Goal: Task Accomplishment & Management: Use online tool/utility

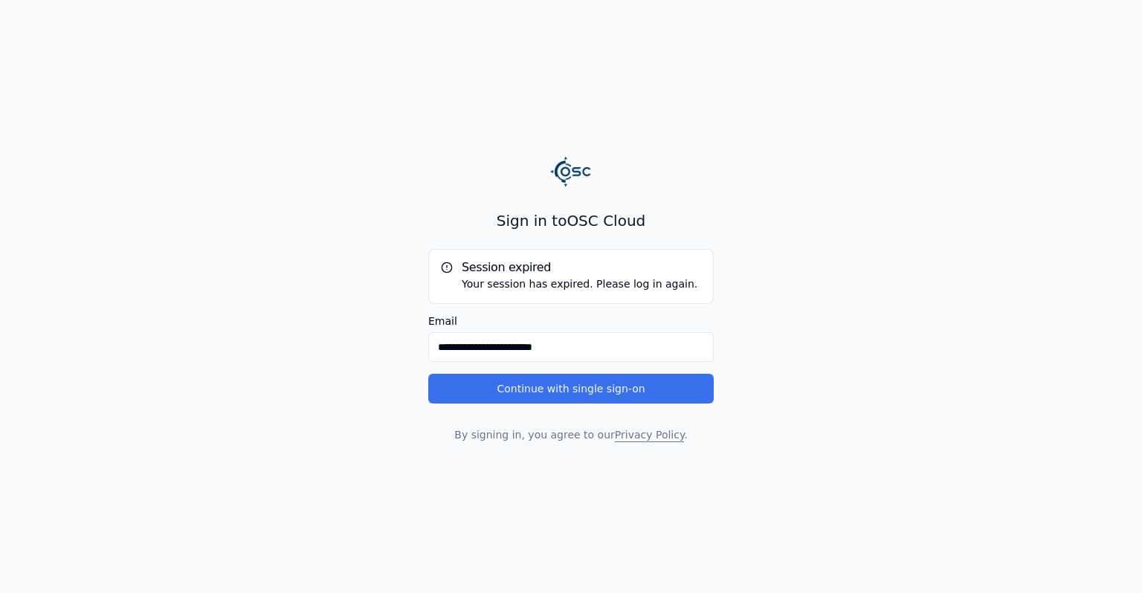
click at [693, 391] on button "Continue with single sign-on" at bounding box center [570, 389] width 285 height 30
click at [590, 399] on button "Continue with single sign-on" at bounding box center [570, 389] width 285 height 30
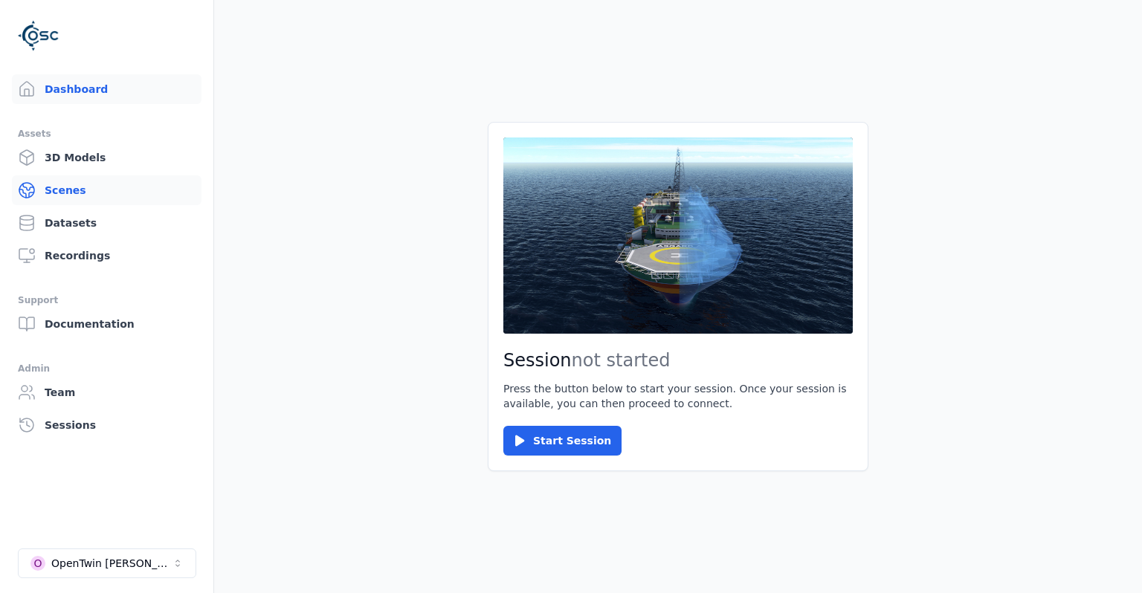
click at [97, 190] on link "Scenes" at bounding box center [107, 190] width 190 height 30
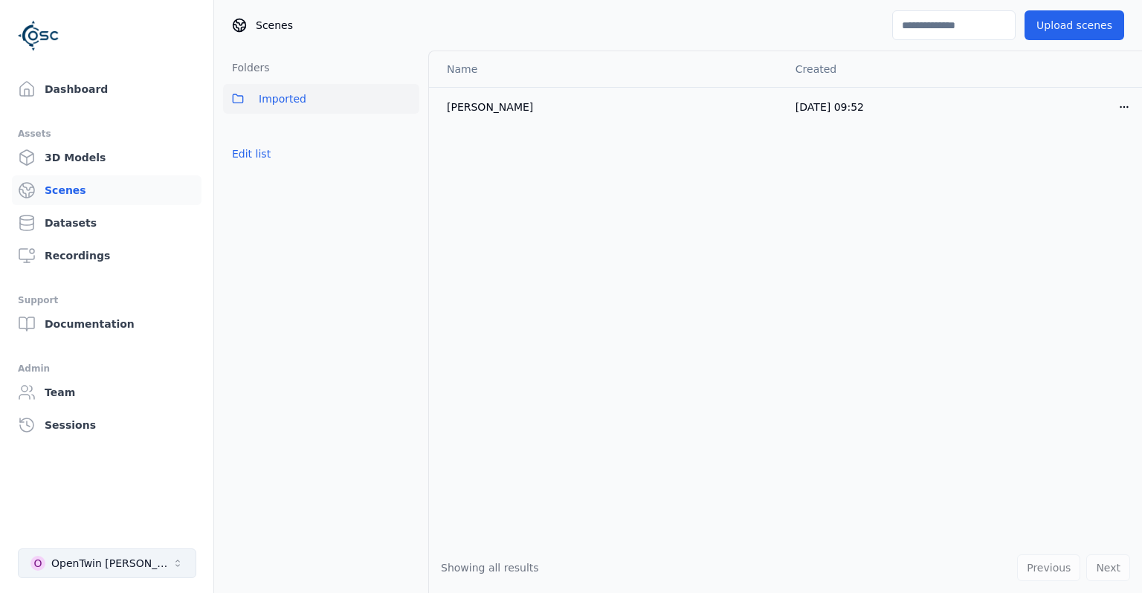
click at [178, 554] on button "O OpenTwin [PERSON_NAME]" at bounding box center [107, 564] width 178 height 30
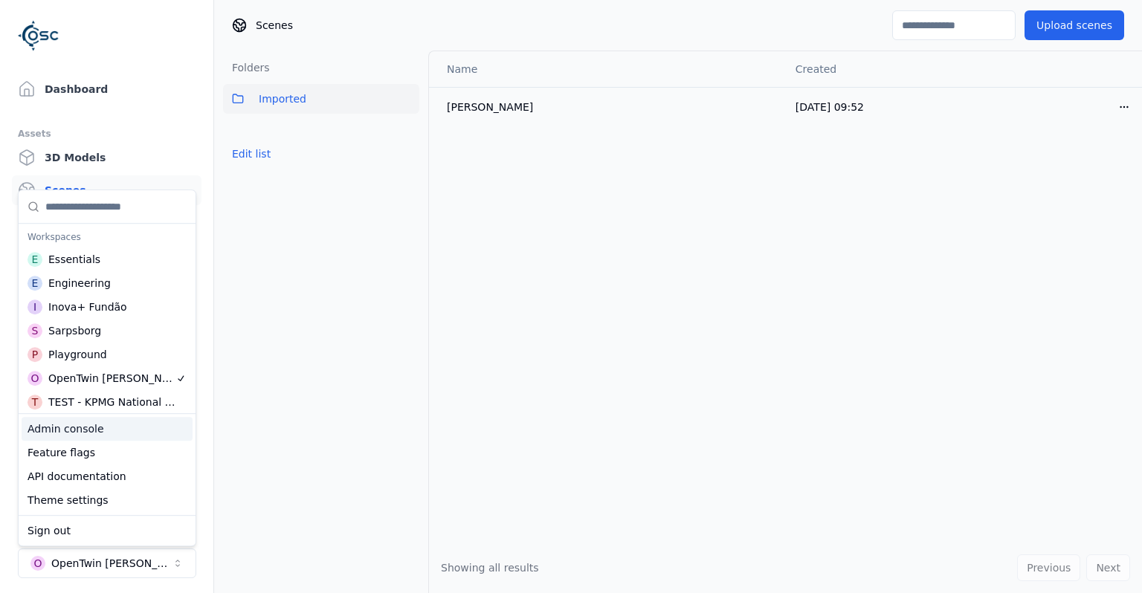
click at [109, 430] on div "Admin console" at bounding box center [107, 429] width 171 height 24
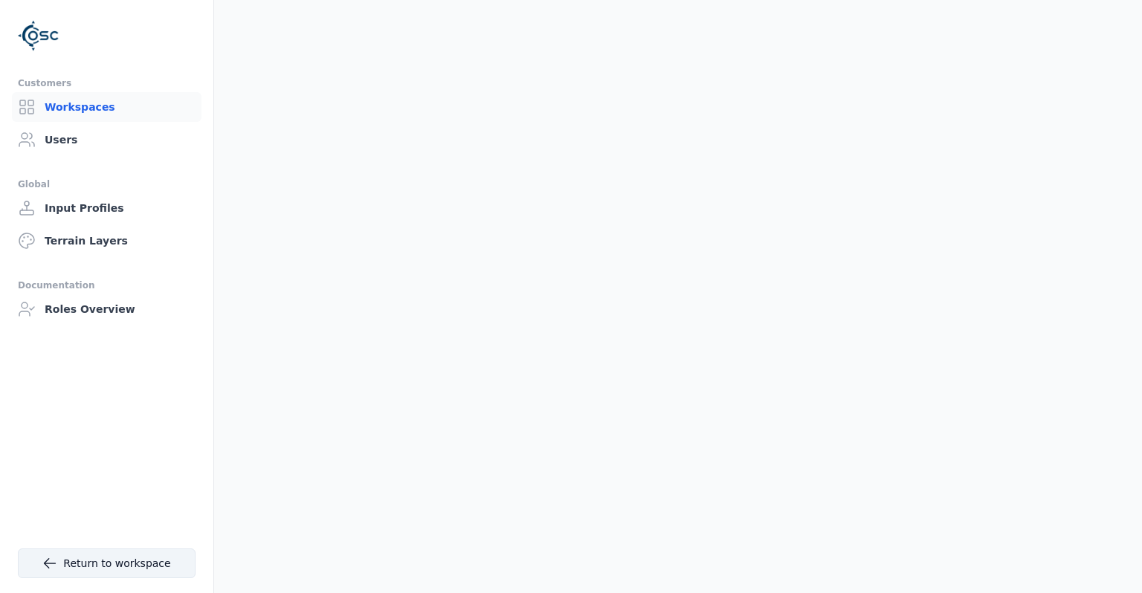
click at [155, 562] on link "Return to workspace" at bounding box center [107, 564] width 178 height 30
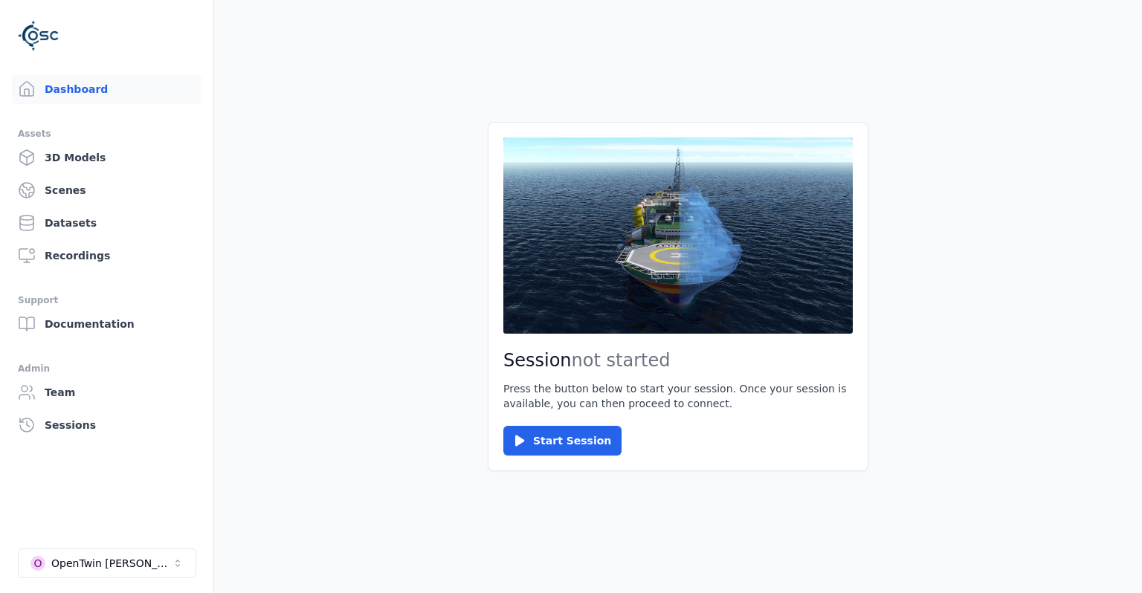
click at [155, 562] on button "O OpenTwin [PERSON_NAME]" at bounding box center [107, 564] width 178 height 30
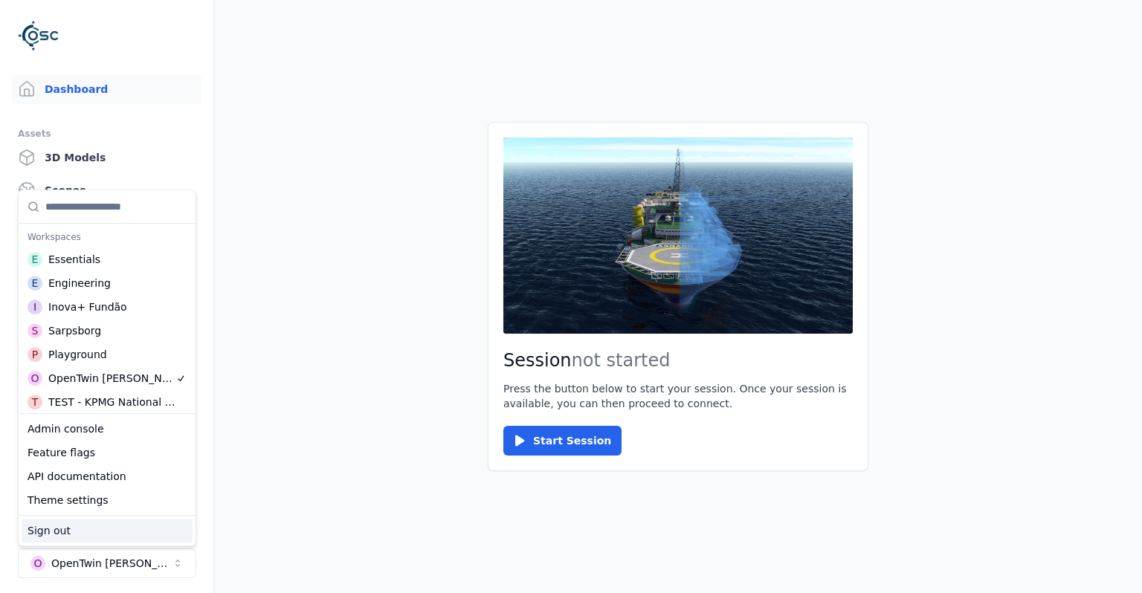
click at [155, 562] on button "O OpenTwin [PERSON_NAME]" at bounding box center [107, 564] width 178 height 30
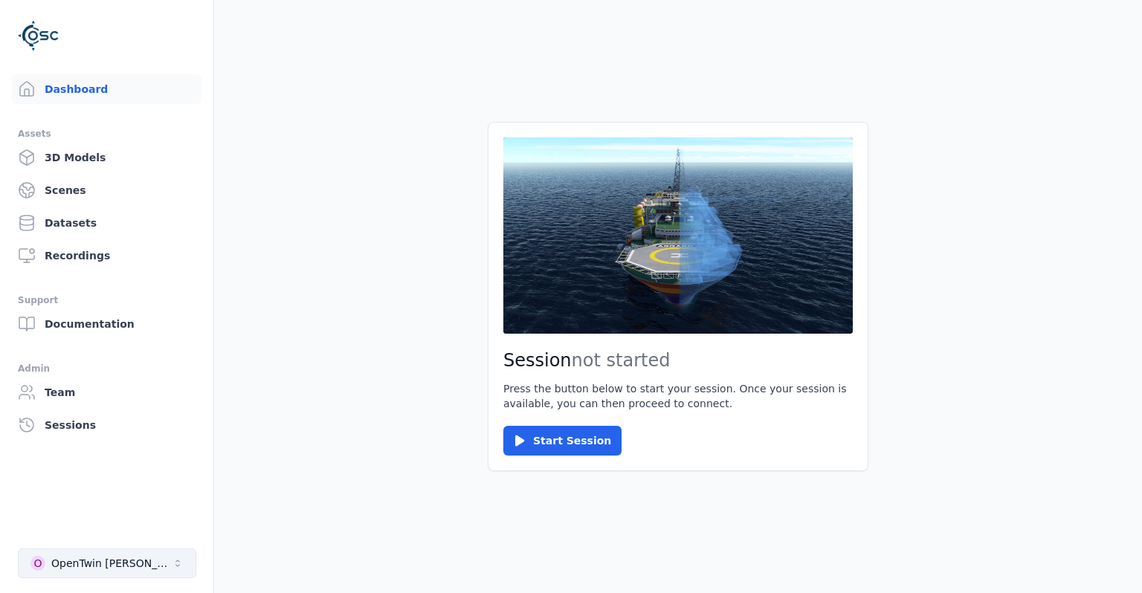
click at [148, 569] on button "O OpenTwin [PERSON_NAME]" at bounding box center [107, 564] width 178 height 30
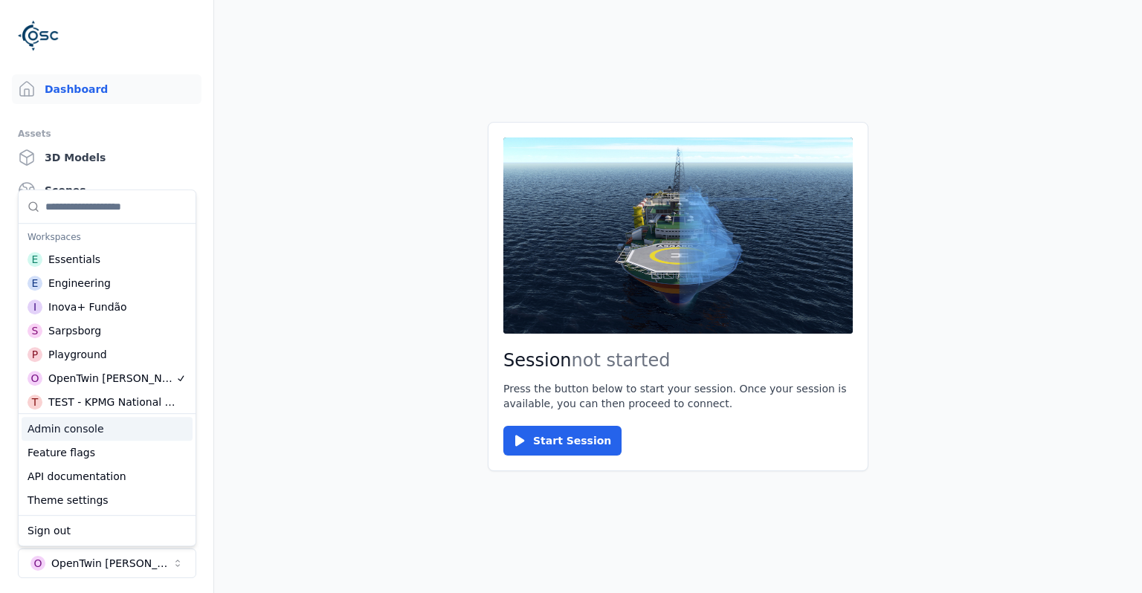
click at [111, 430] on div "Admin console" at bounding box center [107, 429] width 171 height 24
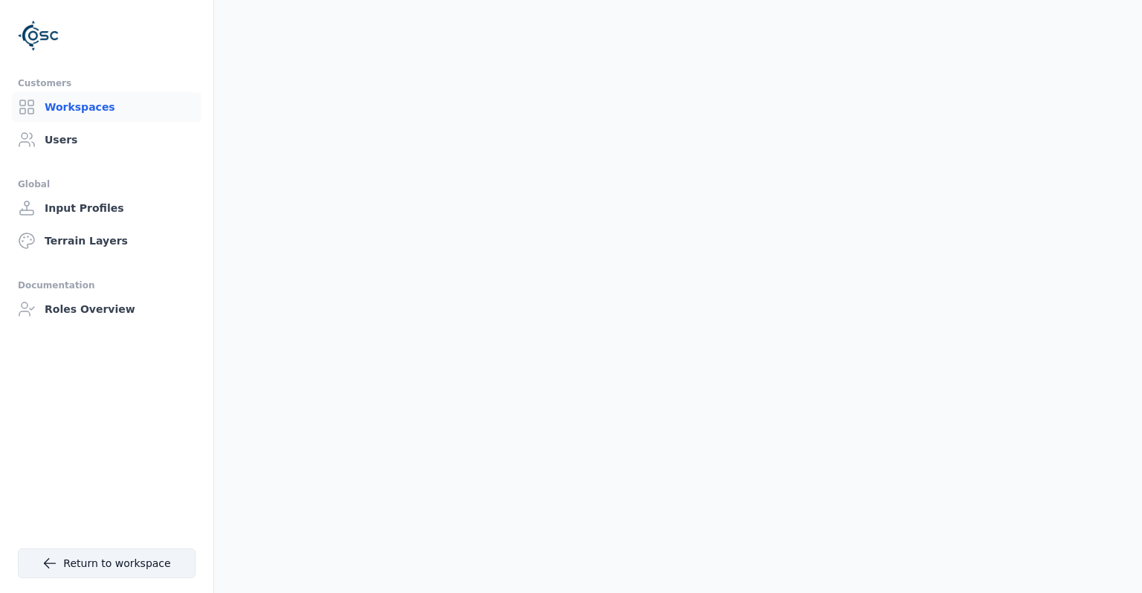
click at [143, 572] on link "Return to workspace" at bounding box center [107, 564] width 178 height 30
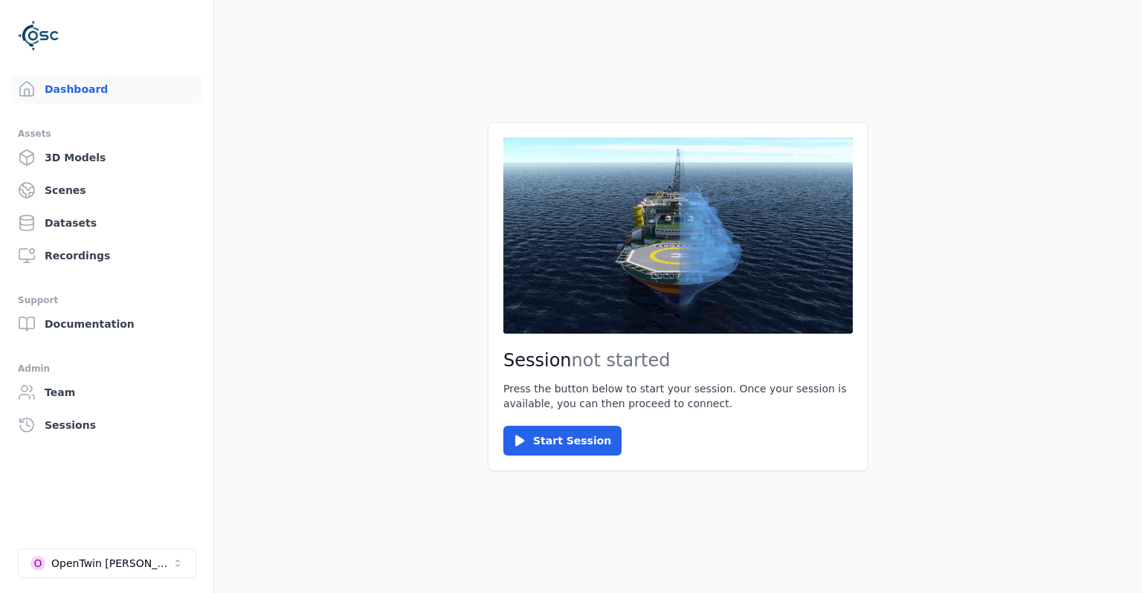
click at [143, 572] on button "O OpenTwin [PERSON_NAME]" at bounding box center [107, 564] width 178 height 30
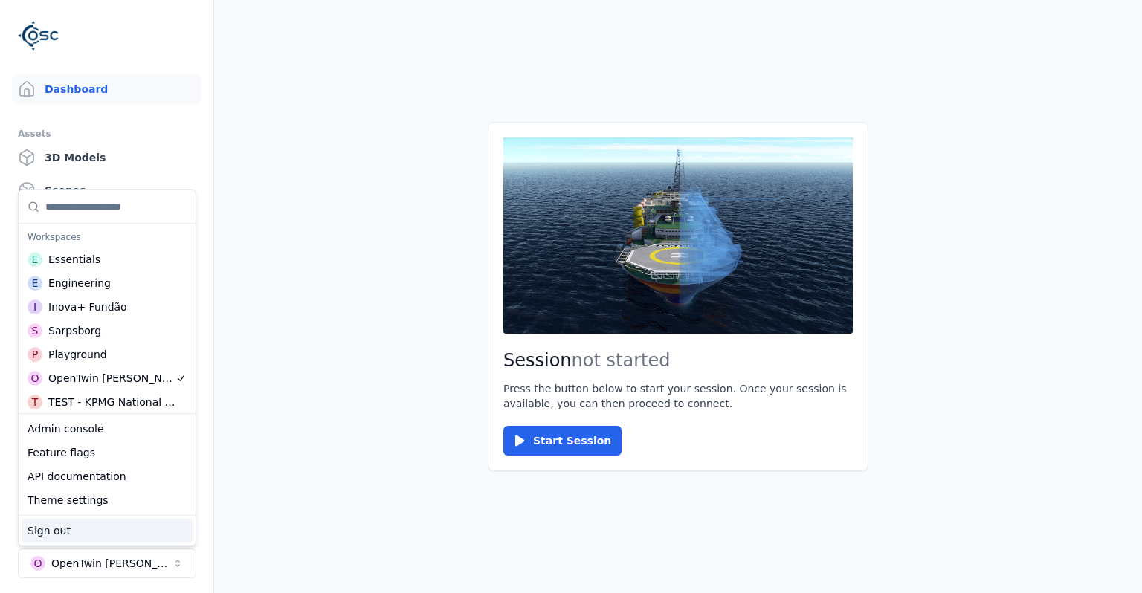
click at [143, 572] on button "O OpenTwin [PERSON_NAME]" at bounding box center [107, 564] width 178 height 30
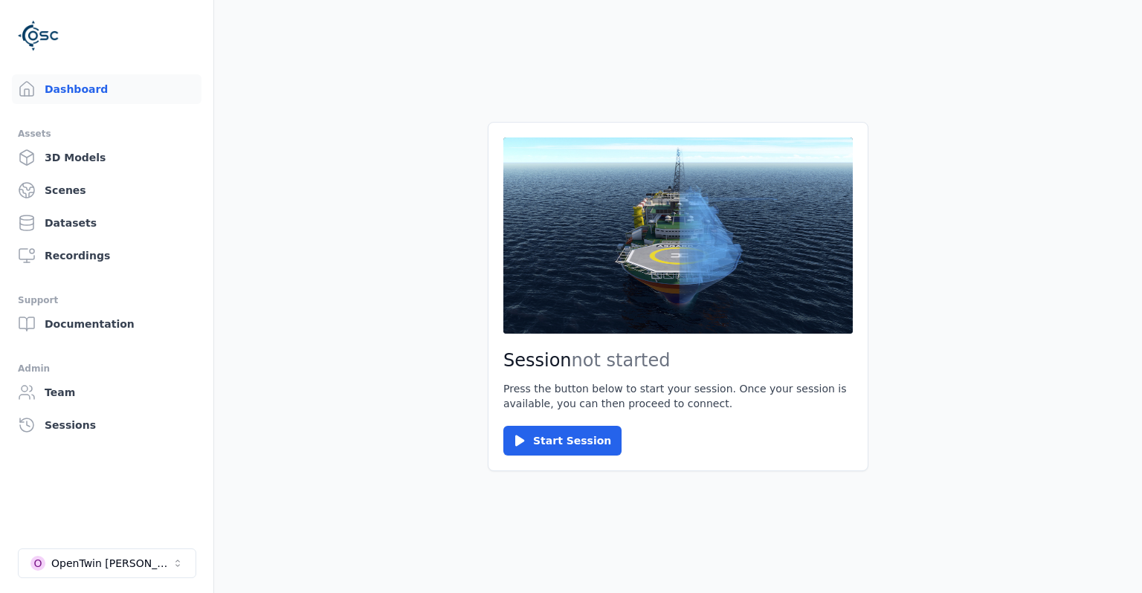
click at [143, 572] on button "O OpenTwin [PERSON_NAME]" at bounding box center [107, 564] width 178 height 30
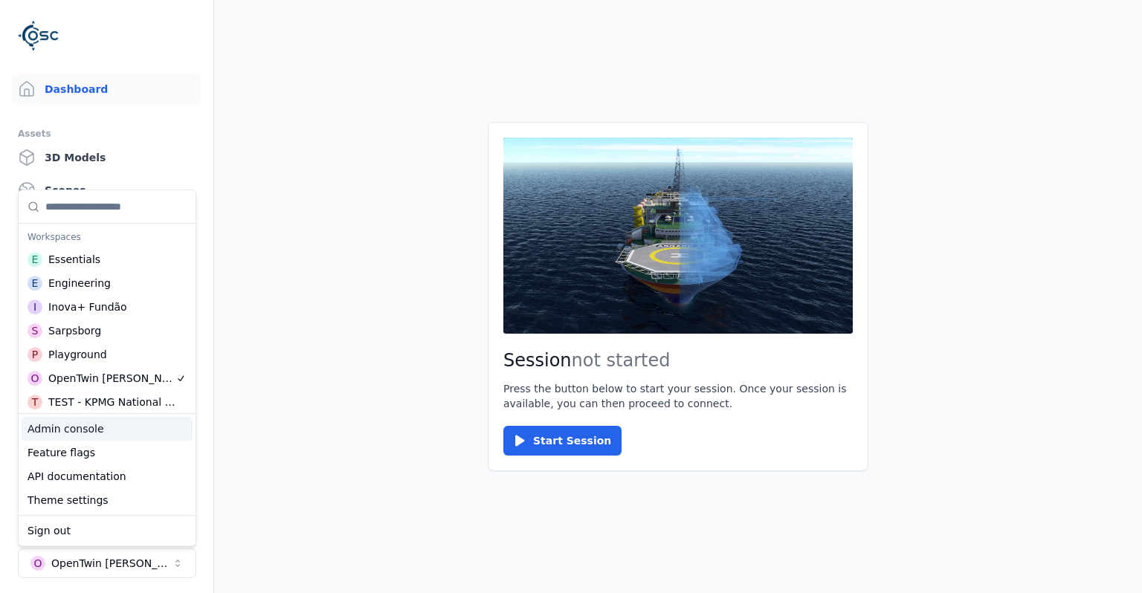
click at [115, 431] on div "Admin console" at bounding box center [107, 429] width 171 height 24
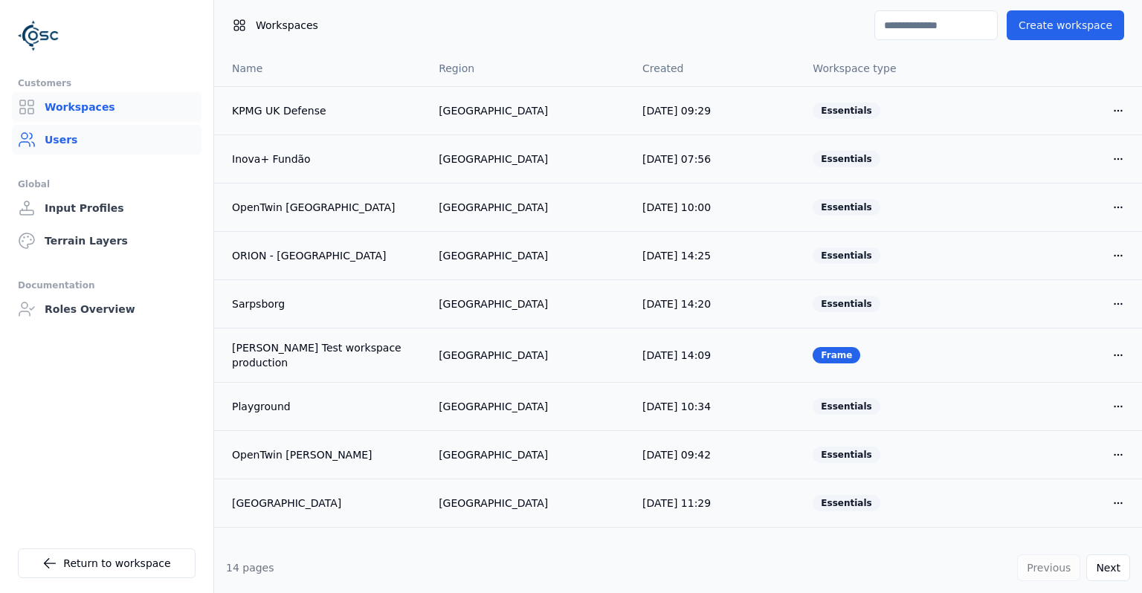
click at [69, 140] on link "Users" at bounding box center [107, 140] width 190 height 30
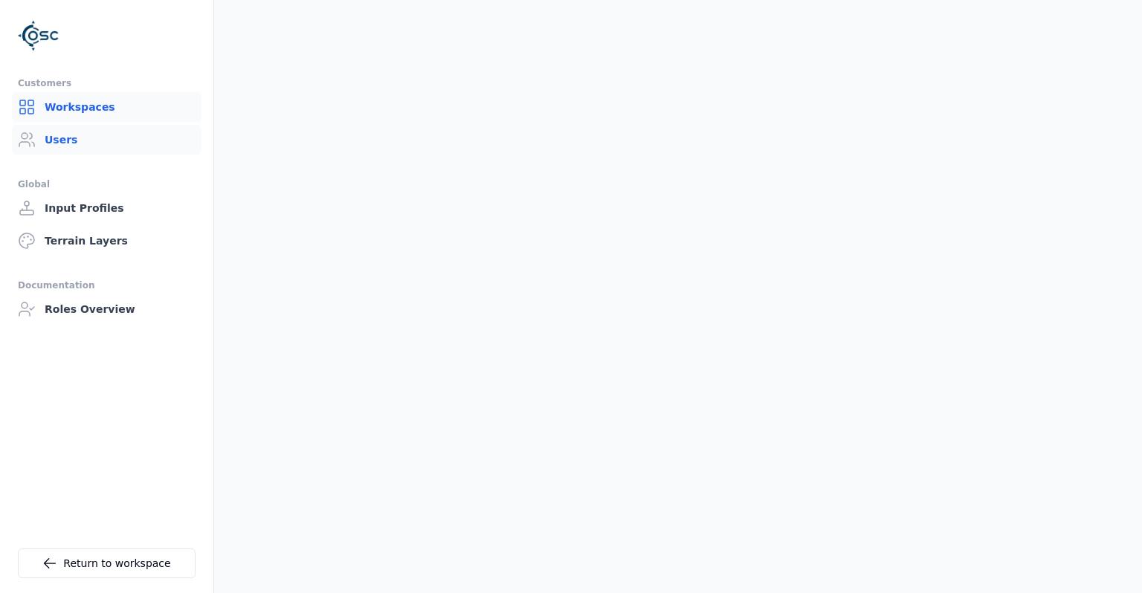
click at [114, 114] on link "Workspaces" at bounding box center [107, 107] width 190 height 30
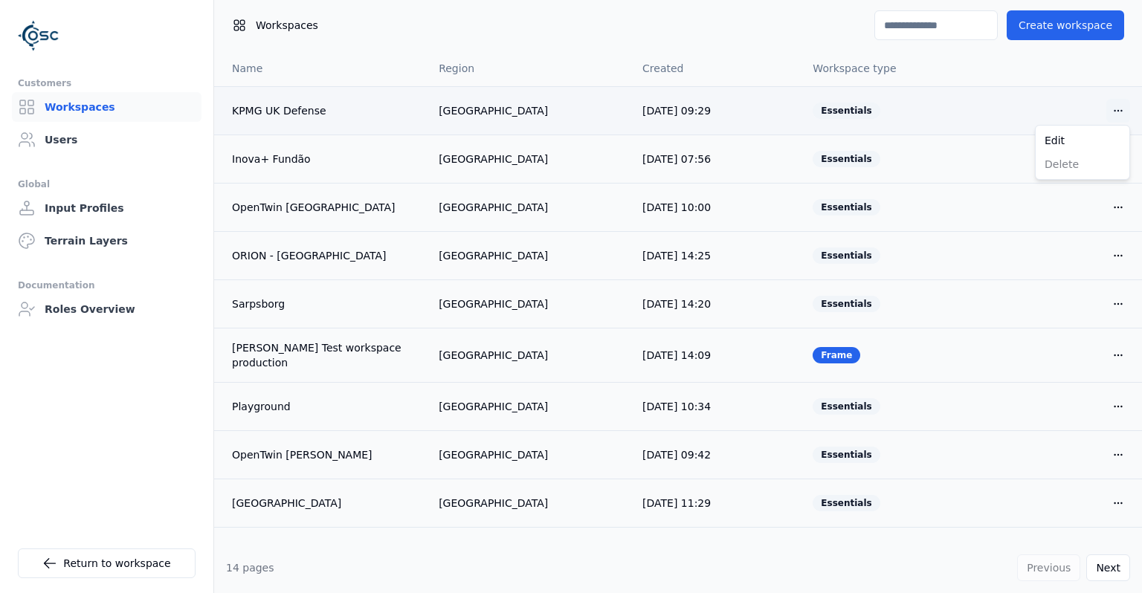
click at [1125, 108] on html "Customers Workspaces Users Global Input Profiles Terrain Layers Documentation R…" at bounding box center [571, 296] width 1142 height 593
click at [1098, 135] on div "Edit" at bounding box center [1082, 141] width 88 height 24
click at [1115, 117] on html "Customers Workspaces Users Global Input Profiles Terrain Layers Documentation R…" at bounding box center [571, 296] width 1142 height 593
click at [1098, 140] on div "Edit" at bounding box center [1082, 141] width 88 height 24
click at [99, 153] on link "Users" at bounding box center [107, 140] width 190 height 30
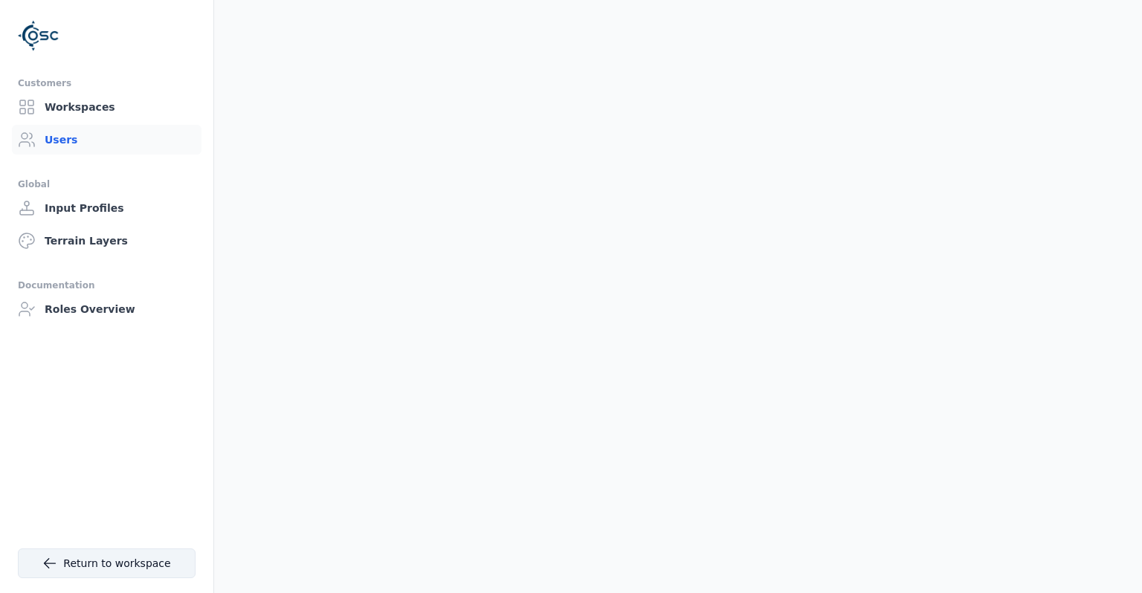
click at [168, 564] on link "Return to workspace" at bounding box center [107, 564] width 178 height 30
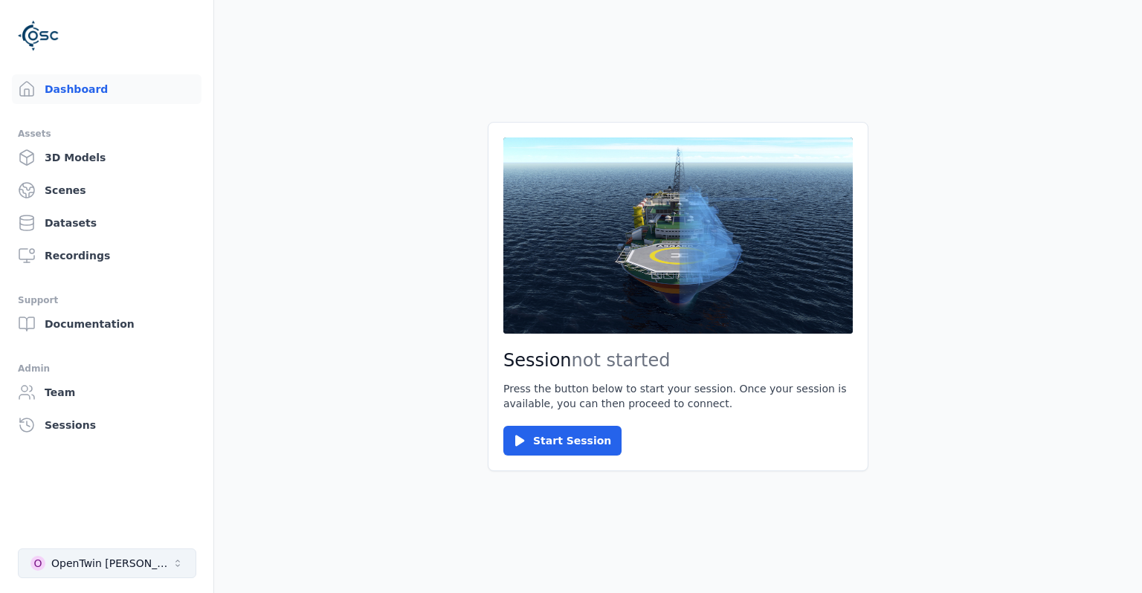
click at [156, 549] on button "O OpenTwin [PERSON_NAME]" at bounding box center [107, 564] width 178 height 30
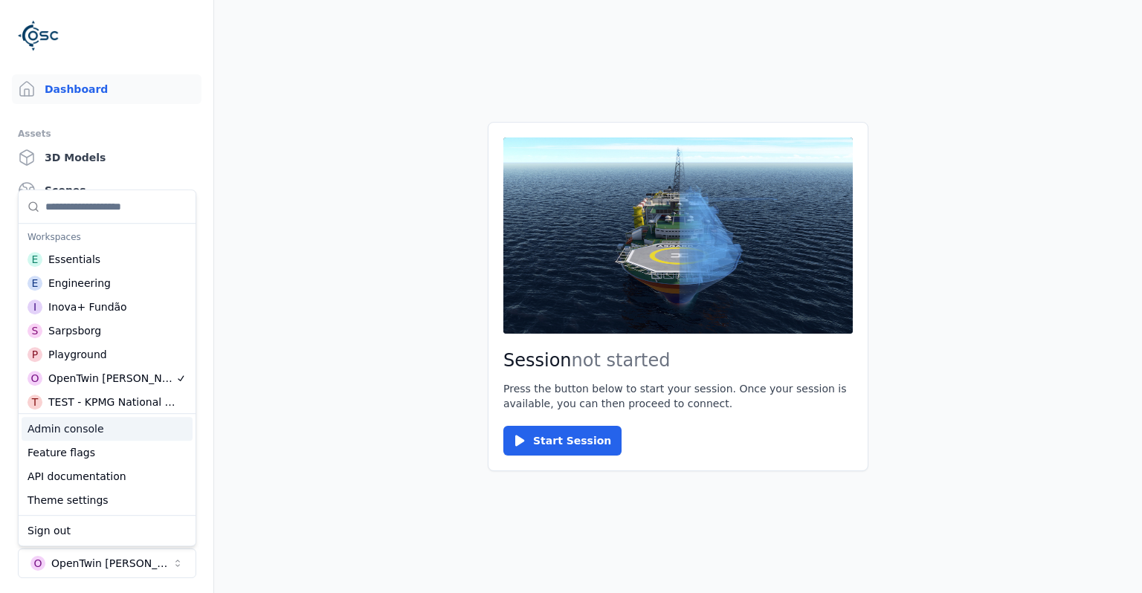
click at [103, 432] on div "Admin console" at bounding box center [107, 429] width 171 height 24
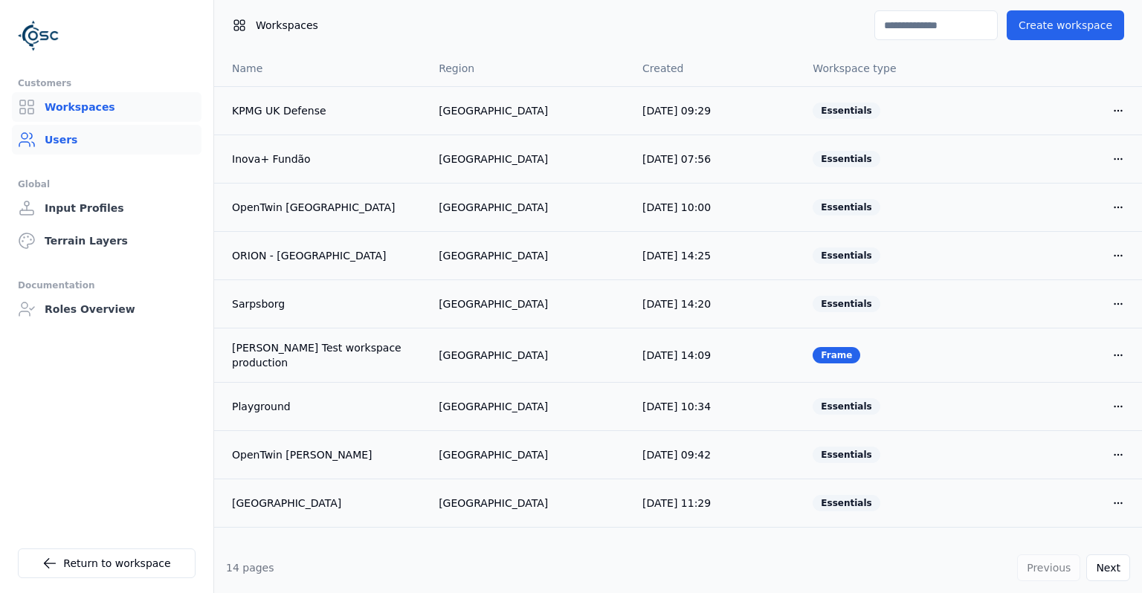
click at [120, 129] on link "Users" at bounding box center [107, 140] width 190 height 30
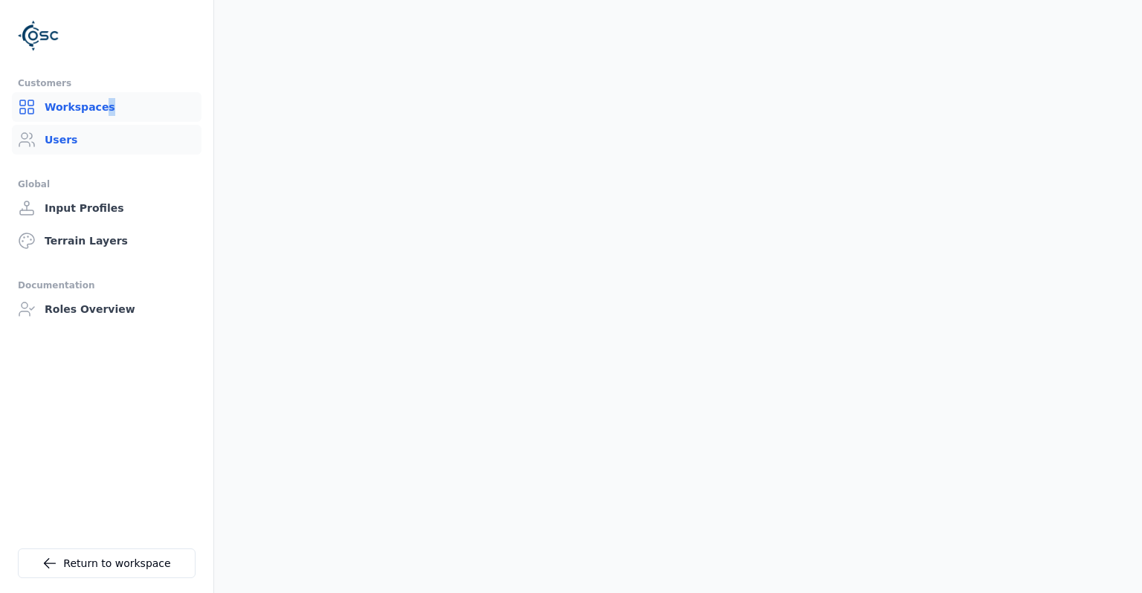
drag, startPoint x: 104, startPoint y: 123, endPoint x: 97, endPoint y: 114, distance: 11.6
click at [97, 114] on ul "Workspaces Users" at bounding box center [107, 123] width 190 height 62
click at [97, 114] on link "Workspaces" at bounding box center [107, 107] width 190 height 30
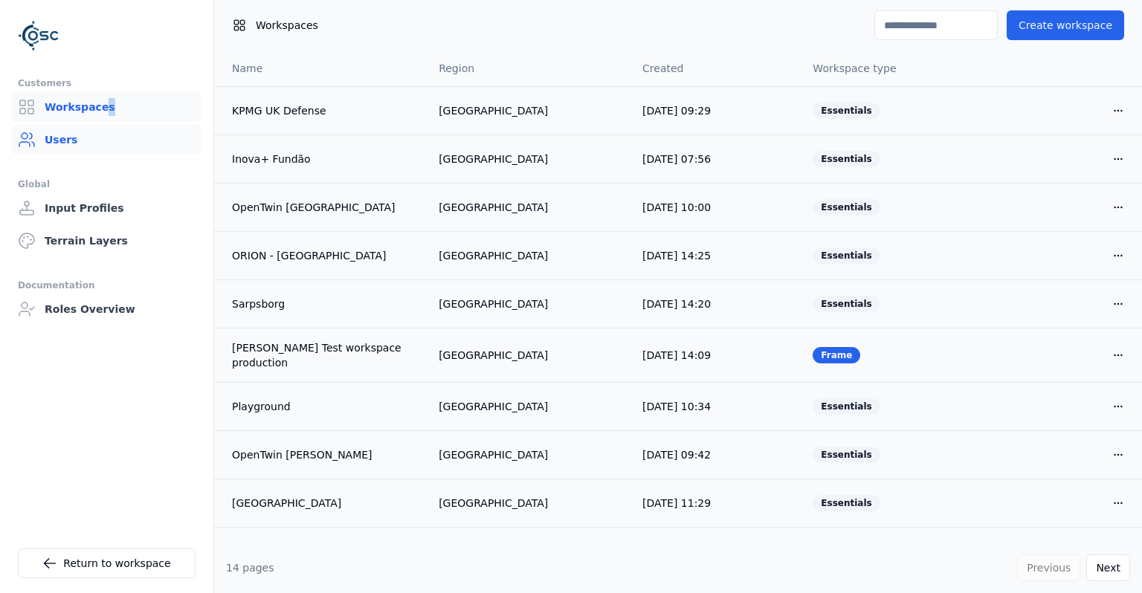
click at [54, 142] on link "Users" at bounding box center [107, 140] width 190 height 30
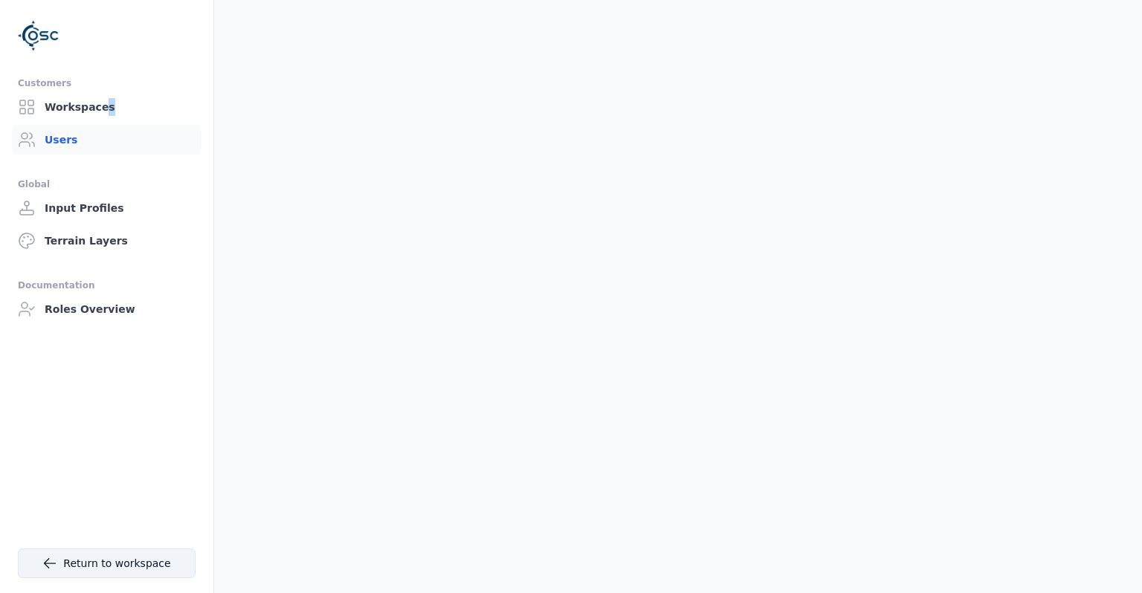
click at [164, 556] on link "Return to workspace" at bounding box center [107, 564] width 178 height 30
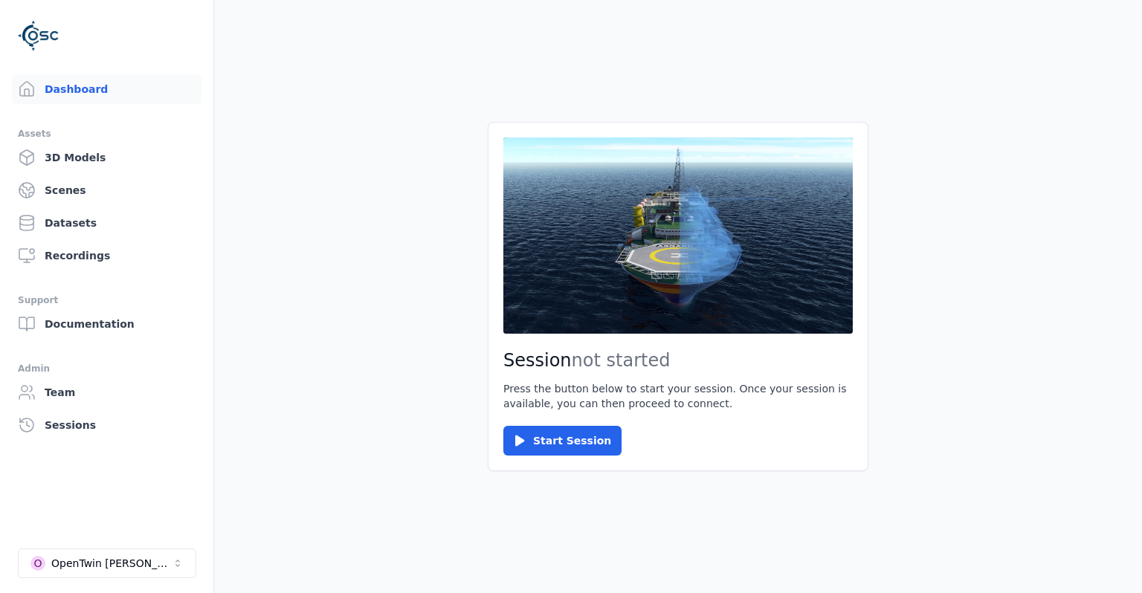
click at [164, 556] on button "O OpenTwin [PERSON_NAME]" at bounding box center [107, 564] width 178 height 30
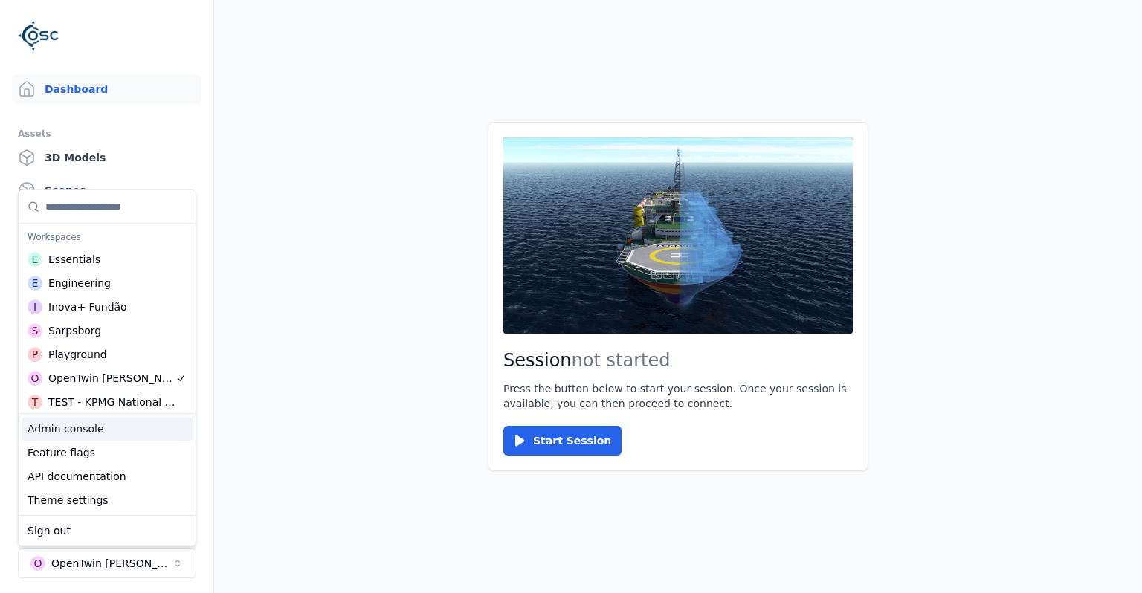
click at [159, 425] on div "Admin console" at bounding box center [107, 429] width 171 height 24
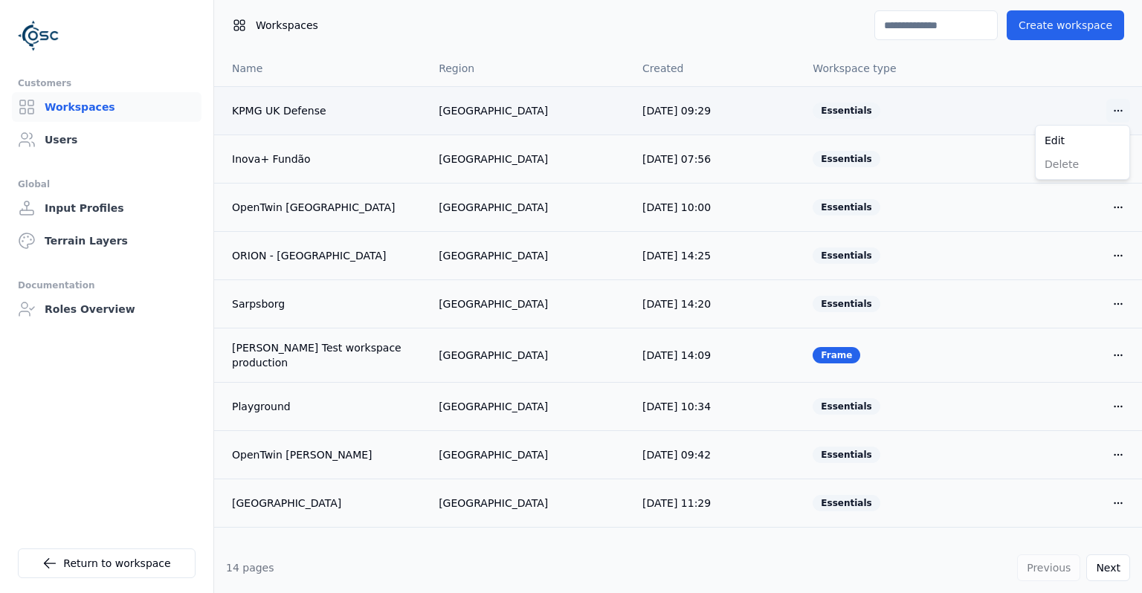
click at [1123, 111] on html "Customers Workspaces Users Global Input Profiles Terrain Layers Documentation R…" at bounding box center [571, 296] width 1142 height 593
click at [1106, 143] on div "Edit" at bounding box center [1082, 141] width 88 height 24
click at [140, 147] on link "Users" at bounding box center [107, 140] width 190 height 30
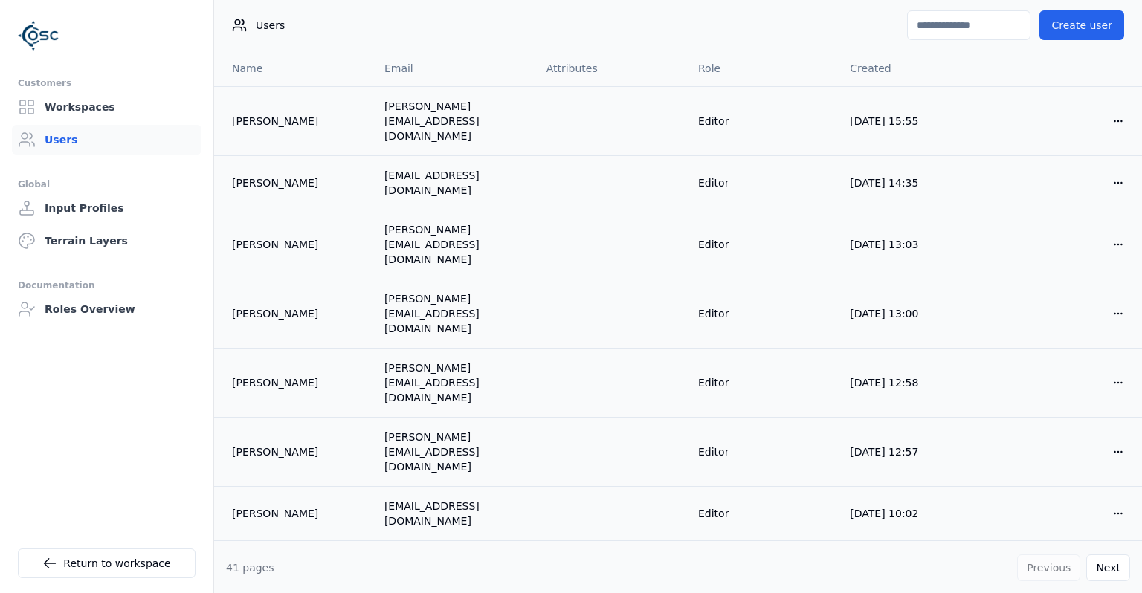
click at [965, 33] on input at bounding box center [968, 25] width 123 height 30
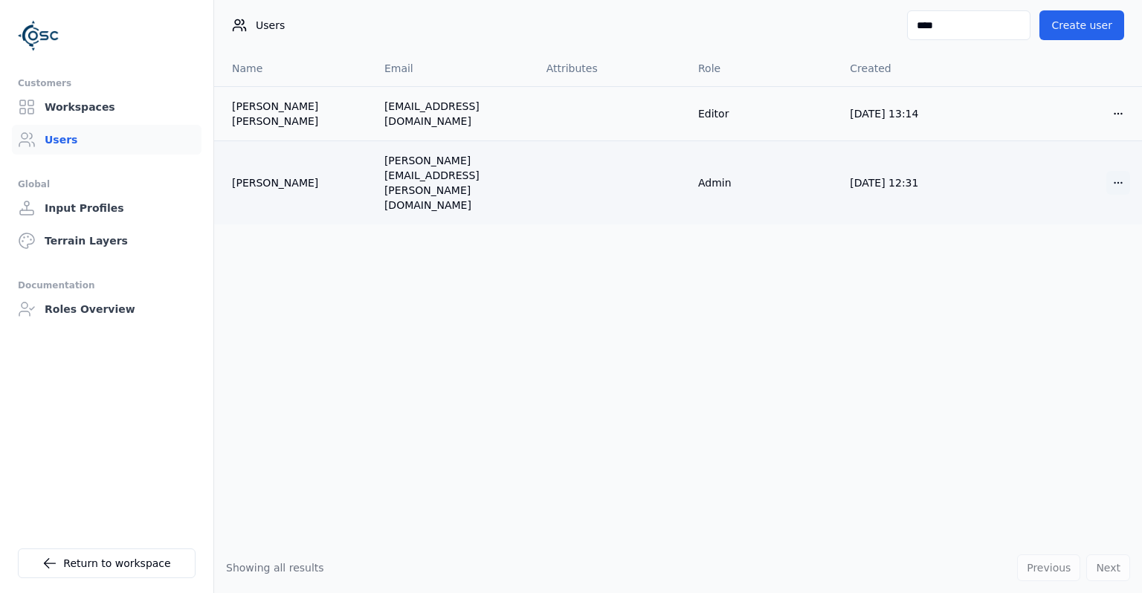
type input "****"
click at [1113, 157] on html "Customers Workspaces Users Global Input Profiles Terrain Layers Documentation R…" at bounding box center [571, 296] width 1142 height 593
click at [1099, 177] on div "Edit" at bounding box center [1082, 189] width 88 height 24
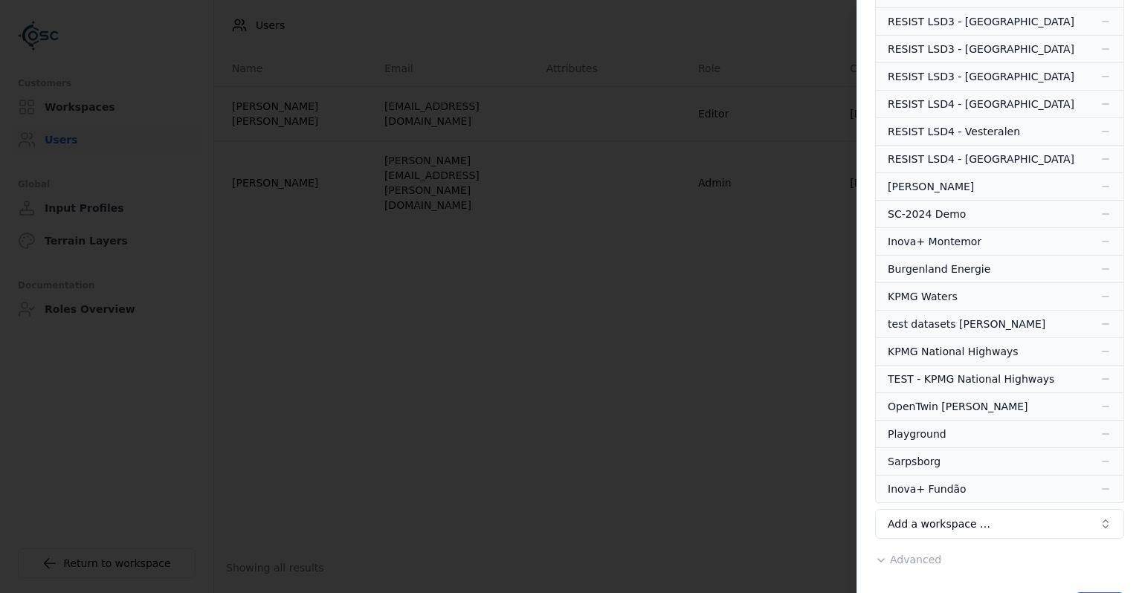
scroll to position [785, 0]
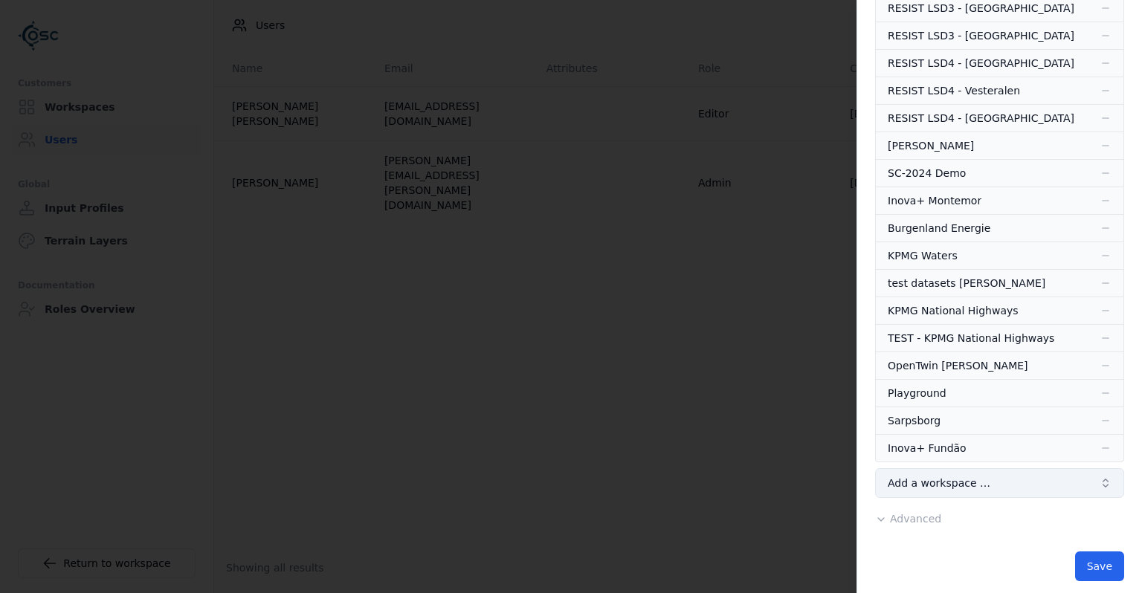
click at [938, 476] on span "Add a workspace …" at bounding box center [938, 483] width 103 height 15
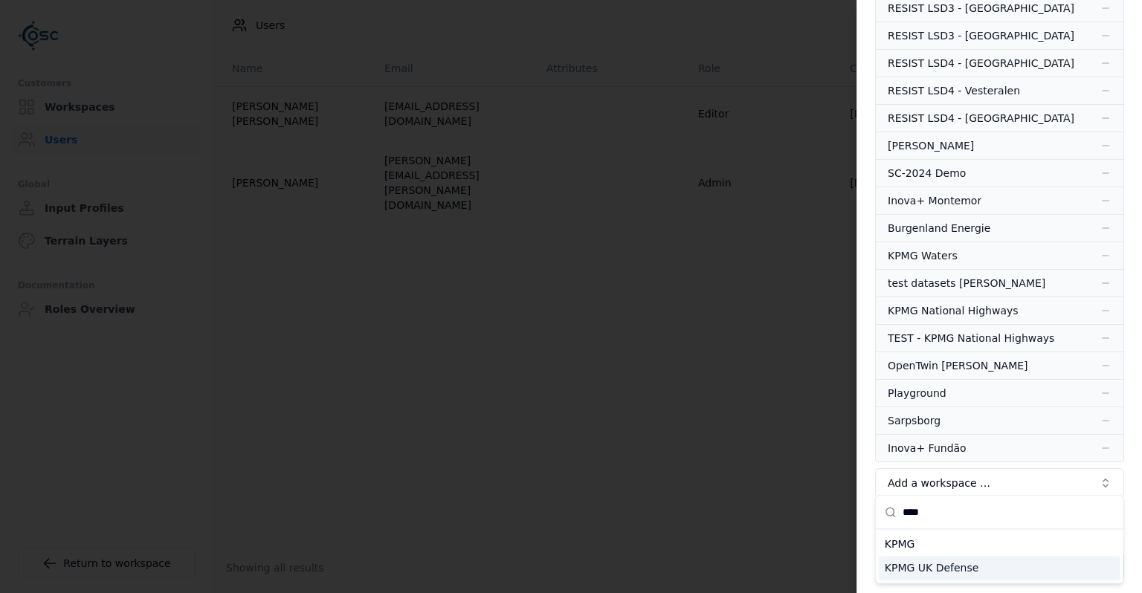
type input "****"
click at [973, 566] on div "KPMG UK Defense" at bounding box center [1000, 568] width 242 height 24
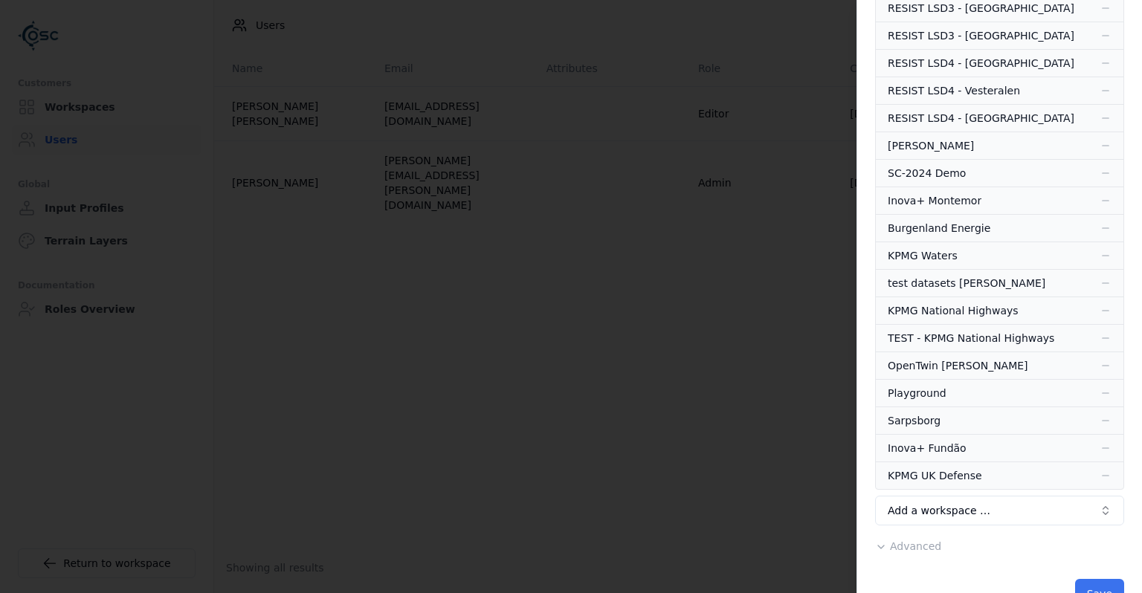
click at [1100, 582] on button "Save" at bounding box center [1099, 594] width 49 height 30
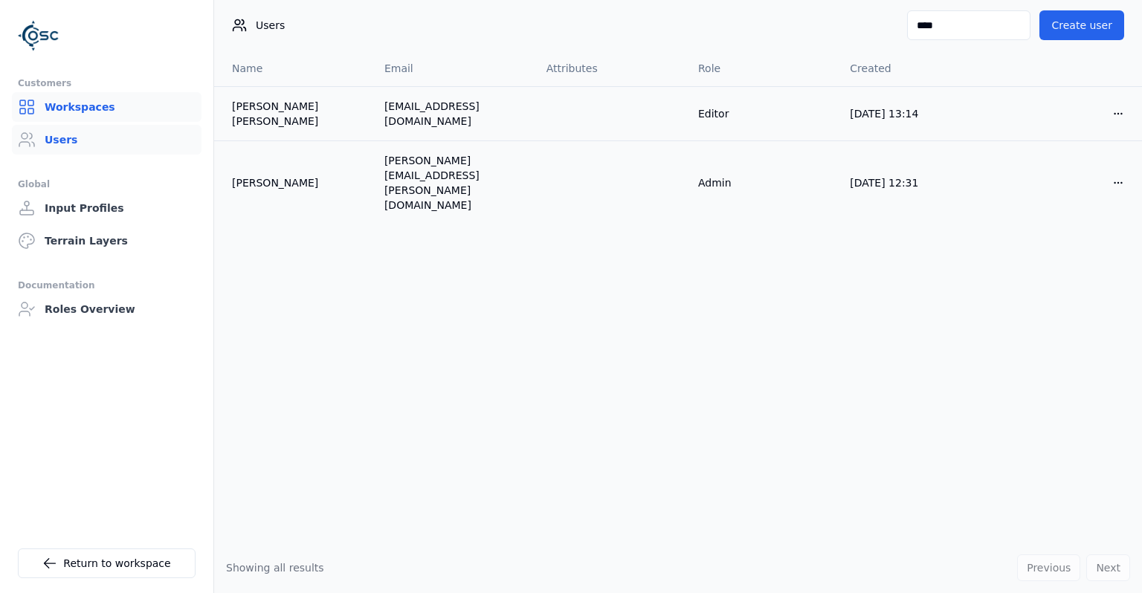
click at [97, 117] on link "Workspaces" at bounding box center [107, 107] width 190 height 30
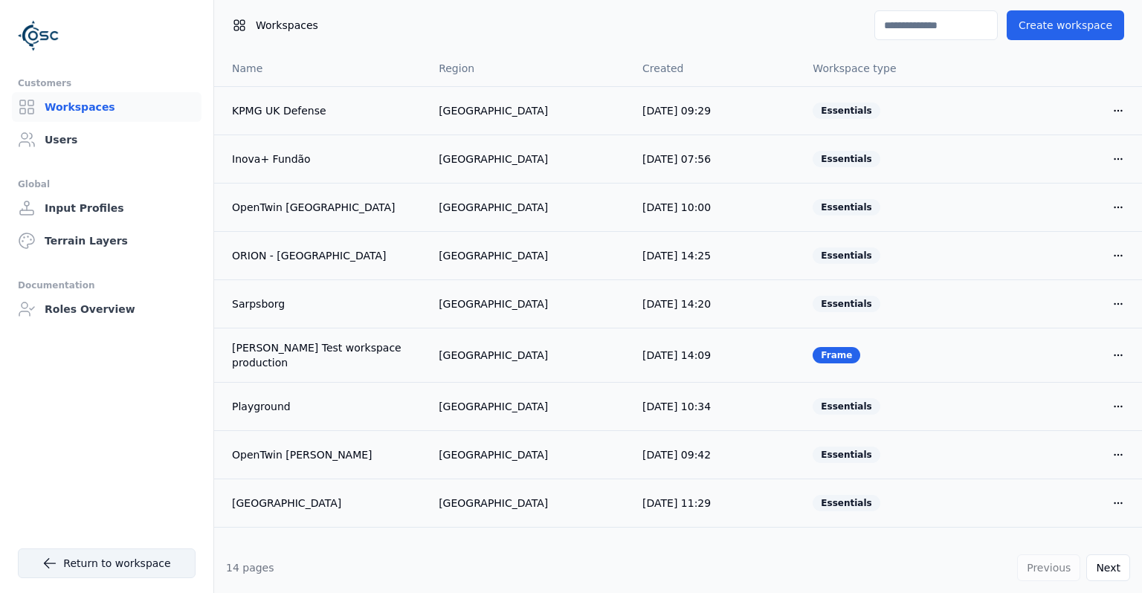
click at [159, 566] on link "Return to workspace" at bounding box center [107, 564] width 178 height 30
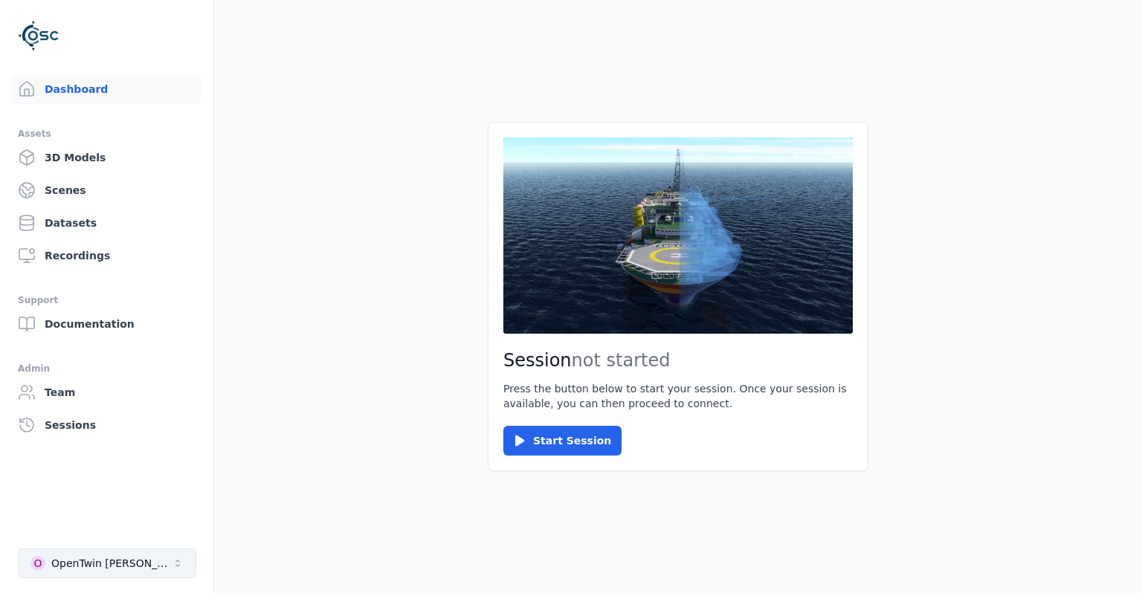
click at [136, 560] on div "OpenTwin [PERSON_NAME]" at bounding box center [111, 563] width 120 height 15
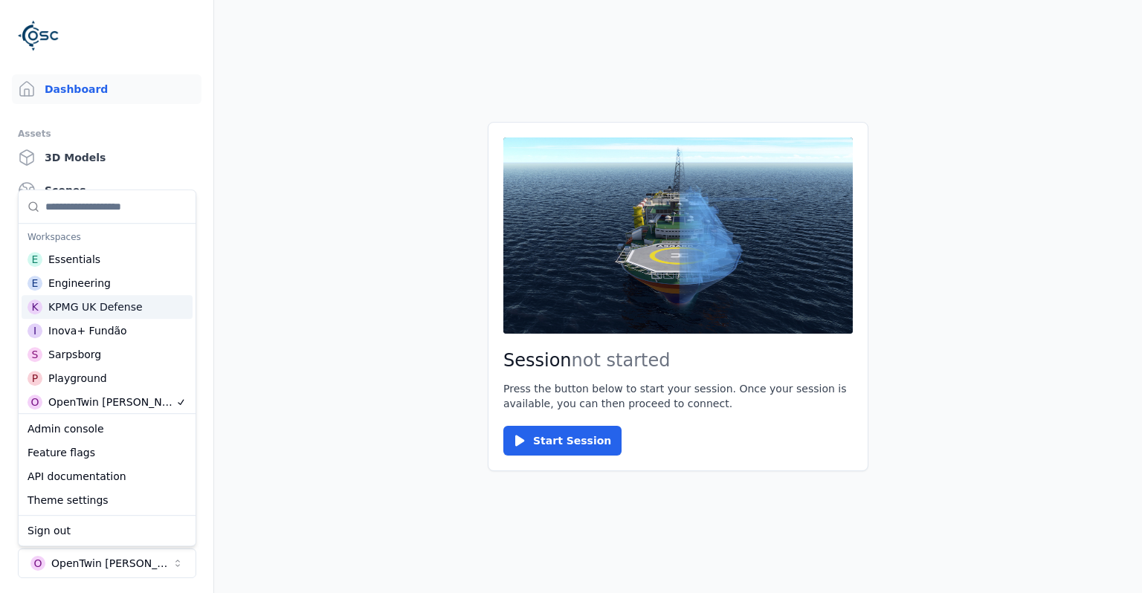
click at [340, 329] on main "Session not started Press the button below to start your session. Once your ses…" at bounding box center [678, 296] width 928 height 593
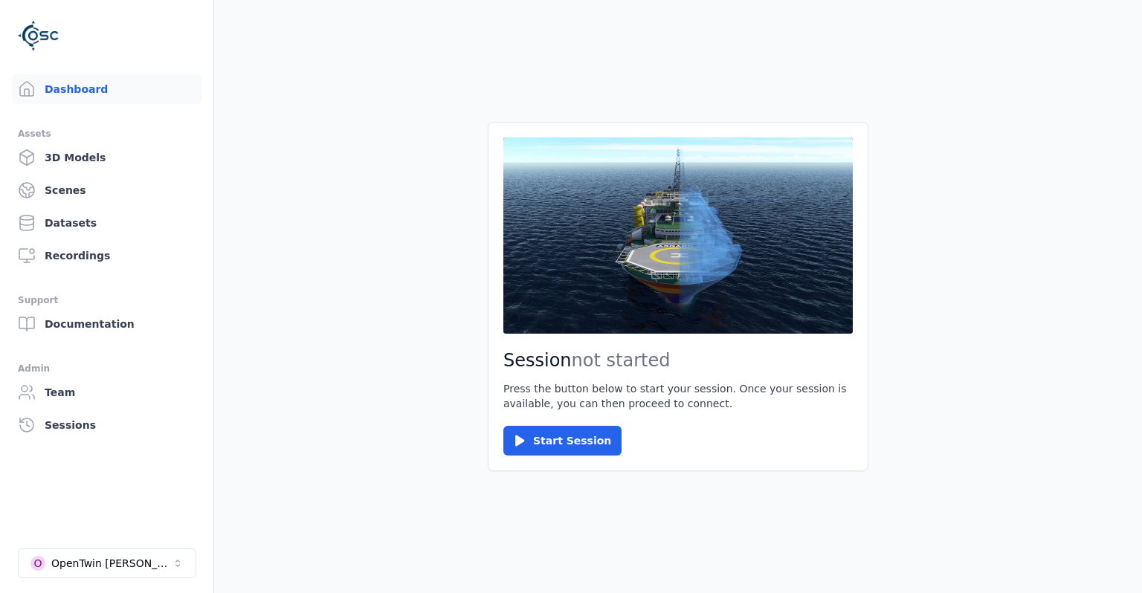
click at [80, 547] on li "O OpenTwin [PERSON_NAME]" at bounding box center [106, 564] width 213 height 54
click at [81, 558] on div "OpenTwin [PERSON_NAME]" at bounding box center [111, 563] width 120 height 15
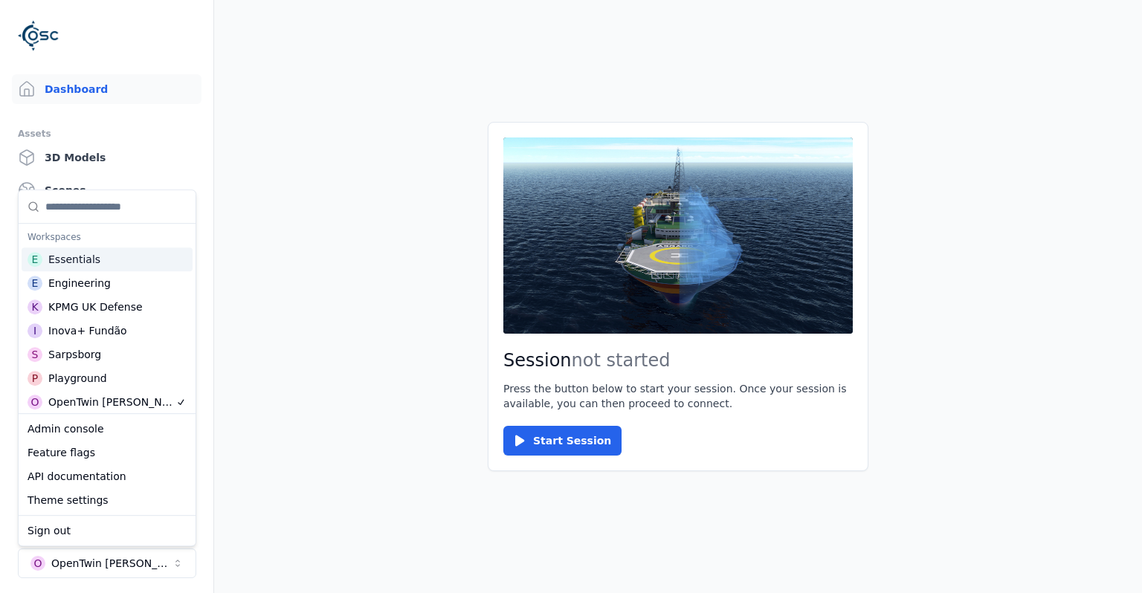
click at [121, 259] on div "E Essentials" at bounding box center [107, 259] width 171 height 24
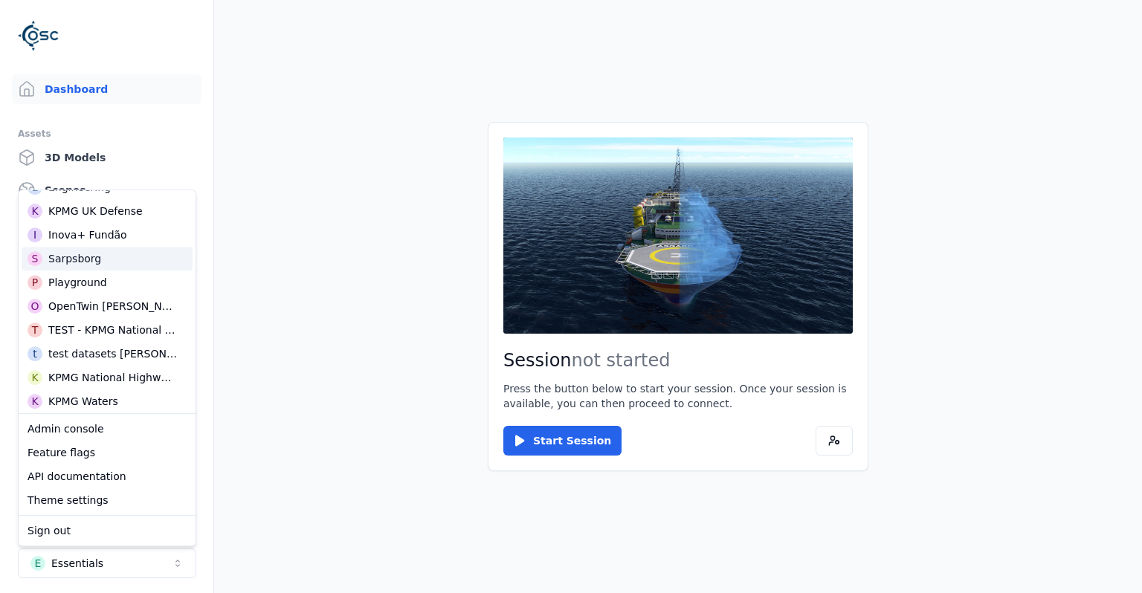
scroll to position [192, 0]
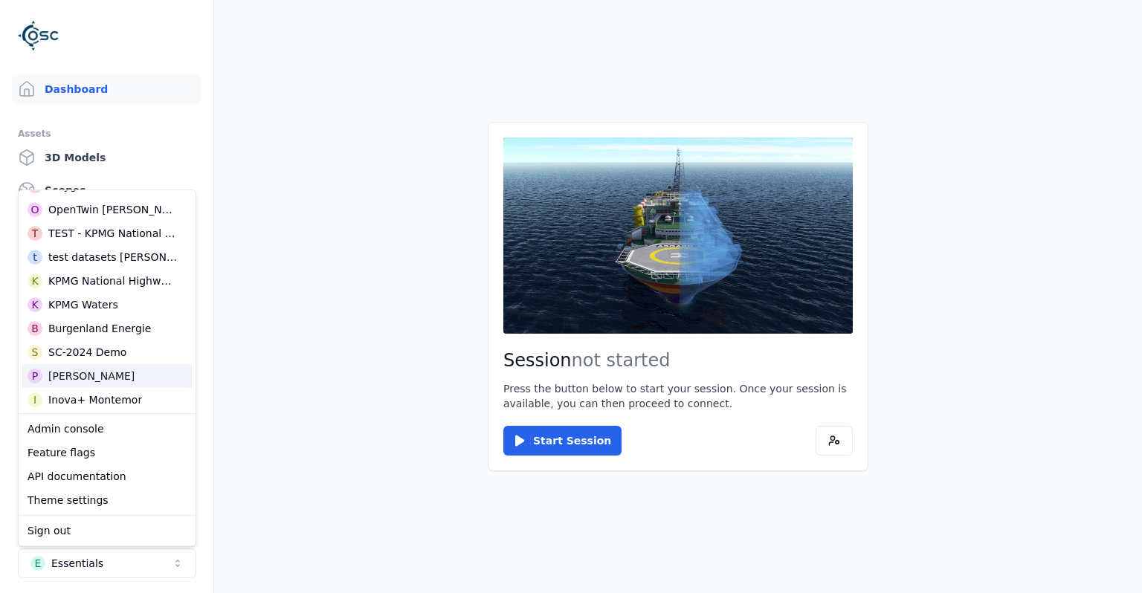
click at [120, 375] on div "P [PERSON_NAME]" at bounding box center [107, 376] width 171 height 24
click at [311, 397] on main "Session not started Press the button below to start your session. Once your ses…" at bounding box center [678, 296] width 928 height 593
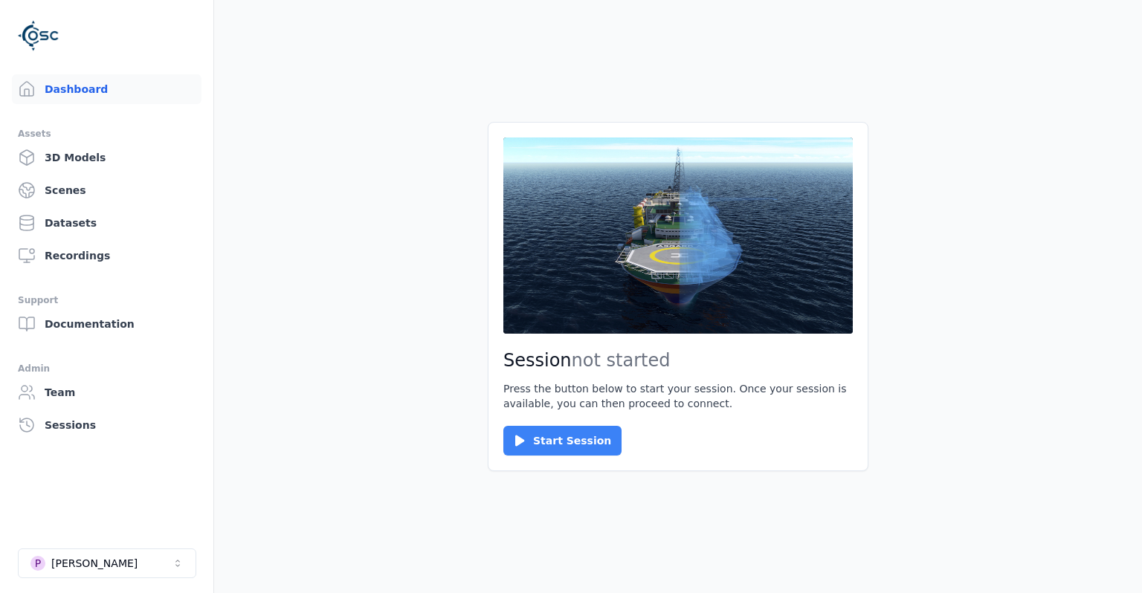
click at [554, 444] on button "Start Session" at bounding box center [562, 441] width 118 height 30
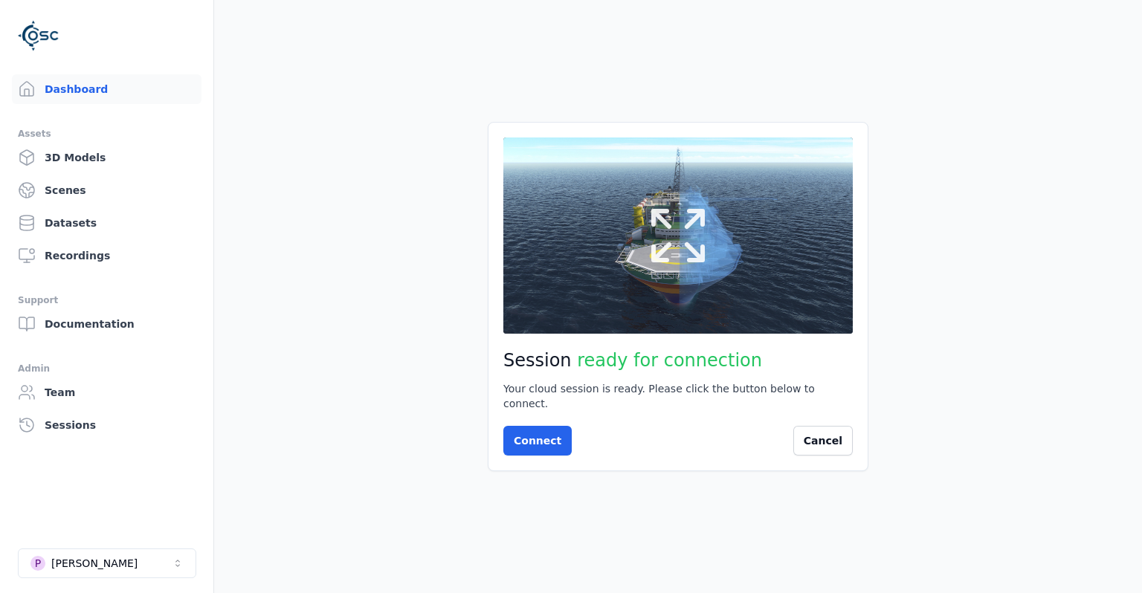
click at [635, 270] on button at bounding box center [677, 235] width 349 height 196
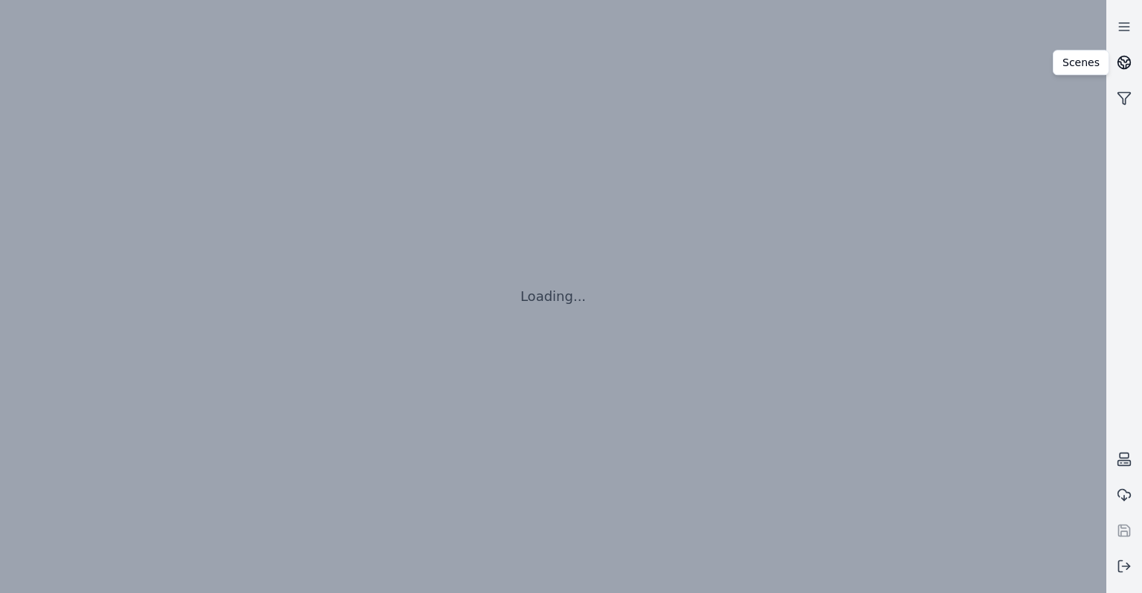
click at [1125, 58] on icon at bounding box center [1123, 62] width 15 height 15
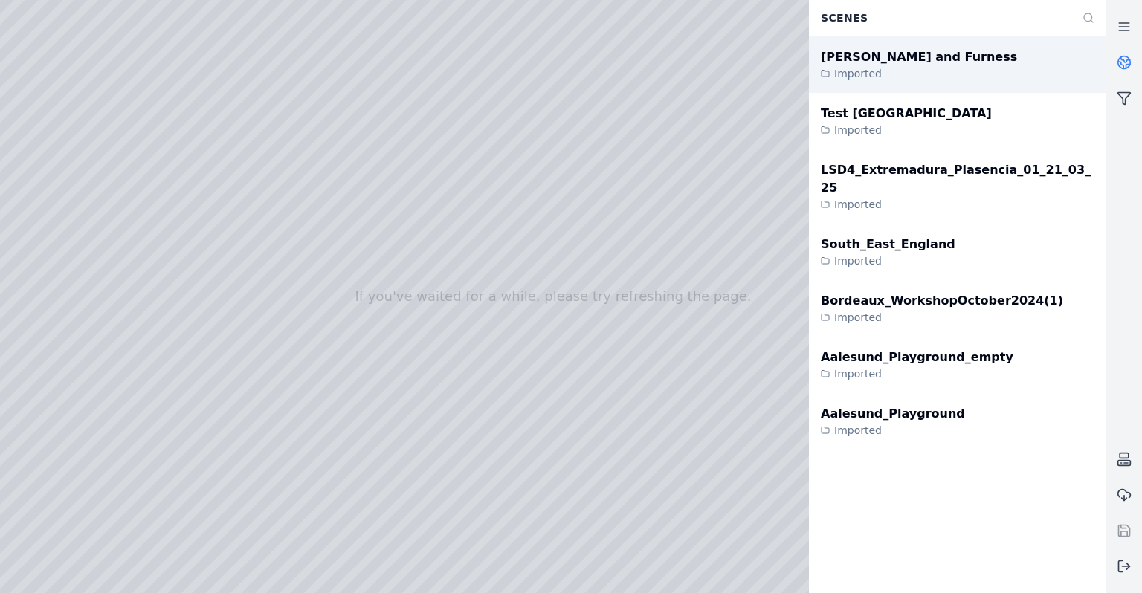
click at [915, 71] on div "Imported" at bounding box center [919, 73] width 196 height 15
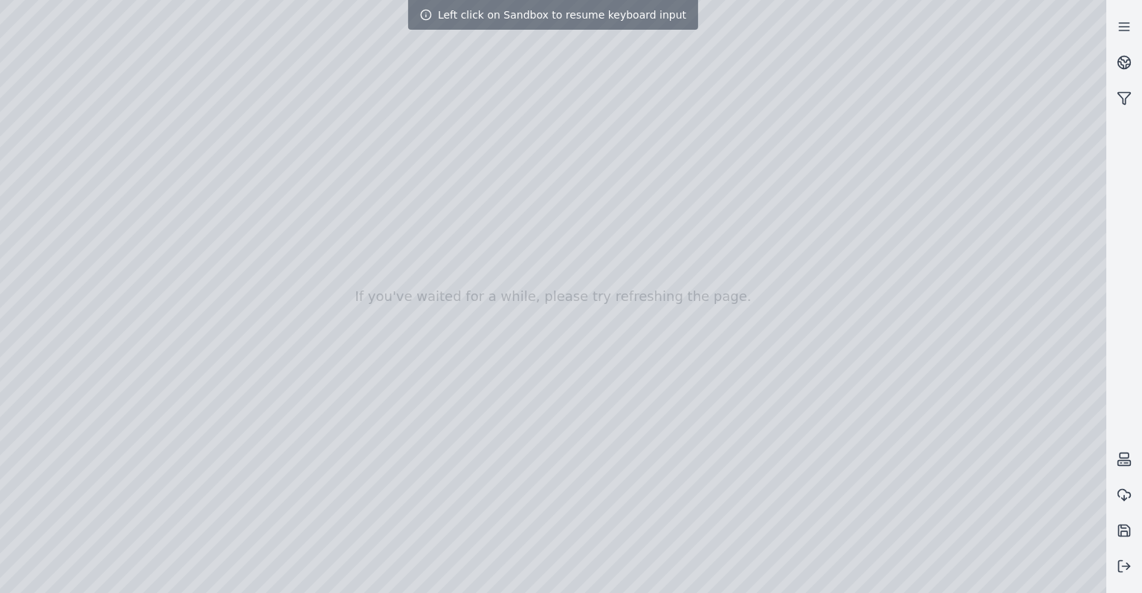
drag, startPoint x: 659, startPoint y: 378, endPoint x: 635, endPoint y: 391, distance: 26.6
click at [635, 392] on div at bounding box center [553, 296] width 1106 height 593
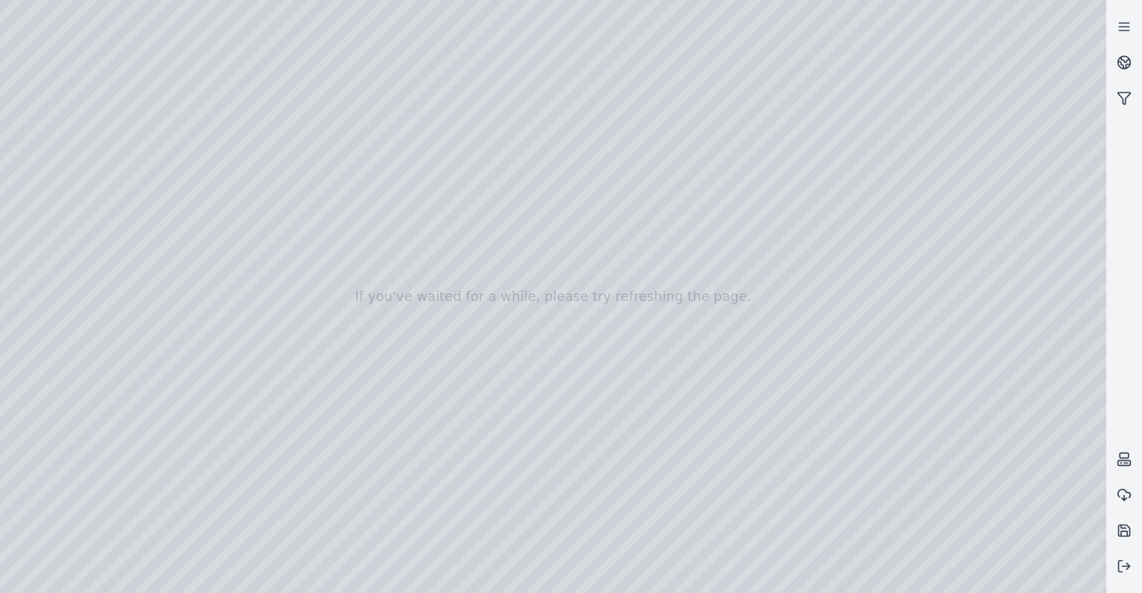
drag, startPoint x: 635, startPoint y: 392, endPoint x: 554, endPoint y: 416, distance: 84.6
drag, startPoint x: 626, startPoint y: 390, endPoint x: 476, endPoint y: 395, distance: 149.5
drag, startPoint x: 604, startPoint y: 325, endPoint x: 563, endPoint y: 410, distance: 94.4
drag, startPoint x: 636, startPoint y: 244, endPoint x: 640, endPoint y: 435, distance: 191.0
drag, startPoint x: 626, startPoint y: 416, endPoint x: 822, endPoint y: 405, distance: 196.5
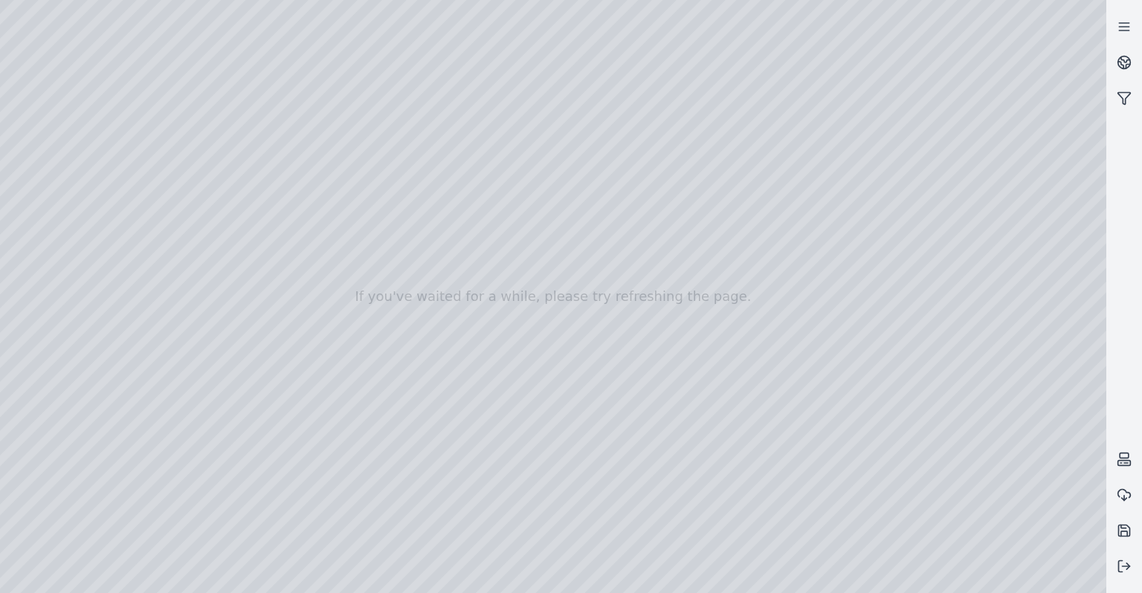
drag, startPoint x: 687, startPoint y: 442, endPoint x: 700, endPoint y: 470, distance: 30.9
drag, startPoint x: 346, startPoint y: 231, endPoint x: 654, endPoint y: 418, distance: 359.8
drag, startPoint x: 249, startPoint y: 282, endPoint x: 503, endPoint y: 337, distance: 260.1
drag, startPoint x: 418, startPoint y: 361, endPoint x: 557, endPoint y: 300, distance: 152.1
drag, startPoint x: 624, startPoint y: 281, endPoint x: 837, endPoint y: 284, distance: 213.3
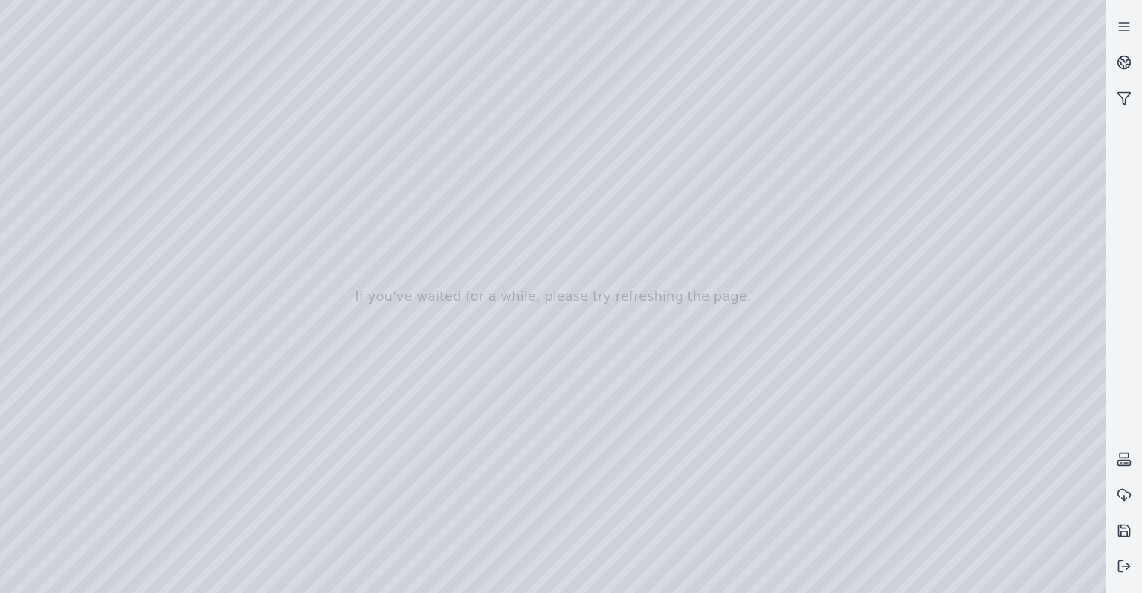
drag, startPoint x: 527, startPoint y: 244, endPoint x: 742, endPoint y: 462, distance: 305.9
drag, startPoint x: 460, startPoint y: 267, endPoint x: 646, endPoint y: 436, distance: 251.0
drag, startPoint x: 528, startPoint y: 328, endPoint x: 288, endPoint y: 358, distance: 242.0
drag, startPoint x: 718, startPoint y: 285, endPoint x: 491, endPoint y: 296, distance: 226.9
drag, startPoint x: 495, startPoint y: 207, endPoint x: 571, endPoint y: 470, distance: 273.8
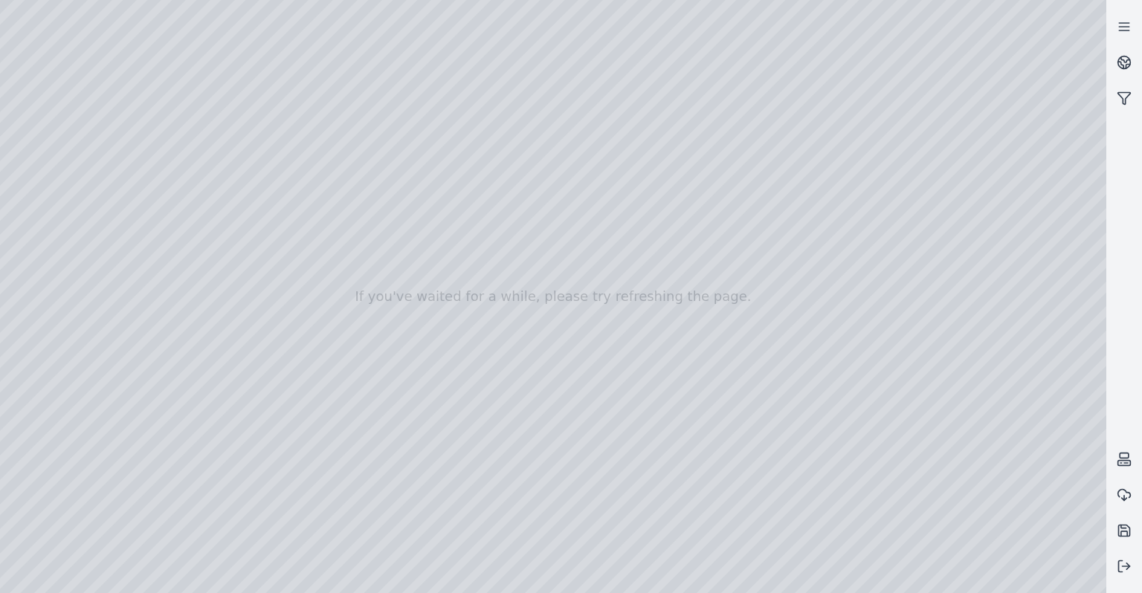
drag, startPoint x: 390, startPoint y: 385, endPoint x: 728, endPoint y: 349, distance: 339.4
drag, startPoint x: 659, startPoint y: 329, endPoint x: 559, endPoint y: 343, distance: 100.7
drag, startPoint x: 550, startPoint y: 480, endPoint x: 590, endPoint y: 241, distance: 242.7
drag, startPoint x: 459, startPoint y: 458, endPoint x: 630, endPoint y: 248, distance: 270.5
drag, startPoint x: 498, startPoint y: 409, endPoint x: 602, endPoint y: 272, distance: 171.8
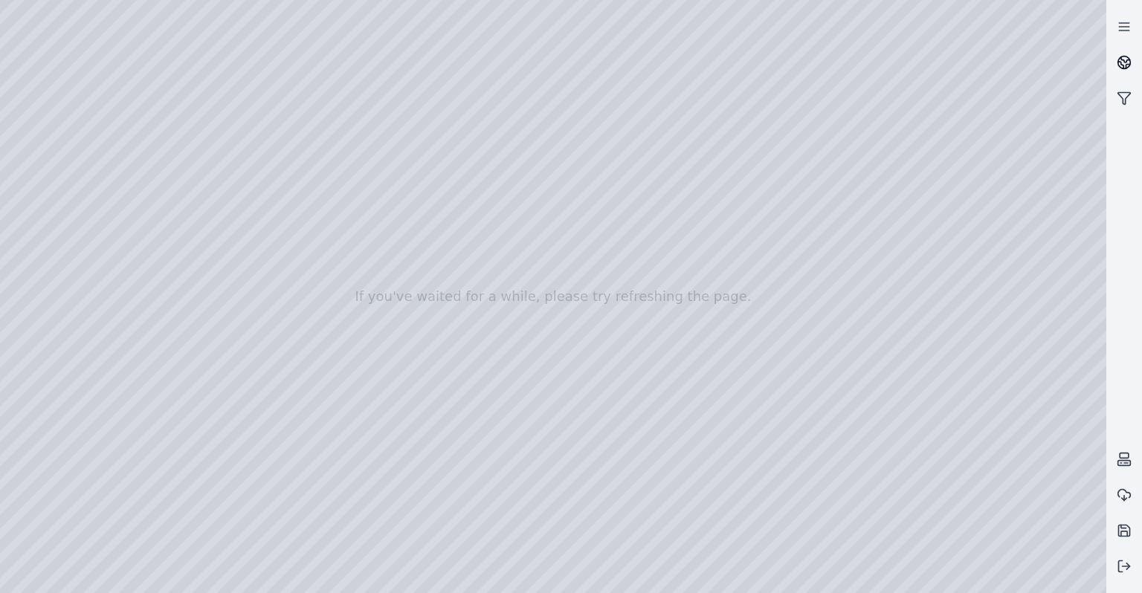
click at [1131, 69] on link at bounding box center [1124, 63] width 36 height 36
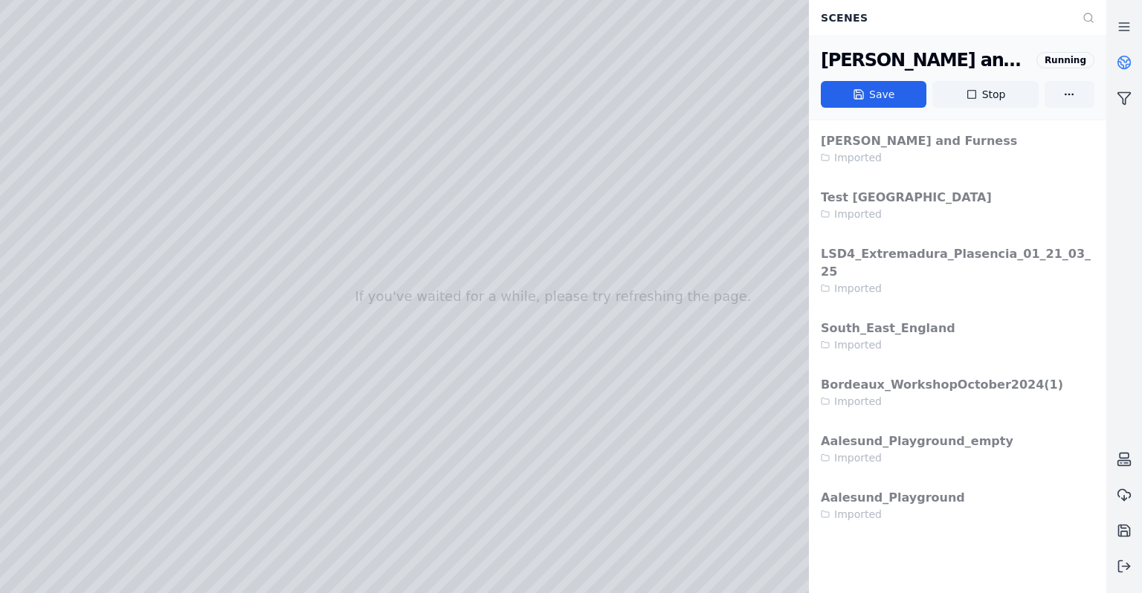
click at [1129, 64] on icon at bounding box center [1123, 62] width 15 height 15
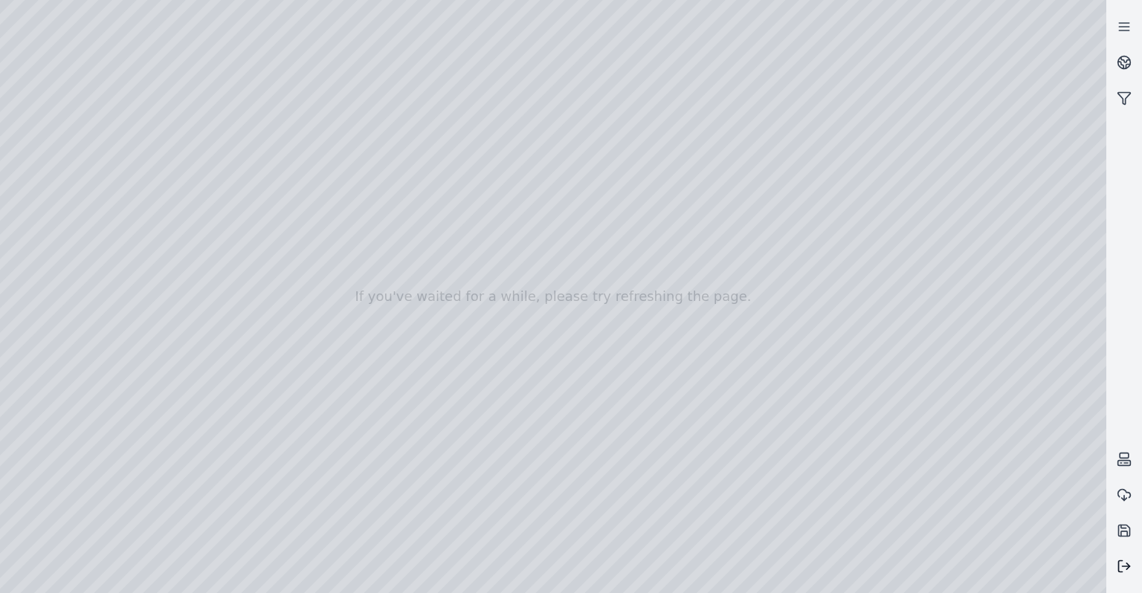
click at [1125, 574] on icon at bounding box center [1123, 566] width 15 height 15
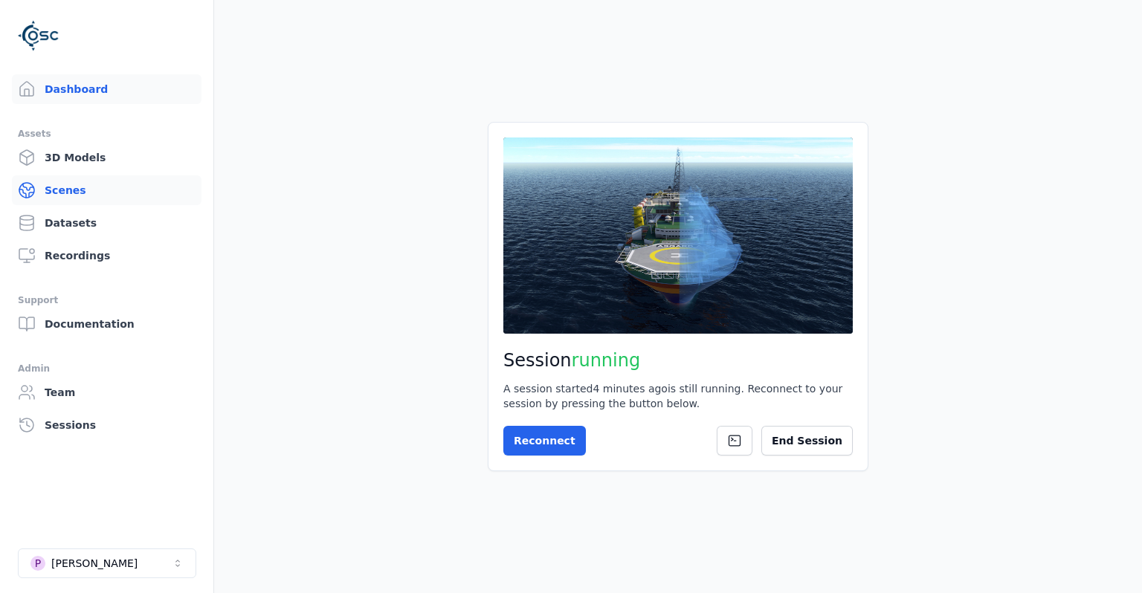
click at [72, 198] on link "Scenes" at bounding box center [107, 190] width 190 height 30
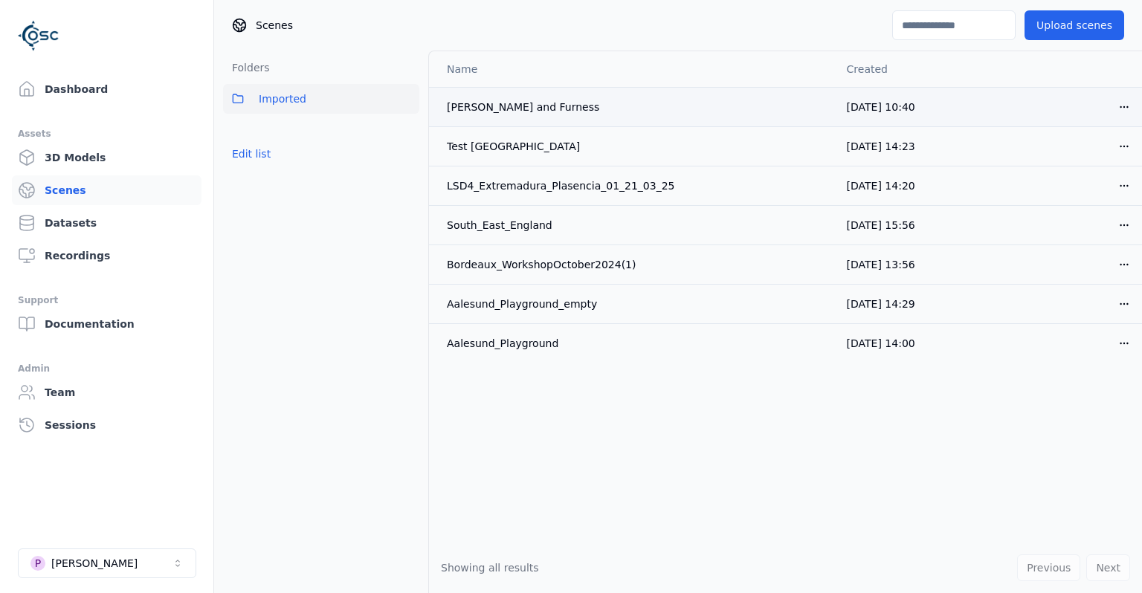
click at [1130, 108] on html "Dashboard Assets 3D Models Scenes Datasets Recordings Support Documentation Adm…" at bounding box center [571, 296] width 1142 height 593
click at [1080, 213] on div "Download" at bounding box center [1091, 211] width 88 height 24
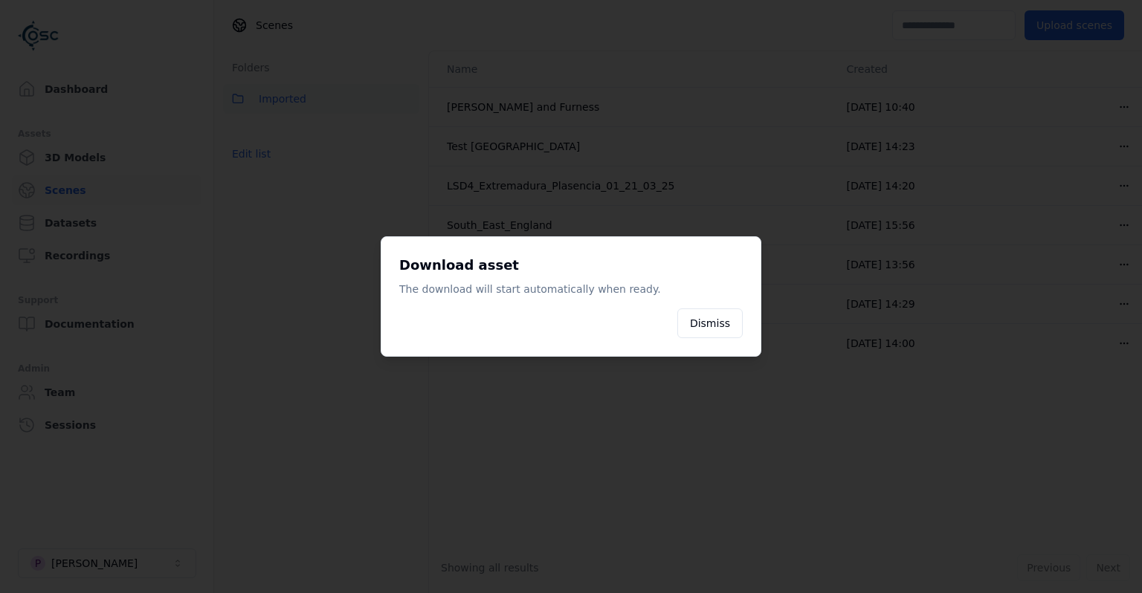
click at [556, 453] on div at bounding box center [571, 296] width 1142 height 593
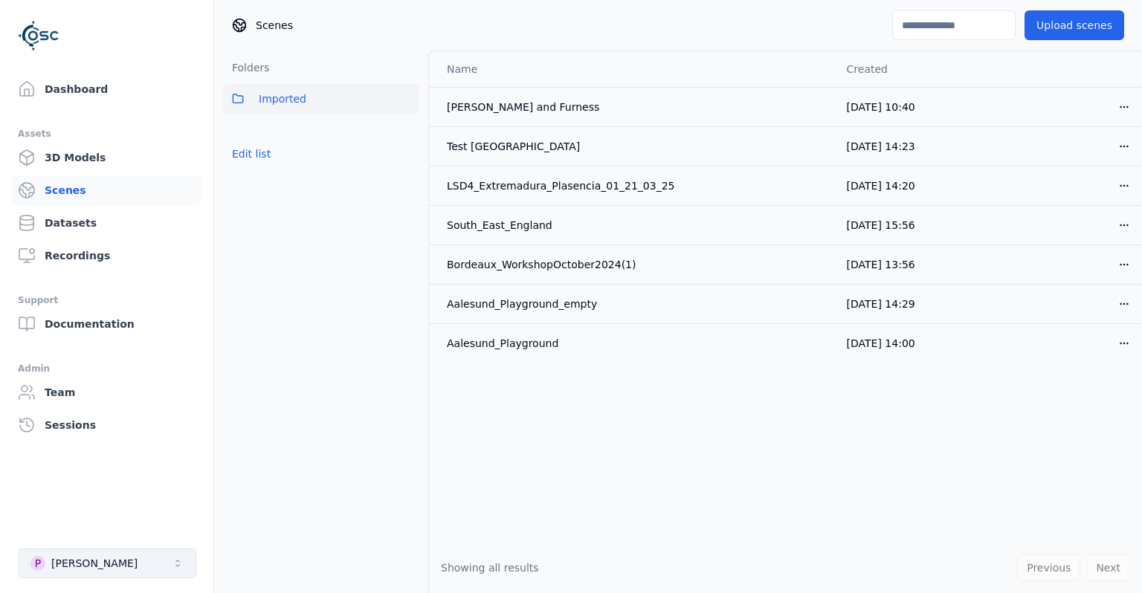
click at [166, 566] on button "P [PERSON_NAME]" at bounding box center [107, 564] width 178 height 30
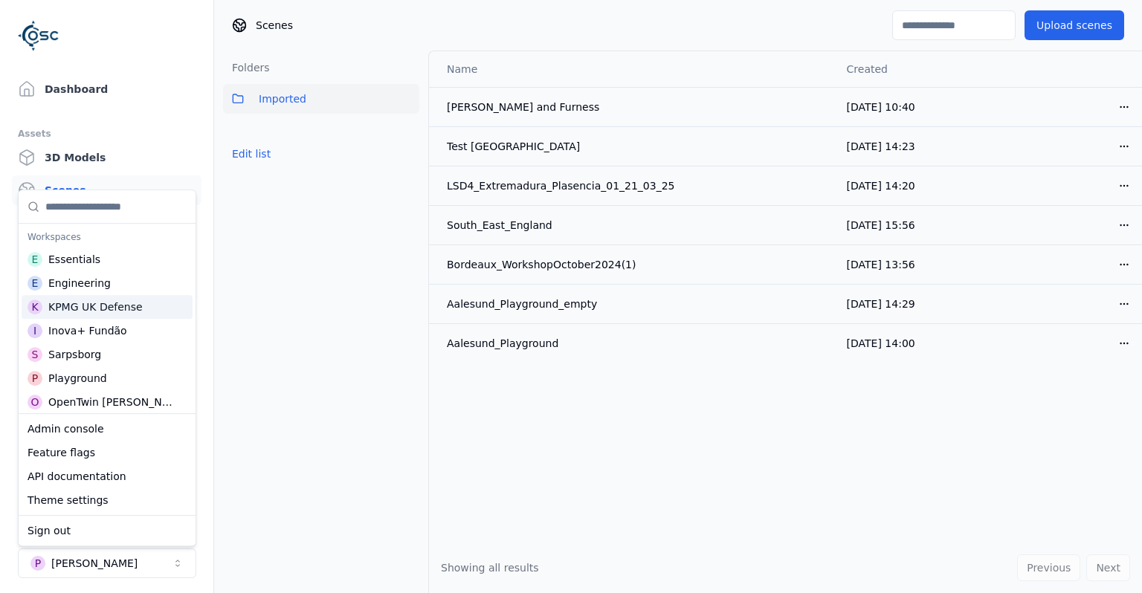
click at [116, 310] on div "KPMG UK Defense" at bounding box center [95, 307] width 94 height 15
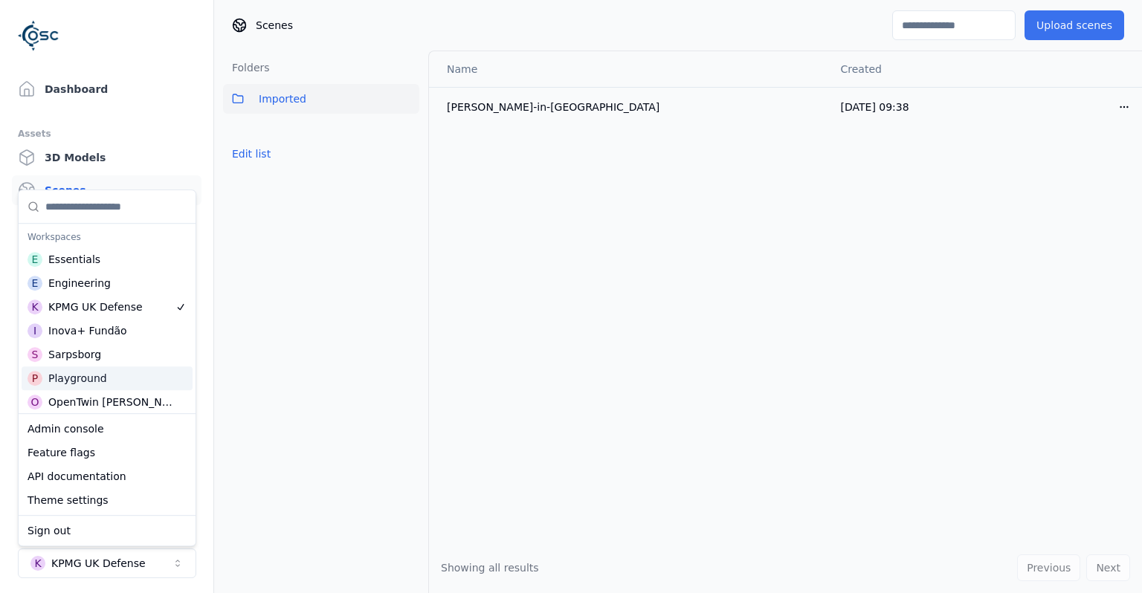
click at [1100, 24] on button "Upload scenes" at bounding box center [1074, 25] width 100 height 30
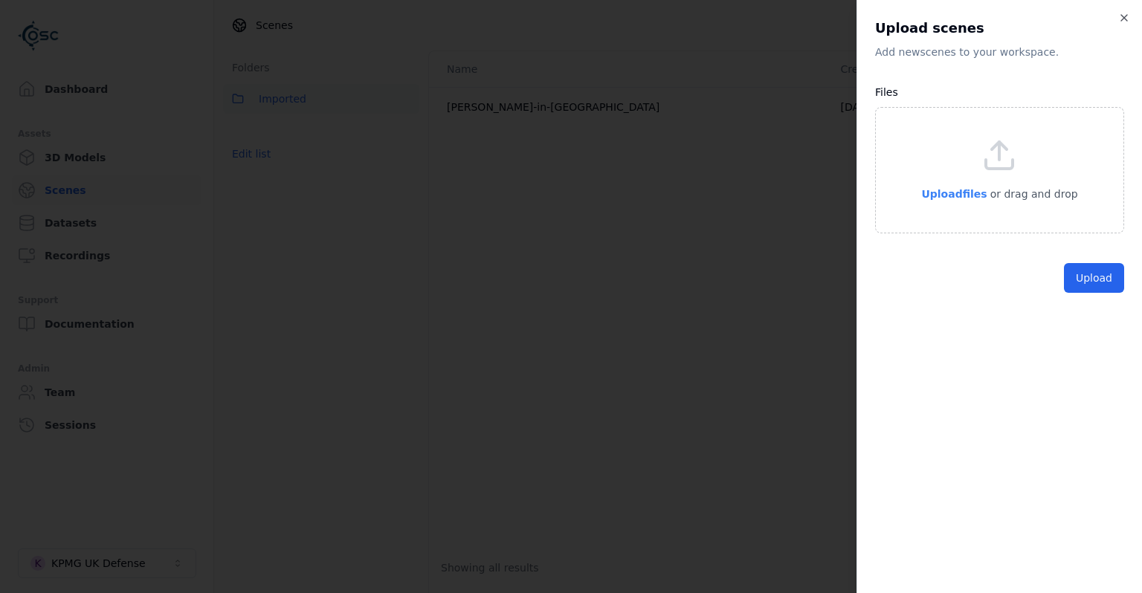
click at [962, 192] on span "Upload files" at bounding box center [953, 194] width 65 height 12
click at [1085, 317] on button "Upload" at bounding box center [1094, 312] width 60 height 30
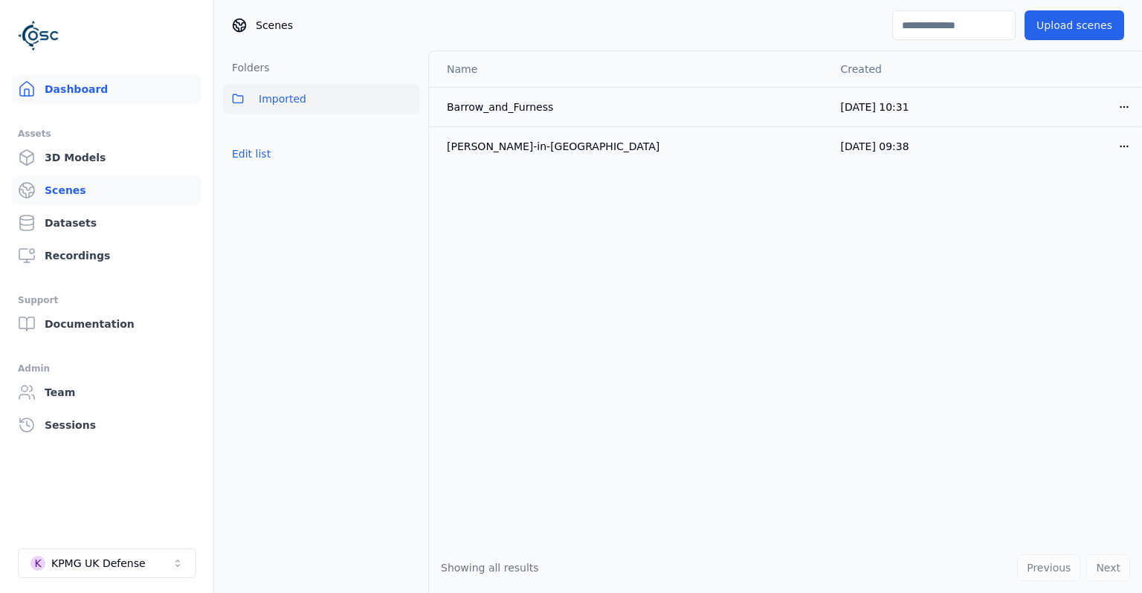
click at [90, 97] on link "Dashboard" at bounding box center [107, 89] width 190 height 30
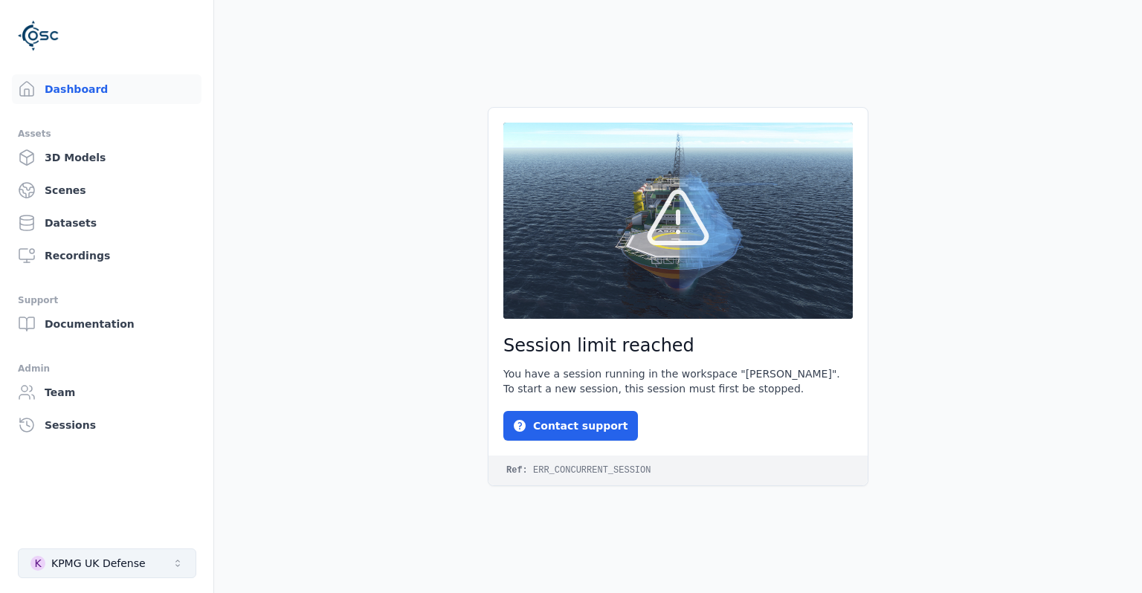
click at [153, 563] on button "K KPMG UK Defense" at bounding box center [107, 564] width 178 height 30
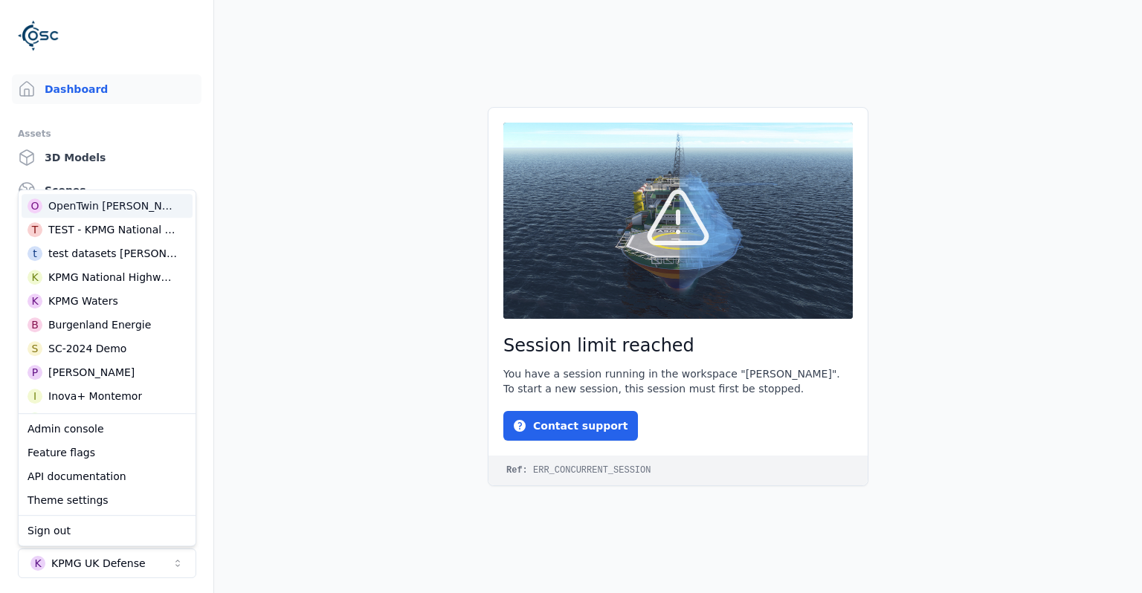
scroll to position [288, 0]
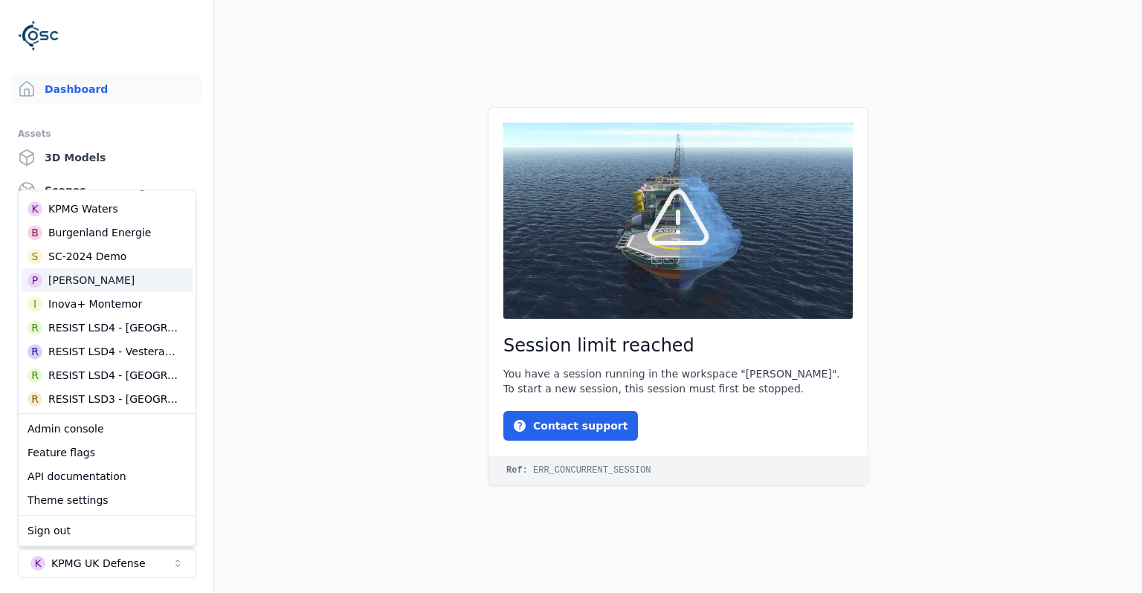
click at [98, 281] on div "P [PERSON_NAME]" at bounding box center [107, 280] width 171 height 24
click at [382, 357] on main "Session limit reached You have a session running in the workspace "[PERSON_NAME…" at bounding box center [678, 296] width 928 height 593
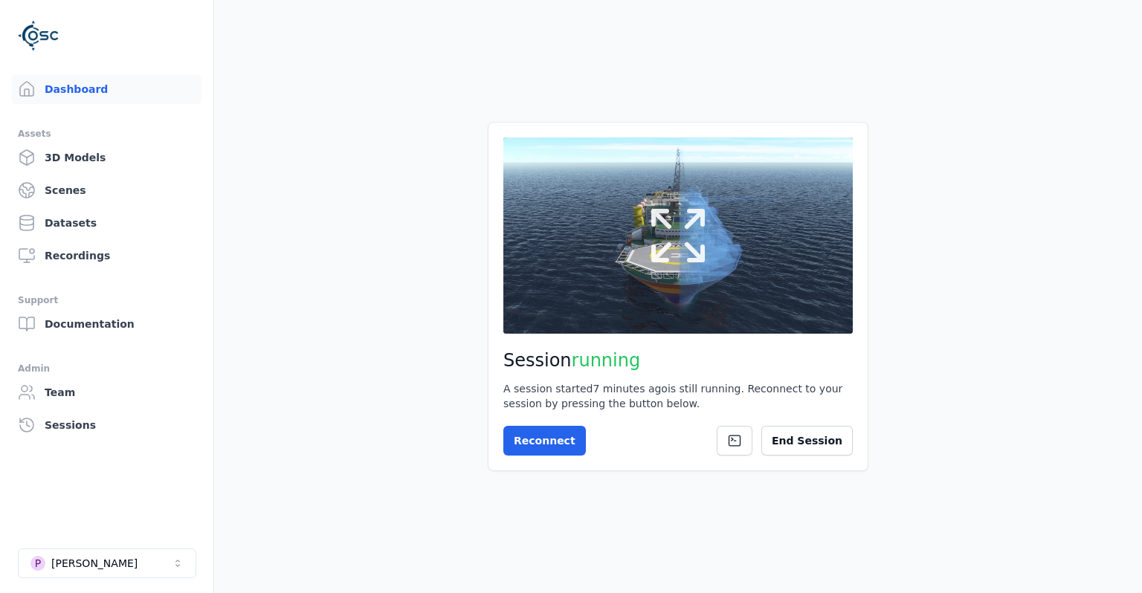
click at [685, 289] on button at bounding box center [677, 235] width 349 height 196
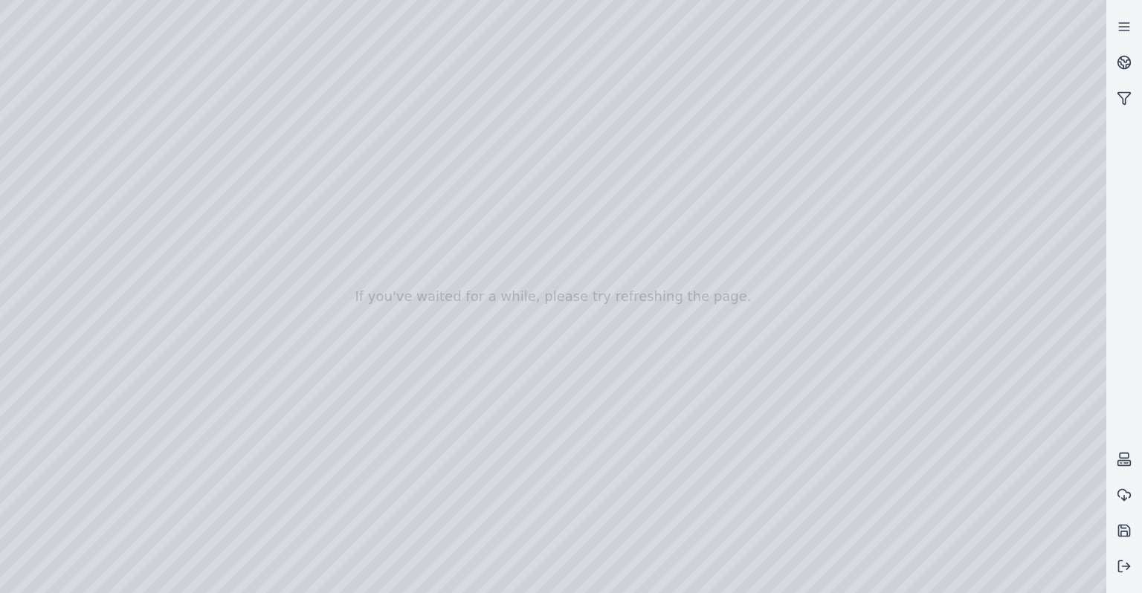
drag, startPoint x: 543, startPoint y: 317, endPoint x: 646, endPoint y: 314, distance: 103.4
click at [1113, 566] on button at bounding box center [1124, 567] width 36 height 36
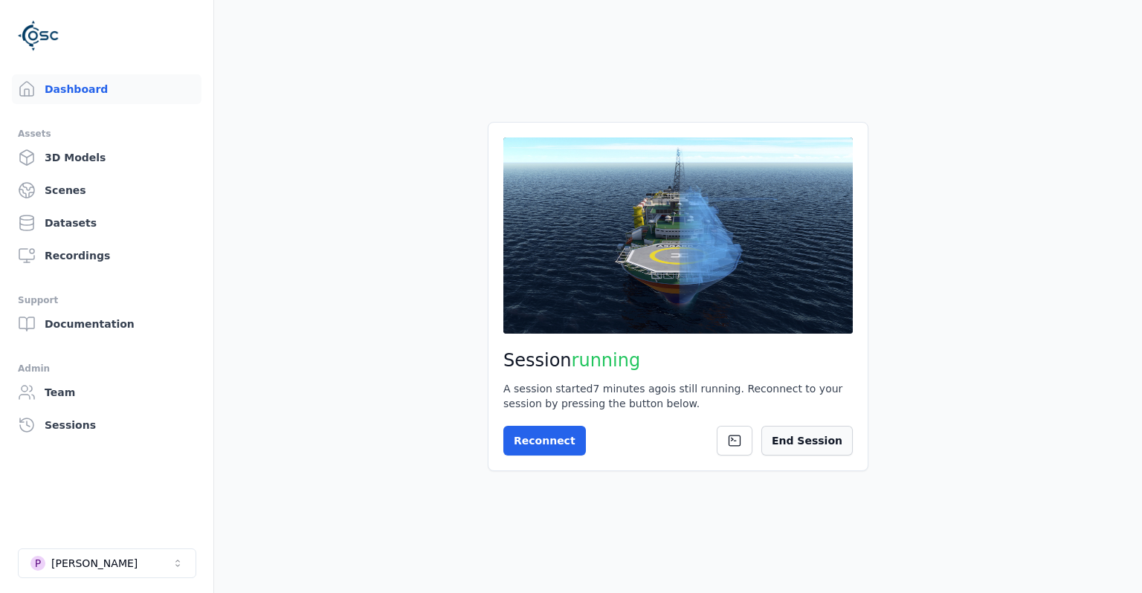
click at [814, 442] on button "End Session" at bounding box center [806, 441] width 91 height 30
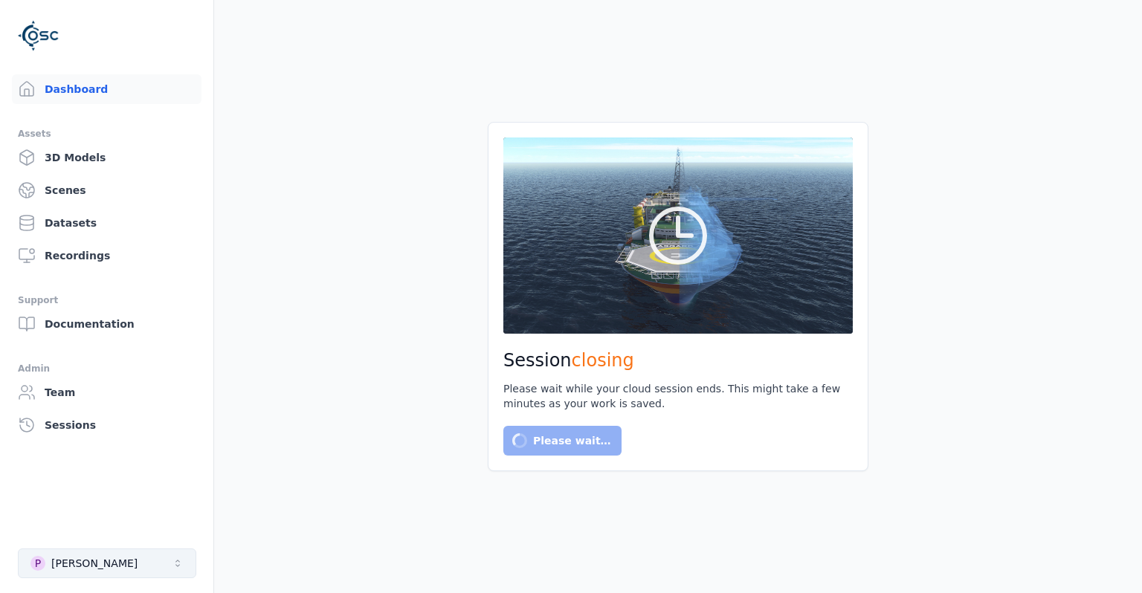
click at [143, 556] on button "P [PERSON_NAME]" at bounding box center [107, 564] width 178 height 30
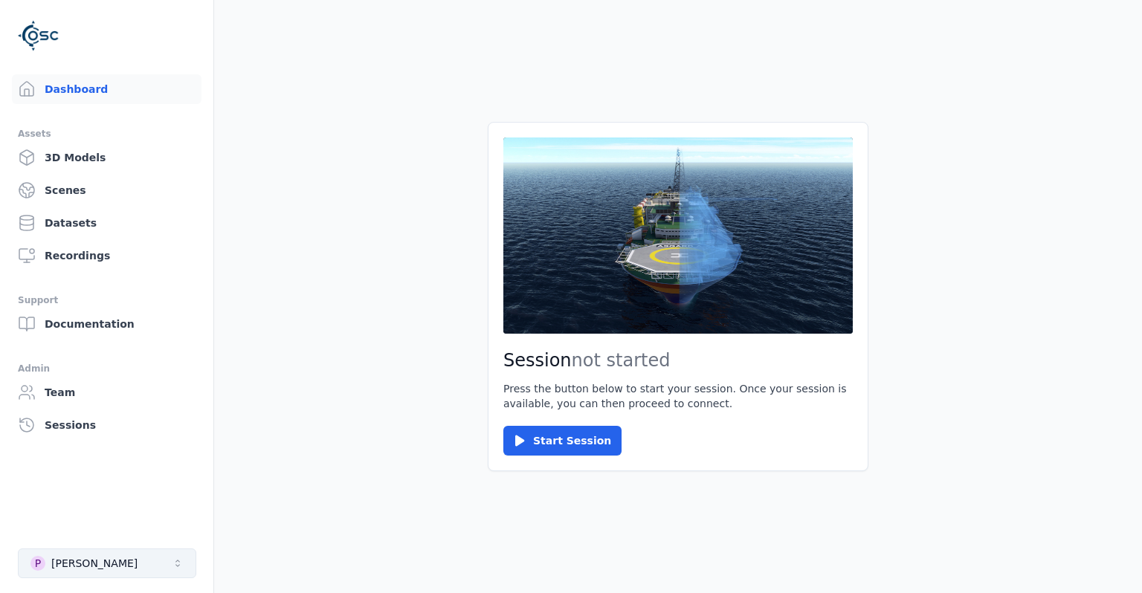
click at [123, 560] on button "P [PERSON_NAME]" at bounding box center [107, 564] width 178 height 30
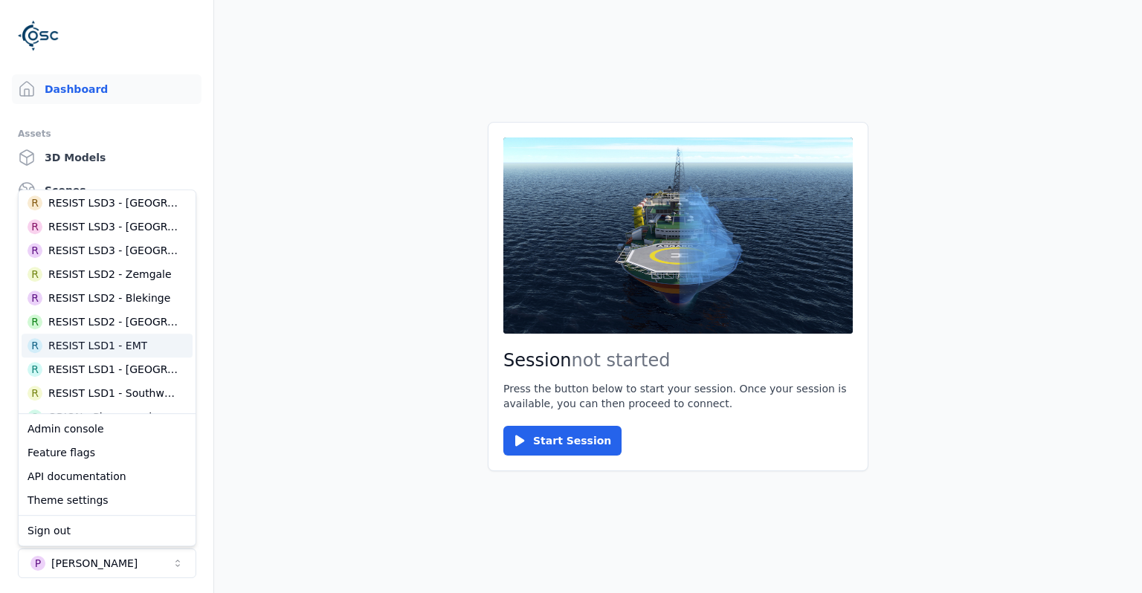
scroll to position [482, 0]
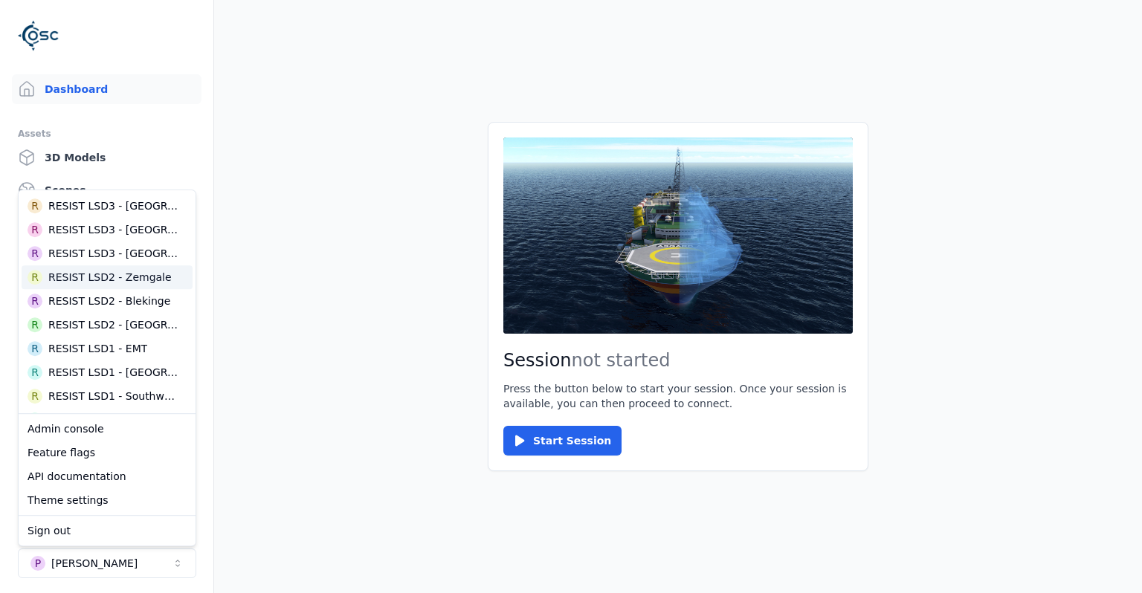
click at [113, 280] on div "RESIST LSD2 - Zemgale" at bounding box center [109, 277] width 123 height 15
click at [286, 346] on main "Session not started Press the button below to start your session. Once your ses…" at bounding box center [678, 296] width 928 height 593
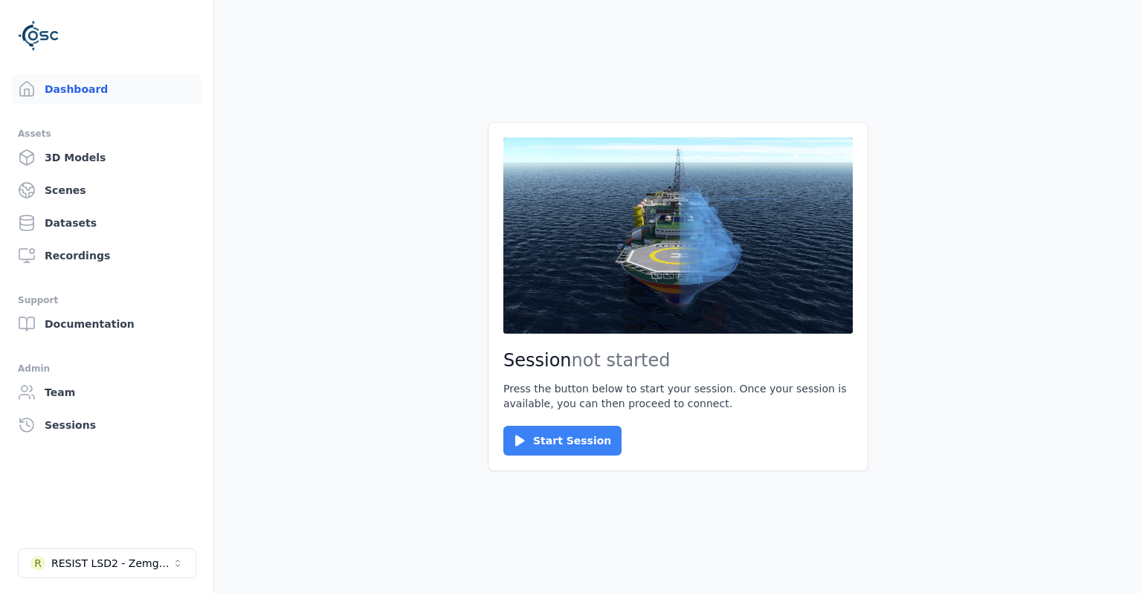
click at [582, 447] on button "Start Session" at bounding box center [562, 441] width 118 height 30
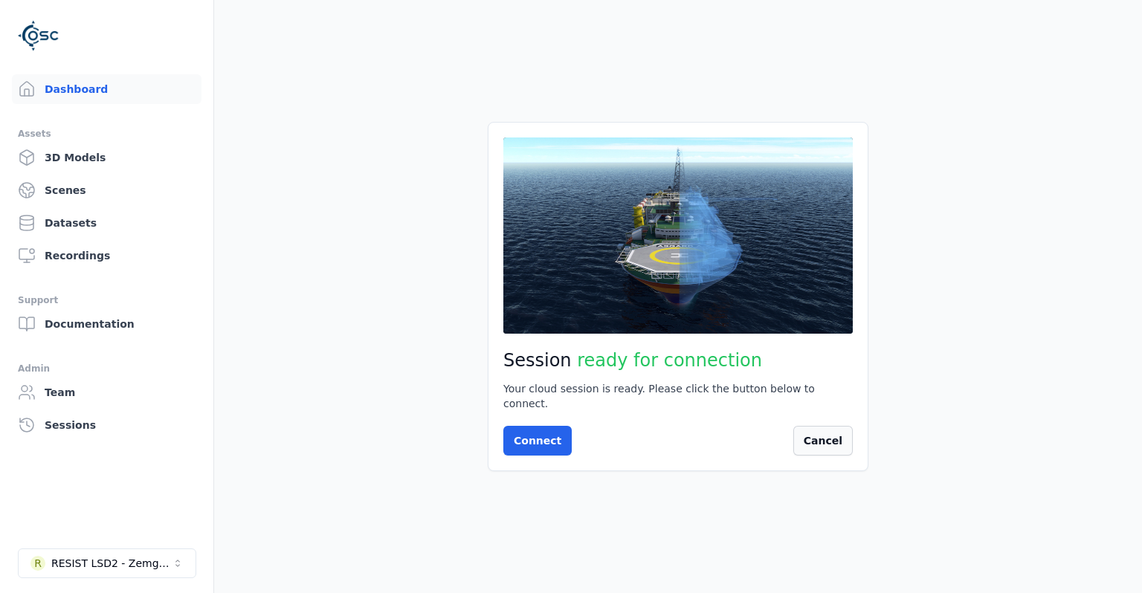
click at [826, 439] on button "Cancel" at bounding box center [822, 441] width 59 height 30
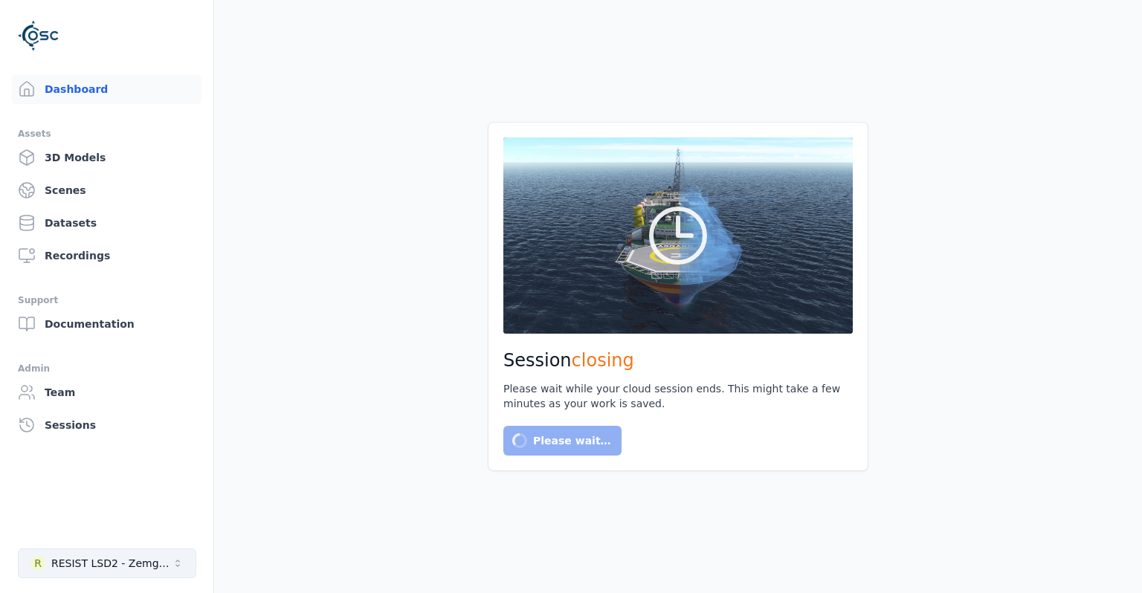
click at [106, 561] on div "RESIST LSD2 - Zemgale" at bounding box center [111, 563] width 120 height 15
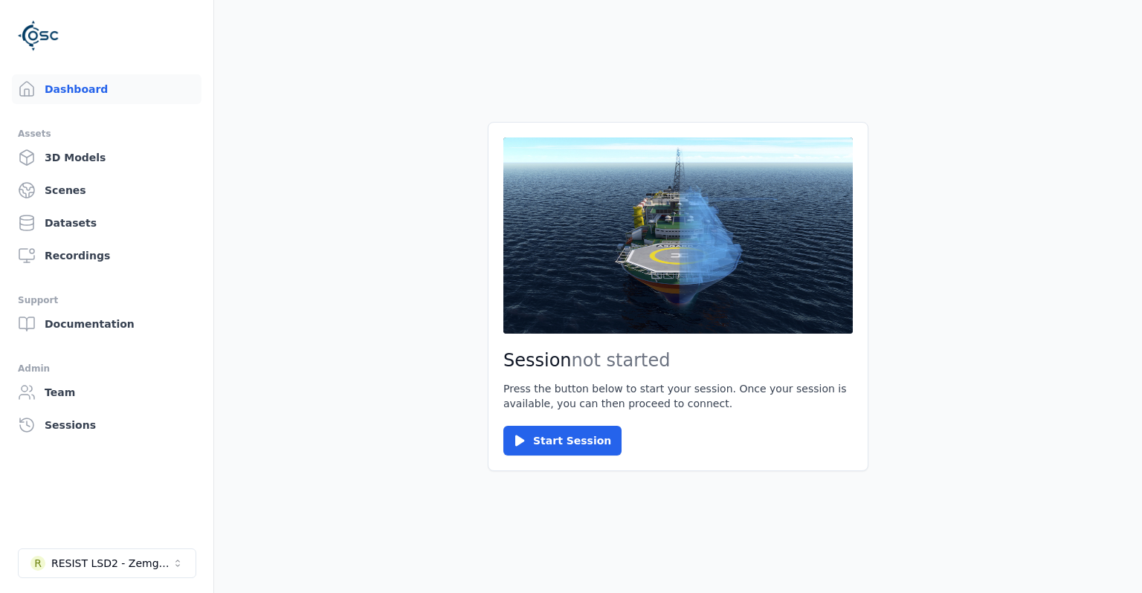
click at [106, 561] on div "RESIST LSD2 - Zemgale" at bounding box center [111, 563] width 120 height 15
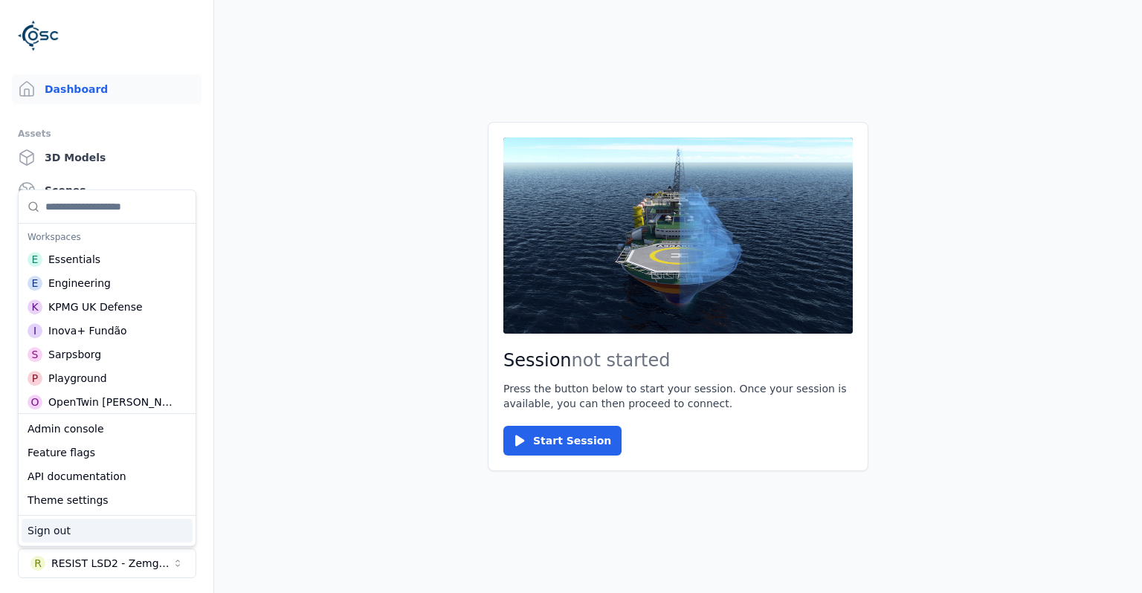
click at [354, 515] on main "Session not started Press the button below to start your session. Once your ses…" at bounding box center [678, 296] width 928 height 593
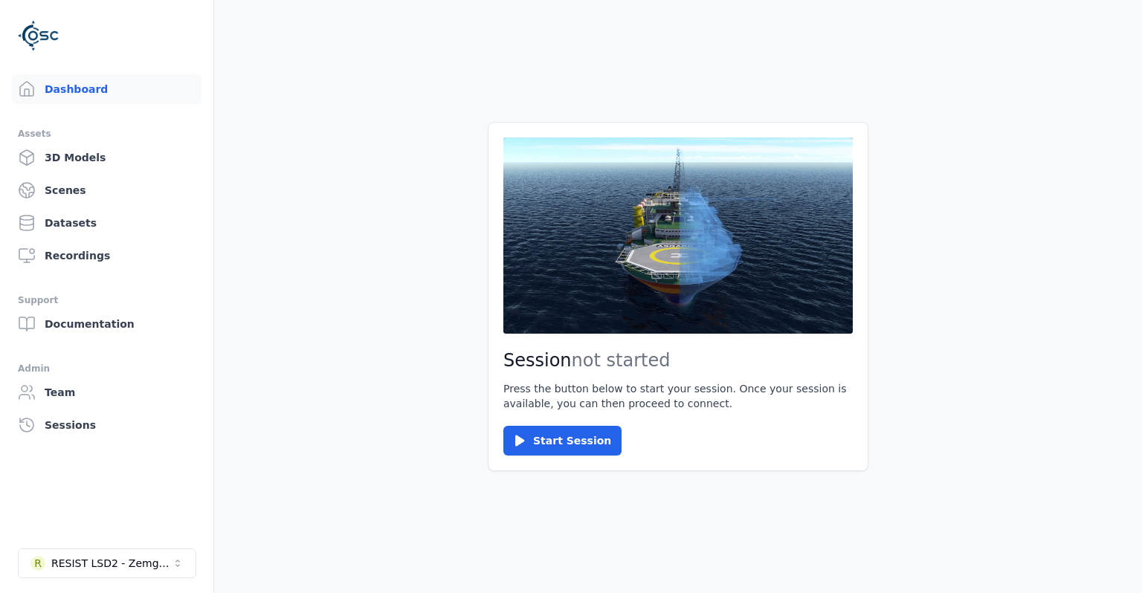
click at [181, 589] on li "R RESIST LSD2 - Zemgale" at bounding box center [106, 564] width 213 height 54
click at [167, 563] on button "R RESIST LSD2 - Zemgale" at bounding box center [107, 564] width 178 height 30
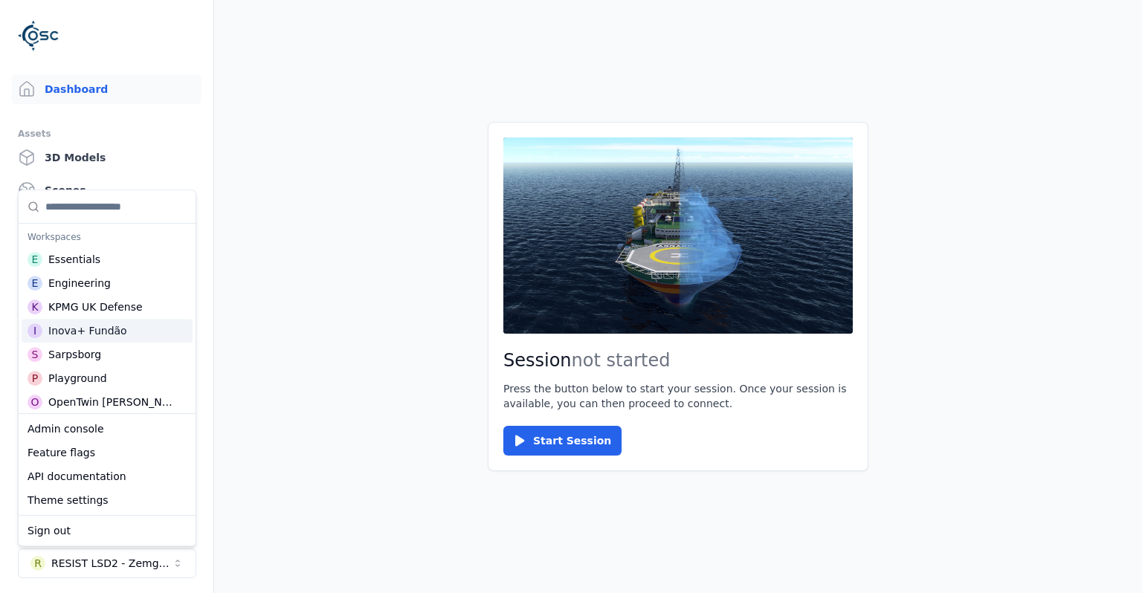
click at [124, 311] on div "KPMG UK Defense" at bounding box center [95, 307] width 94 height 15
click at [314, 314] on main "Session not started Press the button below to start your session. Once your ses…" at bounding box center [678, 296] width 928 height 593
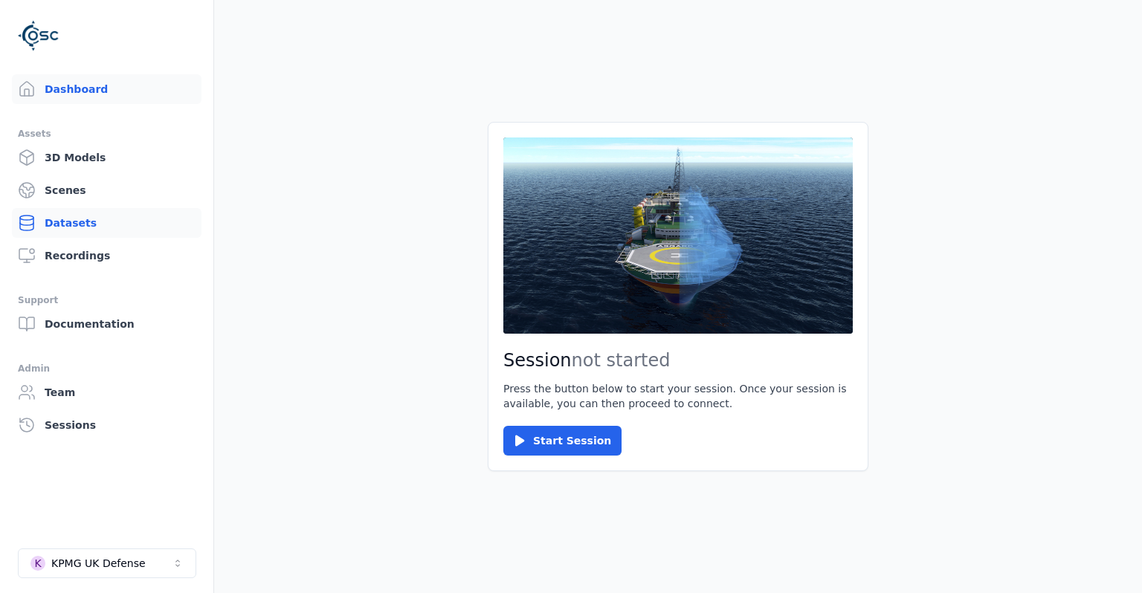
click at [97, 233] on link "Datasets" at bounding box center [107, 223] width 190 height 30
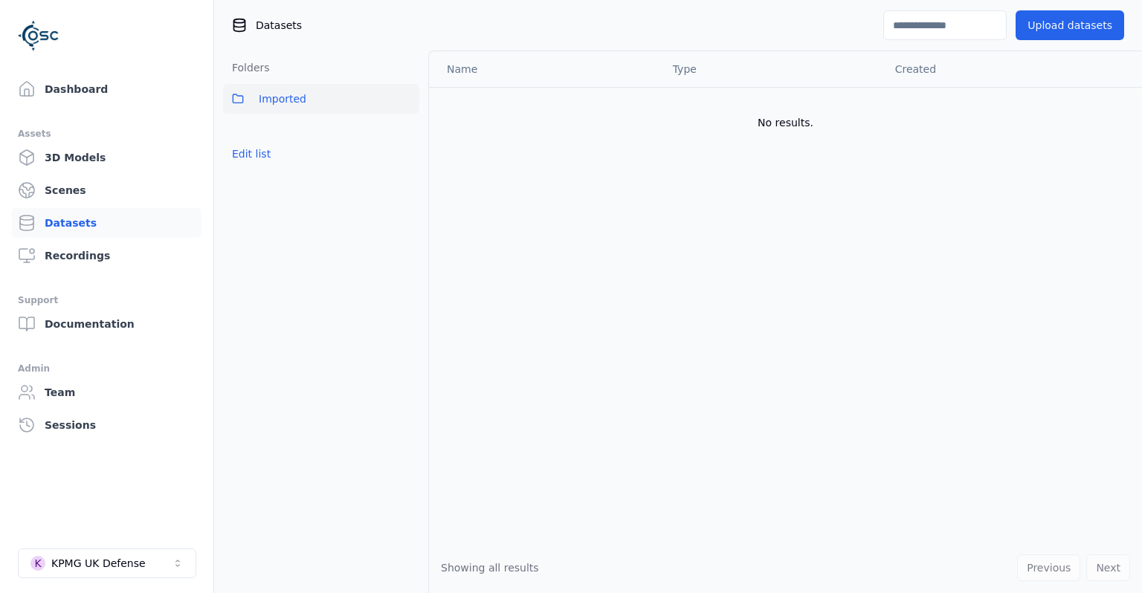
click at [1110, 2] on div "Datasets Upload datasets" at bounding box center [678, 25] width 928 height 51
click at [1096, 25] on button "Upload datasets" at bounding box center [1069, 25] width 109 height 30
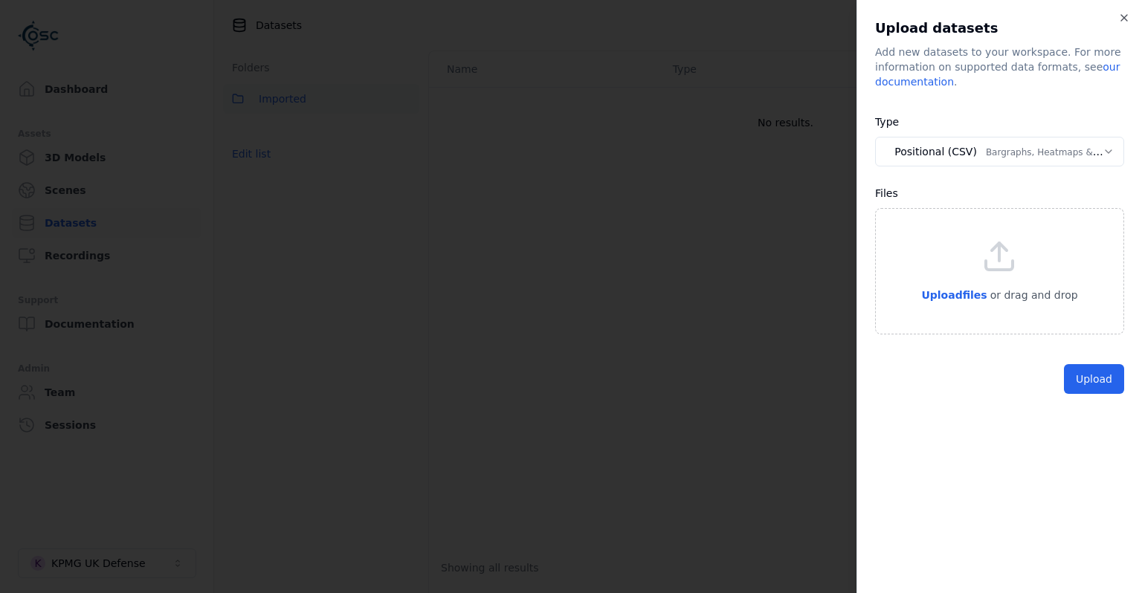
click at [1003, 150] on body "**********" at bounding box center [571, 296] width 1142 height 593
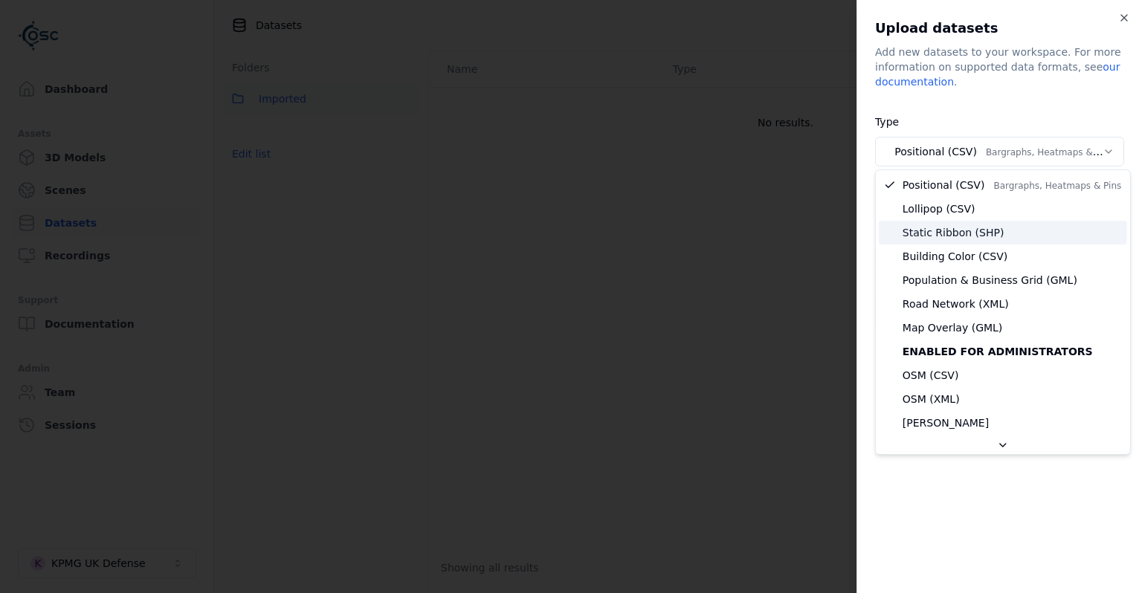
select select "*****"
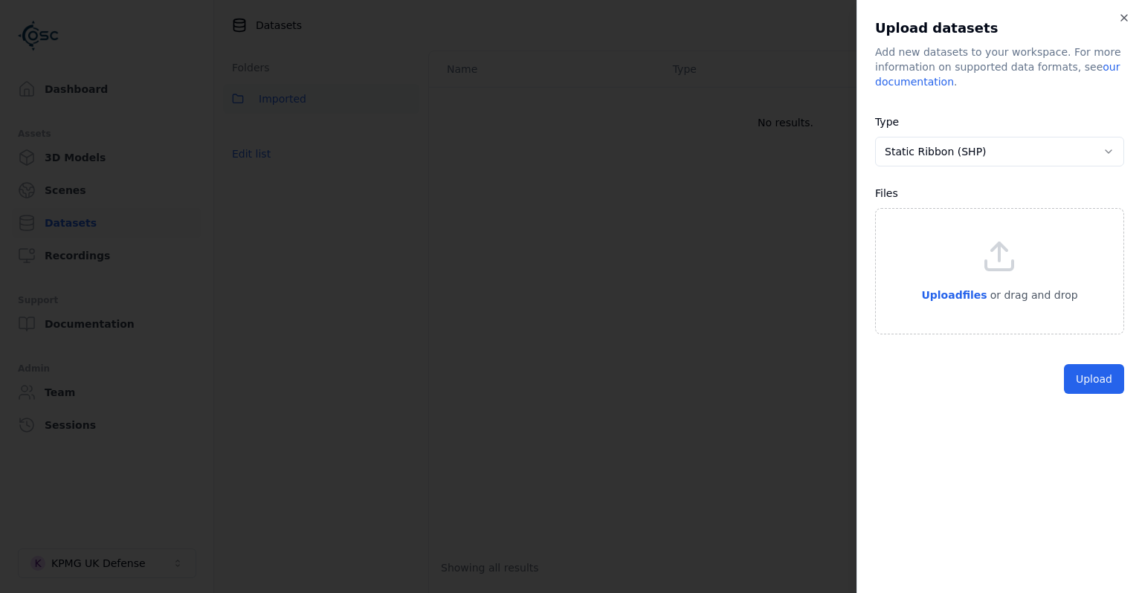
click at [942, 285] on div "Upload files or drag and drop" at bounding box center [999, 271] width 156 height 65
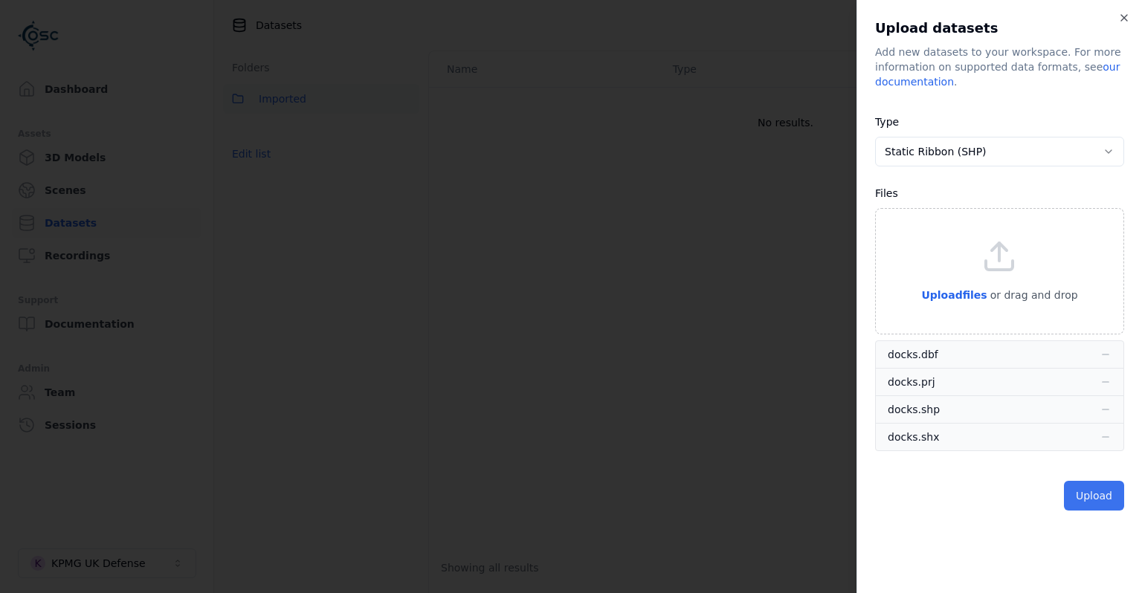
click at [1096, 495] on button "Upload" at bounding box center [1094, 496] width 60 height 30
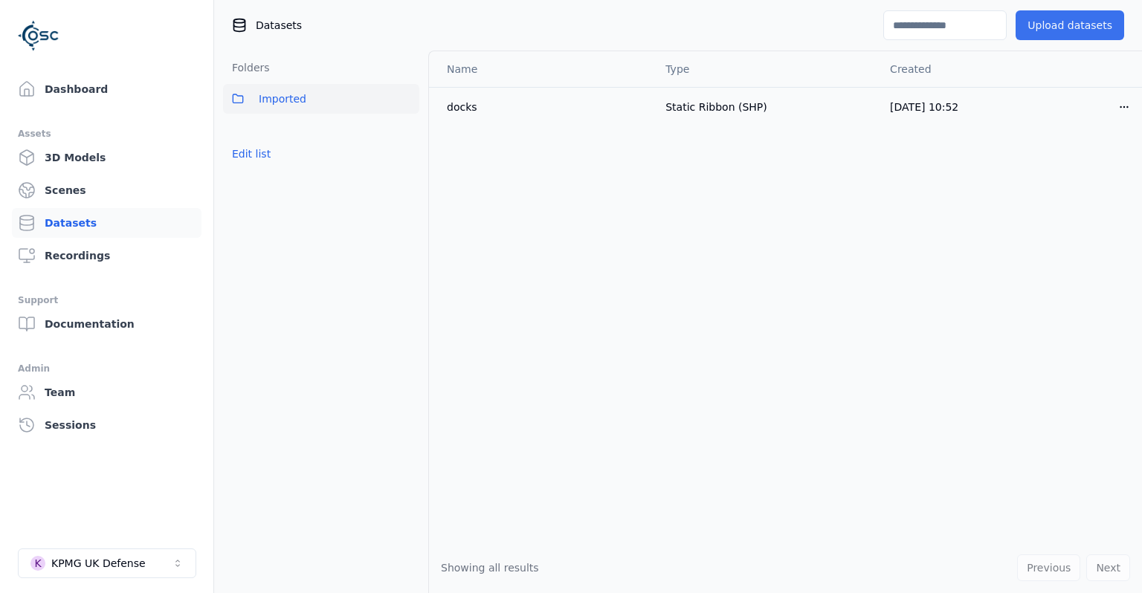
click at [1108, 28] on button "Upload datasets" at bounding box center [1069, 25] width 109 height 30
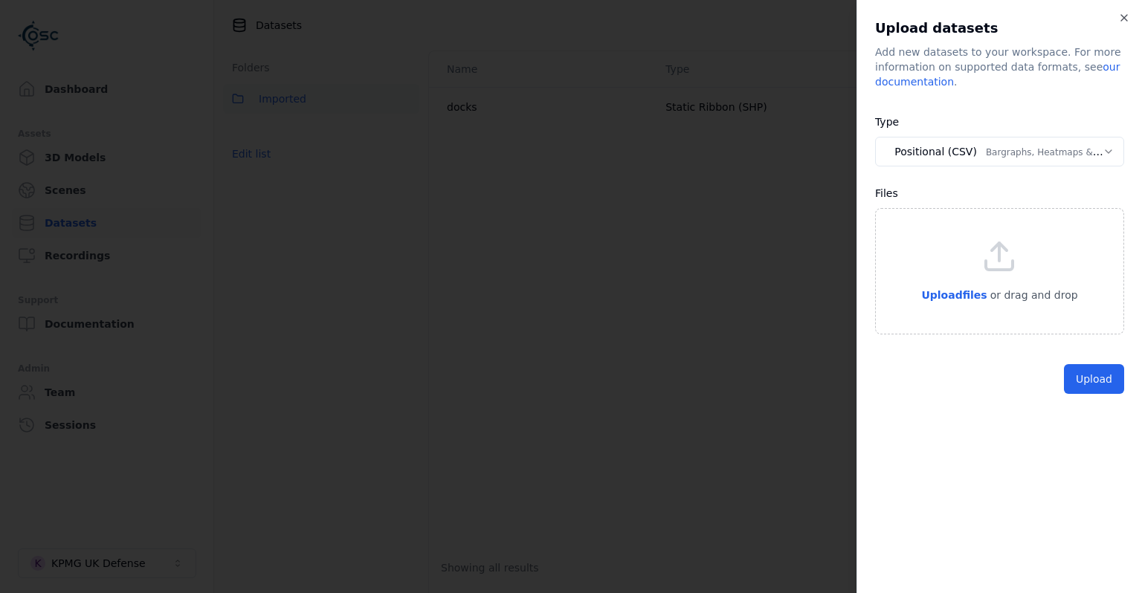
click at [1033, 153] on body "**********" at bounding box center [571, 296] width 1142 height 593
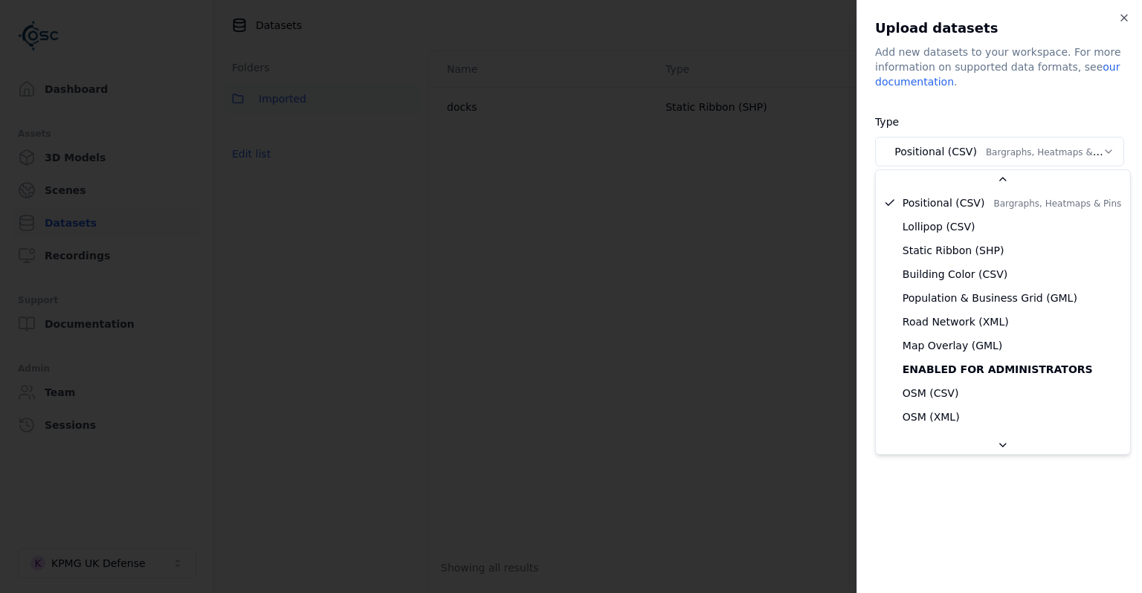
scroll to position [192, 0]
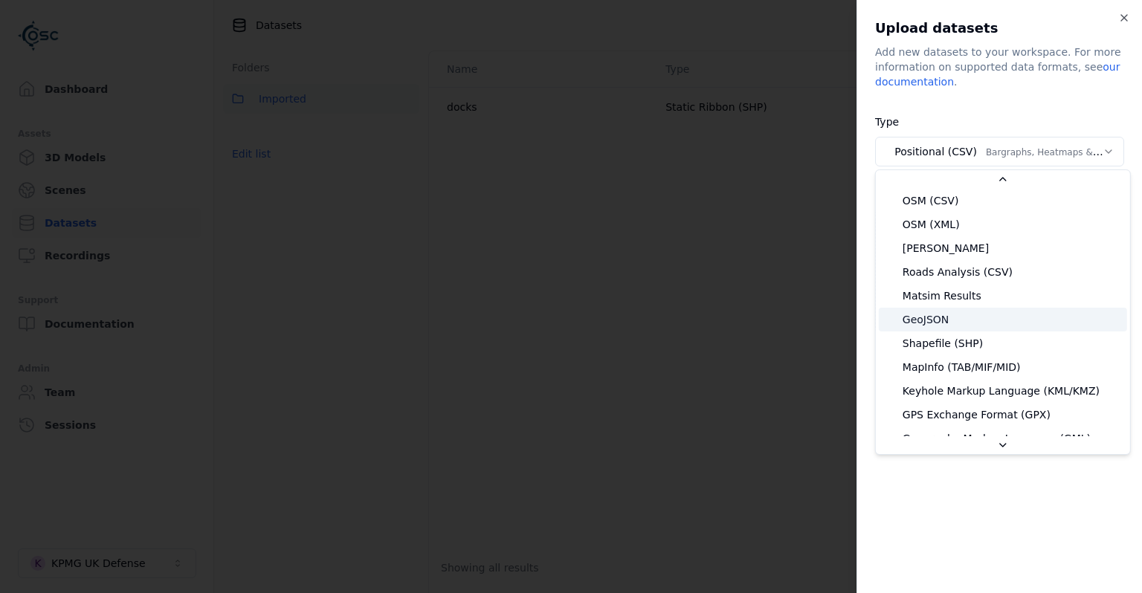
select select "*******"
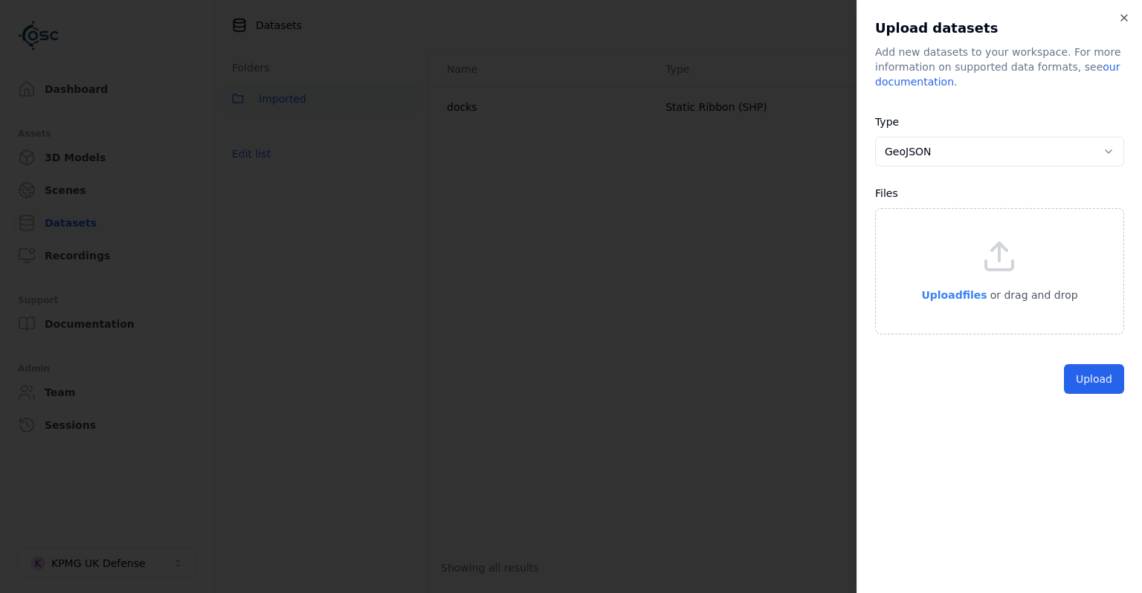
click at [955, 302] on p "Upload files" at bounding box center [953, 295] width 65 height 18
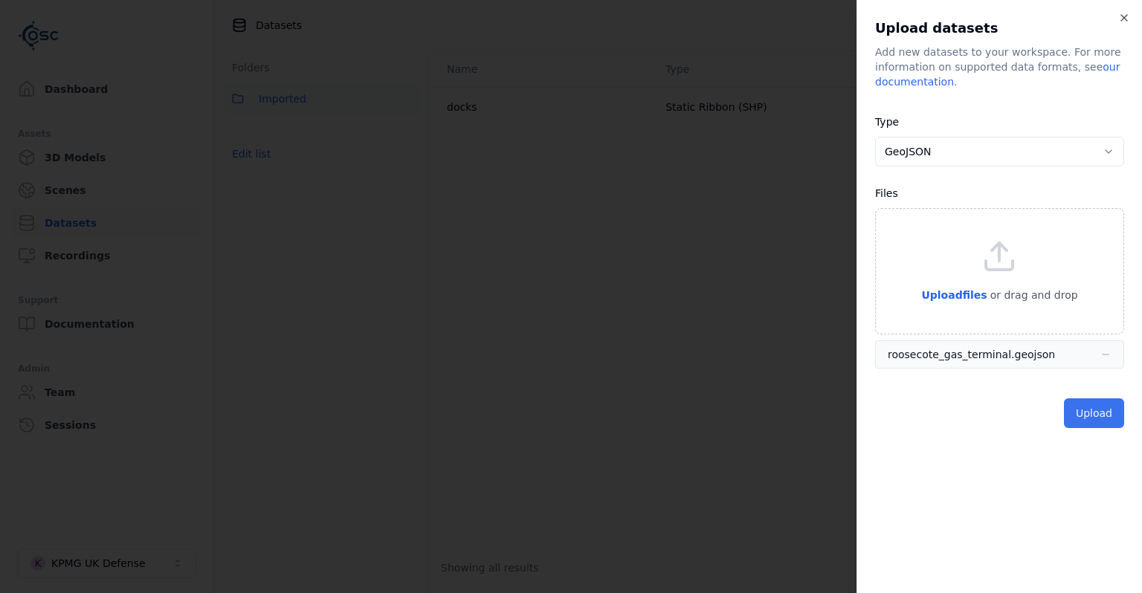
click at [1073, 404] on button "Upload" at bounding box center [1094, 413] width 60 height 30
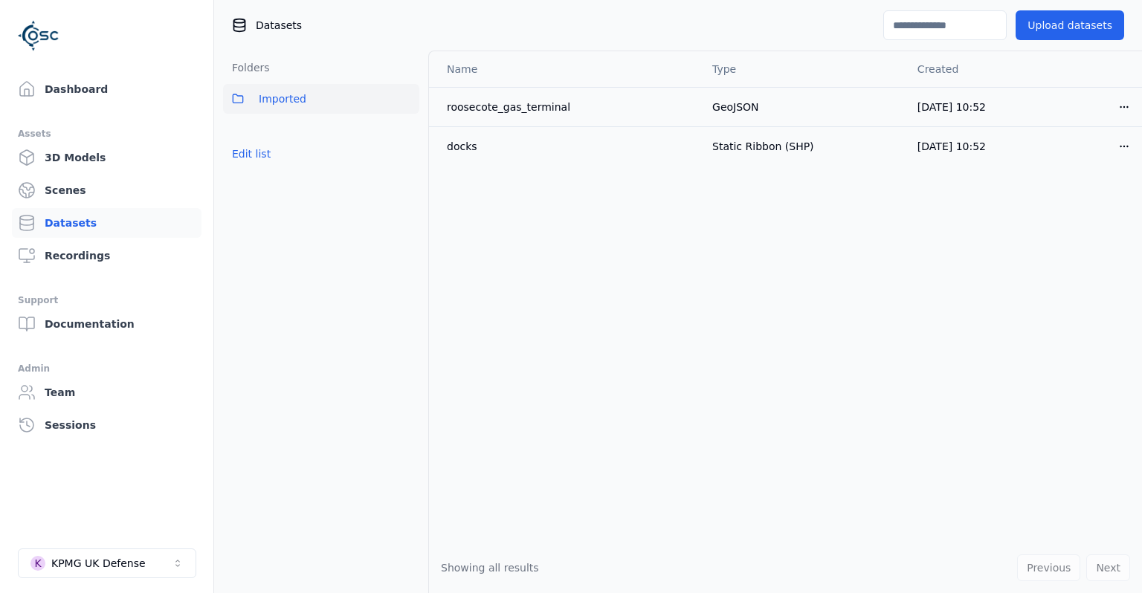
drag, startPoint x: 451, startPoint y: 349, endPoint x: 383, endPoint y: 320, distance: 74.6
click at [451, 349] on div "Name Type Created roosecote_gas_terminal GeoJSON [DATE] 10:52 Open menu docks S…" at bounding box center [785, 296] width 713 height 491
click at [132, 571] on div "KPMG UK Defense" at bounding box center [98, 563] width 94 height 15
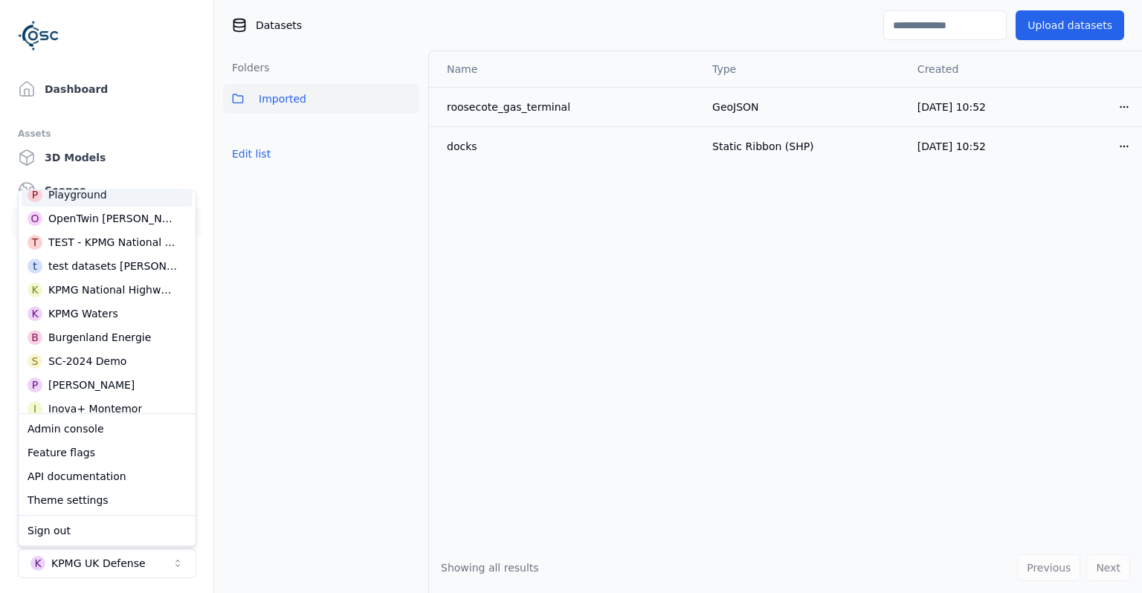
scroll to position [192, 0]
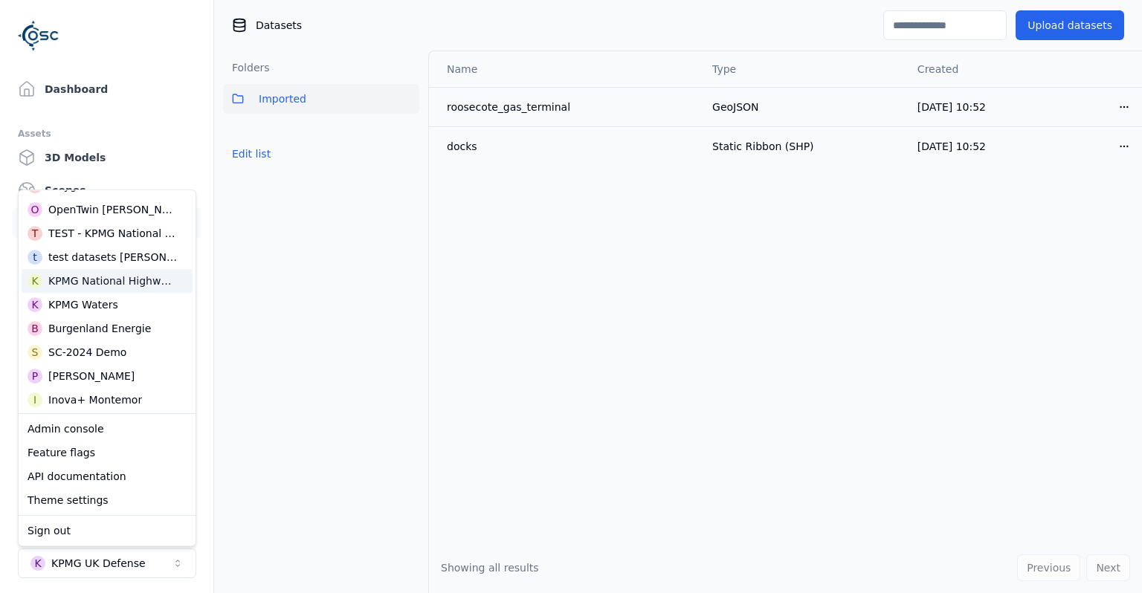
click at [120, 281] on div "KPMG National Highways" at bounding box center [111, 281] width 126 height 15
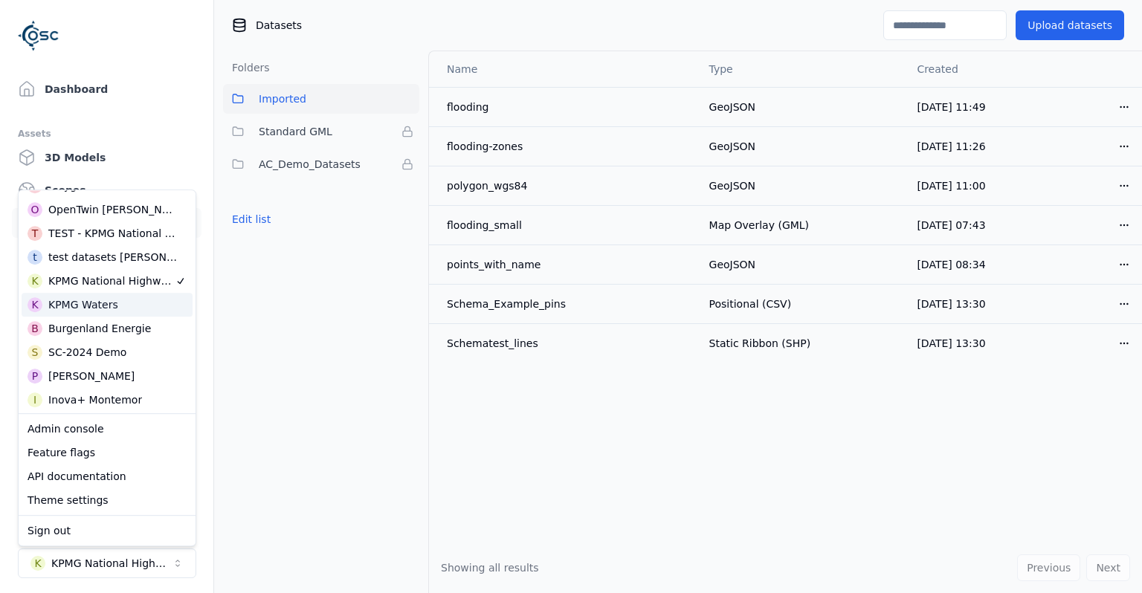
click at [334, 334] on div "Folders Imported Standard GML AC_Demo_Datasets Edit list" at bounding box center [321, 322] width 214 height 543
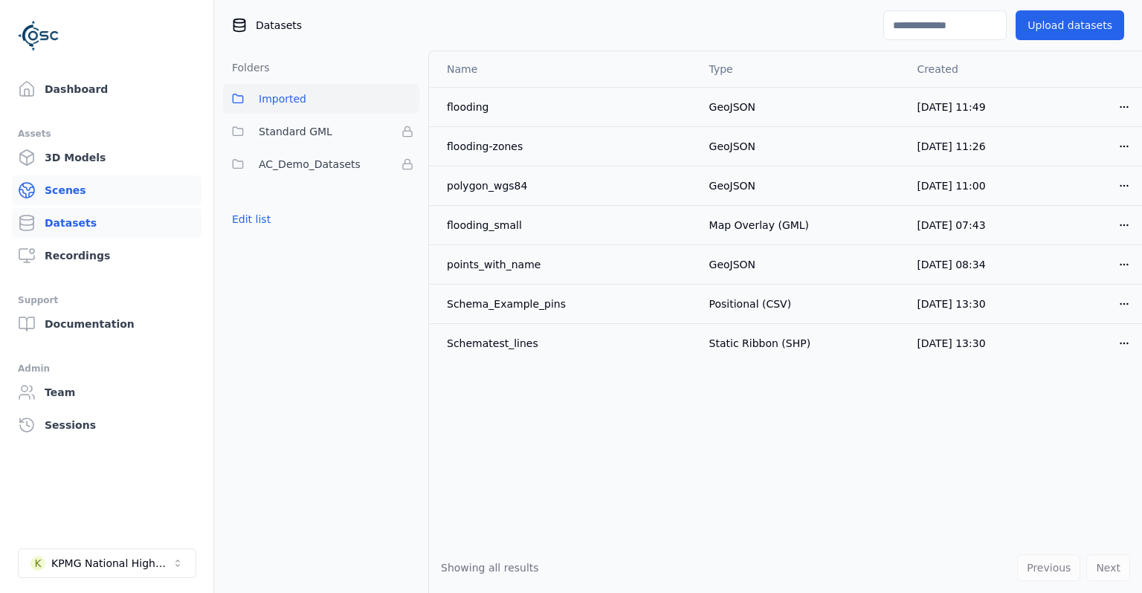
click at [73, 192] on link "Scenes" at bounding box center [107, 190] width 190 height 30
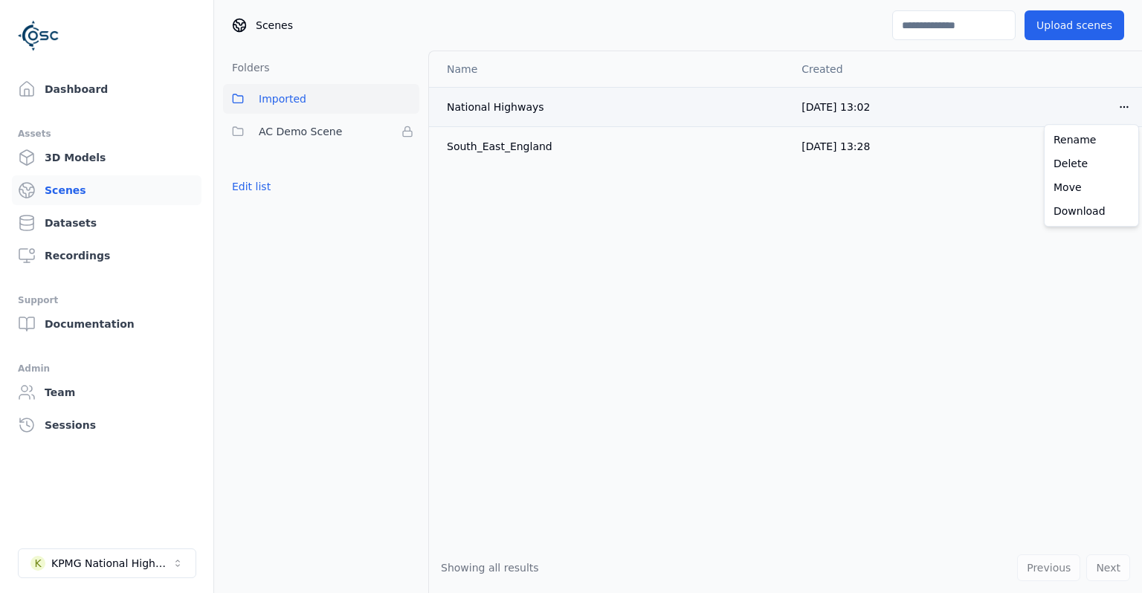
click at [1125, 109] on html "Dashboard Assets 3D Models Scenes Datasets Recordings Support Documentation Adm…" at bounding box center [571, 296] width 1142 height 593
click at [1088, 213] on div "Download" at bounding box center [1091, 211] width 88 height 24
click at [126, 575] on button "K KPMG National Highways" at bounding box center [107, 564] width 178 height 30
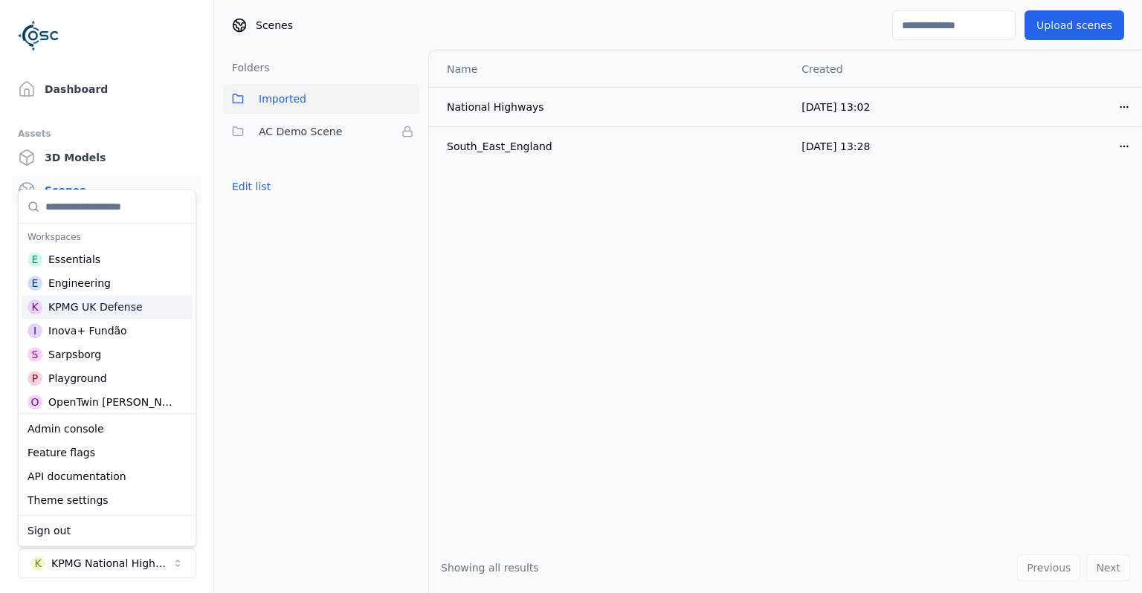
click at [119, 317] on div "K KPMG UK Defense" at bounding box center [107, 307] width 171 height 24
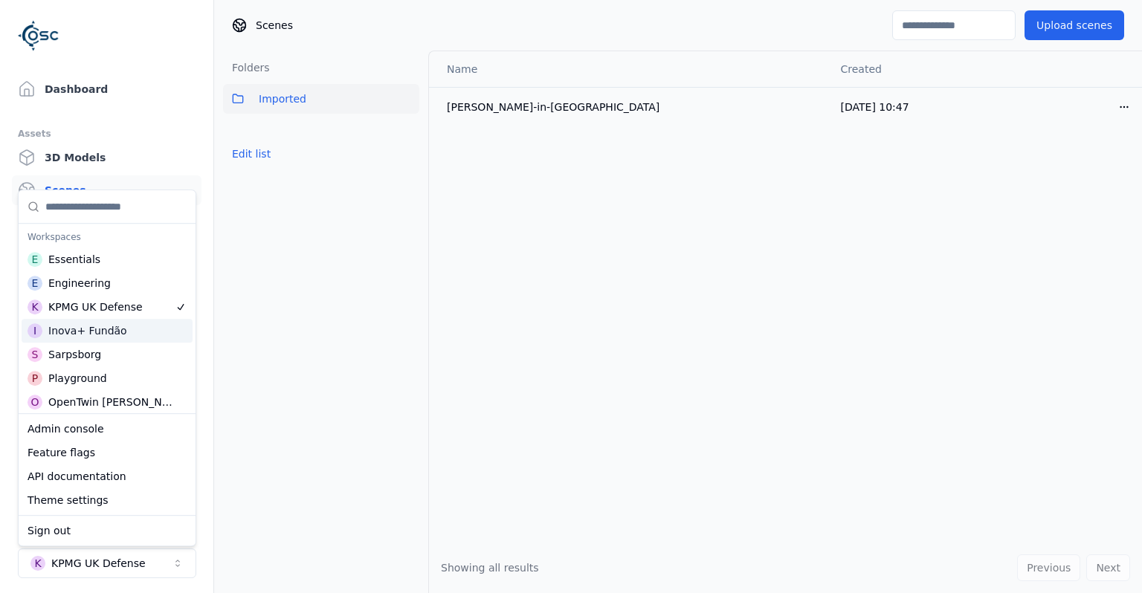
click at [352, 359] on div "Folders Imported Edit list" at bounding box center [321, 322] width 214 height 543
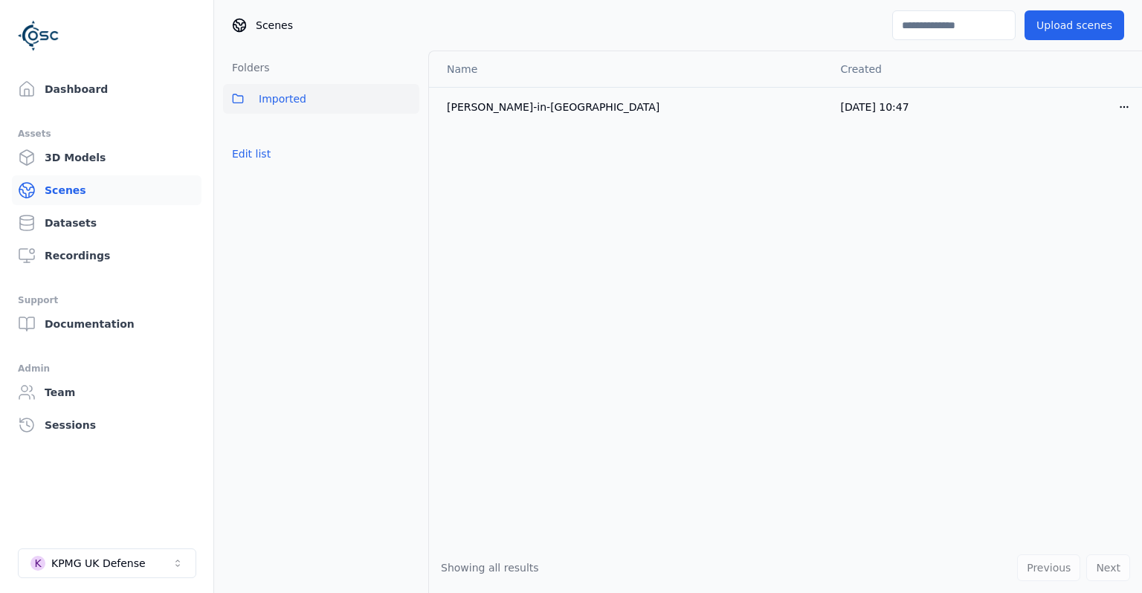
click at [106, 192] on link "Scenes" at bounding box center [107, 190] width 190 height 30
click at [1125, 109] on html "Dashboard Assets 3D Models Scenes Datasets Recordings Support Documentation Adm…" at bounding box center [571, 296] width 1142 height 593
click at [1084, 216] on div "Download" at bounding box center [1091, 211] width 88 height 24
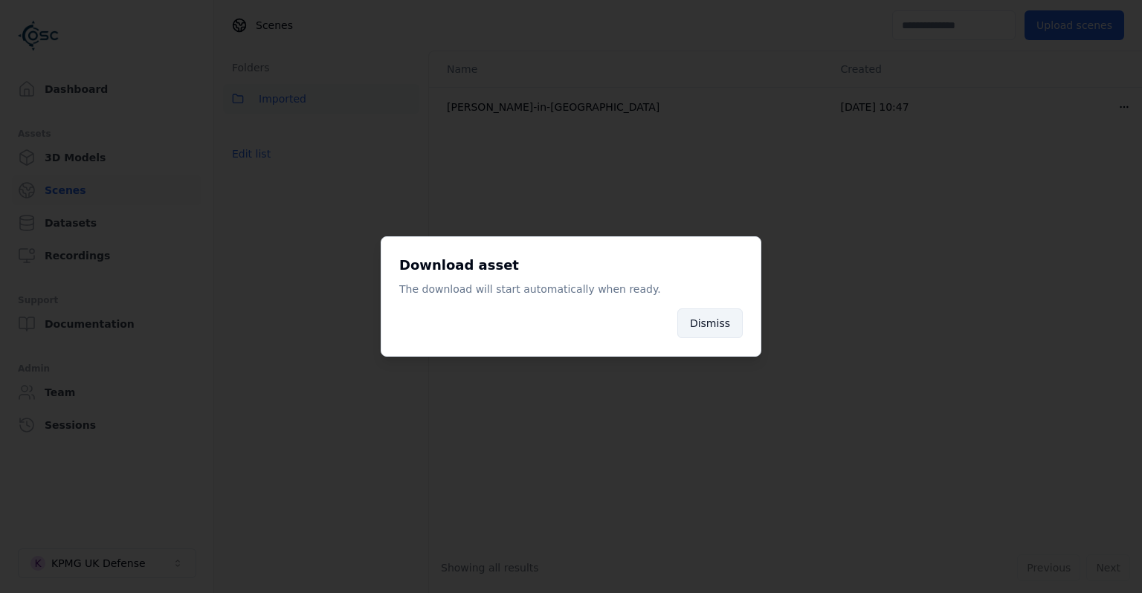
click at [711, 317] on button "Dismiss" at bounding box center [709, 323] width 65 height 30
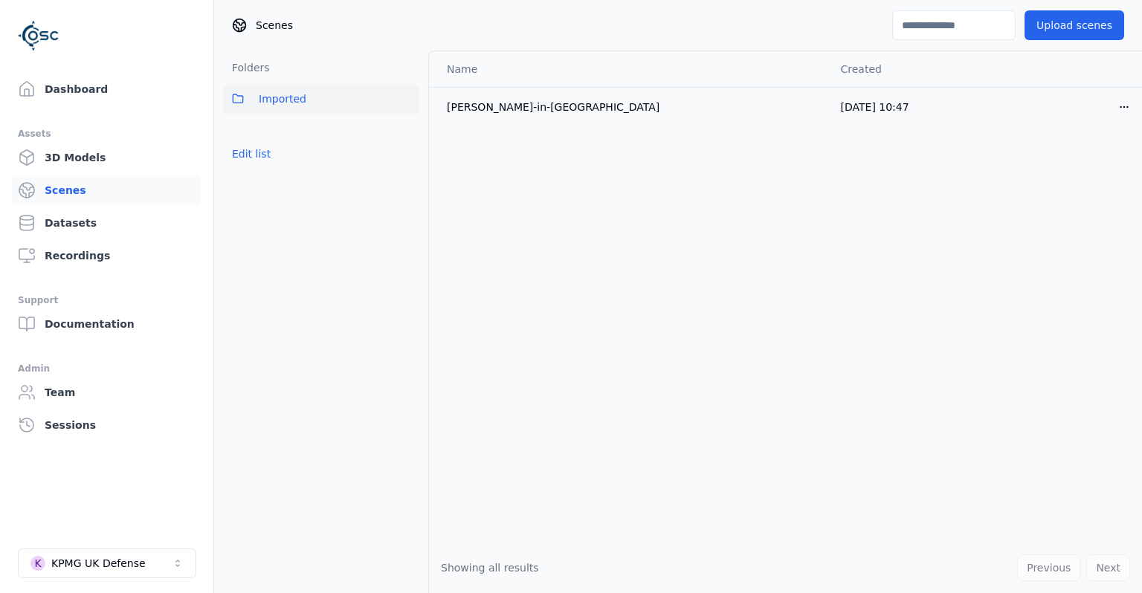
click at [1089, 147] on div "Name Created [PERSON_NAME]-in-[GEOGRAPHIC_DATA] [DATE] 10:47 Open menu" at bounding box center [785, 296] width 713 height 491
click at [1113, 104] on html "Dashboard Assets 3D Models Scenes Datasets Recordings Support Documentation Adm…" at bounding box center [571, 296] width 1142 height 593
click at [1087, 166] on div "Delete" at bounding box center [1091, 164] width 88 height 24
click at [714, 343] on div "Name Created [PERSON_NAME]-in-[GEOGRAPHIC_DATA] [DATE] 10:47 Open menu" at bounding box center [785, 296] width 713 height 491
click at [1125, 109] on html "Dashboard Assets 3D Models Scenes Datasets Recordings Support Documentation Adm…" at bounding box center [571, 296] width 1142 height 593
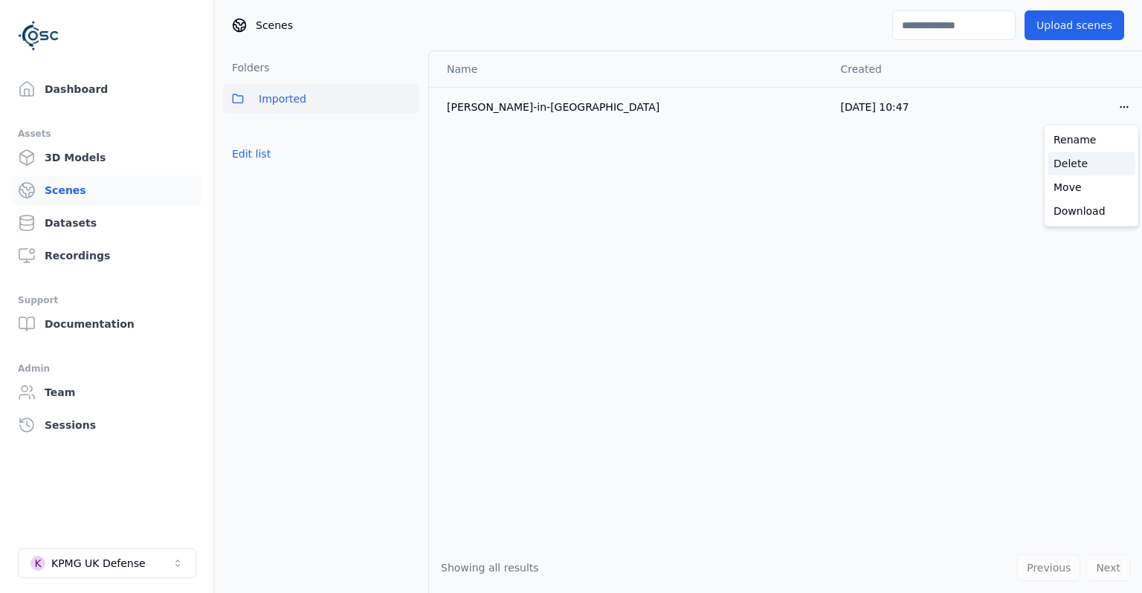
click at [1069, 165] on div "Delete" at bounding box center [1091, 164] width 88 height 24
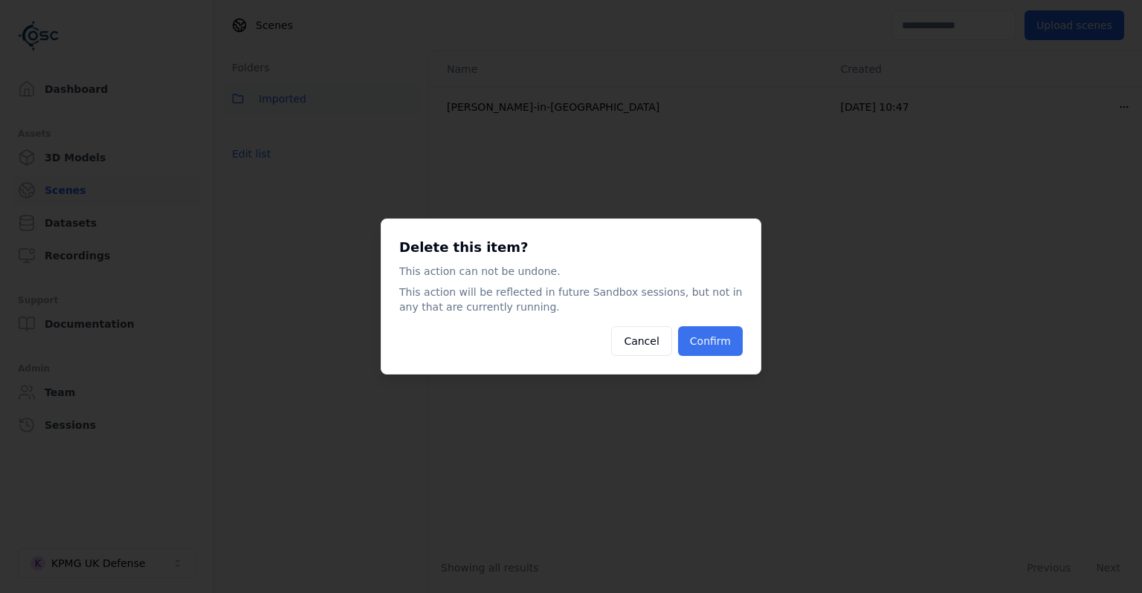
click at [736, 346] on button "Confirm" at bounding box center [710, 341] width 65 height 30
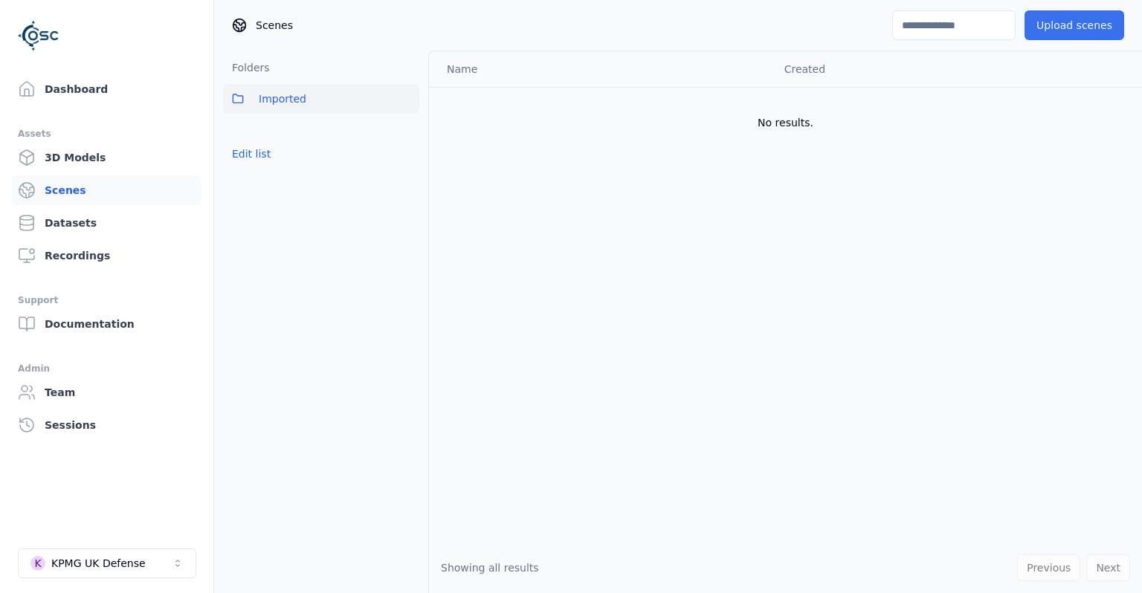
click at [1081, 31] on button "Upload scenes" at bounding box center [1074, 25] width 100 height 30
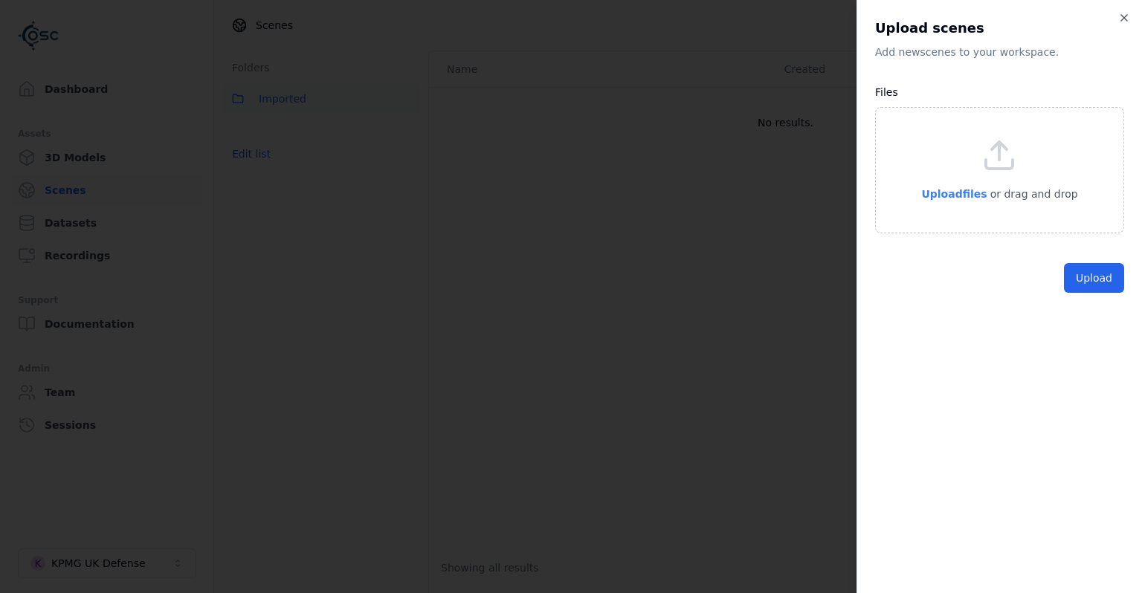
click at [976, 190] on span "Upload files" at bounding box center [953, 194] width 65 height 12
click at [1096, 311] on button "Upload" at bounding box center [1094, 312] width 60 height 30
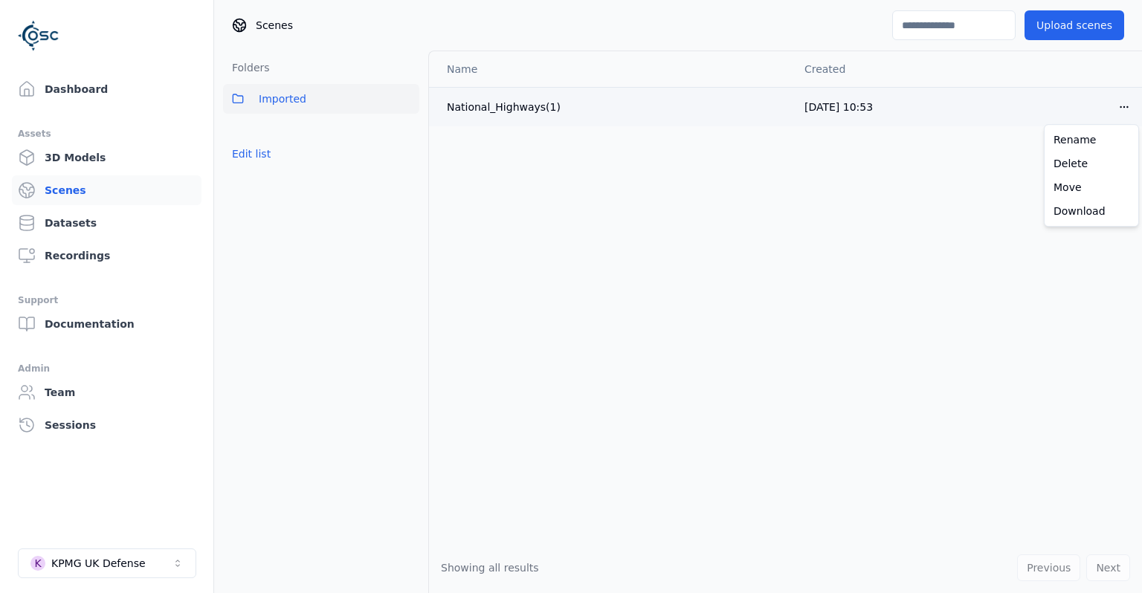
click at [1132, 97] on html "Dashboard Assets 3D Models Scenes Datasets Recordings Support Documentation Adm…" at bounding box center [571, 296] width 1142 height 593
click at [1078, 149] on div "Rename" at bounding box center [1091, 140] width 88 height 24
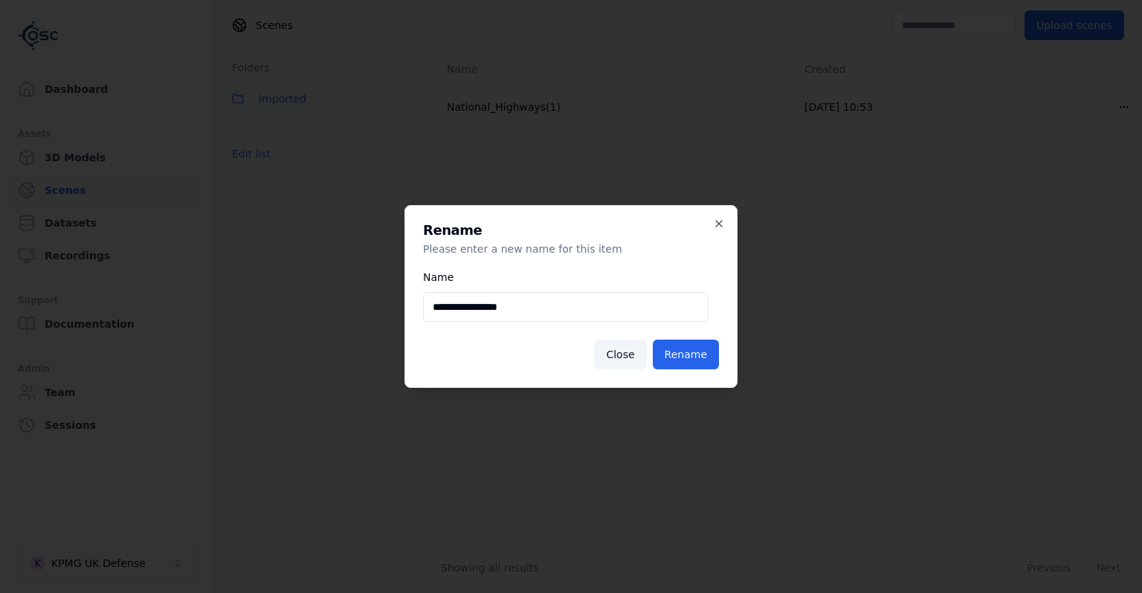
type input "**********"
click at [653, 340] on button "Rename" at bounding box center [686, 355] width 66 height 30
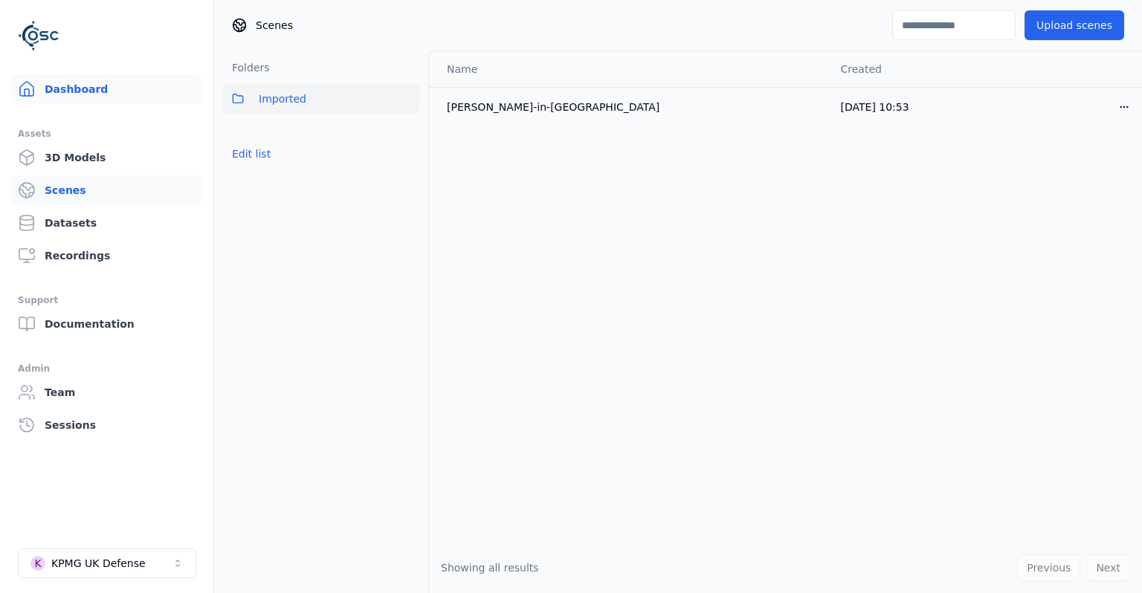
click at [92, 94] on link "Dashboard" at bounding box center [107, 89] width 190 height 30
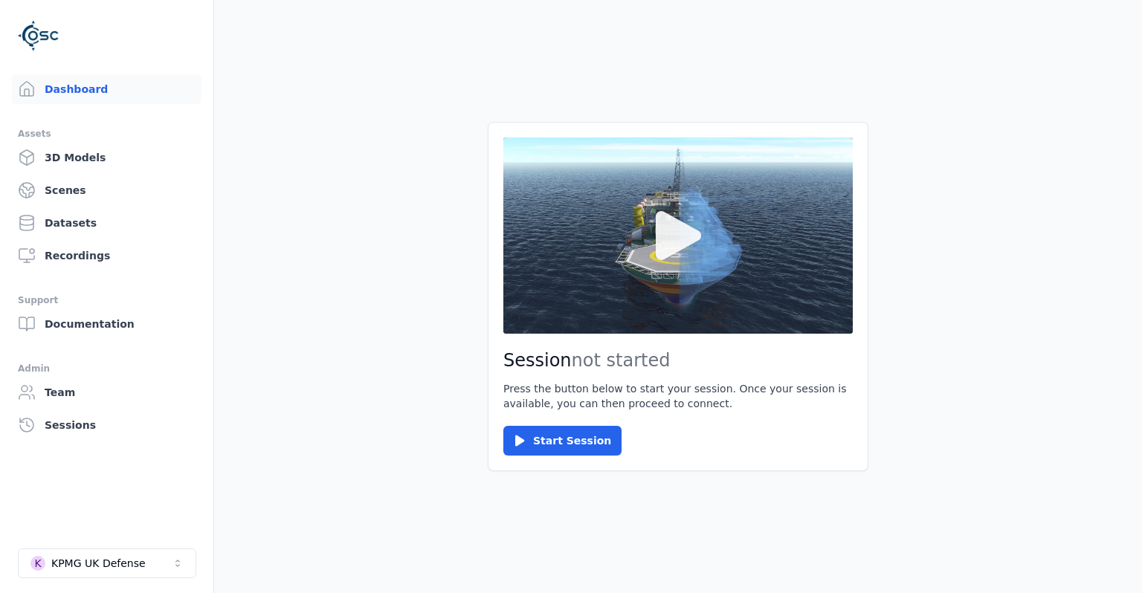
click at [654, 293] on button at bounding box center [677, 235] width 349 height 196
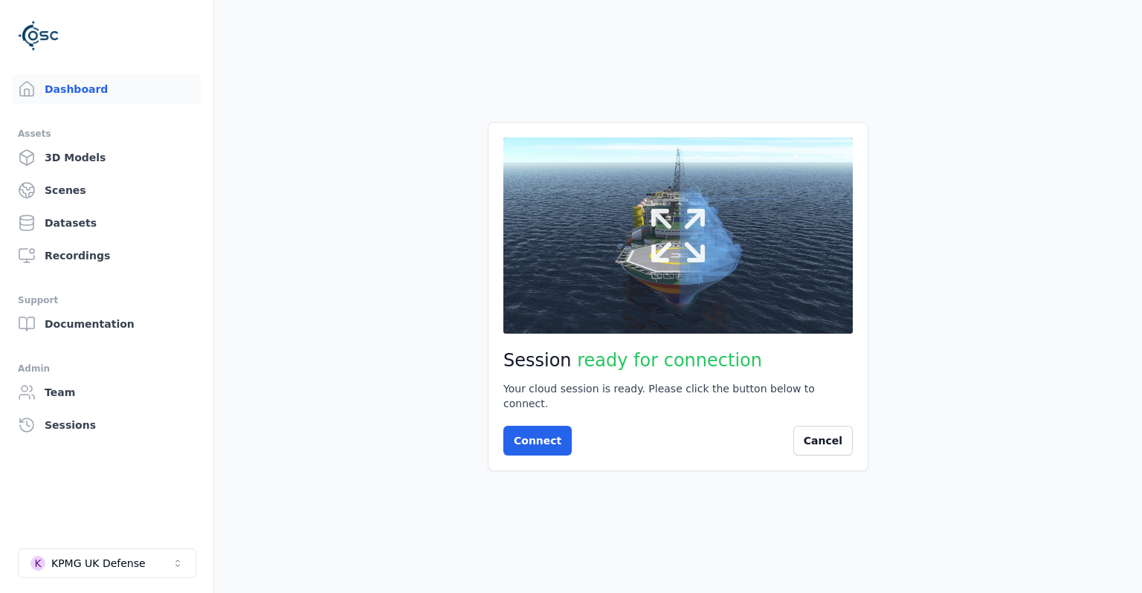
click at [708, 203] on button at bounding box center [677, 235] width 349 height 196
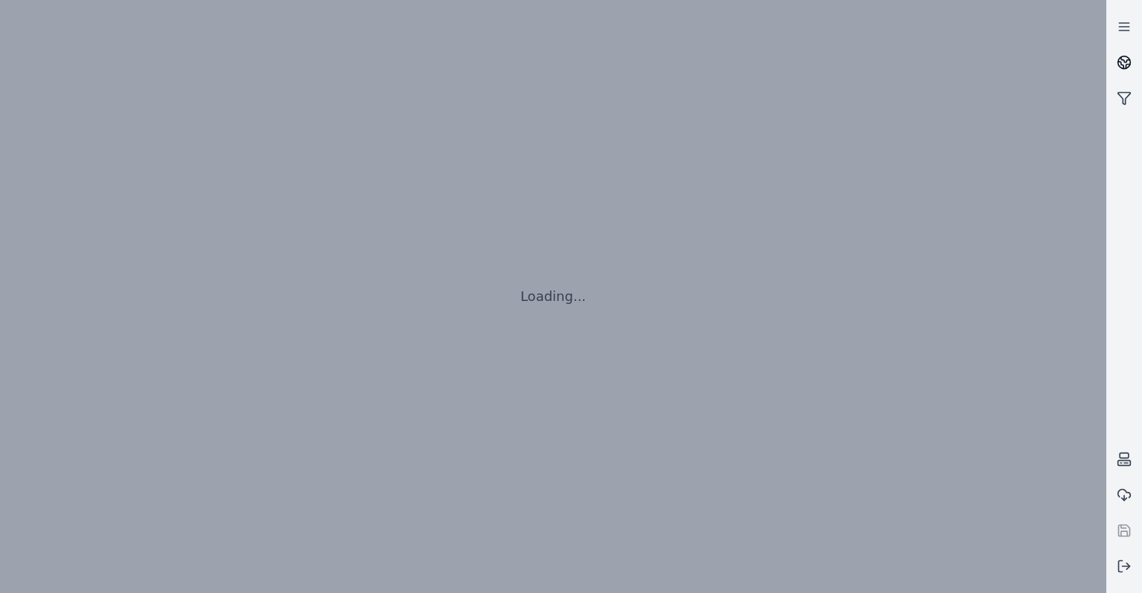
click at [1127, 55] on link at bounding box center [1124, 63] width 36 height 36
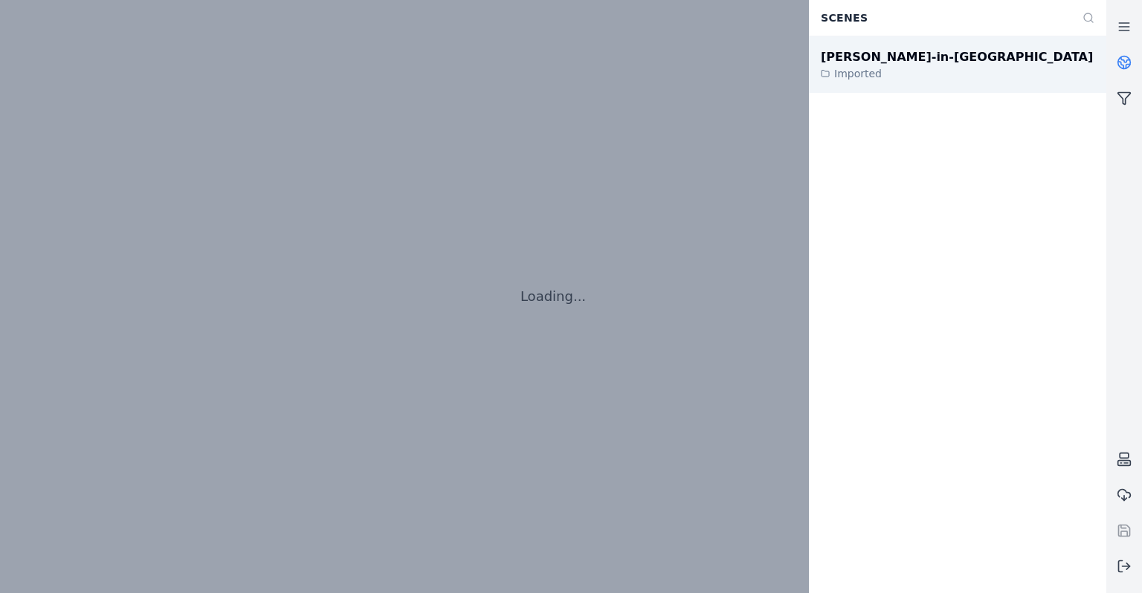
click at [1004, 65] on div "[PERSON_NAME]-in-Furness Imported" at bounding box center [957, 64] width 297 height 56
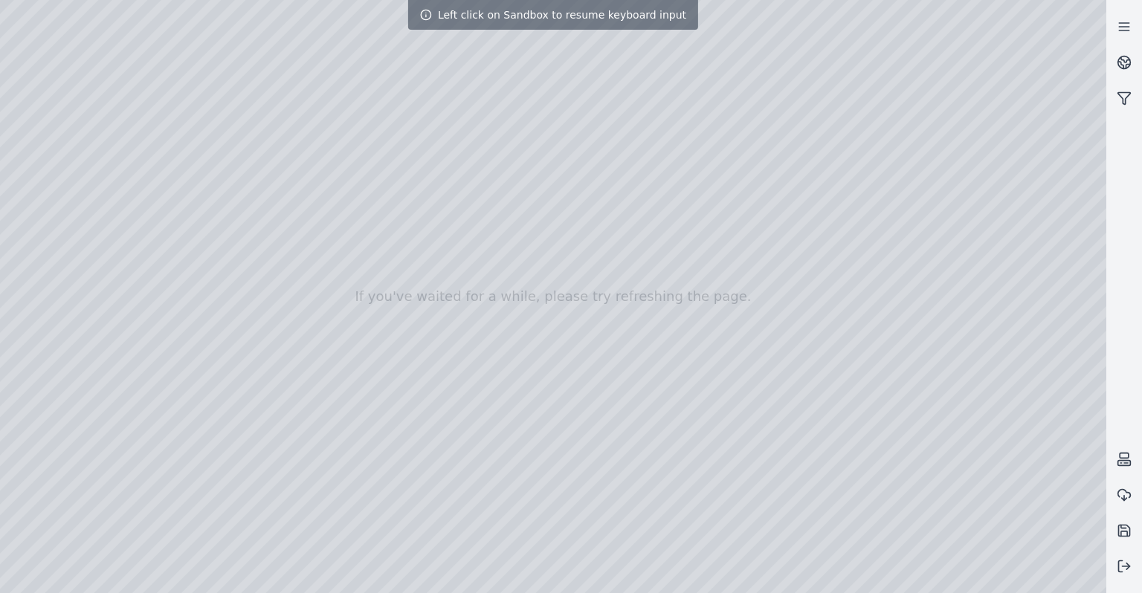
drag, startPoint x: 670, startPoint y: 308, endPoint x: 653, endPoint y: 377, distance: 71.0
click at [652, 378] on div at bounding box center [553, 296] width 1106 height 593
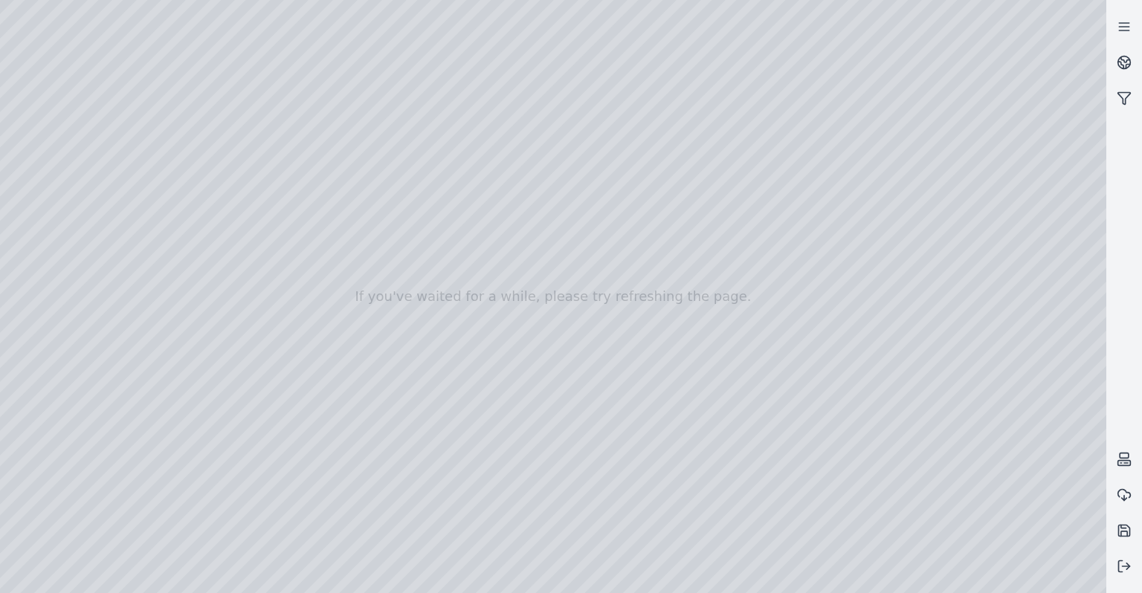
drag, startPoint x: 652, startPoint y: 379, endPoint x: 162, endPoint y: 361, distance: 490.1
drag, startPoint x: 787, startPoint y: 294, endPoint x: 756, endPoint y: 299, distance: 31.6
click at [58, 133] on div at bounding box center [553, 296] width 1106 height 593
click at [56, 172] on div at bounding box center [553, 296] width 1106 height 593
click at [236, 430] on div at bounding box center [553, 296] width 1106 height 593
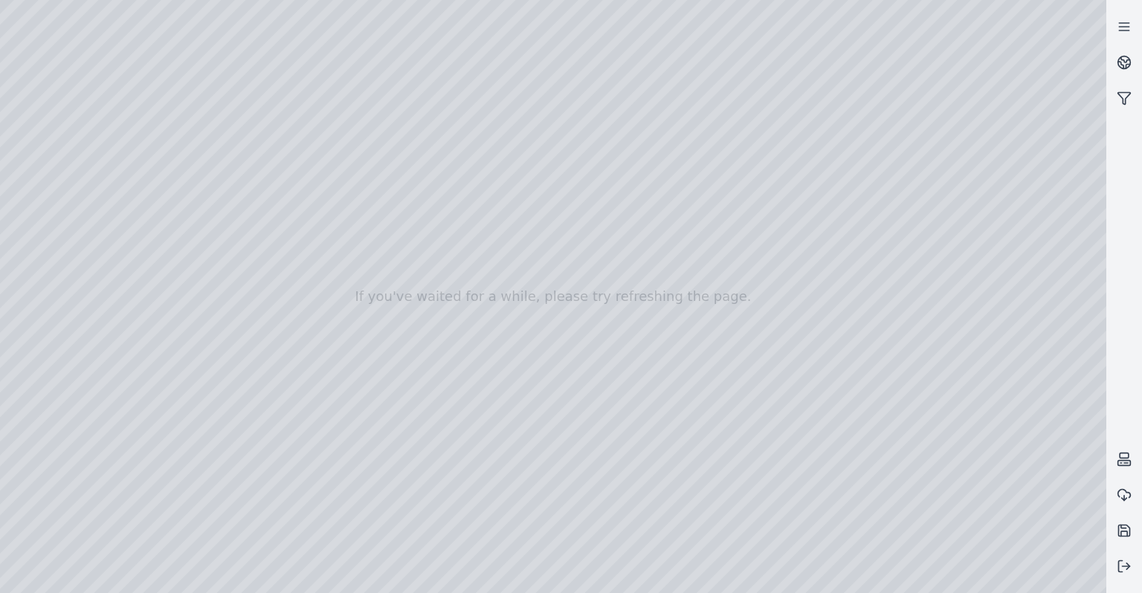
click at [213, 462] on div at bounding box center [553, 296] width 1106 height 593
click at [604, 323] on div at bounding box center [553, 296] width 1106 height 593
click at [54, 240] on div at bounding box center [553, 296] width 1106 height 593
click at [42, 192] on div at bounding box center [553, 296] width 1106 height 593
click at [281, 37] on div at bounding box center [553, 296] width 1106 height 593
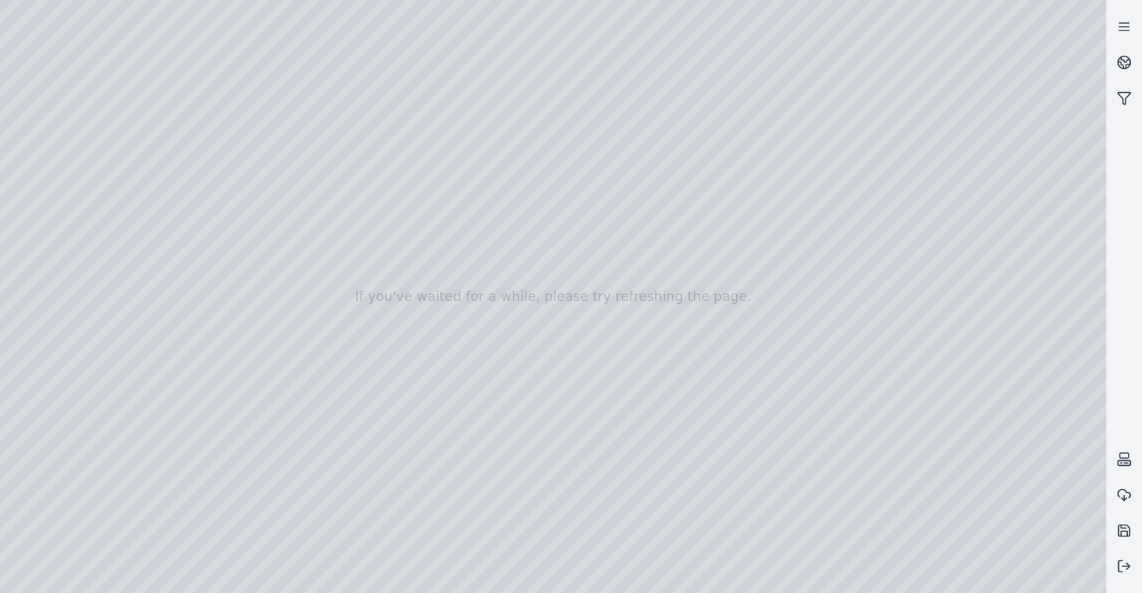
click at [50, 326] on div at bounding box center [553, 296] width 1106 height 593
click at [189, 163] on div at bounding box center [553, 296] width 1106 height 593
click at [178, 190] on div at bounding box center [553, 296] width 1106 height 593
click at [605, 326] on div at bounding box center [553, 296] width 1106 height 593
click at [54, 259] on div at bounding box center [553, 296] width 1106 height 593
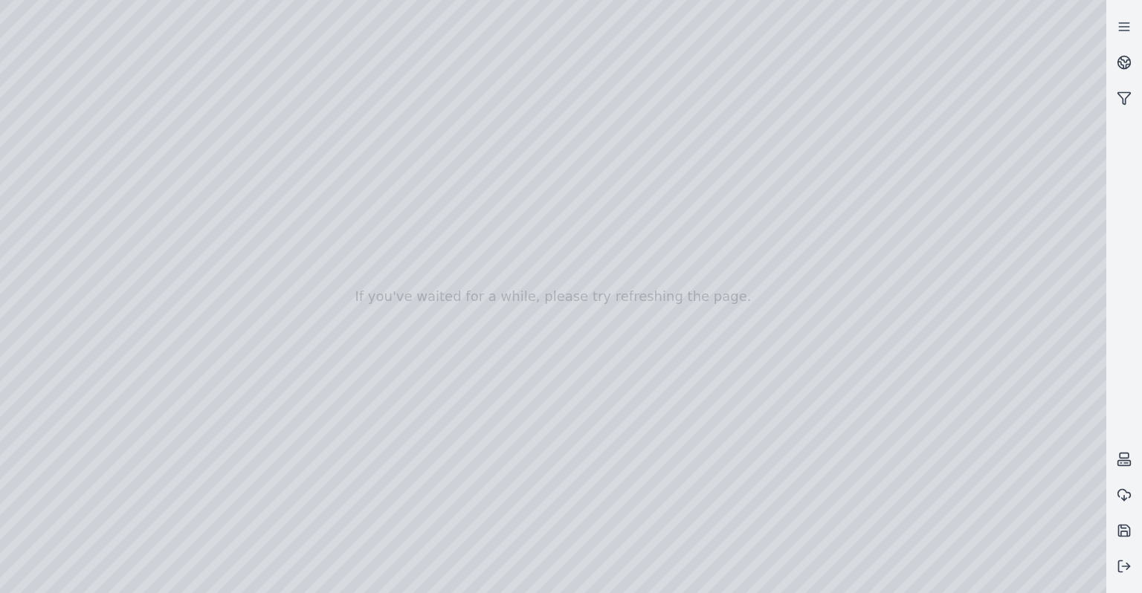
click at [276, 170] on div at bounding box center [553, 296] width 1106 height 593
click at [599, 317] on div at bounding box center [553, 296] width 1106 height 593
click at [275, 171] on div at bounding box center [553, 296] width 1106 height 593
click at [624, 314] on div at bounding box center [553, 296] width 1106 height 593
click at [276, 172] on div at bounding box center [553, 296] width 1106 height 593
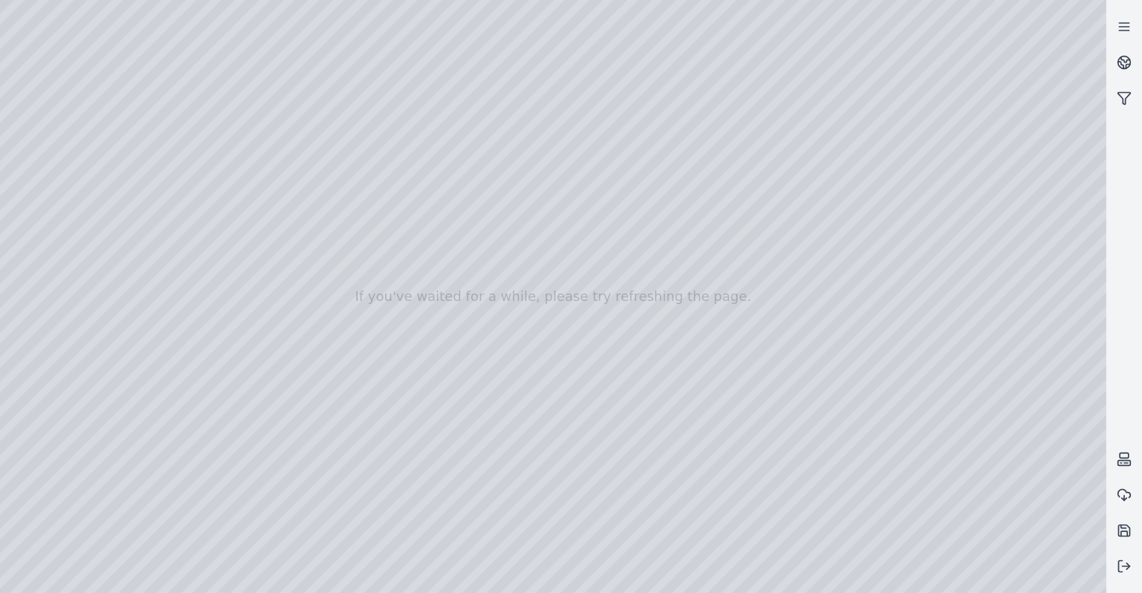
click at [596, 308] on div at bounding box center [553, 296] width 1106 height 593
click at [599, 314] on div at bounding box center [553, 296] width 1106 height 593
click at [276, 192] on div at bounding box center [553, 296] width 1106 height 593
click at [609, 317] on div at bounding box center [553, 296] width 1106 height 593
click at [271, 207] on div at bounding box center [553, 296] width 1106 height 593
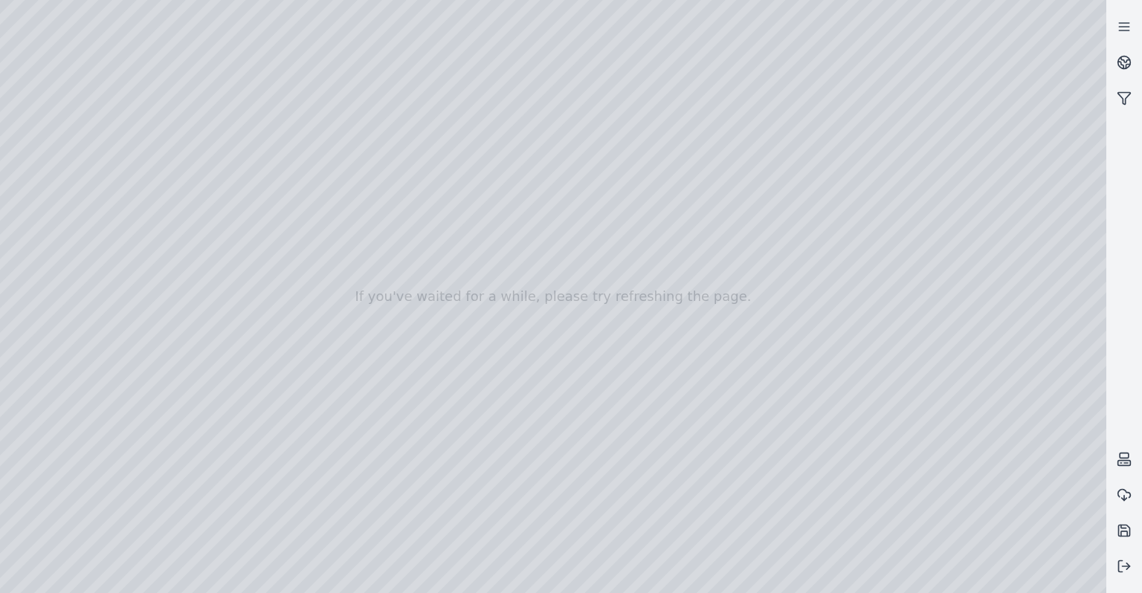
click at [275, 210] on div at bounding box center [553, 296] width 1106 height 593
click at [608, 320] on div at bounding box center [553, 296] width 1106 height 593
click at [274, 190] on div at bounding box center [553, 296] width 1106 height 593
click at [276, 211] on div at bounding box center [553, 296] width 1106 height 593
click at [611, 325] on div at bounding box center [553, 296] width 1106 height 593
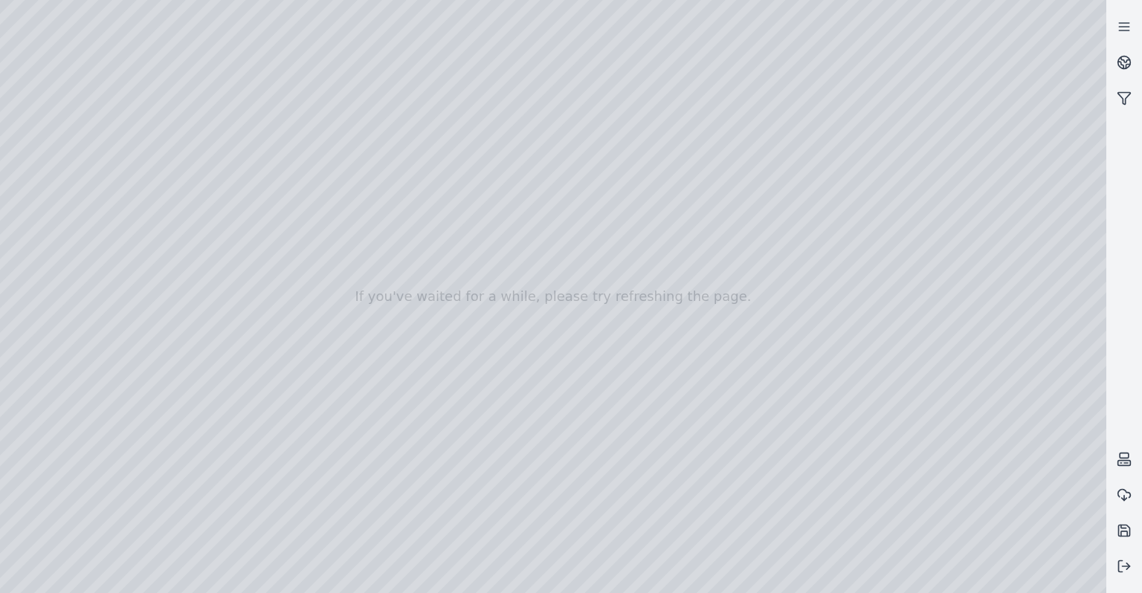
click at [279, 230] on div at bounding box center [553, 296] width 1106 height 593
click at [600, 325] on div at bounding box center [553, 296] width 1106 height 593
click at [275, 287] on div at bounding box center [553, 296] width 1106 height 593
click at [601, 323] on div at bounding box center [553, 296] width 1106 height 593
click at [274, 248] on div at bounding box center [553, 296] width 1106 height 593
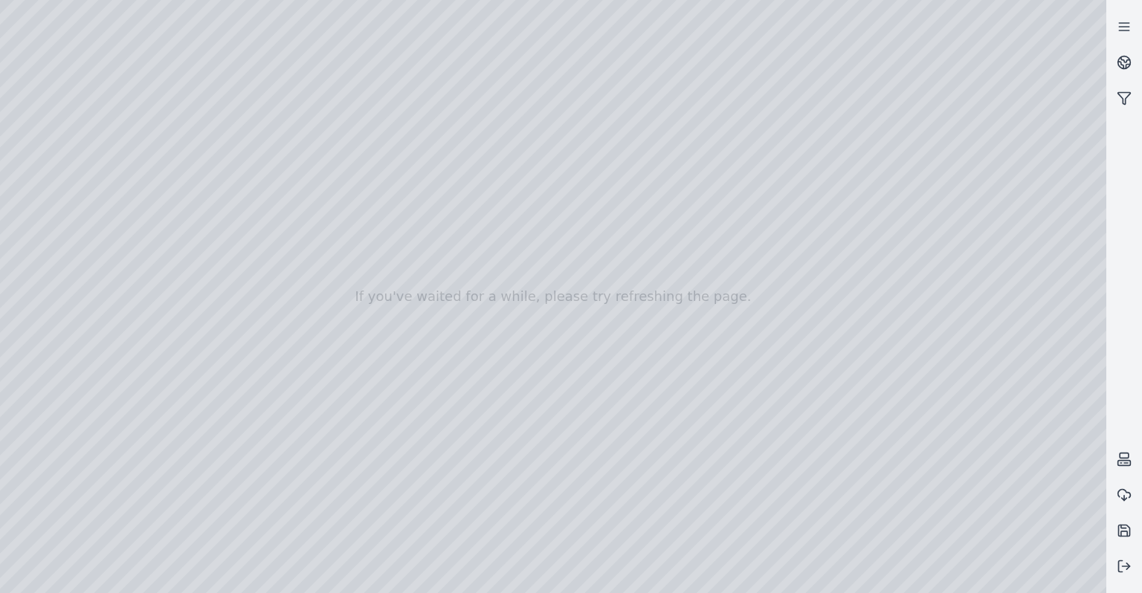
click at [607, 317] on div at bounding box center [553, 296] width 1106 height 593
click at [272, 247] on div at bounding box center [553, 296] width 1106 height 593
click at [272, 230] on div at bounding box center [553, 296] width 1106 height 593
click at [278, 230] on div at bounding box center [553, 296] width 1106 height 593
click at [599, 323] on div at bounding box center [553, 296] width 1106 height 593
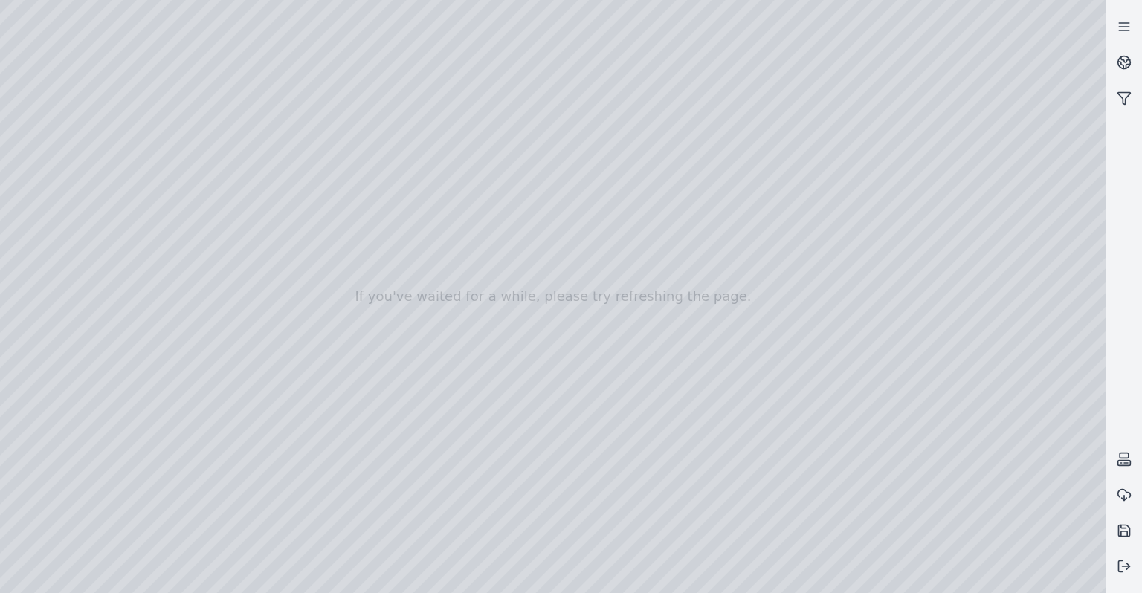
click at [275, 250] on div at bounding box center [553, 296] width 1106 height 593
click at [614, 317] on div at bounding box center [553, 296] width 1106 height 593
click at [275, 267] on div at bounding box center [553, 296] width 1106 height 593
click at [599, 317] on div at bounding box center [553, 296] width 1106 height 593
click at [272, 285] on div at bounding box center [553, 296] width 1106 height 593
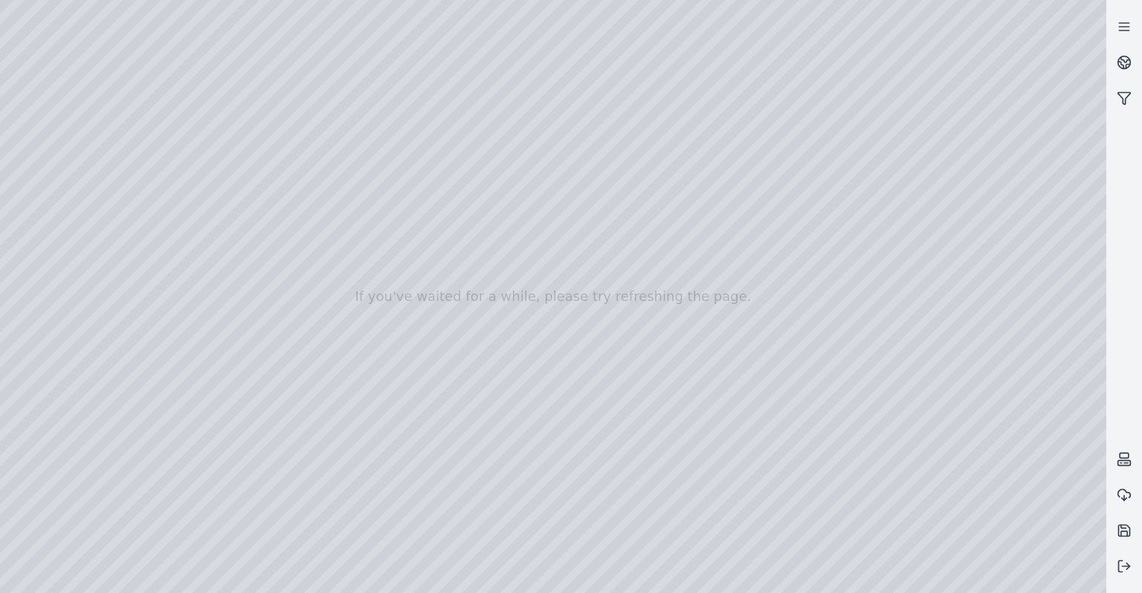
click at [277, 287] on div at bounding box center [553, 296] width 1106 height 593
click at [614, 326] on div at bounding box center [553, 296] width 1106 height 593
click at [272, 303] on div at bounding box center [553, 296] width 1106 height 593
click at [276, 305] on div at bounding box center [553, 296] width 1106 height 593
click at [593, 322] on div at bounding box center [553, 296] width 1106 height 593
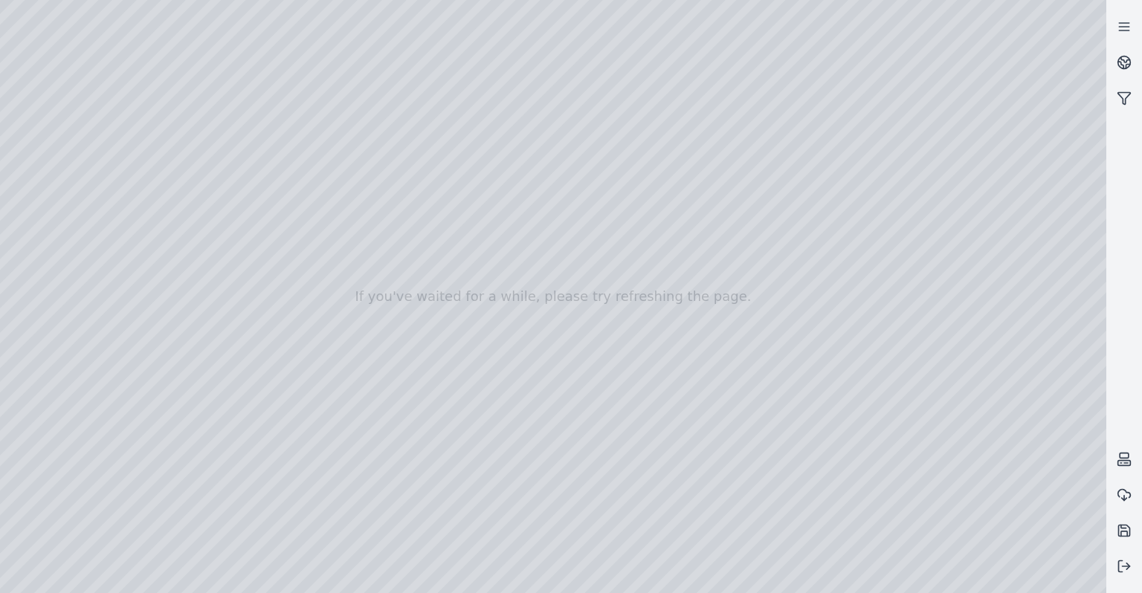
click at [278, 290] on div at bounding box center [553, 296] width 1106 height 593
click at [596, 322] on div at bounding box center [553, 296] width 1106 height 593
click at [276, 268] on div at bounding box center [553, 296] width 1106 height 593
click at [593, 319] on div at bounding box center [553, 296] width 1106 height 593
click at [274, 250] on div at bounding box center [553, 296] width 1106 height 593
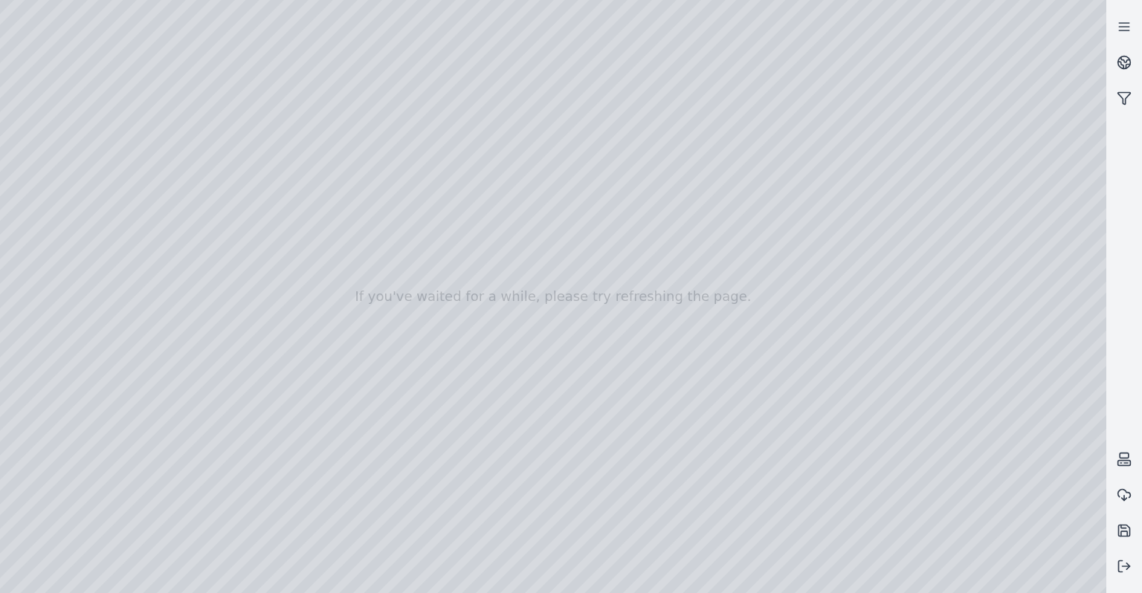
click at [589, 314] on div at bounding box center [553, 296] width 1106 height 593
click at [274, 230] on div at bounding box center [553, 296] width 1106 height 593
click at [610, 317] on div at bounding box center [553, 296] width 1106 height 593
click at [272, 210] on div at bounding box center [553, 296] width 1106 height 593
click at [274, 212] on div at bounding box center [553, 296] width 1106 height 593
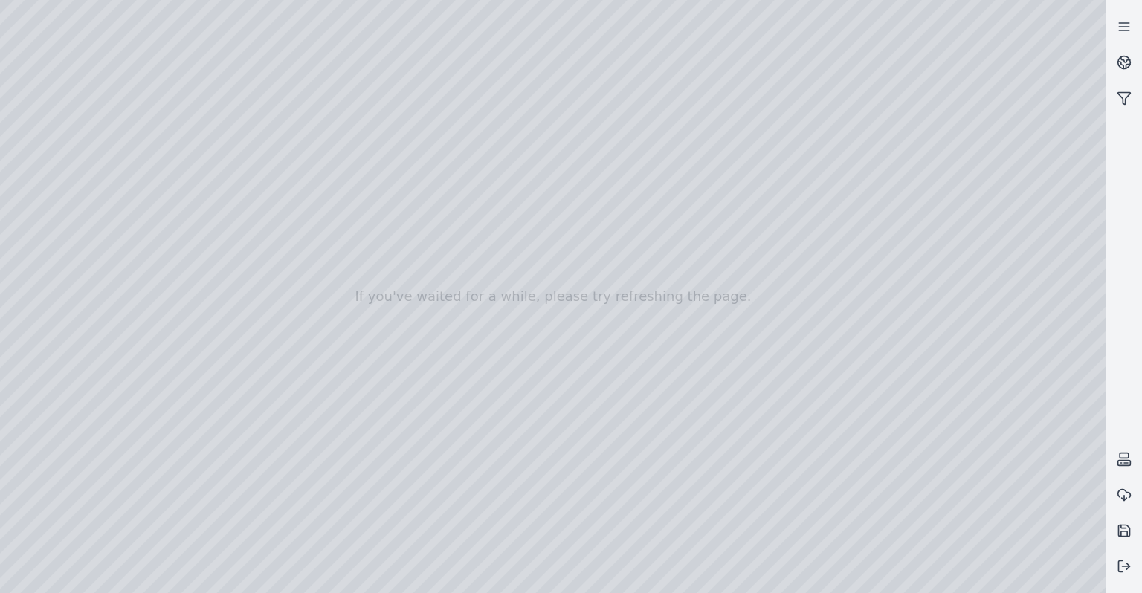
click at [599, 320] on div at bounding box center [553, 296] width 1106 height 593
click at [276, 210] on div at bounding box center [553, 296] width 1106 height 593
click at [613, 312] on div at bounding box center [553, 296] width 1106 height 593
click at [278, 190] on div at bounding box center [553, 296] width 1106 height 593
click at [613, 317] on div at bounding box center [553, 296] width 1106 height 593
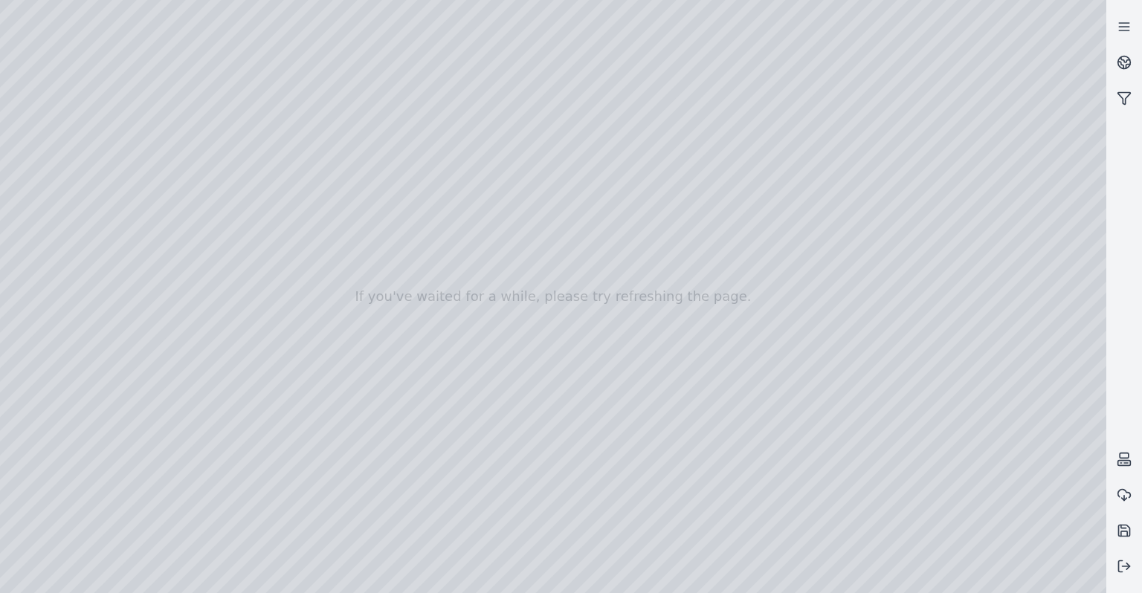
click at [274, 173] on div at bounding box center [553, 296] width 1106 height 593
click at [604, 316] on div at bounding box center [553, 296] width 1106 height 593
drag, startPoint x: 690, startPoint y: 338, endPoint x: 729, endPoint y: 265, distance: 83.5
click at [44, 129] on div at bounding box center [553, 296] width 1106 height 593
drag, startPoint x: 685, startPoint y: 326, endPoint x: 1050, endPoint y: 331, distance: 365.7
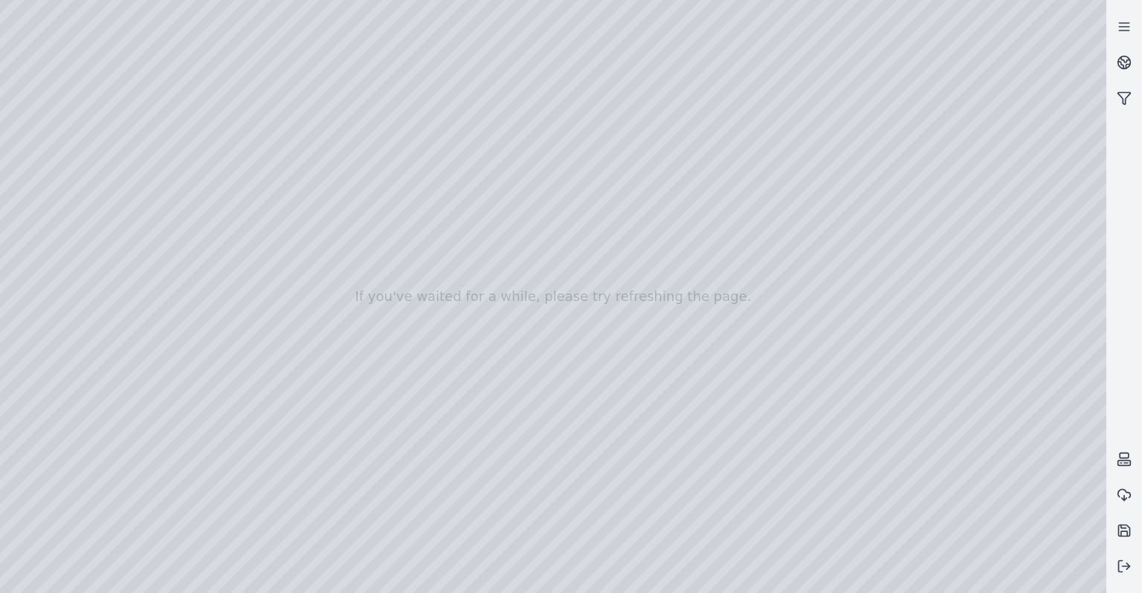
drag, startPoint x: 786, startPoint y: 359, endPoint x: 987, endPoint y: 348, distance: 201.0
click at [798, 357] on div at bounding box center [553, 296] width 1106 height 593
drag, startPoint x: 798, startPoint y: 357, endPoint x: 329, endPoint y: 400, distance: 471.6
drag, startPoint x: 683, startPoint y: 439, endPoint x: 724, endPoint y: 412, distance: 49.3
click at [59, 123] on div at bounding box center [553, 296] width 1106 height 593
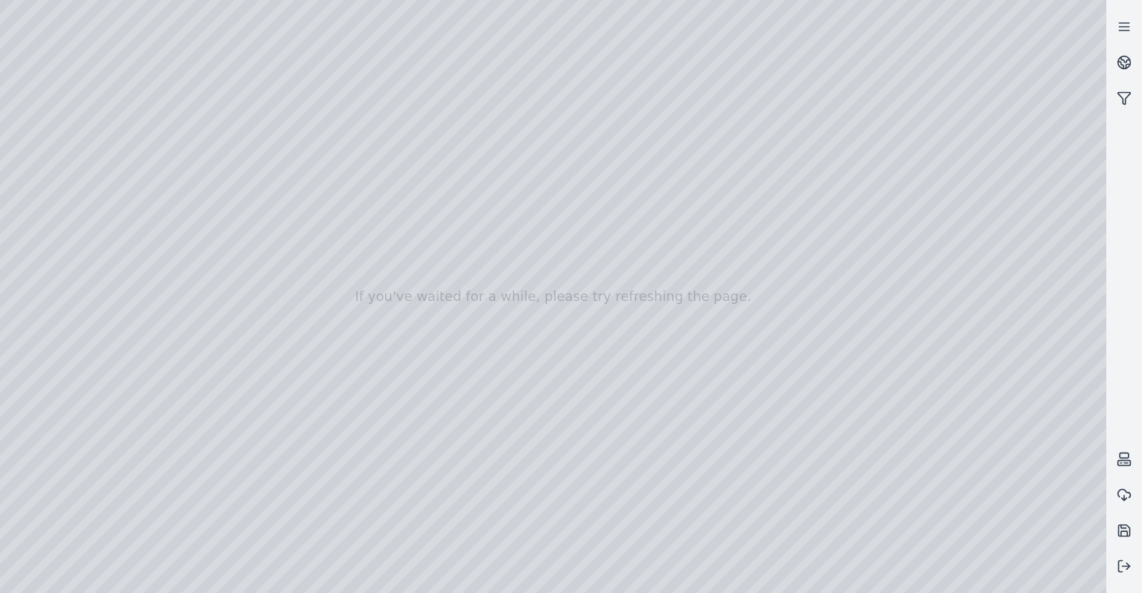
click at [61, 177] on div at bounding box center [553, 296] width 1106 height 593
click at [266, 430] on div at bounding box center [553, 296] width 1106 height 593
drag, startPoint x: 462, startPoint y: 374, endPoint x: 523, endPoint y: 363, distance: 62.6
drag, startPoint x: 590, startPoint y: 415, endPoint x: 432, endPoint y: 406, distance: 158.6
click at [46, 194] on div at bounding box center [553, 296] width 1106 height 593
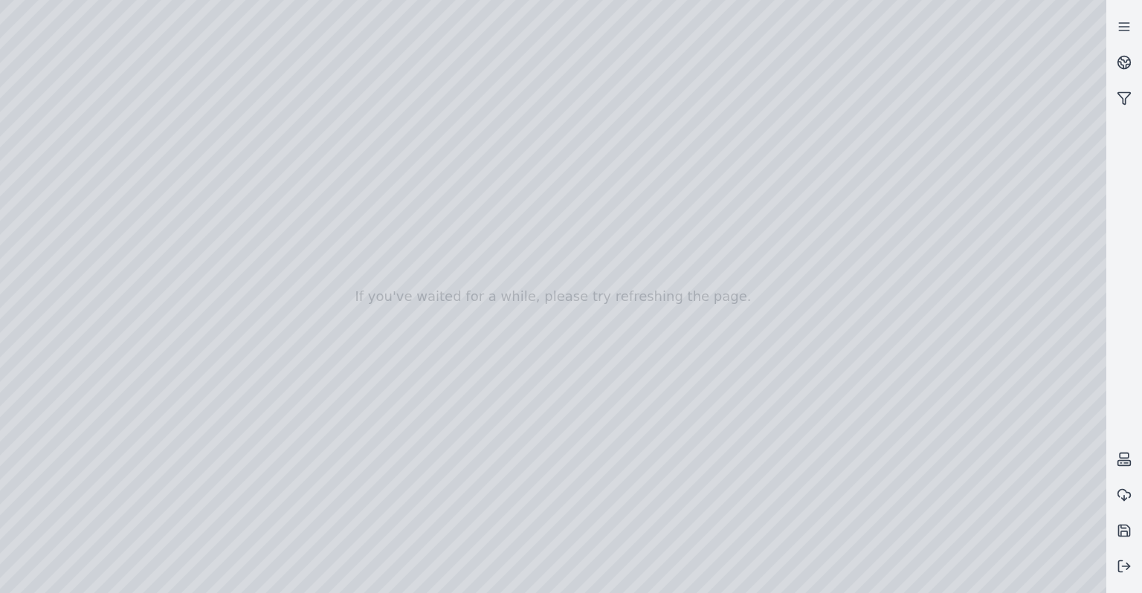
click at [165, 100] on div at bounding box center [553, 296] width 1106 height 593
click at [164, 101] on div at bounding box center [553, 296] width 1106 height 593
click at [152, 117] on div at bounding box center [553, 296] width 1106 height 593
drag, startPoint x: 653, startPoint y: 447, endPoint x: 561, endPoint y: 447, distance: 92.2
click at [55, 243] on div at bounding box center [553, 296] width 1106 height 593
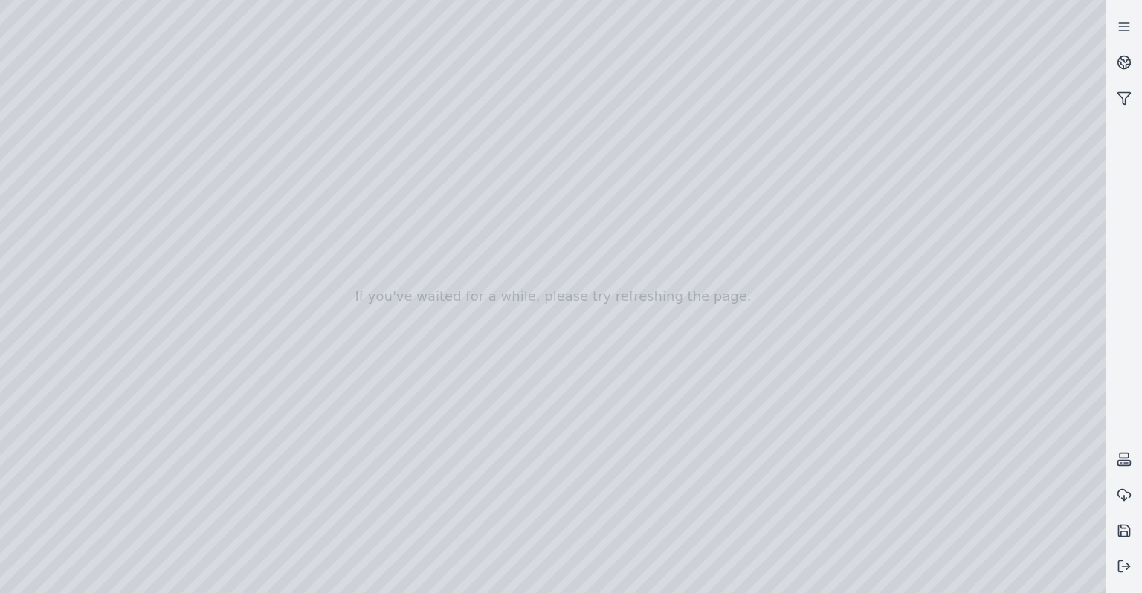
click at [54, 255] on div at bounding box center [553, 296] width 1106 height 593
click at [260, 149] on div at bounding box center [553, 296] width 1106 height 593
click at [659, 286] on div at bounding box center [553, 296] width 1106 height 593
click at [656, 241] on div at bounding box center [553, 296] width 1106 height 593
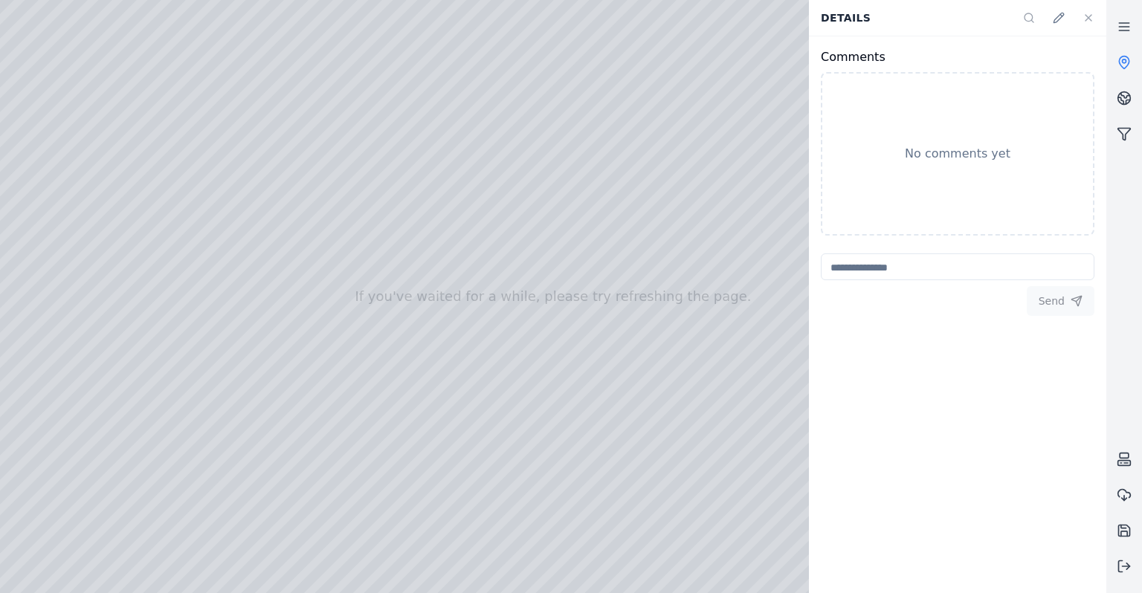
click at [666, 123] on div at bounding box center [553, 296] width 1106 height 593
drag, startPoint x: 715, startPoint y: 113, endPoint x: 579, endPoint y: 111, distance: 136.0
click at [579, 111] on div at bounding box center [553, 296] width 1106 height 593
click at [656, 122] on div at bounding box center [553, 296] width 1106 height 593
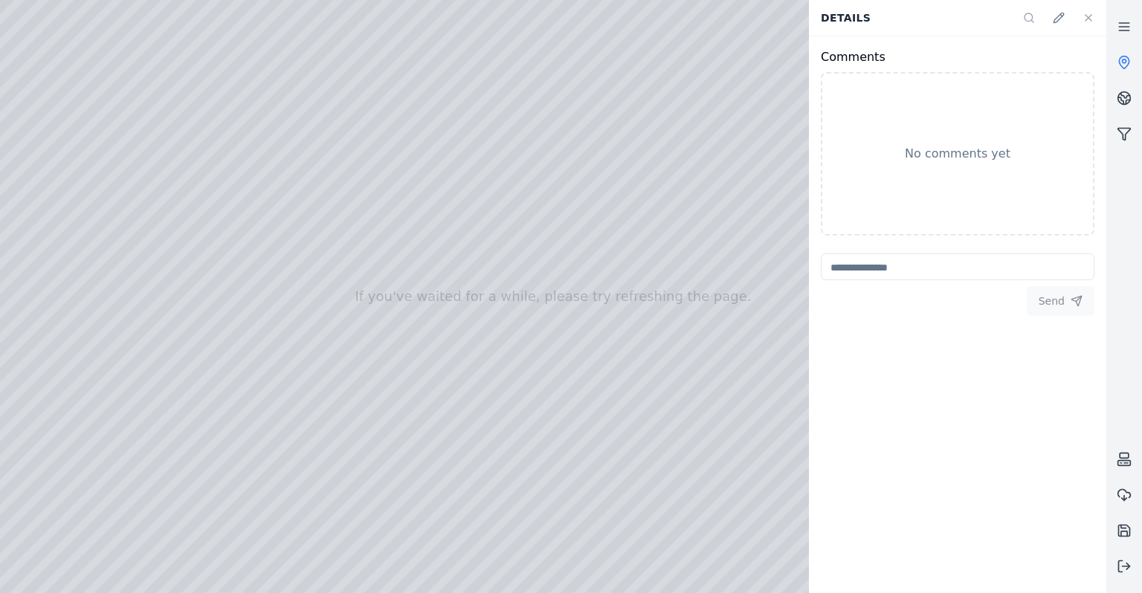
click at [627, 111] on div at bounding box center [553, 296] width 1106 height 593
drag, startPoint x: 623, startPoint y: 114, endPoint x: 637, endPoint y: 117, distance: 14.6
click at [634, 114] on div at bounding box center [553, 296] width 1106 height 593
click at [1090, 22] on icon at bounding box center [1088, 18] width 12 height 12
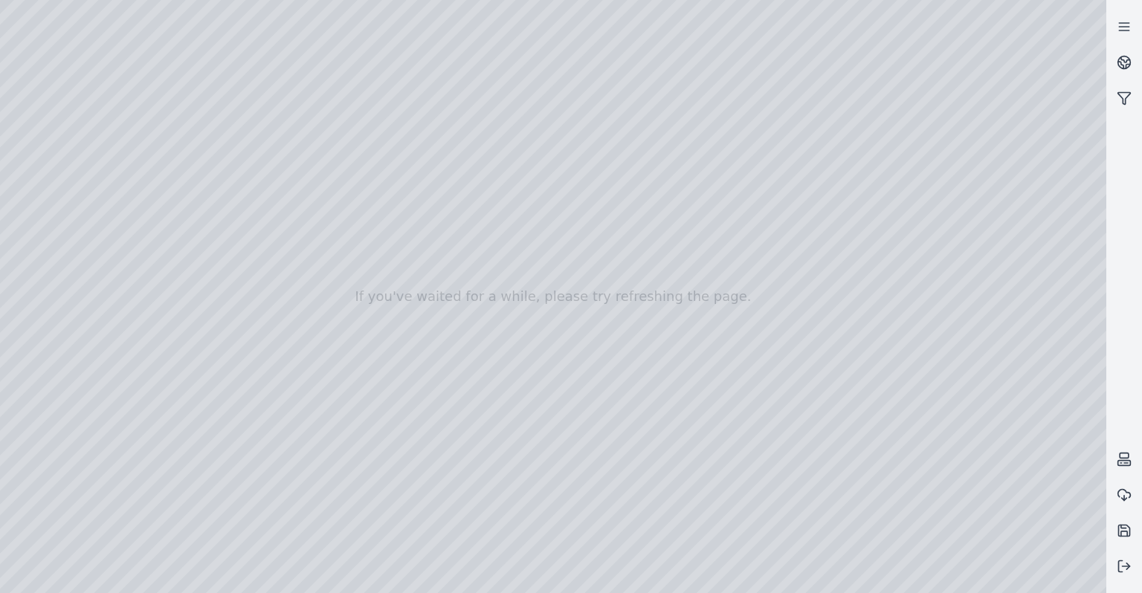
click at [709, 113] on div at bounding box center [553, 296] width 1106 height 593
click at [665, 459] on div at bounding box center [553, 296] width 1106 height 593
drag, startPoint x: 560, startPoint y: 421, endPoint x: 814, endPoint y: 422, distance: 254.2
click at [245, 149] on div at bounding box center [553, 296] width 1106 height 593
click at [660, 267] on div at bounding box center [553, 296] width 1106 height 593
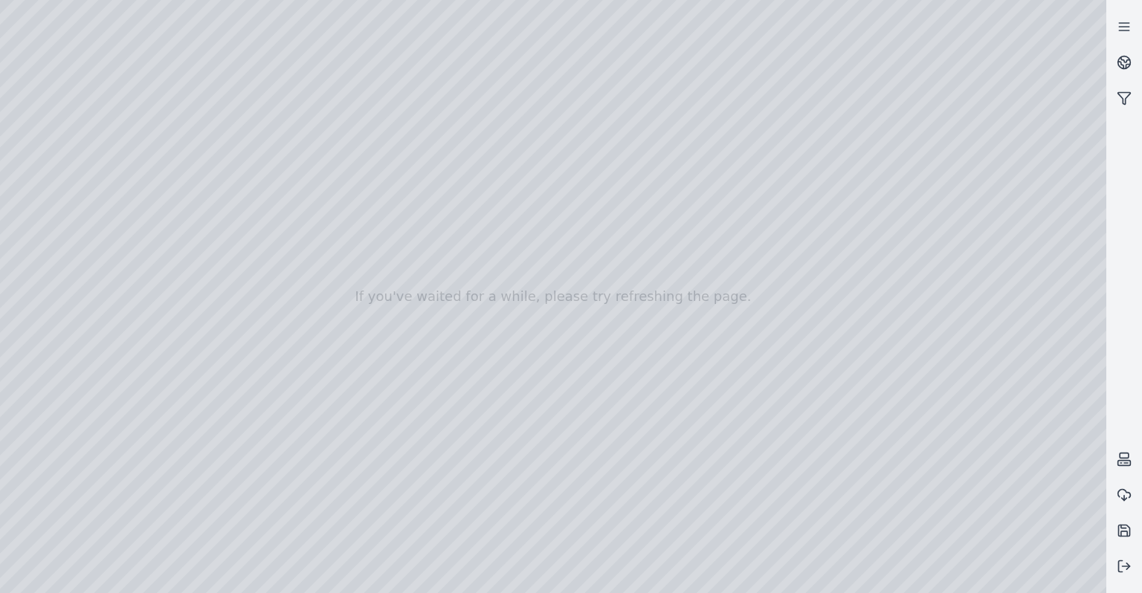
click at [660, 232] on div at bounding box center [553, 296] width 1106 height 593
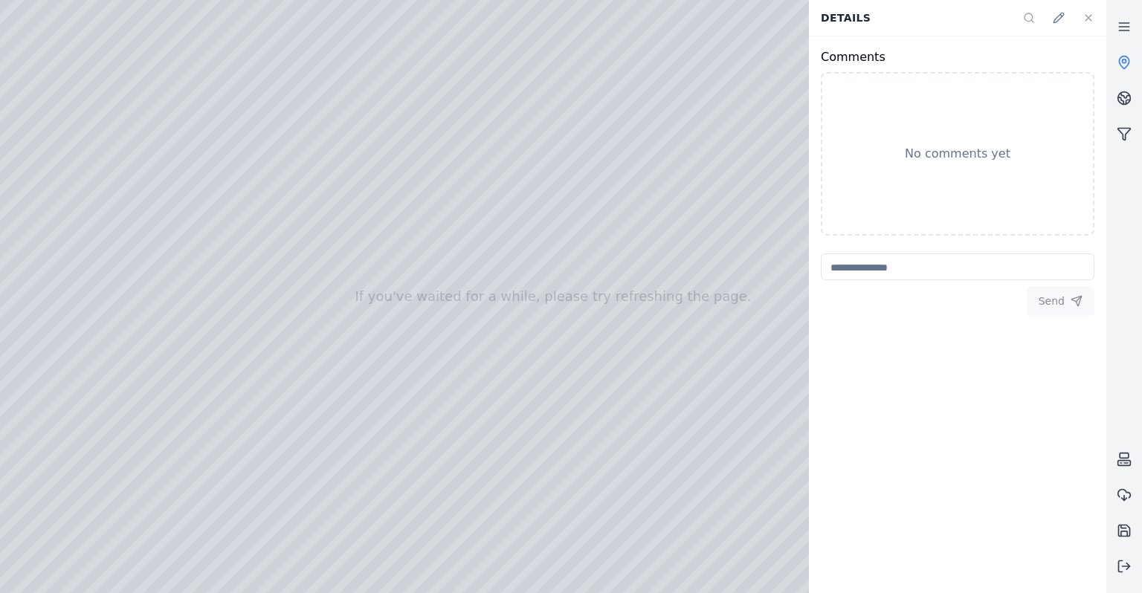
type textarea "*"
click at [1083, 22] on icon at bounding box center [1088, 18] width 12 height 12
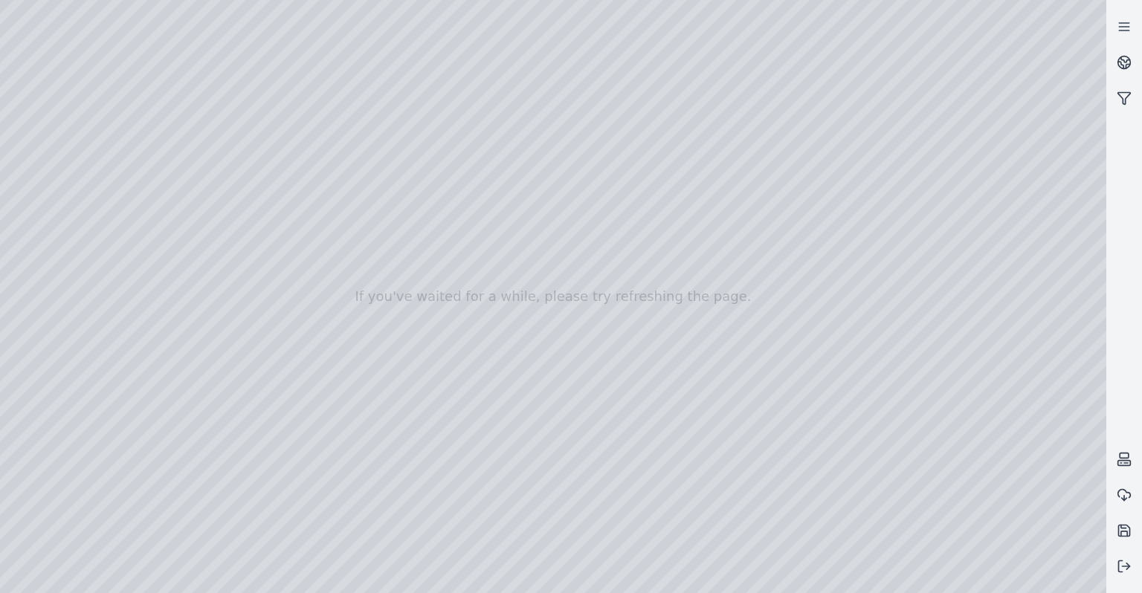
click at [709, 109] on div at bounding box center [553, 296] width 1106 height 593
click at [1136, 59] on link at bounding box center [1124, 63] width 36 height 36
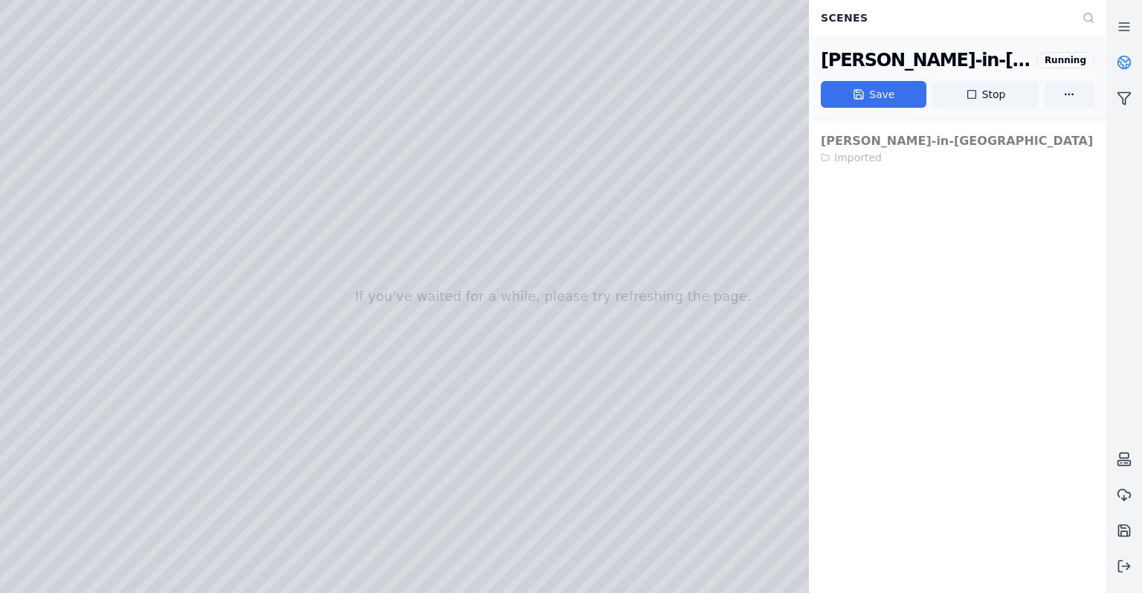
click at [890, 100] on button "Save" at bounding box center [874, 94] width 106 height 27
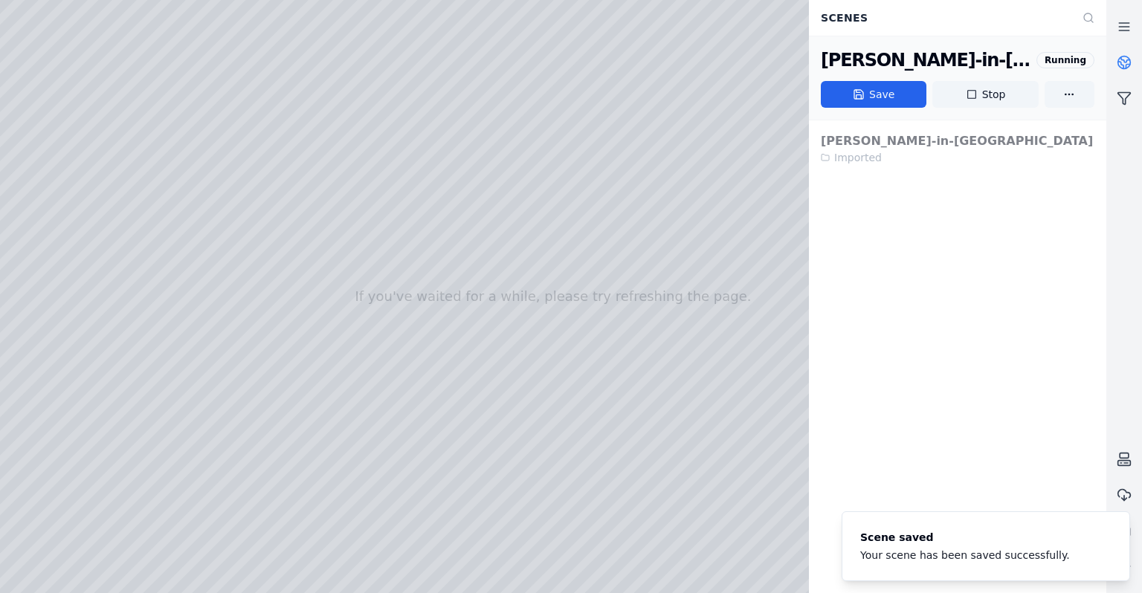
drag, startPoint x: 751, startPoint y: 275, endPoint x: 613, endPoint y: 285, distance: 137.9
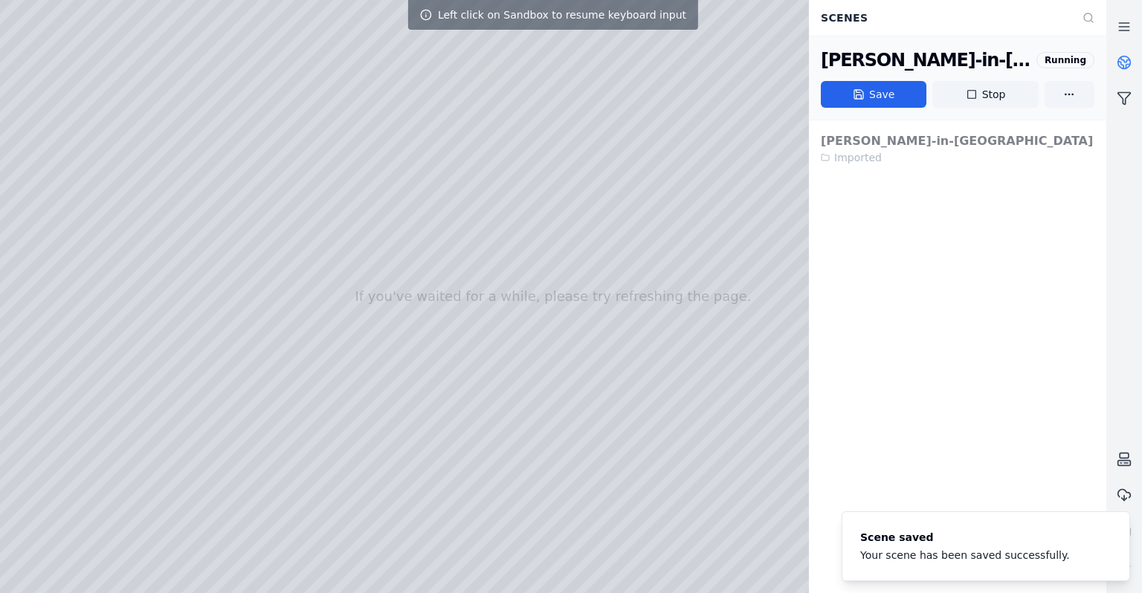
click at [612, 288] on div at bounding box center [553, 296] width 1106 height 593
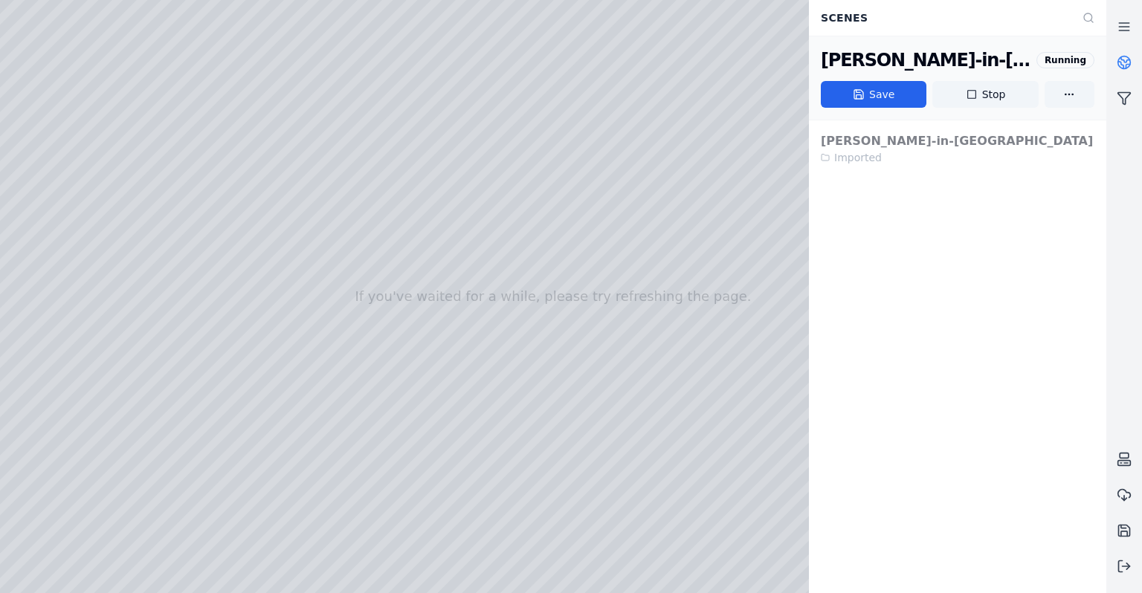
drag, startPoint x: 603, startPoint y: 299, endPoint x: 601, endPoint y: 320, distance: 21.7
click at [1126, 572] on icon at bounding box center [1123, 566] width 15 height 15
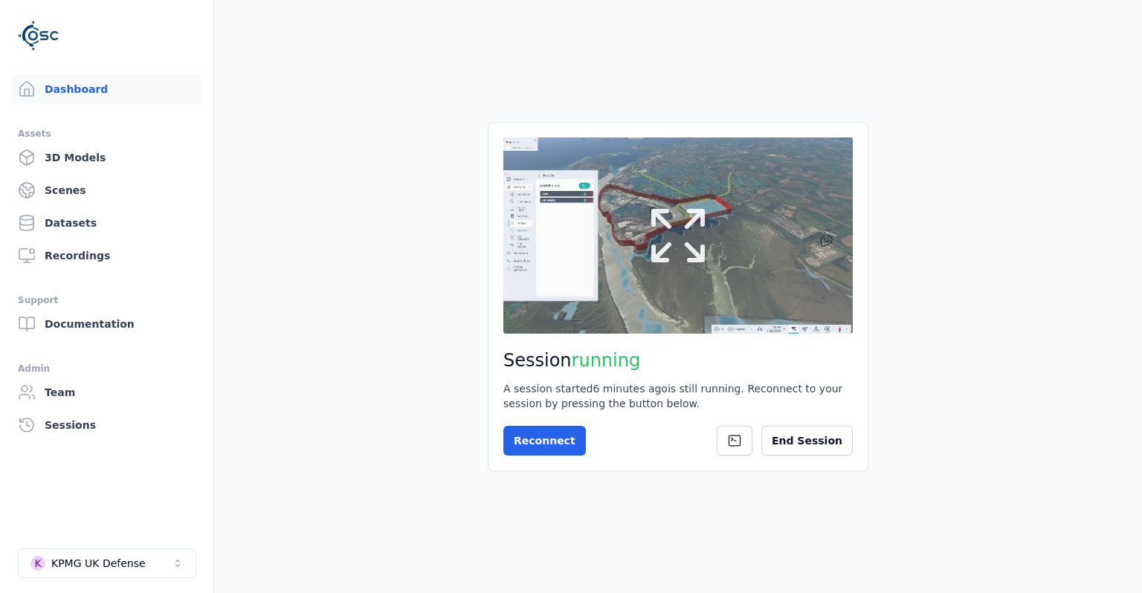
click at [690, 272] on button at bounding box center [677, 235] width 349 height 196
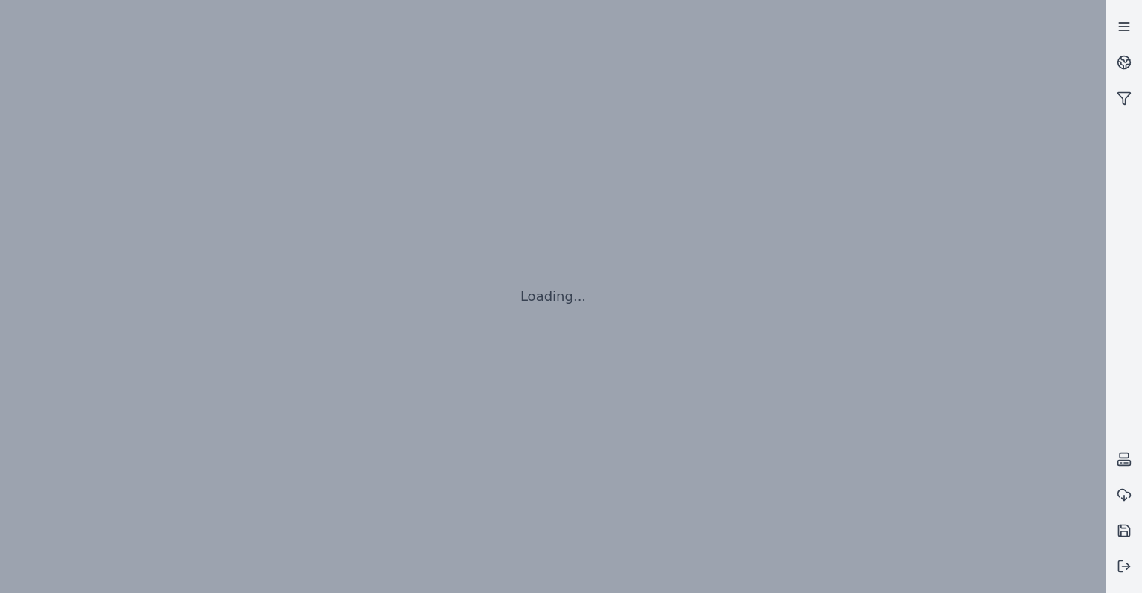
click at [1133, 36] on link at bounding box center [1124, 27] width 36 height 36
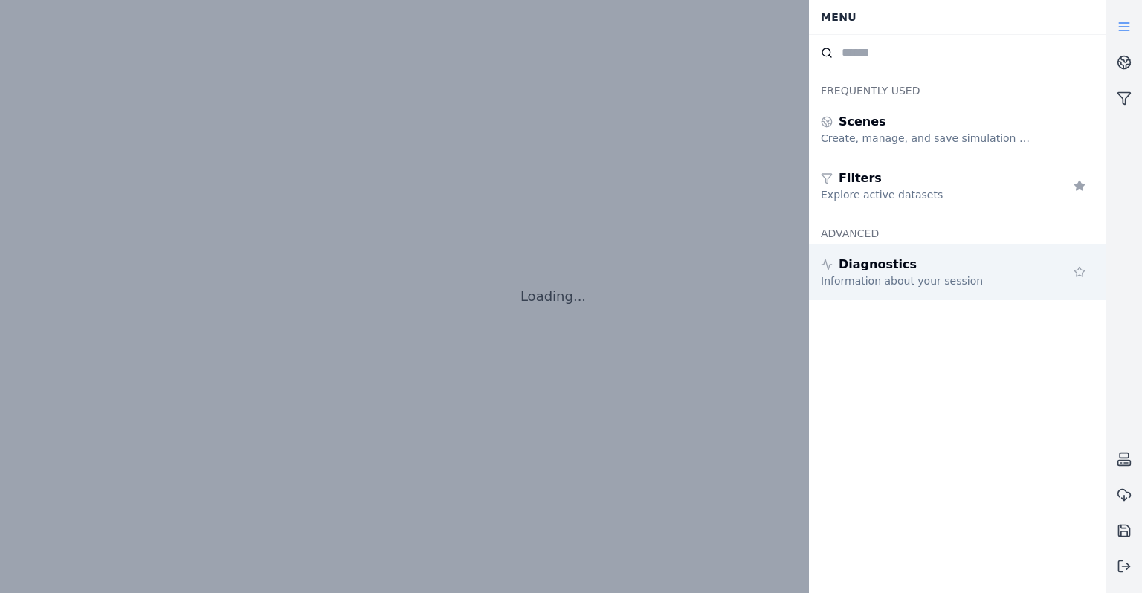
click at [1014, 264] on div "Diagnostics" at bounding box center [928, 265] width 214 height 18
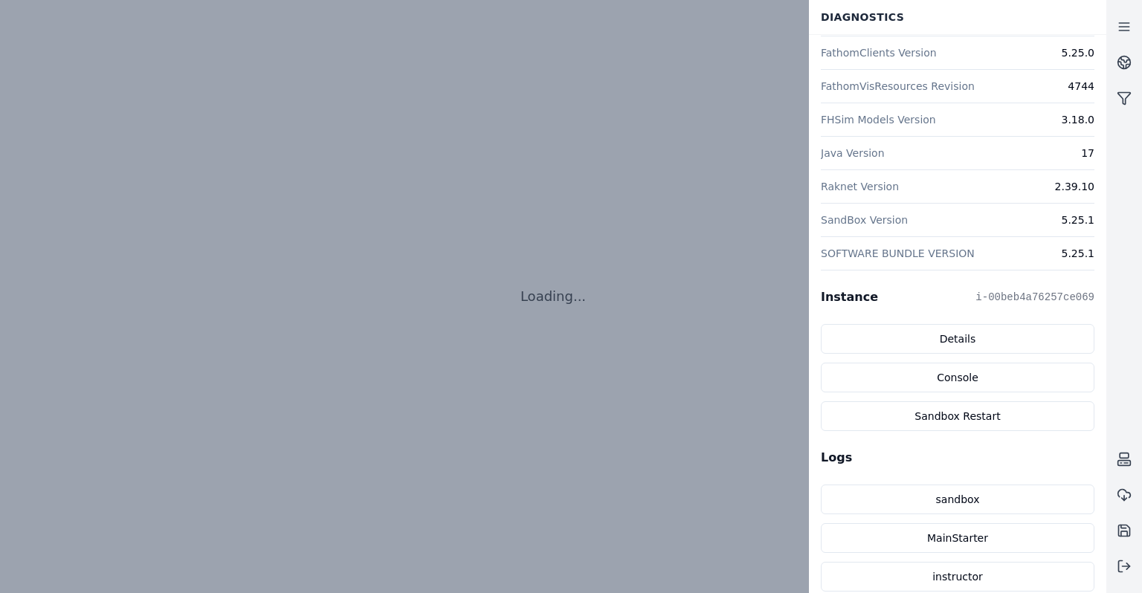
scroll to position [288, 0]
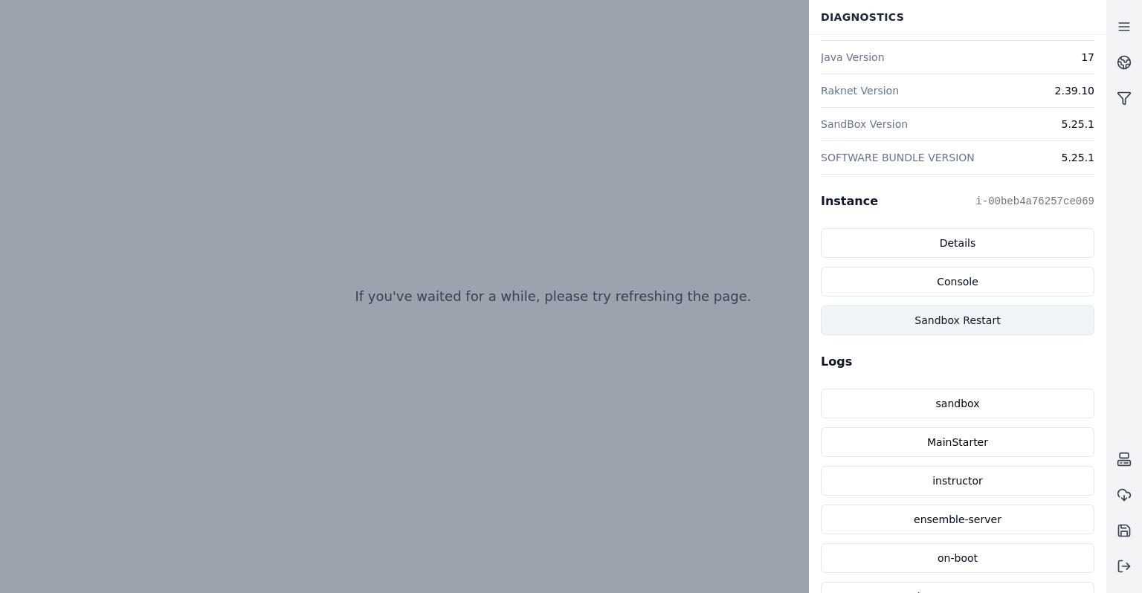
click at [969, 308] on button "Sandbox Restart" at bounding box center [958, 320] width 274 height 30
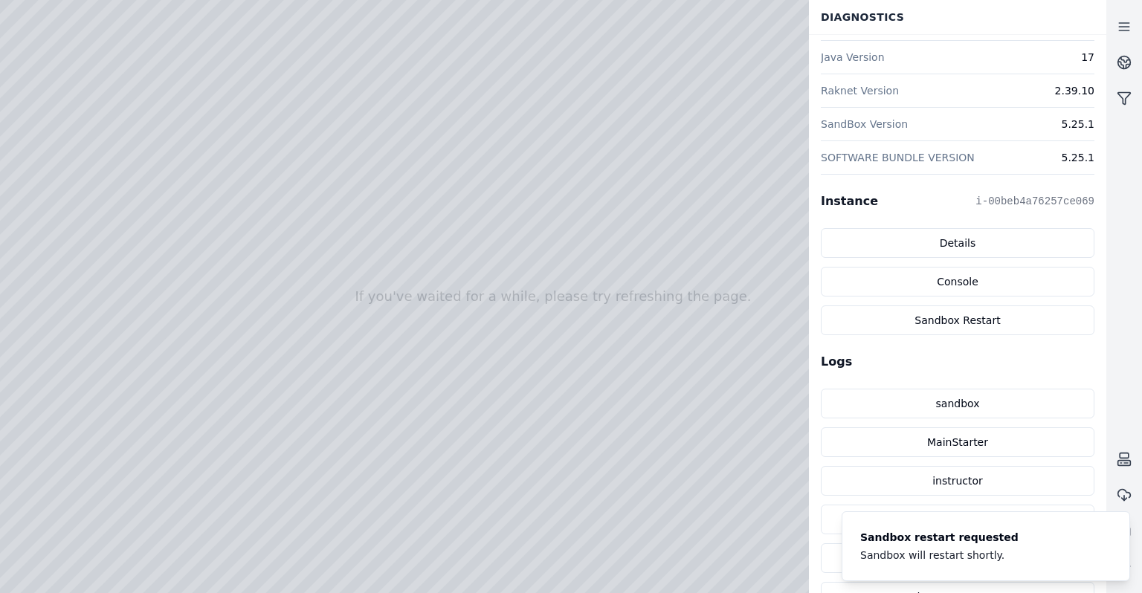
drag, startPoint x: 453, startPoint y: 349, endPoint x: 506, endPoint y: 395, distance: 69.6
click at [506, 395] on div at bounding box center [553, 296] width 1106 height 593
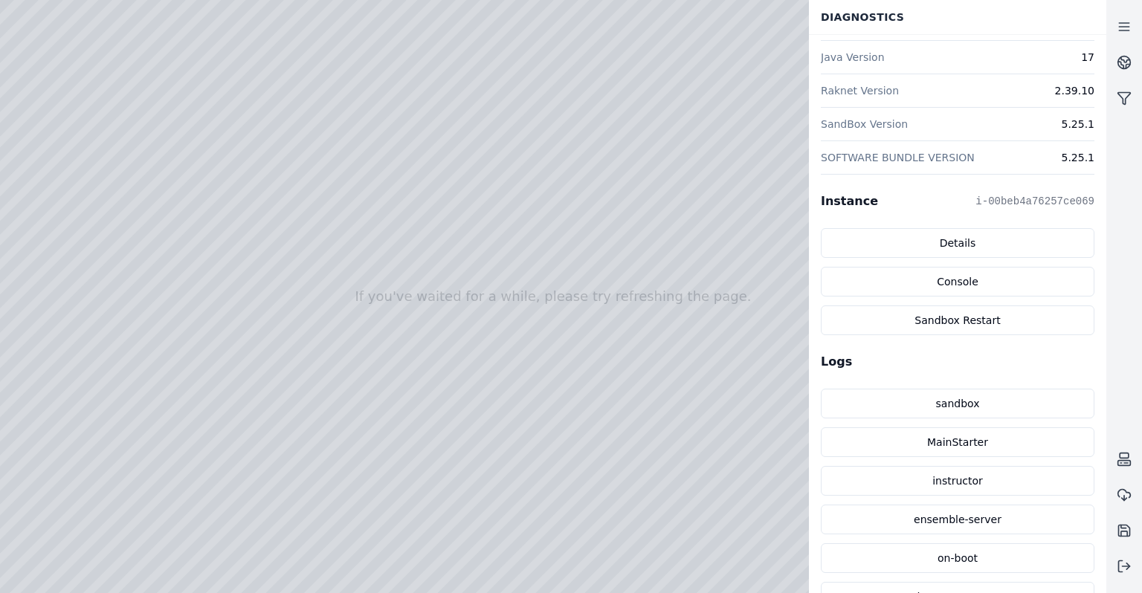
drag, startPoint x: 506, startPoint y: 395, endPoint x: 510, endPoint y: 412, distance: 17.5
click at [1122, 36] on link at bounding box center [1124, 27] width 36 height 36
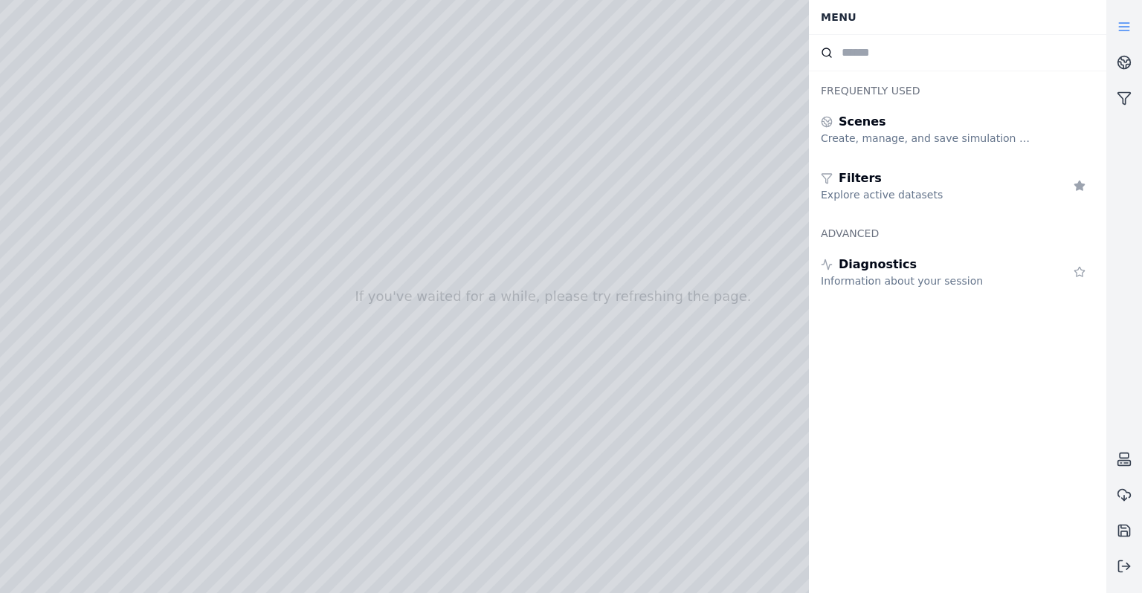
click at [1122, 36] on link at bounding box center [1124, 27] width 36 height 36
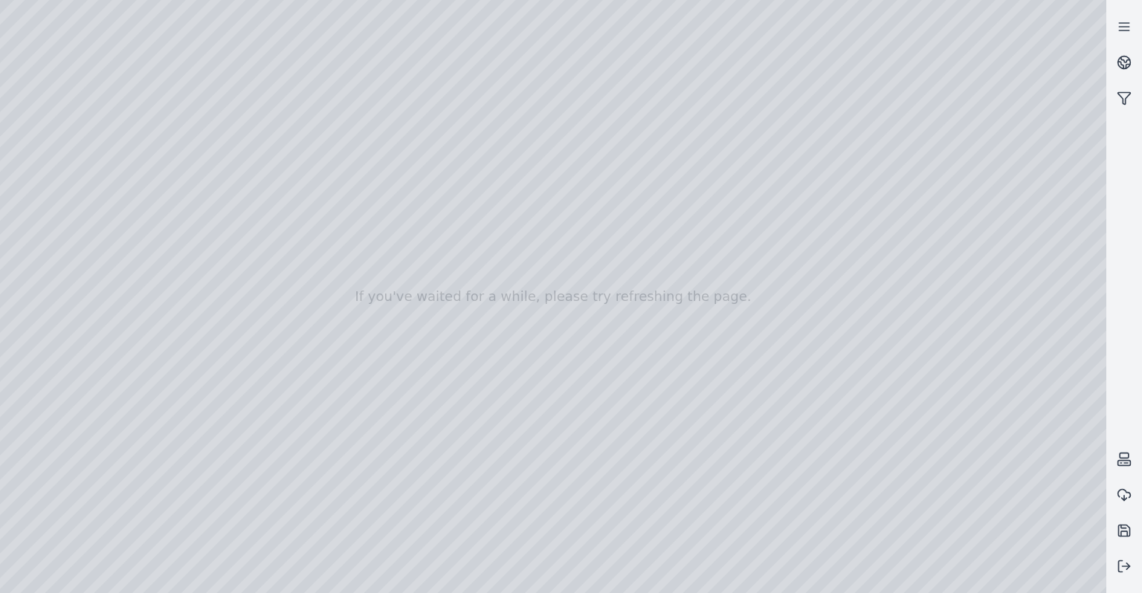
drag, startPoint x: 361, startPoint y: 342, endPoint x: 718, endPoint y: 343, distance: 356.8
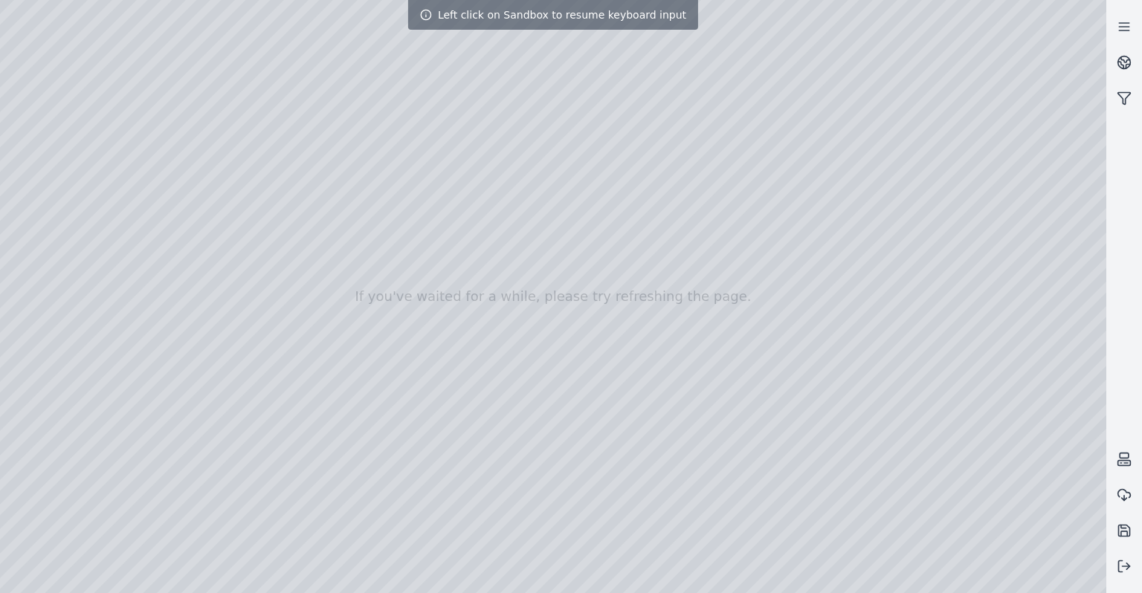
drag, startPoint x: 750, startPoint y: 322, endPoint x: 708, endPoint y: 302, distance: 46.2
click at [656, 391] on div at bounding box center [553, 296] width 1106 height 593
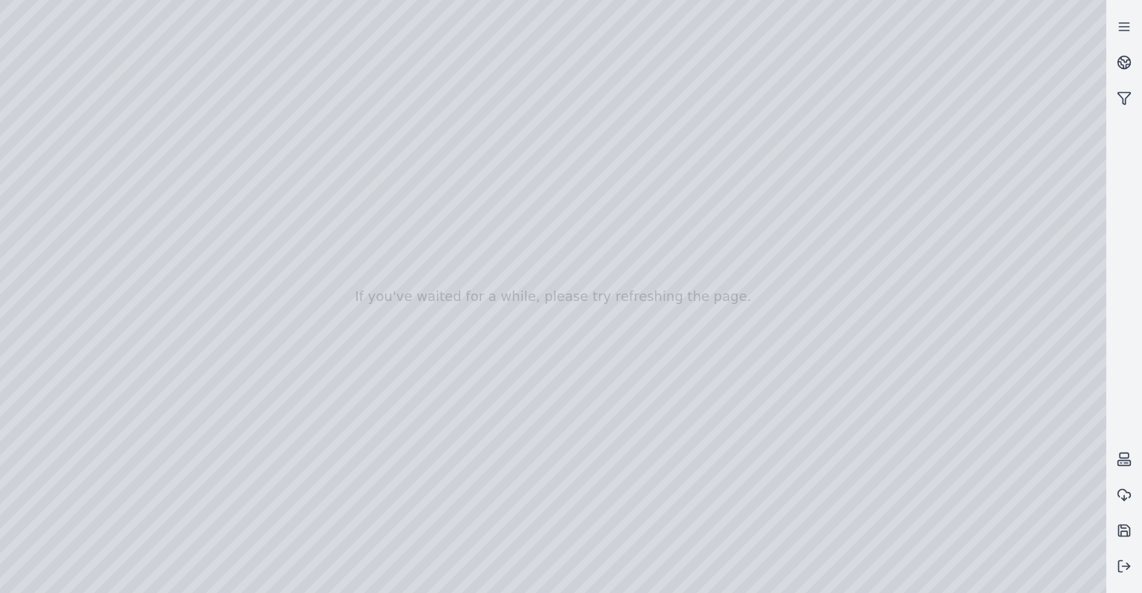
drag, startPoint x: 700, startPoint y: 400, endPoint x: 322, endPoint y: 442, distance: 380.7
click at [205, 546] on div at bounding box center [553, 296] width 1106 height 593
click at [994, 184] on div at bounding box center [553, 296] width 1106 height 593
click at [968, 183] on div at bounding box center [553, 296] width 1106 height 593
click at [163, 549] on div at bounding box center [553, 296] width 1106 height 593
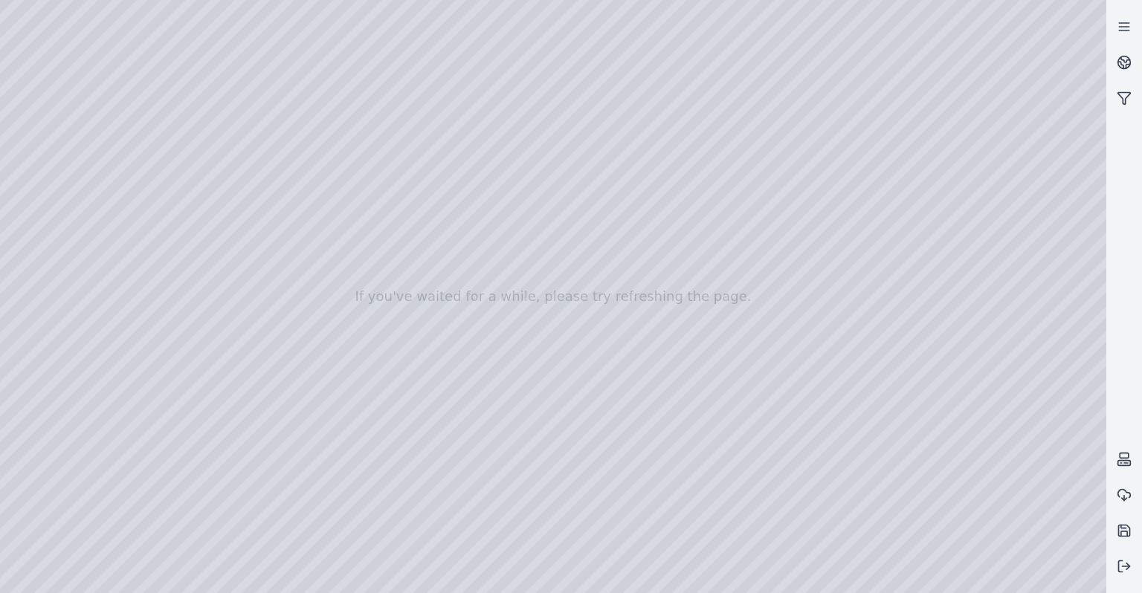
click at [977, 181] on div at bounding box center [553, 296] width 1106 height 593
click at [166, 549] on div at bounding box center [553, 296] width 1106 height 593
click at [980, 179] on div at bounding box center [553, 296] width 1106 height 593
click at [215, 546] on div at bounding box center [553, 296] width 1106 height 593
click at [977, 186] on div at bounding box center [553, 296] width 1106 height 593
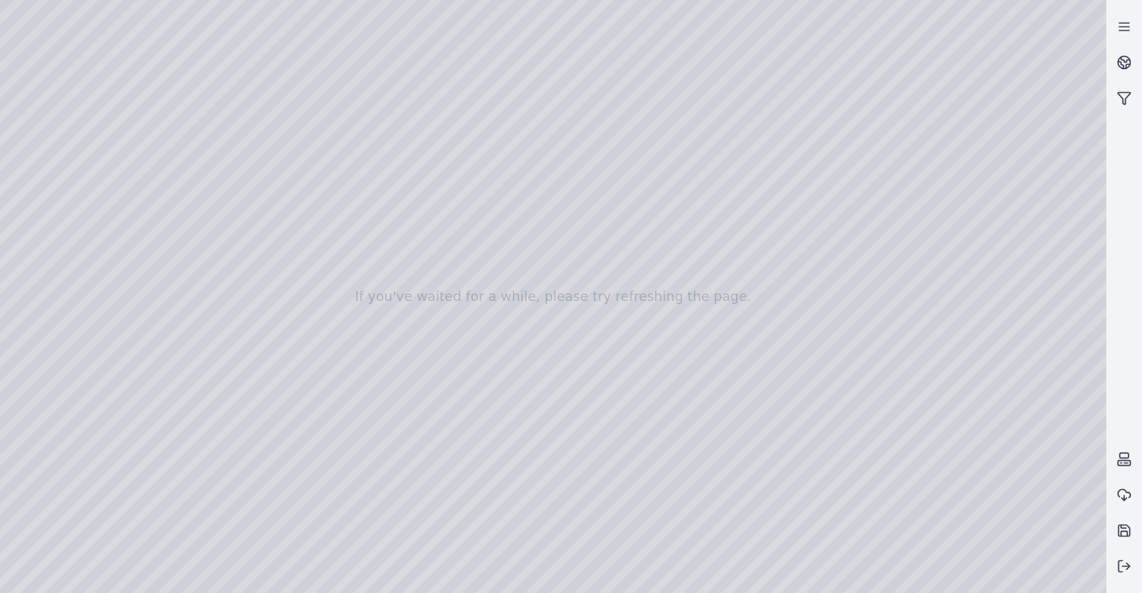
click at [978, 181] on div at bounding box center [553, 296] width 1106 height 593
click at [322, 372] on div at bounding box center [553, 296] width 1106 height 593
click at [1121, 62] on icon at bounding box center [1120, 65] width 5 height 7
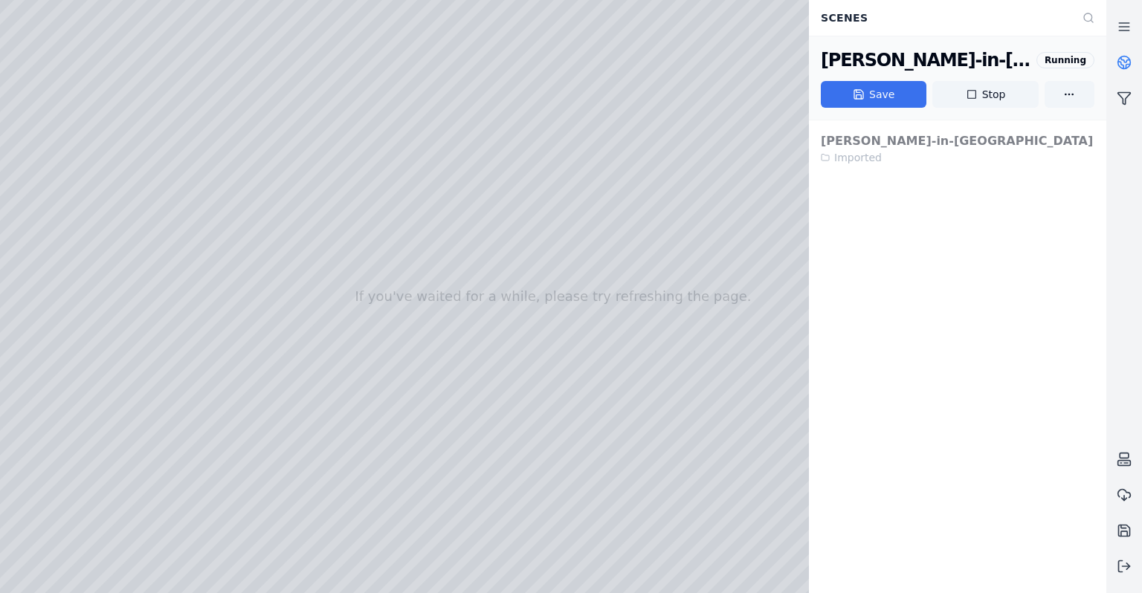
click at [892, 101] on button "Save" at bounding box center [874, 94] width 106 height 27
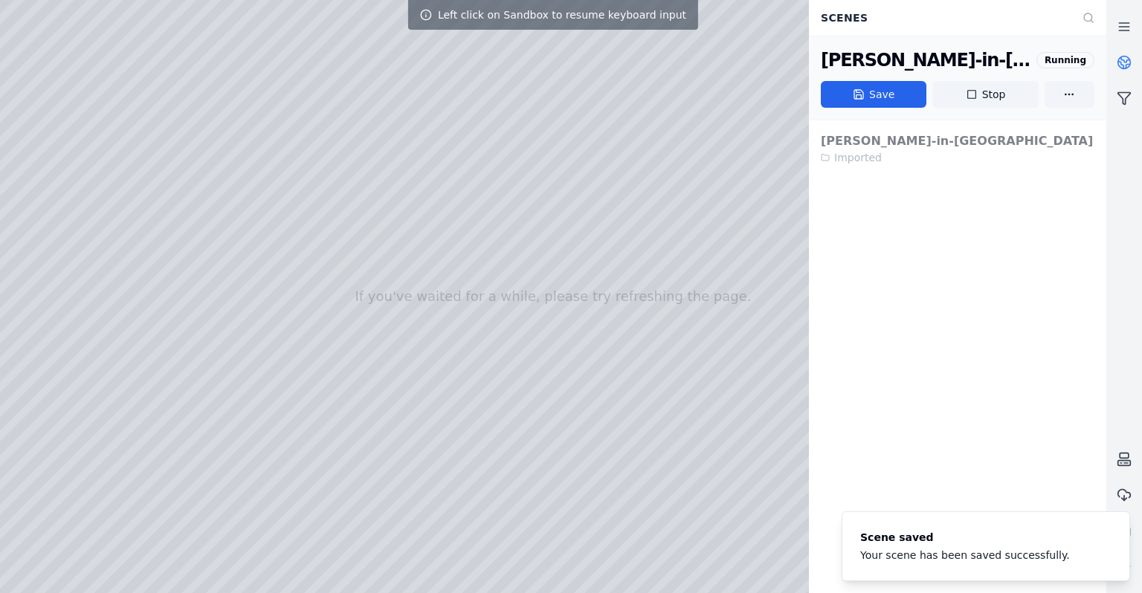
drag, startPoint x: 308, startPoint y: 379, endPoint x: 492, endPoint y: 369, distance: 183.8
click at [50, 144] on div at bounding box center [553, 296] width 1106 height 593
click at [49, 352] on div at bounding box center [553, 296] width 1106 height 593
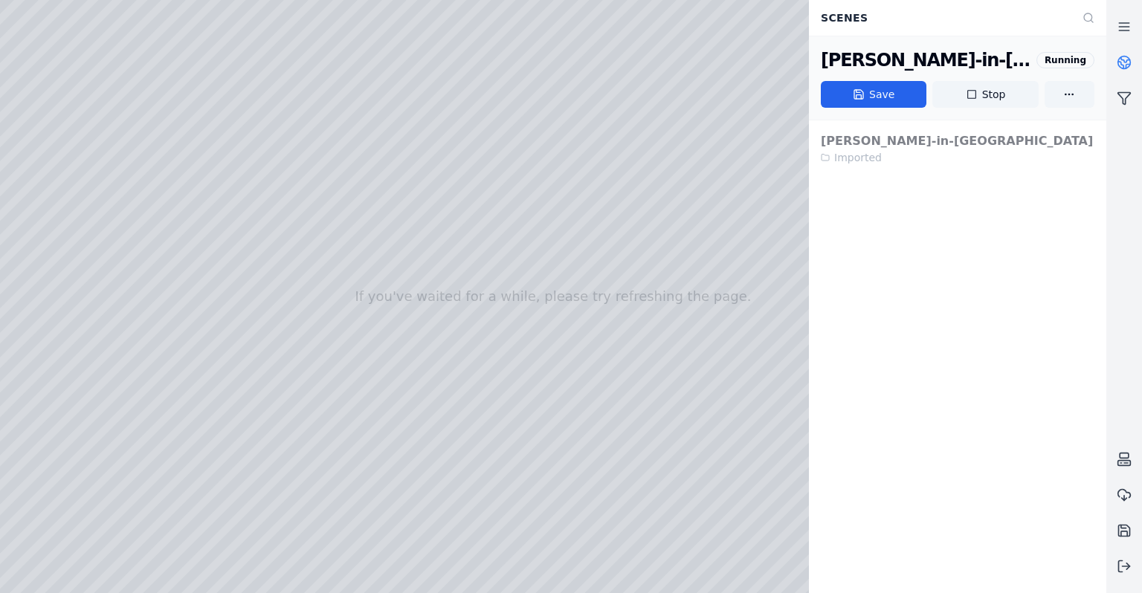
click at [54, 199] on div at bounding box center [553, 296] width 1106 height 593
click at [162, 489] on div at bounding box center [553, 296] width 1106 height 593
click at [141, 491] on div at bounding box center [553, 296] width 1106 height 593
click at [151, 433] on div at bounding box center [553, 296] width 1106 height 593
click at [248, 409] on div at bounding box center [553, 296] width 1106 height 593
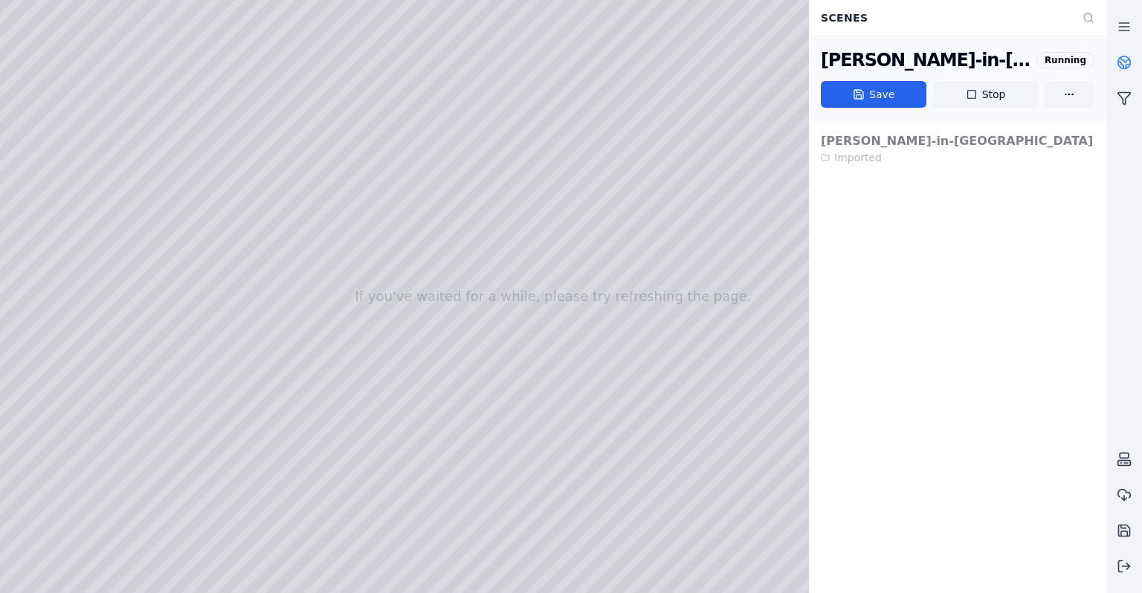
click at [252, 543] on div at bounding box center [553, 296] width 1106 height 593
click at [911, 99] on button "Save" at bounding box center [874, 94] width 106 height 27
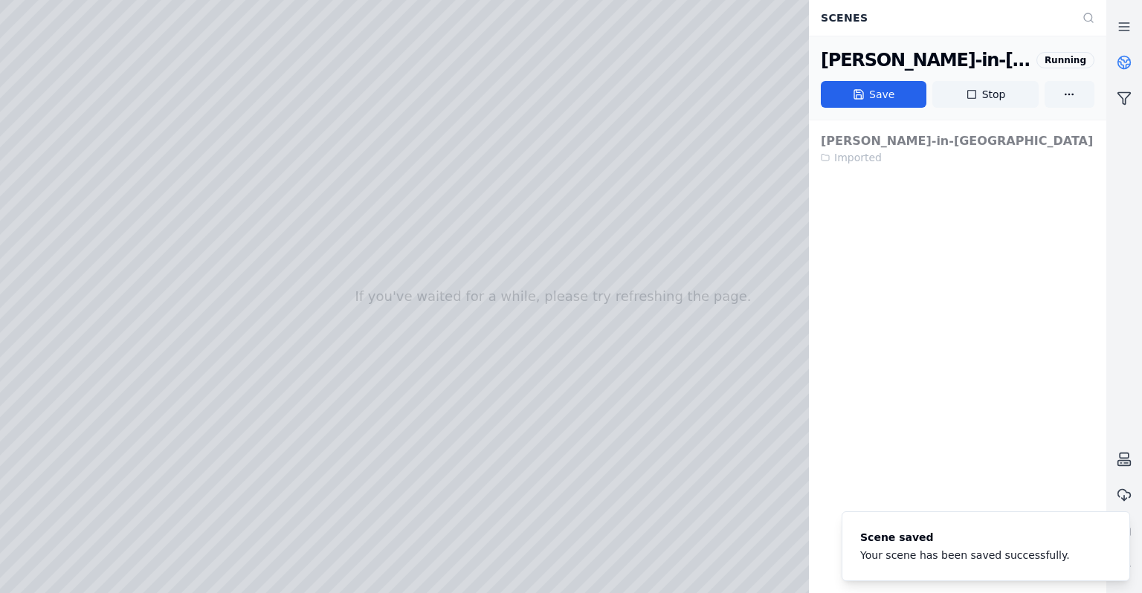
click at [944, 391] on div "[PERSON_NAME]-in-Furness Imported" at bounding box center [957, 356] width 297 height 473
drag, startPoint x: 534, startPoint y: 348, endPoint x: 673, endPoint y: 317, distance: 143.2
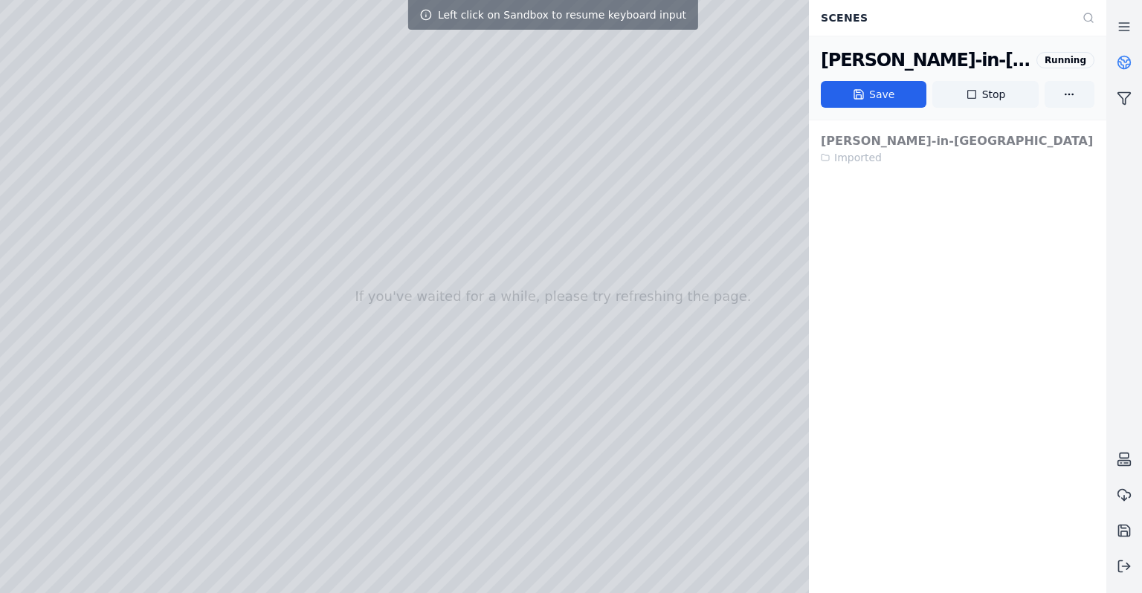
click at [634, 272] on div at bounding box center [553, 296] width 1106 height 593
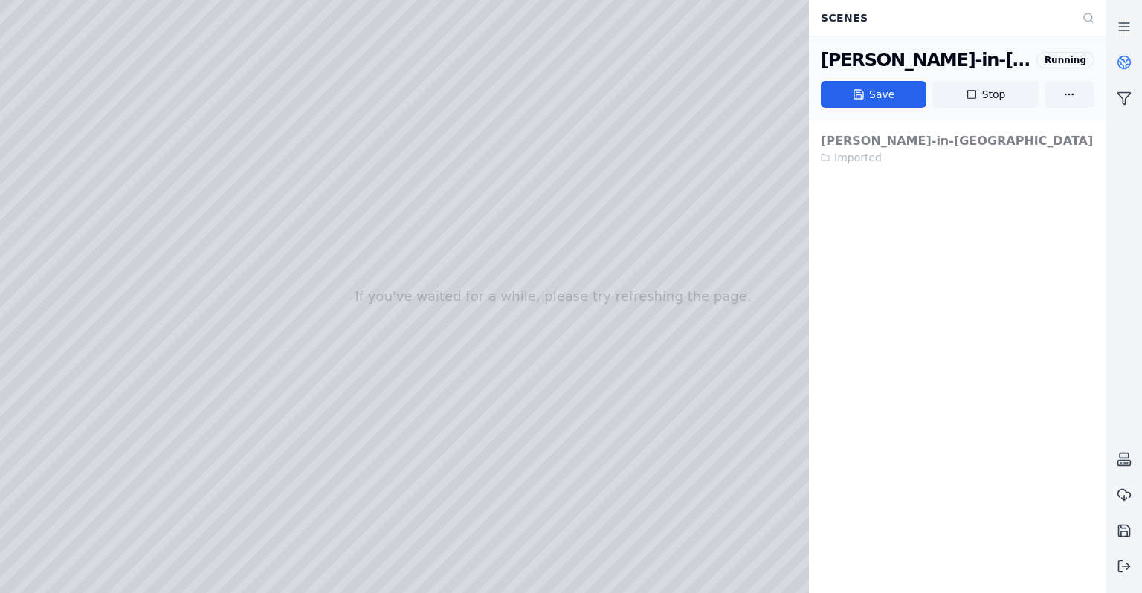
drag, startPoint x: 634, startPoint y: 272, endPoint x: 363, endPoint y: 343, distance: 279.6
click at [1128, 77] on link at bounding box center [1124, 63] width 36 height 36
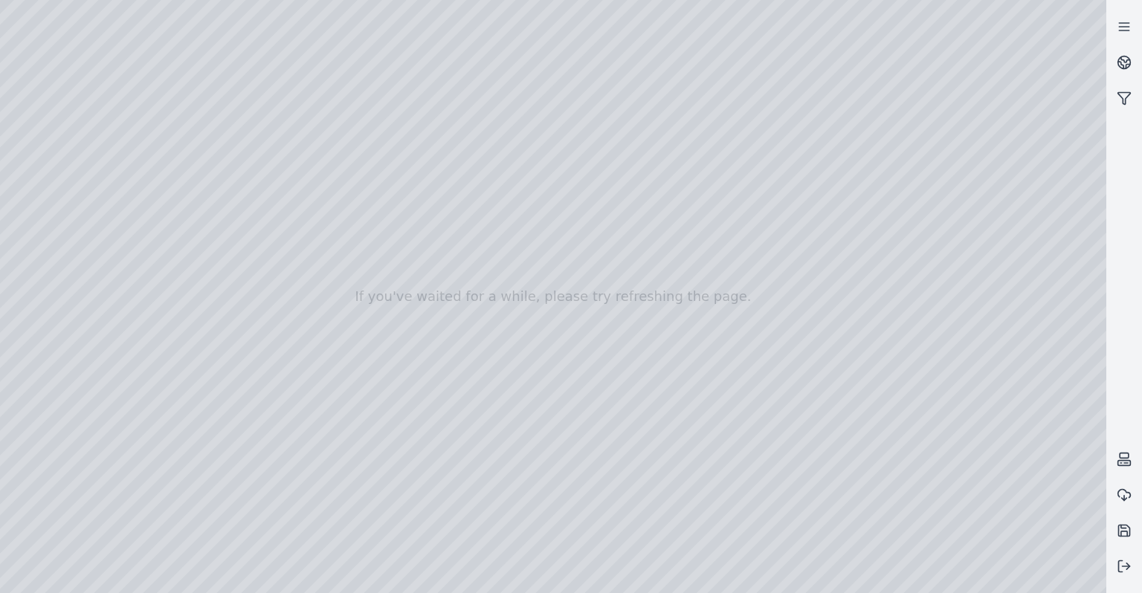
click at [114, 31] on div at bounding box center [553, 296] width 1106 height 593
click at [1131, 574] on button at bounding box center [1124, 567] width 36 height 36
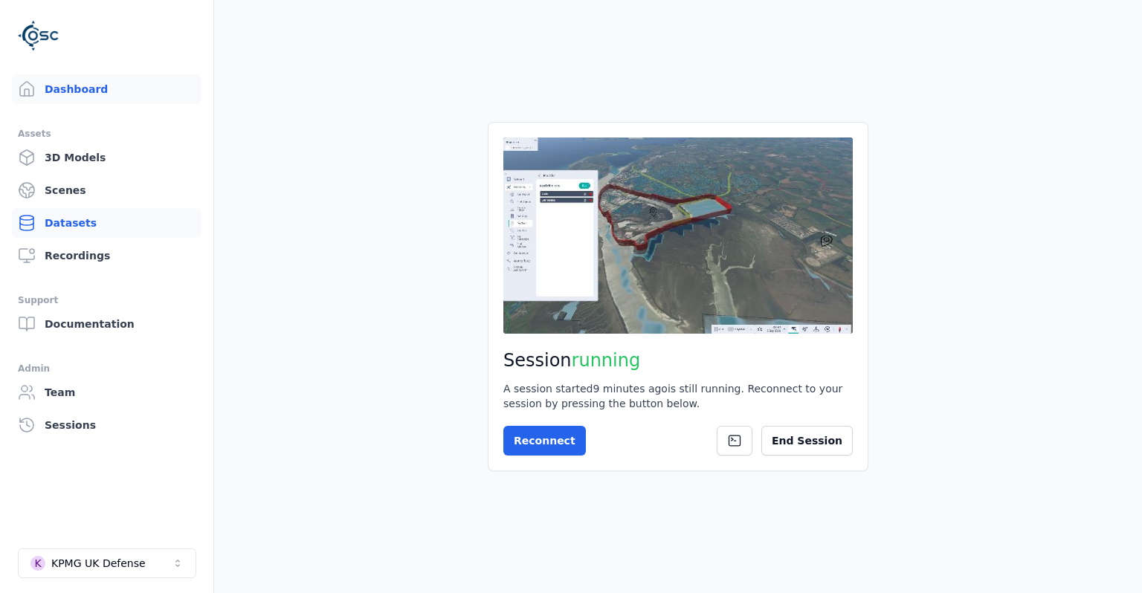
click at [110, 213] on link "Datasets" at bounding box center [107, 223] width 190 height 30
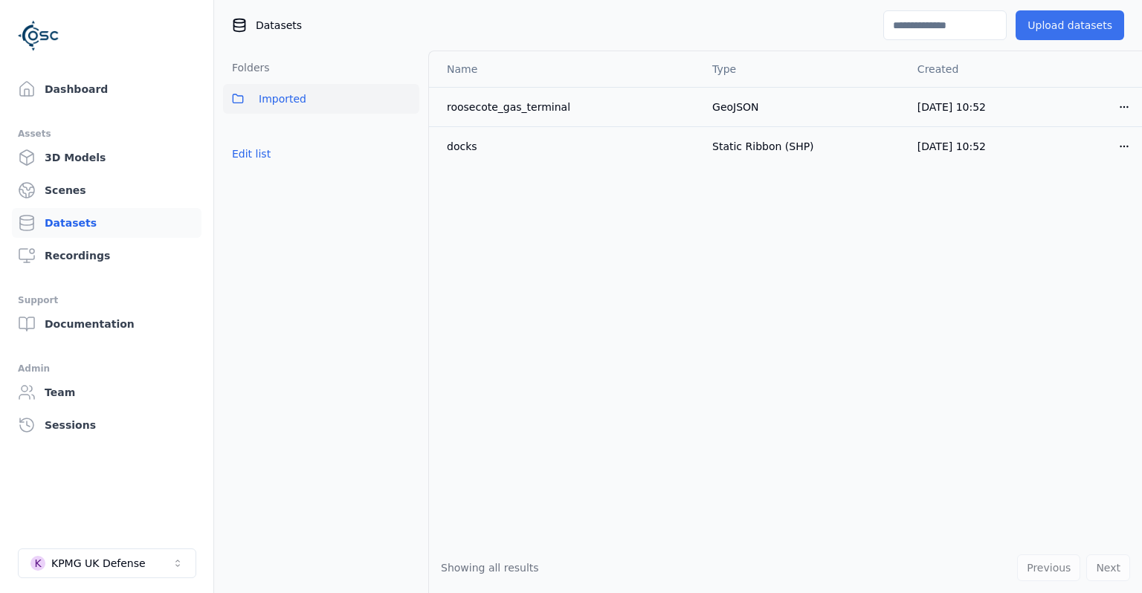
click at [1072, 30] on button "Upload datasets" at bounding box center [1069, 25] width 109 height 30
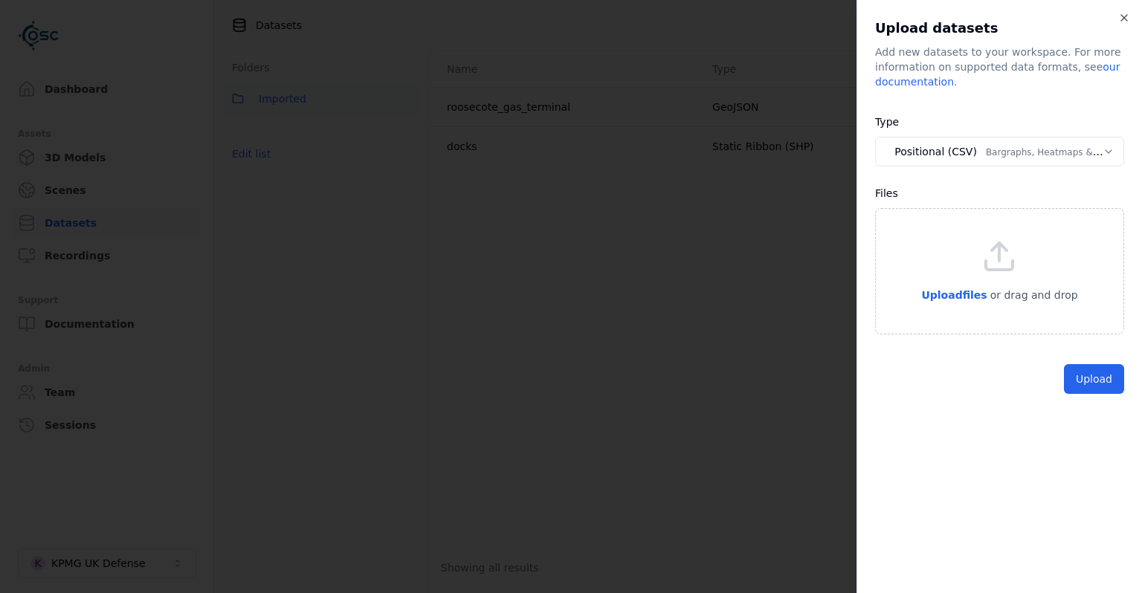
click at [1012, 148] on body "**********" at bounding box center [571, 296] width 1142 height 593
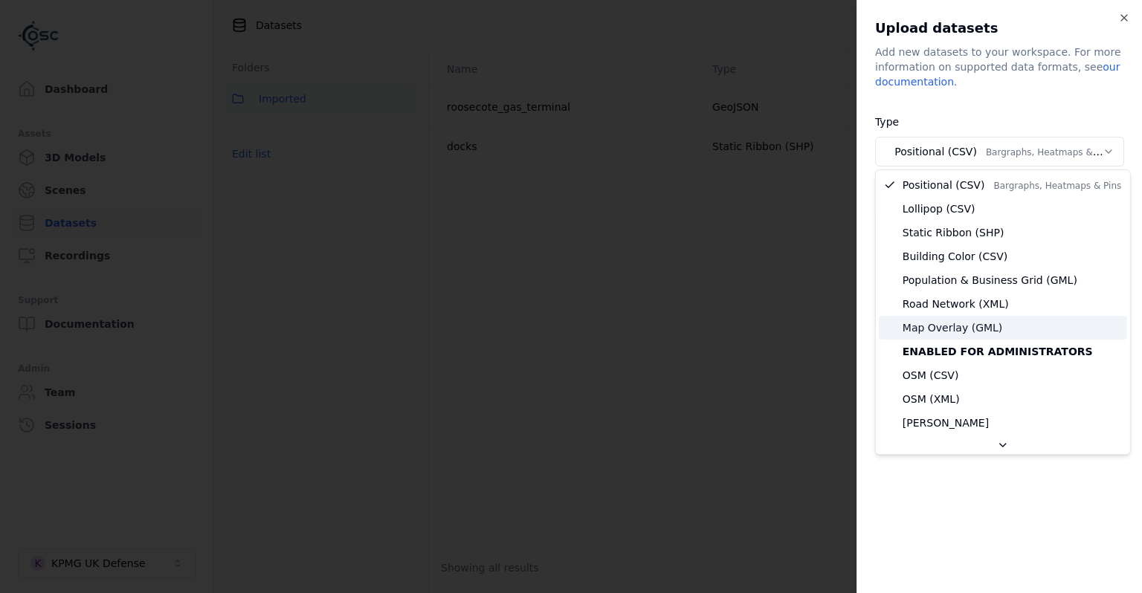
select select "**********"
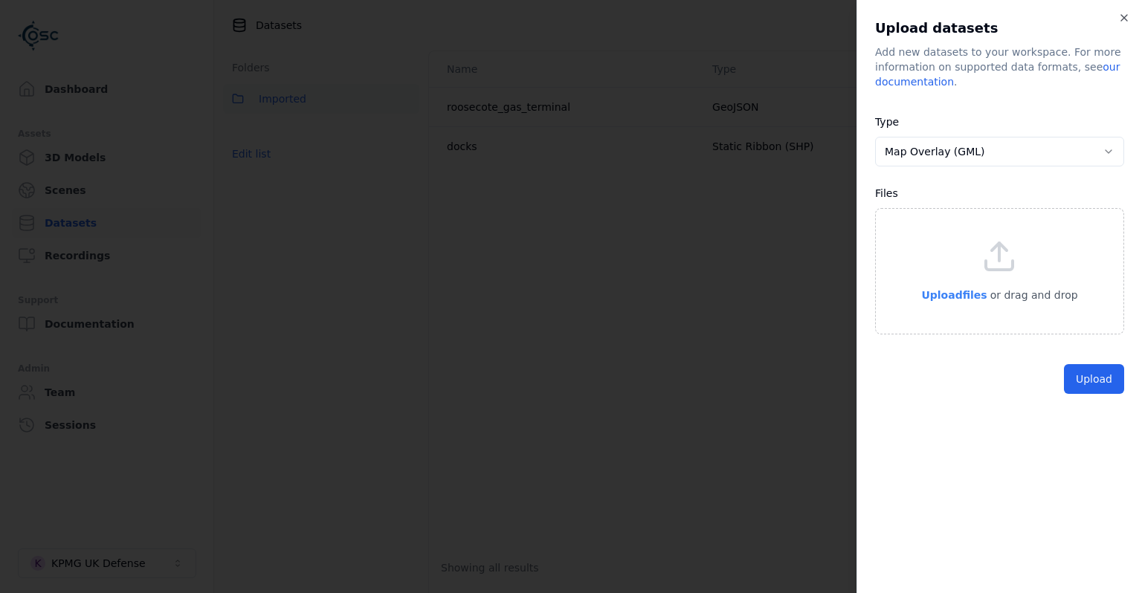
click at [962, 301] on span "Upload files" at bounding box center [953, 295] width 65 height 12
click at [1087, 416] on button "Upload" at bounding box center [1094, 413] width 60 height 30
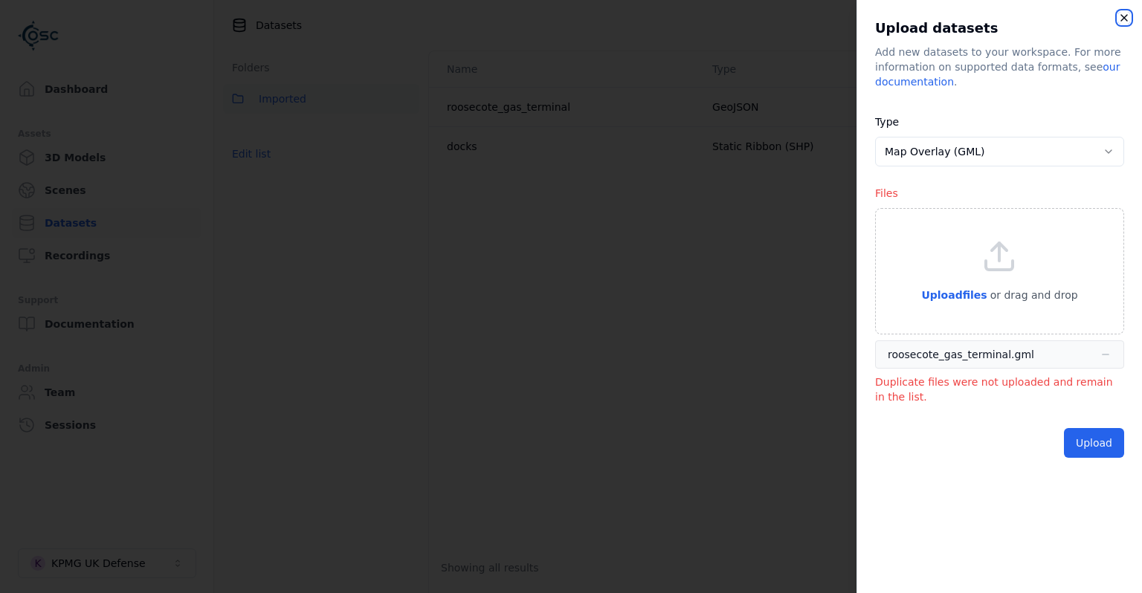
click at [1122, 18] on icon "button" at bounding box center [1124, 18] width 12 height 12
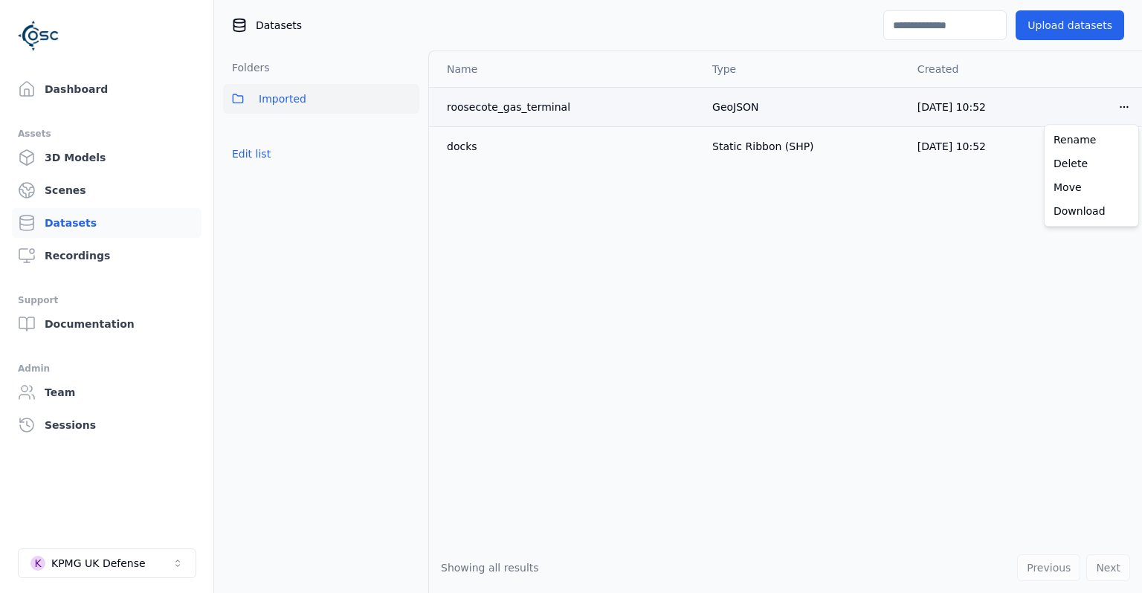
click at [1129, 113] on html "Dashboard Assets 3D Models Scenes Datasets Recordings Support Documentation Adm…" at bounding box center [571, 296] width 1142 height 593
click at [1061, 164] on div "Delete" at bounding box center [1091, 164] width 88 height 24
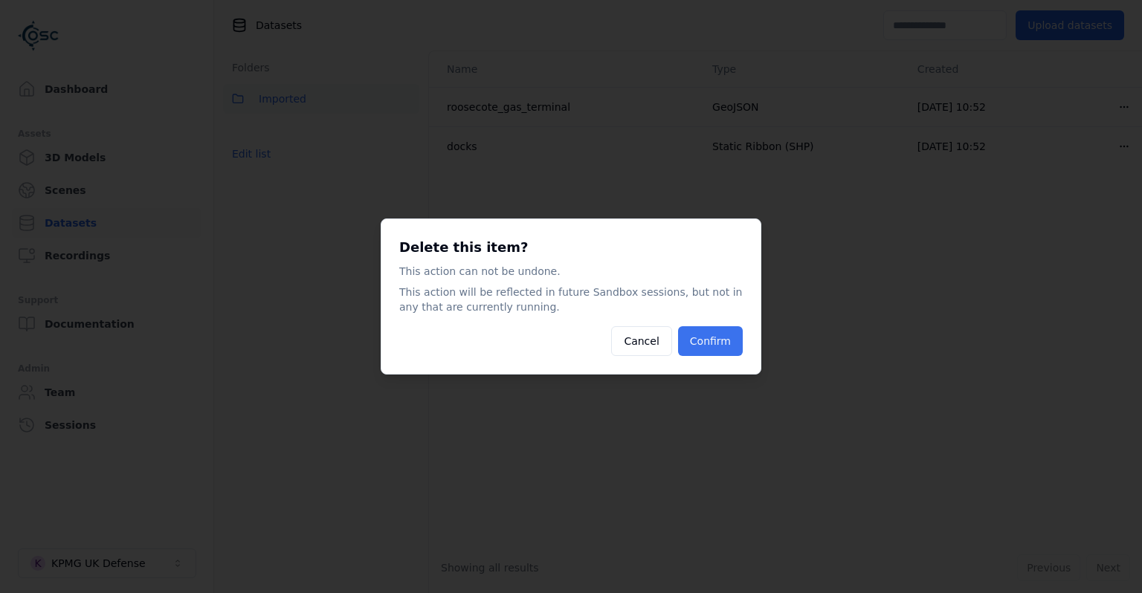
click at [729, 341] on button "Confirm" at bounding box center [710, 341] width 65 height 30
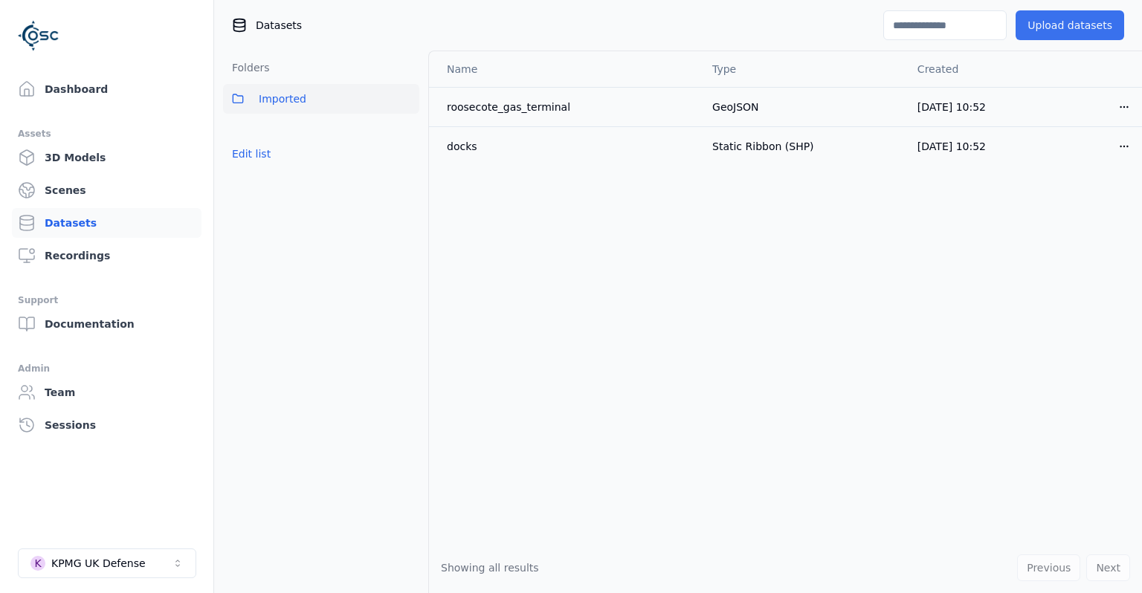
click at [1060, 29] on button "Upload datasets" at bounding box center [1069, 25] width 109 height 30
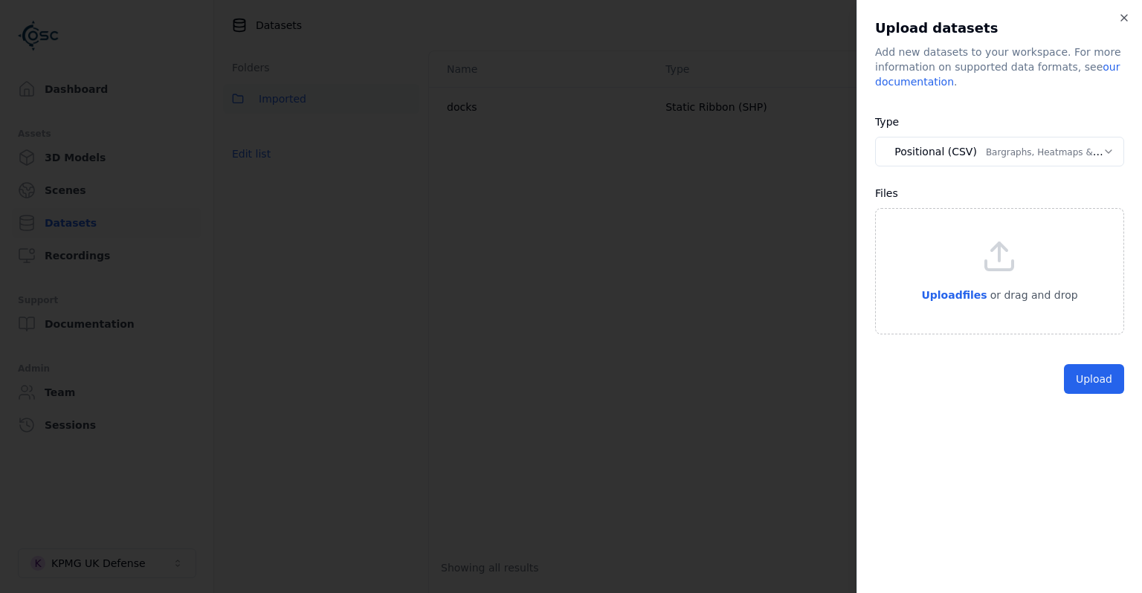
click at [944, 155] on body "**********" at bounding box center [571, 296] width 1142 height 593
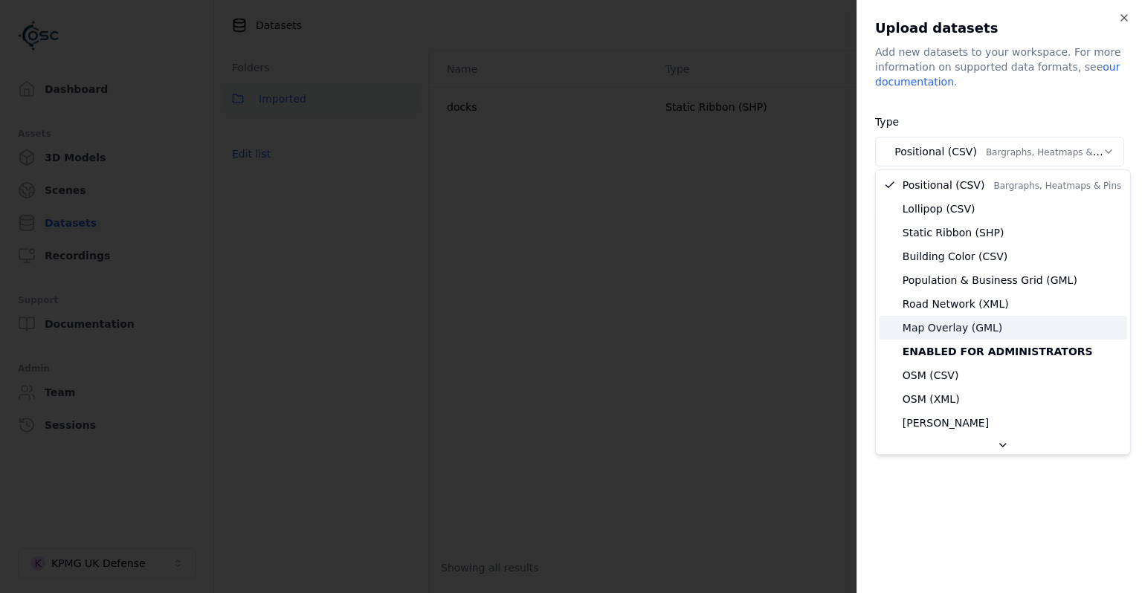
select select "**********"
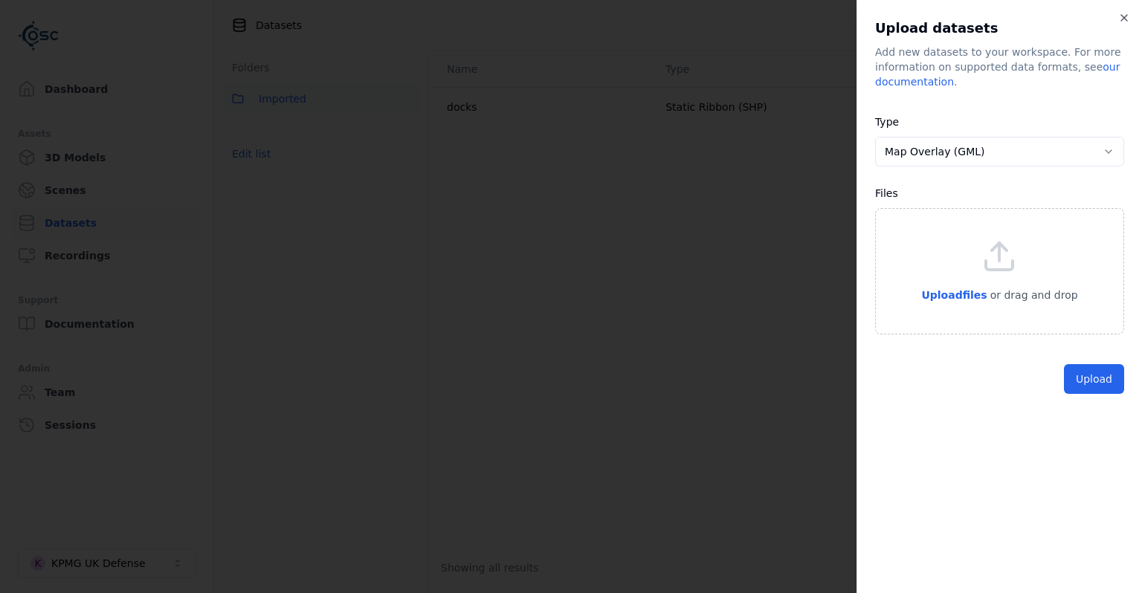
click at [980, 305] on div "Upload files or drag and drop" at bounding box center [999, 271] width 249 height 126
click at [1095, 412] on button "Upload" at bounding box center [1094, 413] width 60 height 30
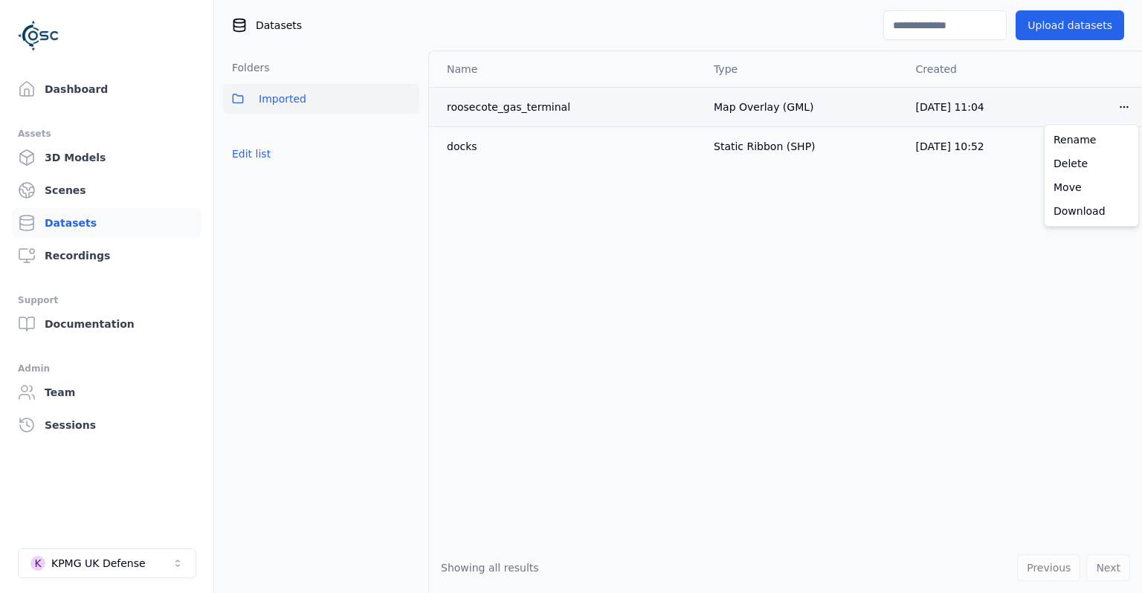
click at [1121, 111] on html "Dashboard Assets 3D Models Scenes Datasets Recordings Support Documentation Adm…" at bounding box center [571, 296] width 1142 height 593
click at [1082, 164] on div "Delete" at bounding box center [1091, 164] width 88 height 24
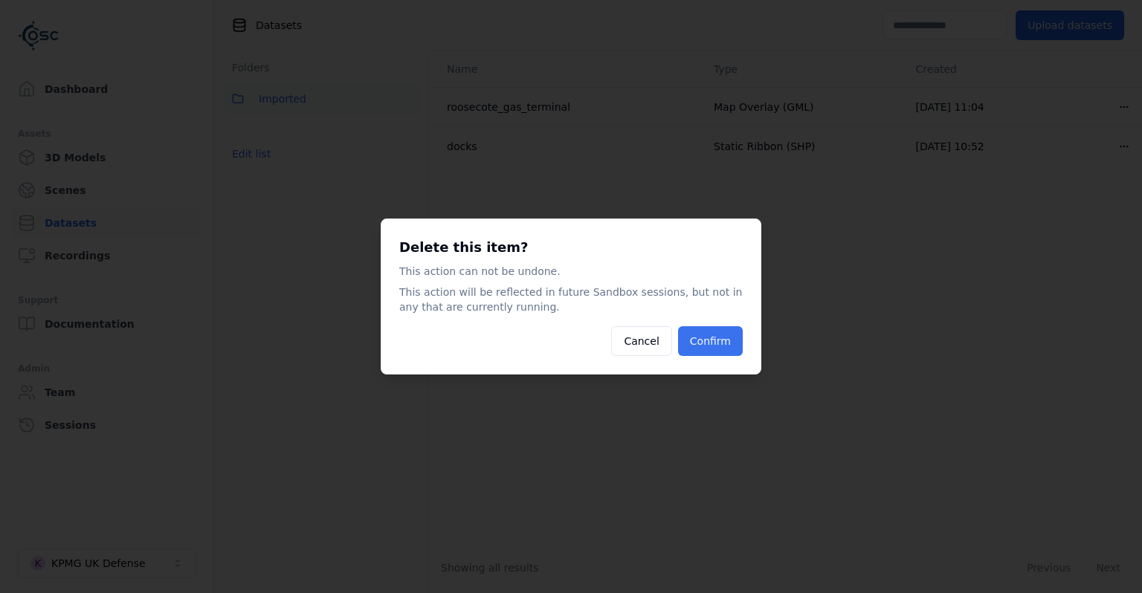
click at [715, 349] on button "Confirm" at bounding box center [710, 341] width 65 height 30
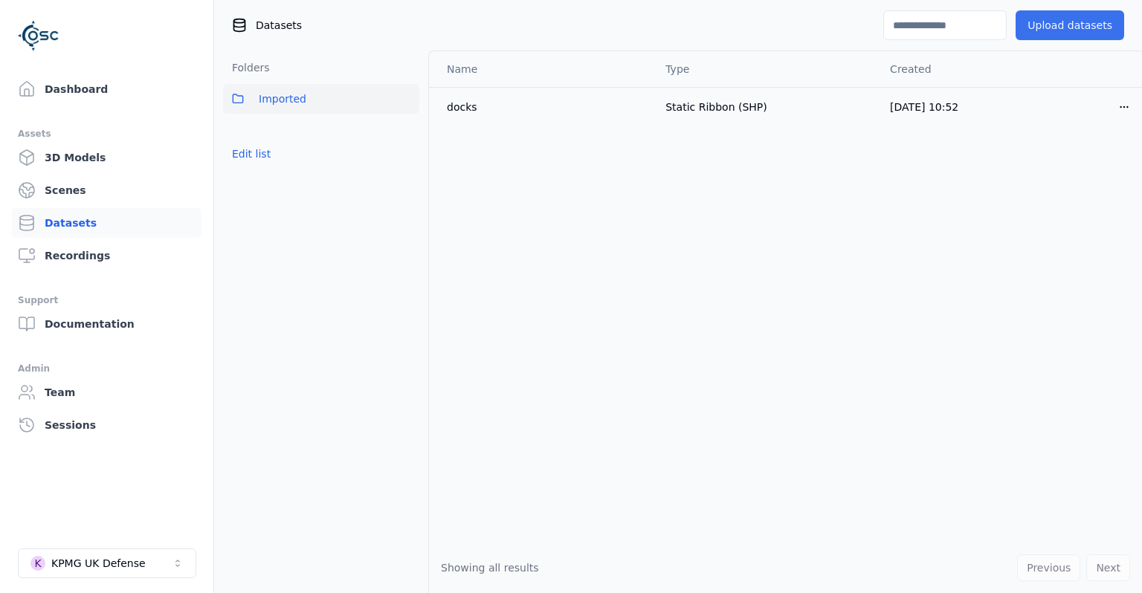
click at [1079, 29] on button "Upload datasets" at bounding box center [1069, 25] width 109 height 30
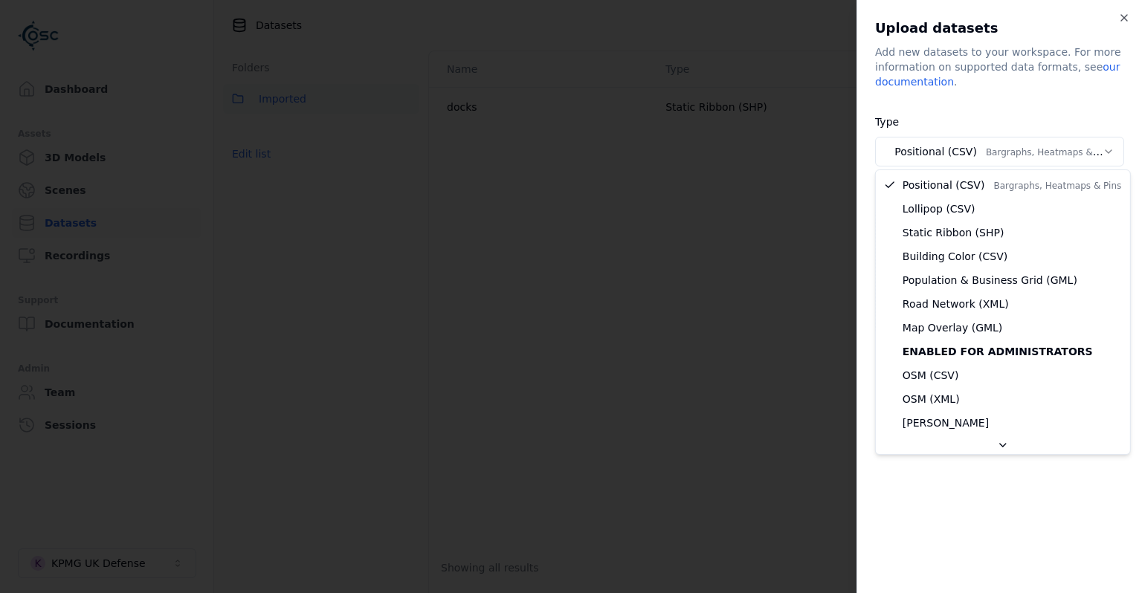
click at [986, 151] on body "**********" at bounding box center [571, 296] width 1142 height 593
select select "**********"
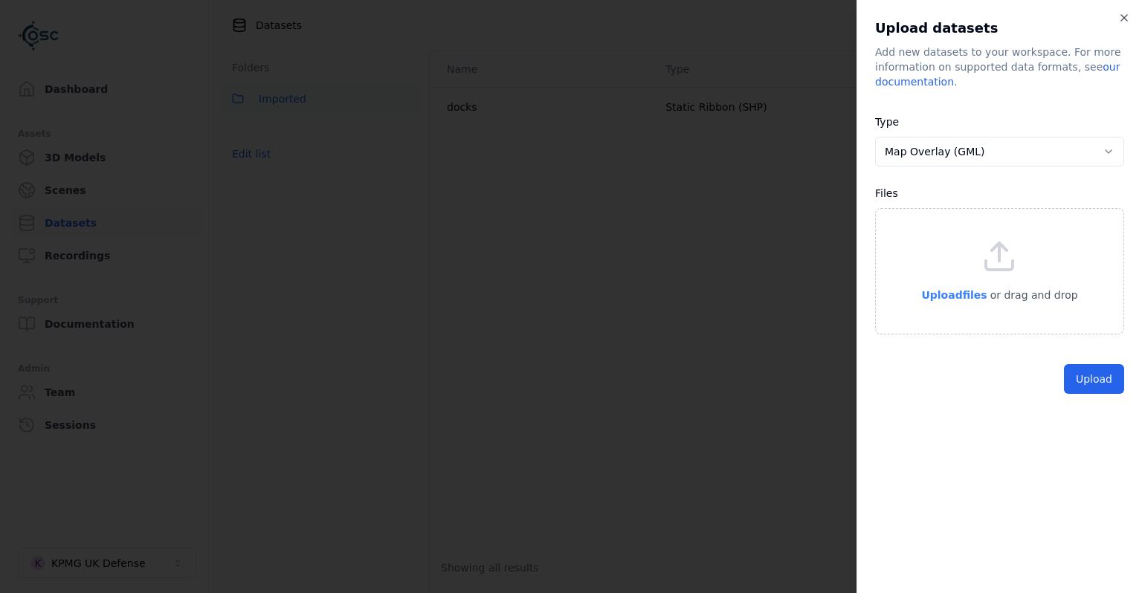
click at [967, 301] on span "Upload files" at bounding box center [953, 295] width 65 height 12
click at [1098, 420] on button "Upload" at bounding box center [1094, 413] width 60 height 30
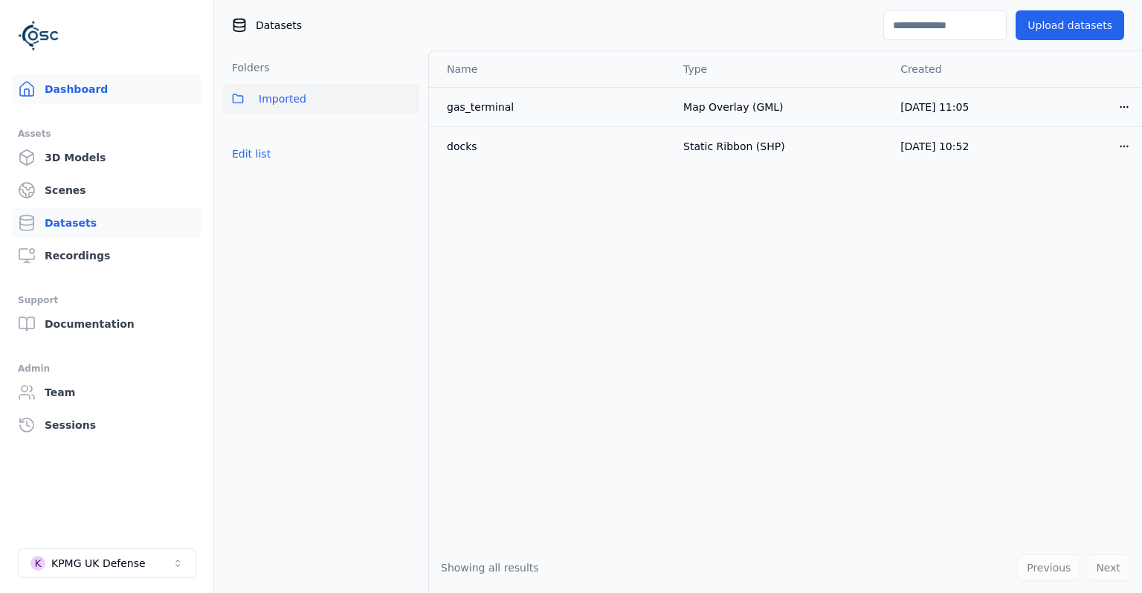
click at [81, 89] on link "Dashboard" at bounding box center [107, 89] width 190 height 30
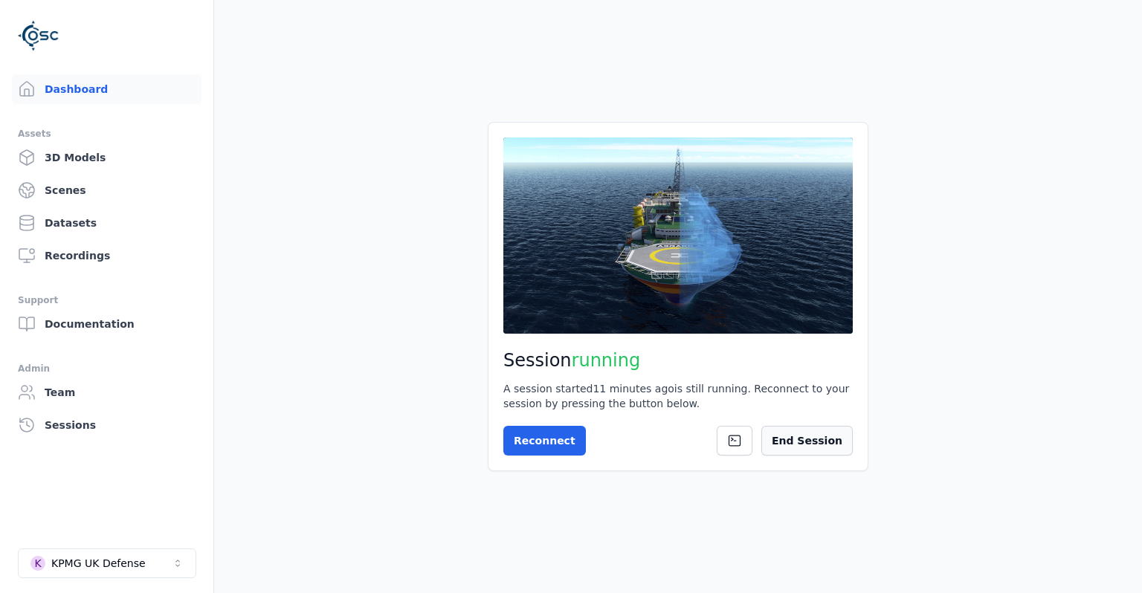
click at [803, 444] on button "End Session" at bounding box center [806, 441] width 91 height 30
click at [349, 433] on main "Session not started Press the button below to start your session. Once your ses…" at bounding box center [678, 296] width 928 height 593
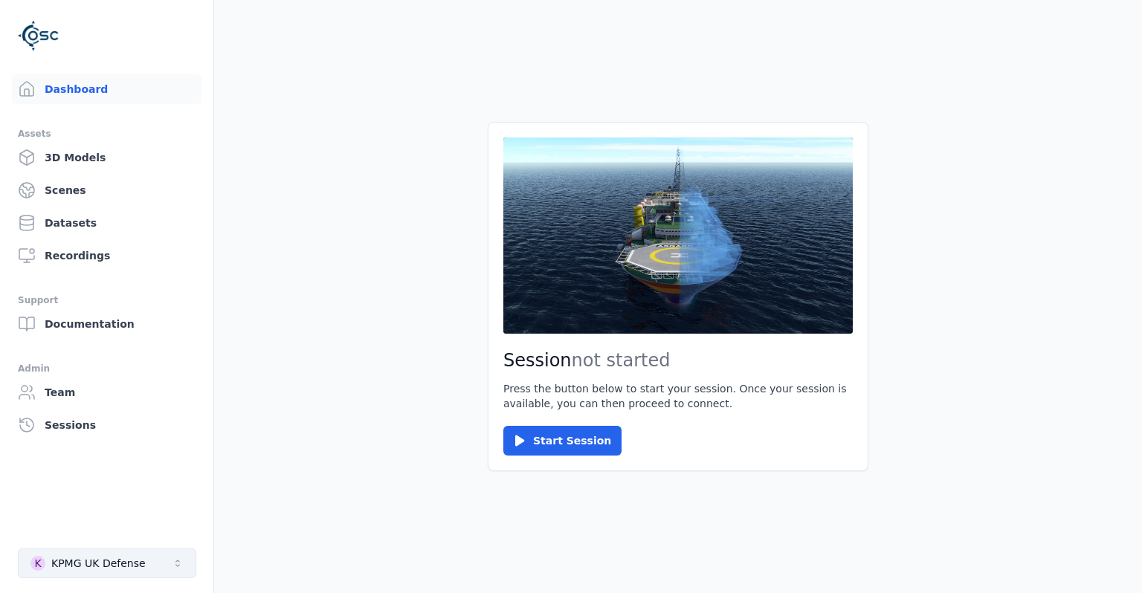
click at [125, 558] on div "KPMG UK Defense" at bounding box center [98, 563] width 94 height 15
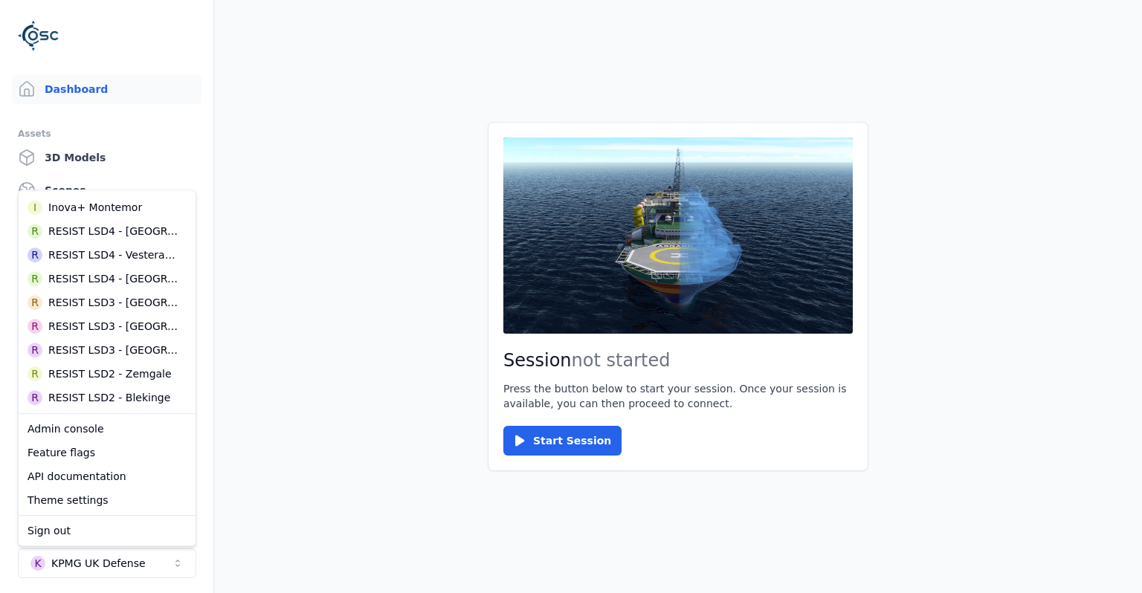
scroll to position [482, 0]
click at [137, 279] on div "RESIST LSD2 - Zemgale" at bounding box center [109, 277] width 123 height 15
click at [332, 302] on main "Session not started Press the button below to start your session. Once your ses…" at bounding box center [678, 296] width 928 height 593
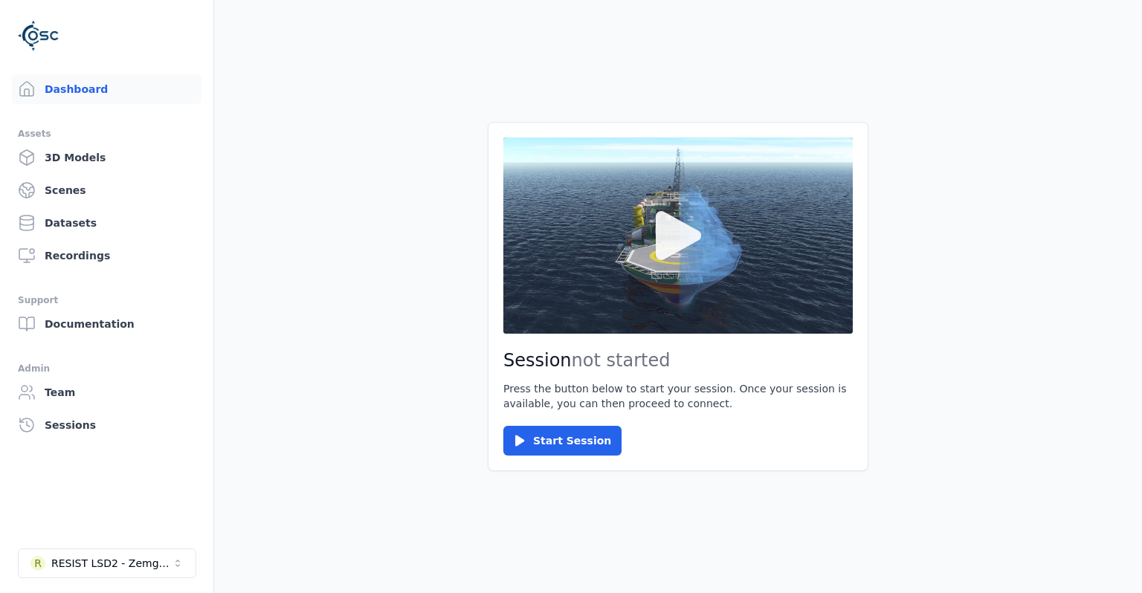
click at [668, 260] on icon at bounding box center [677, 235] width 71 height 71
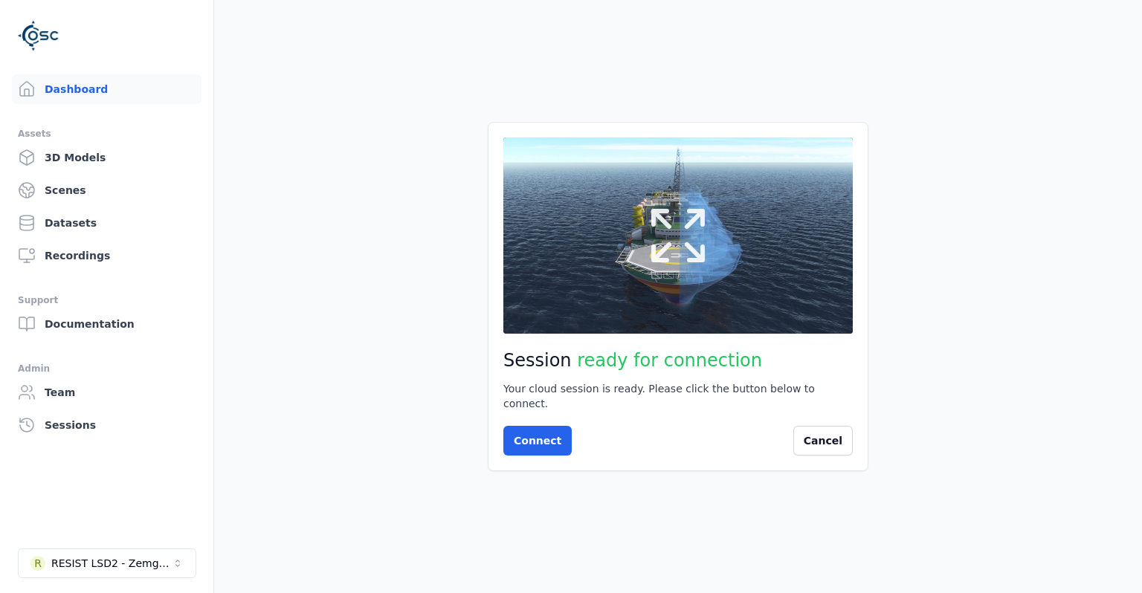
click at [629, 293] on button at bounding box center [677, 235] width 349 height 196
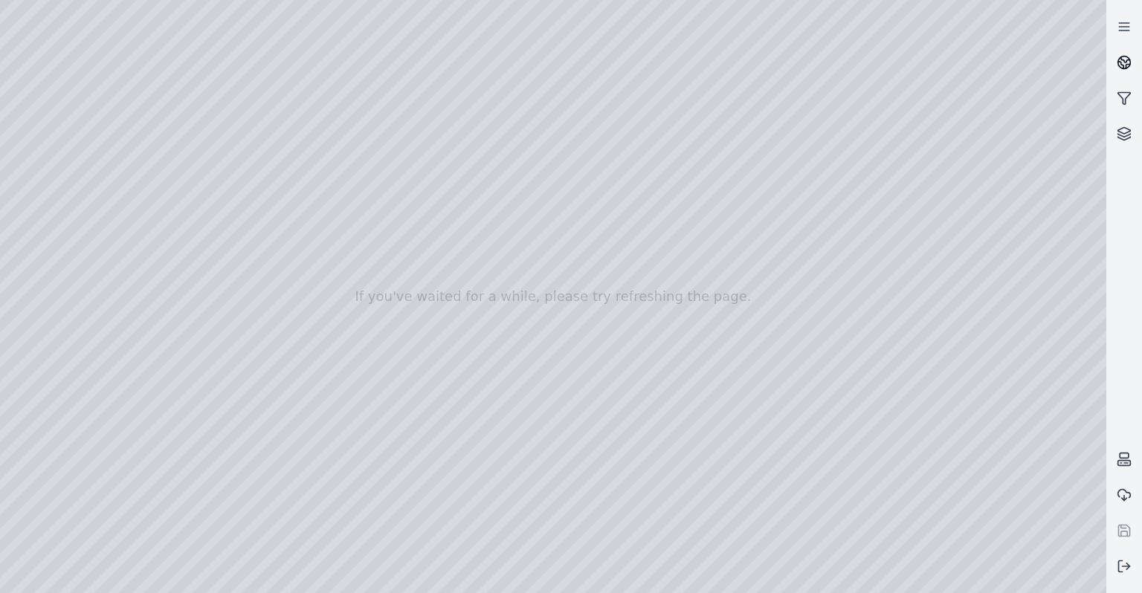
click at [1127, 59] on icon at bounding box center [1123, 62] width 15 height 15
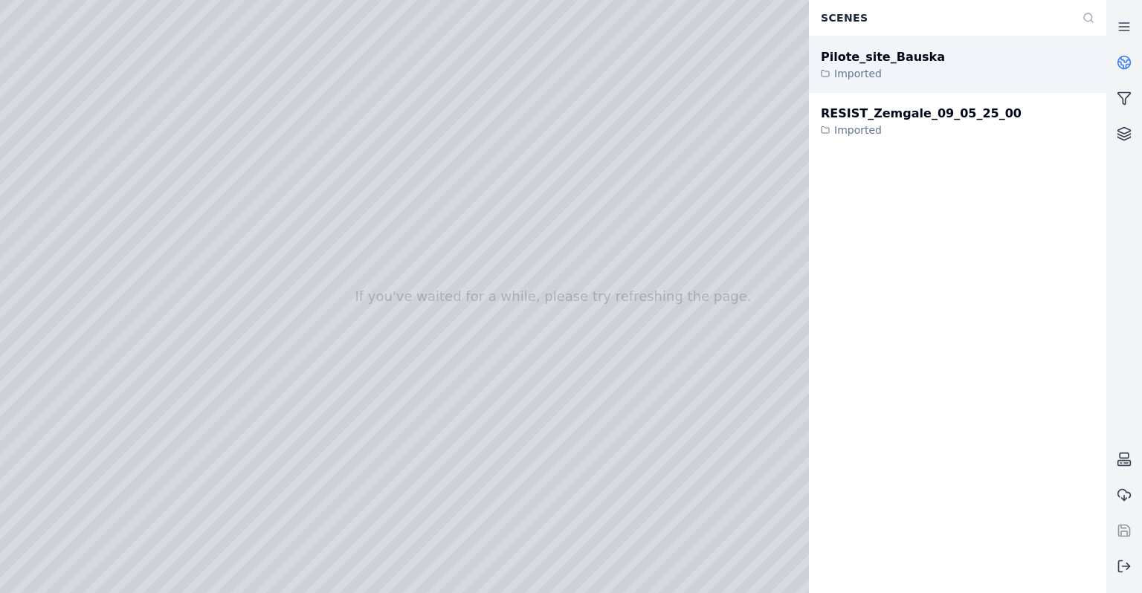
click at [929, 90] on div "Pilote_site_Bauska Imported" at bounding box center [957, 64] width 297 height 56
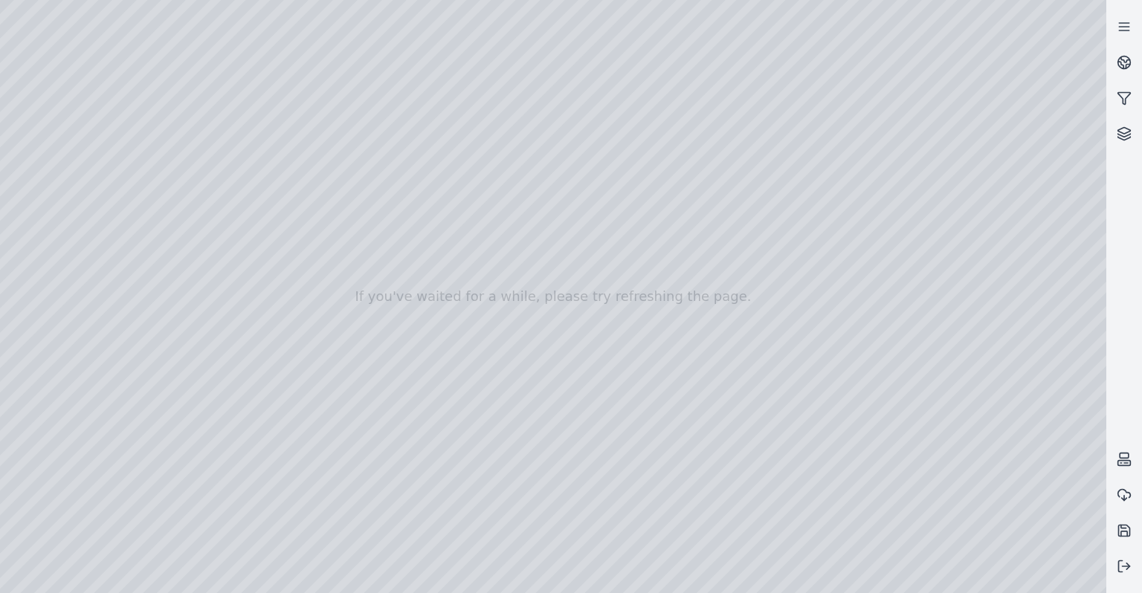
drag, startPoint x: 406, startPoint y: 337, endPoint x: 447, endPoint y: 507, distance: 174.5
drag, startPoint x: 609, startPoint y: 403, endPoint x: 644, endPoint y: 525, distance: 126.8
drag, startPoint x: 642, startPoint y: 517, endPoint x: 600, endPoint y: 493, distance: 48.6
click at [1125, 62] on icon at bounding box center [1125, 59] width 9 height 5
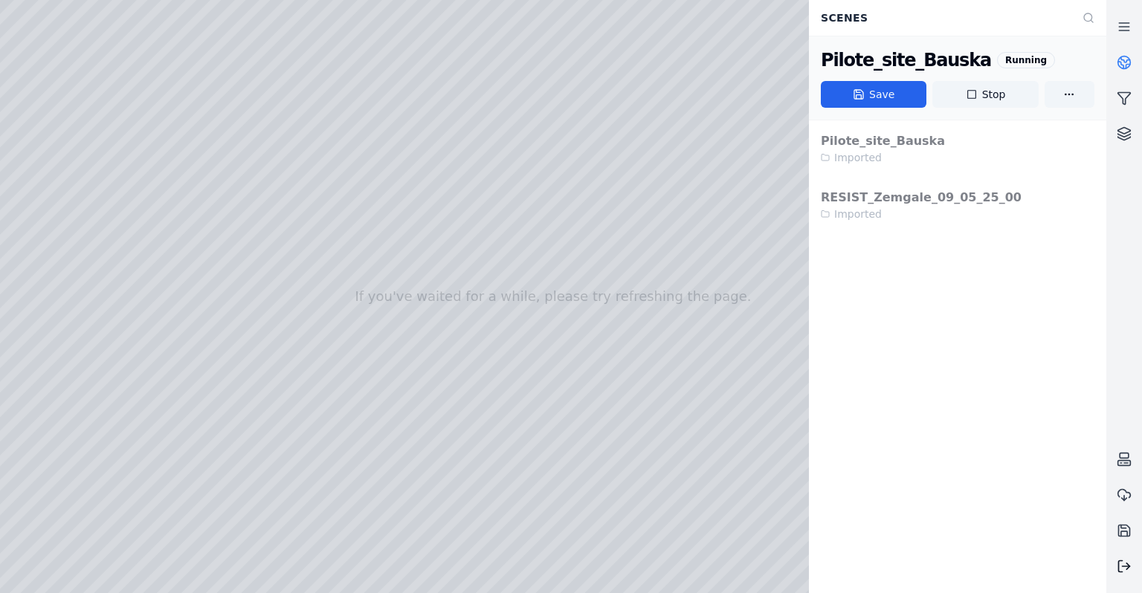
click at [1122, 569] on icon at bounding box center [1123, 566] width 15 height 15
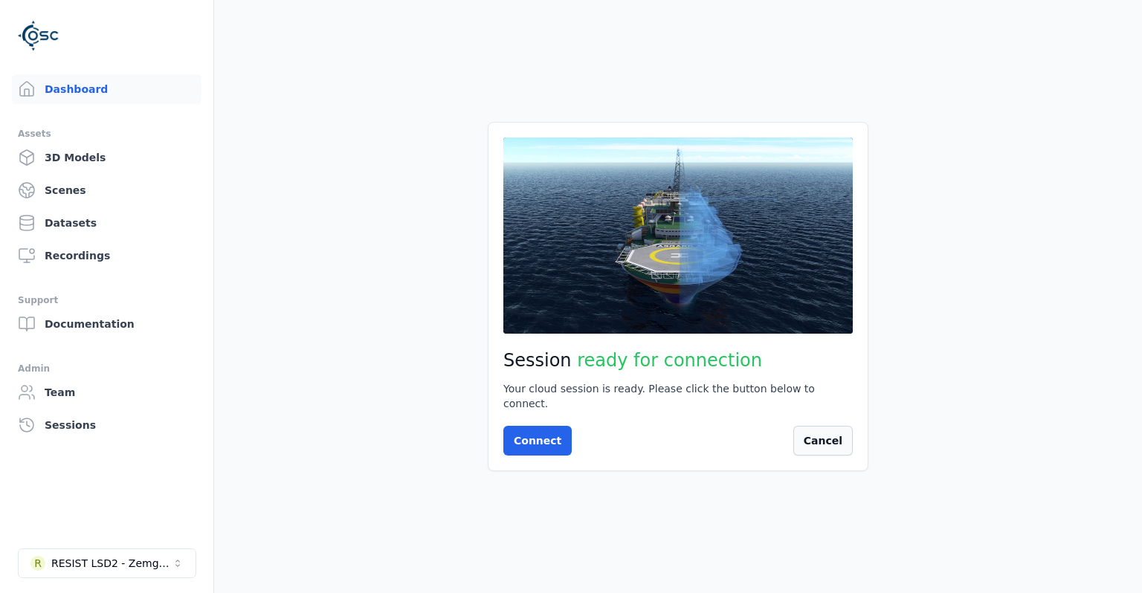
click at [826, 439] on button "Cancel" at bounding box center [822, 441] width 59 height 30
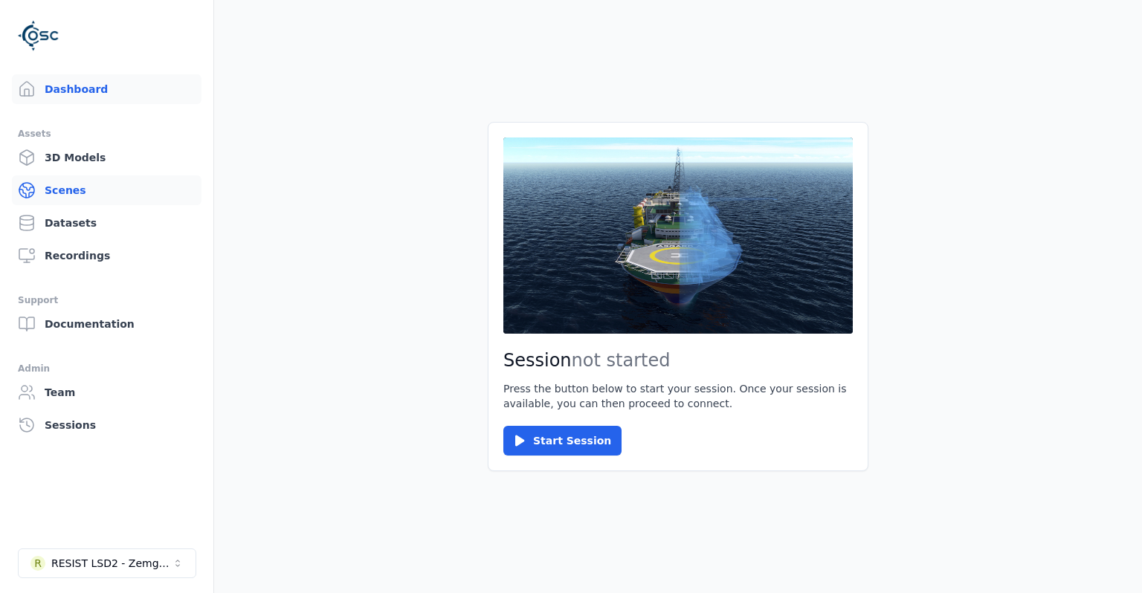
click at [98, 192] on link "Scenes" at bounding box center [107, 190] width 190 height 30
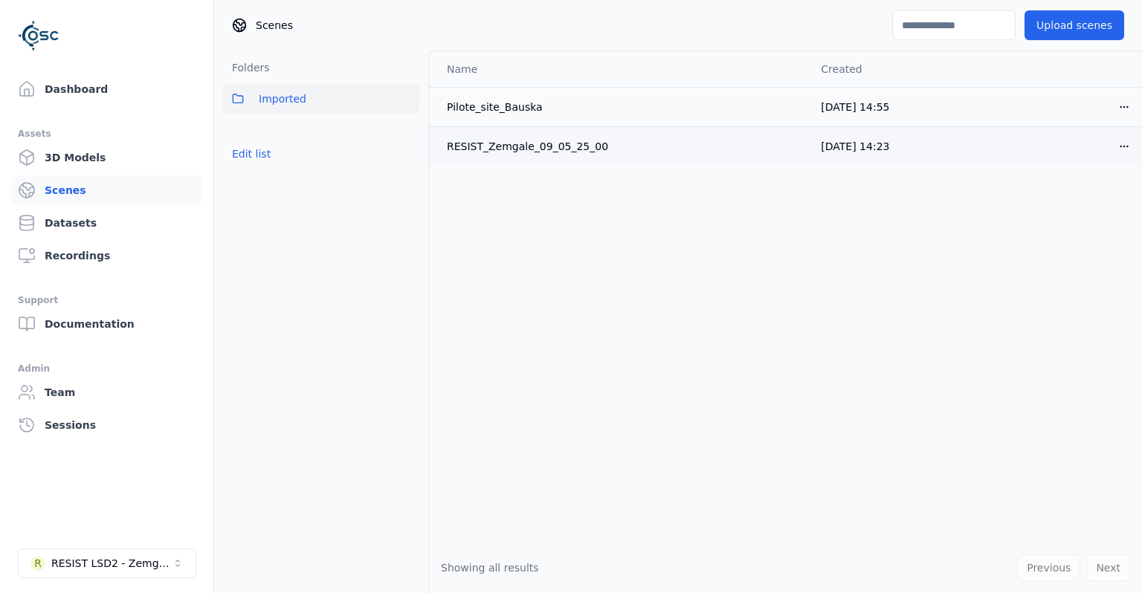
click at [1123, 145] on html "Dashboard Assets 3D Models Scenes Datasets Recordings Support Documentation Adm…" at bounding box center [571, 296] width 1142 height 593
click at [1078, 207] on div "Delete" at bounding box center [1091, 203] width 88 height 24
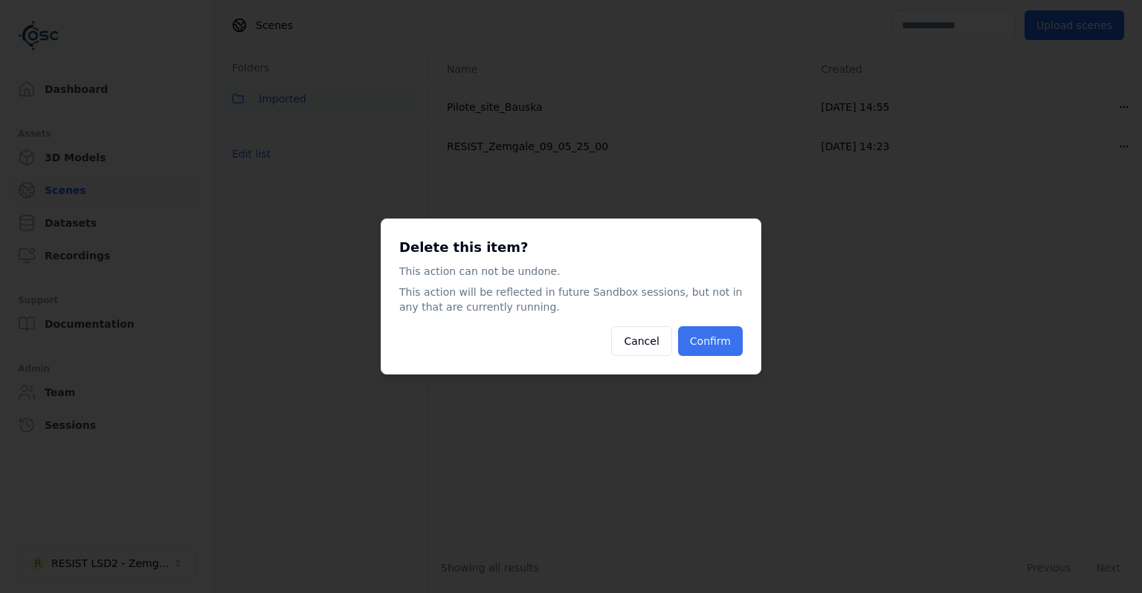
click at [715, 343] on button "Confirm" at bounding box center [710, 341] width 65 height 30
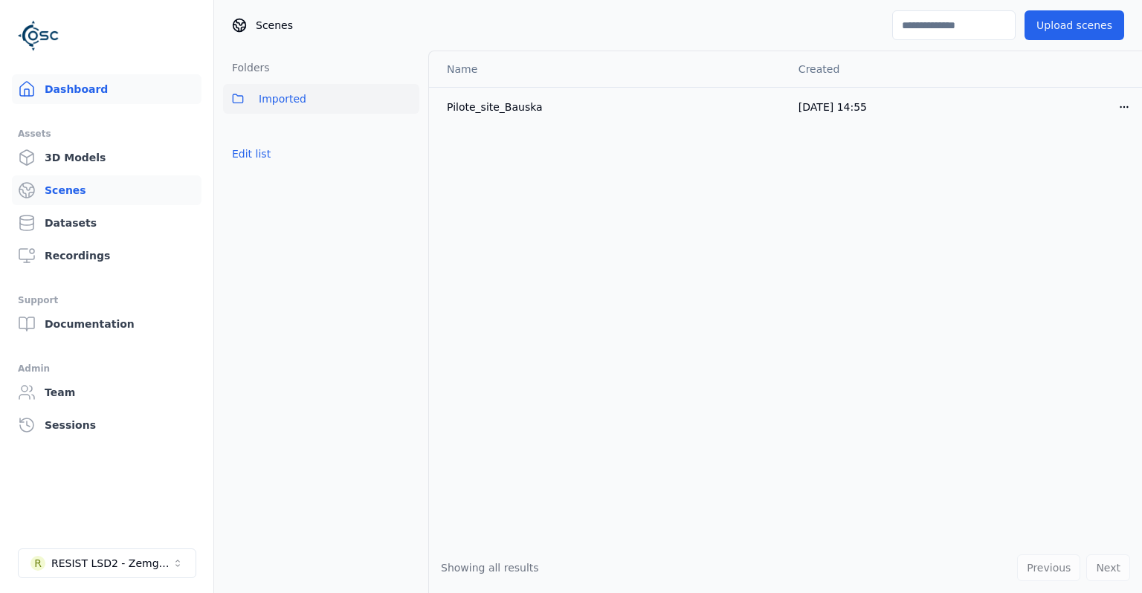
click at [113, 94] on link "Dashboard" at bounding box center [107, 89] width 190 height 30
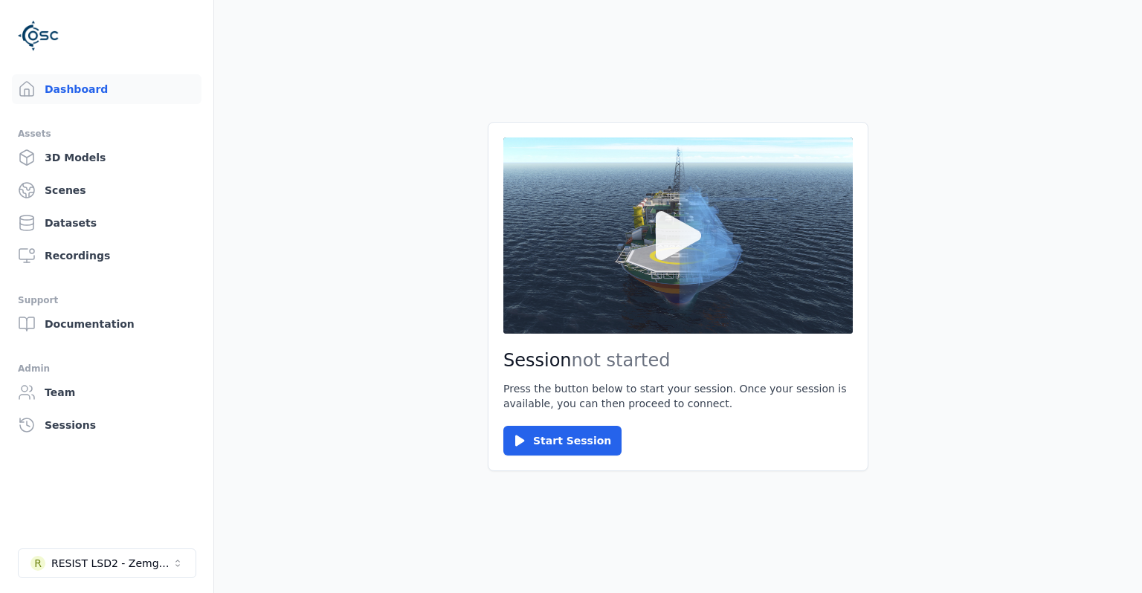
click at [708, 272] on button at bounding box center [677, 235] width 349 height 196
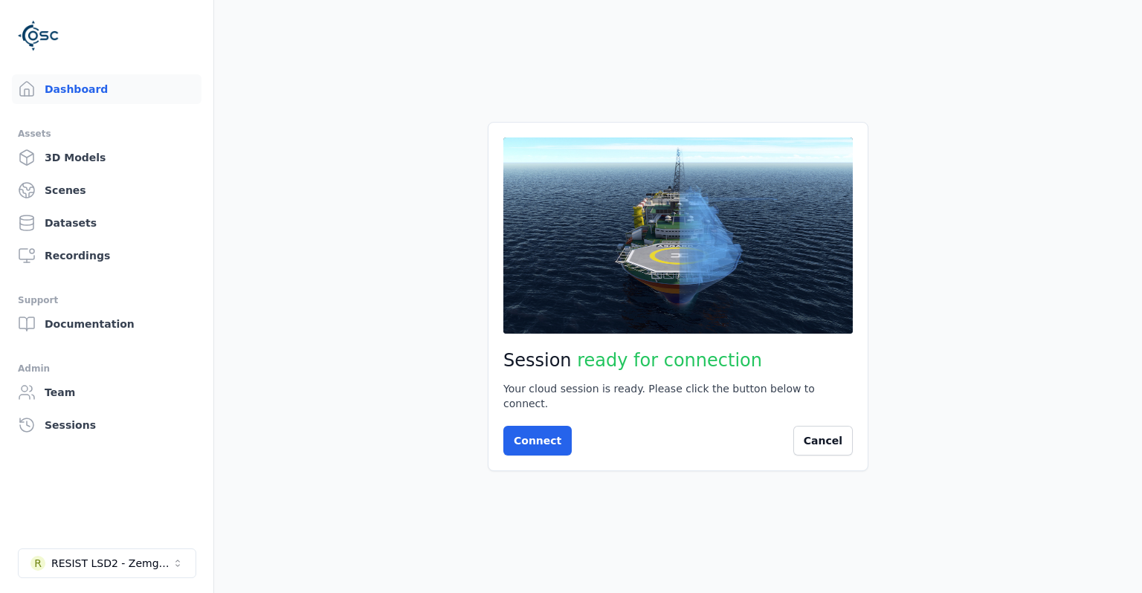
click at [721, 285] on button at bounding box center [677, 235] width 349 height 196
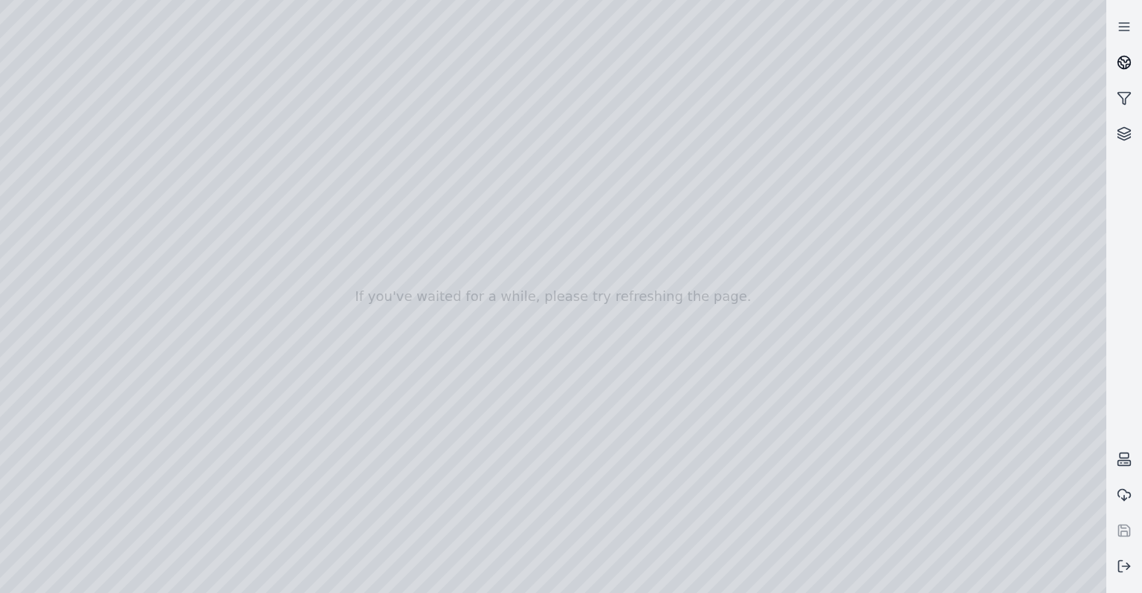
click at [1137, 62] on link at bounding box center [1124, 63] width 36 height 36
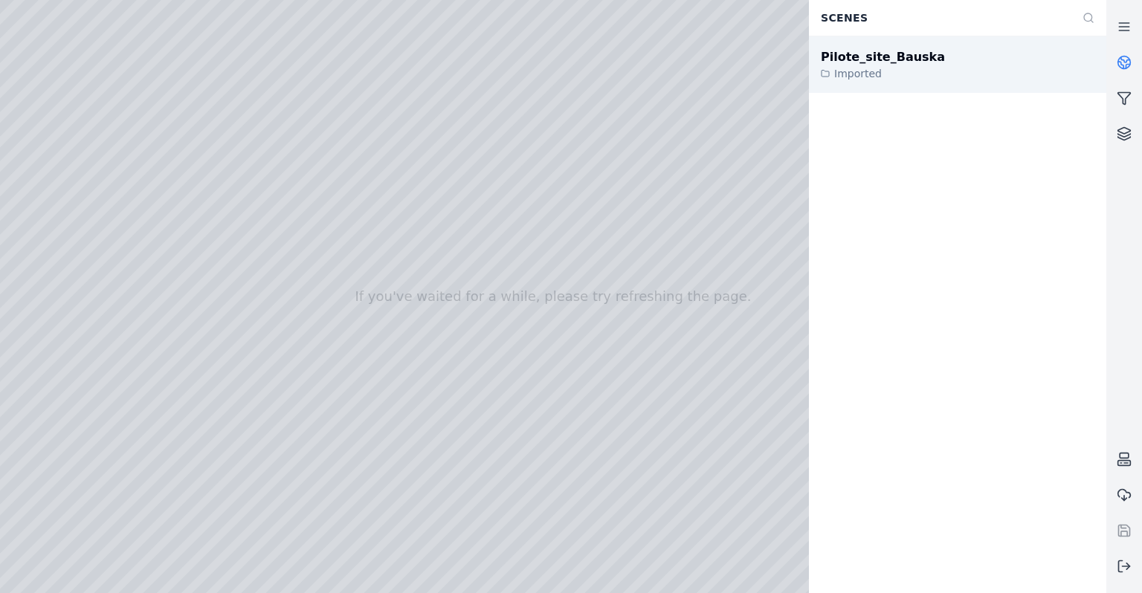
click at [983, 74] on div "Pilote_site_Bauska Imported" at bounding box center [957, 64] width 297 height 56
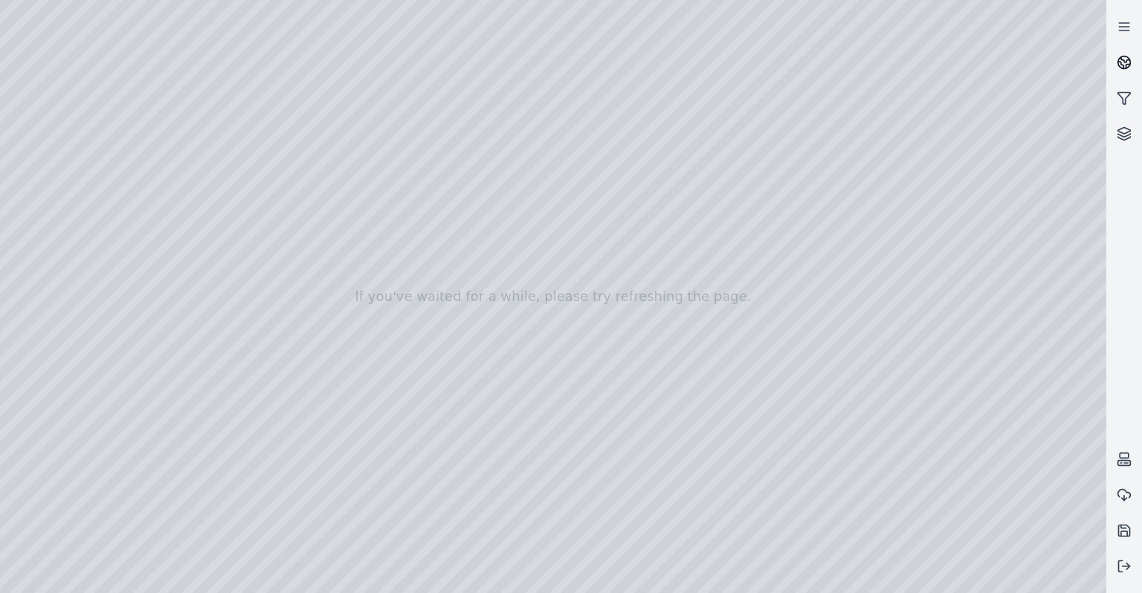
click at [1116, 70] on link at bounding box center [1124, 63] width 36 height 36
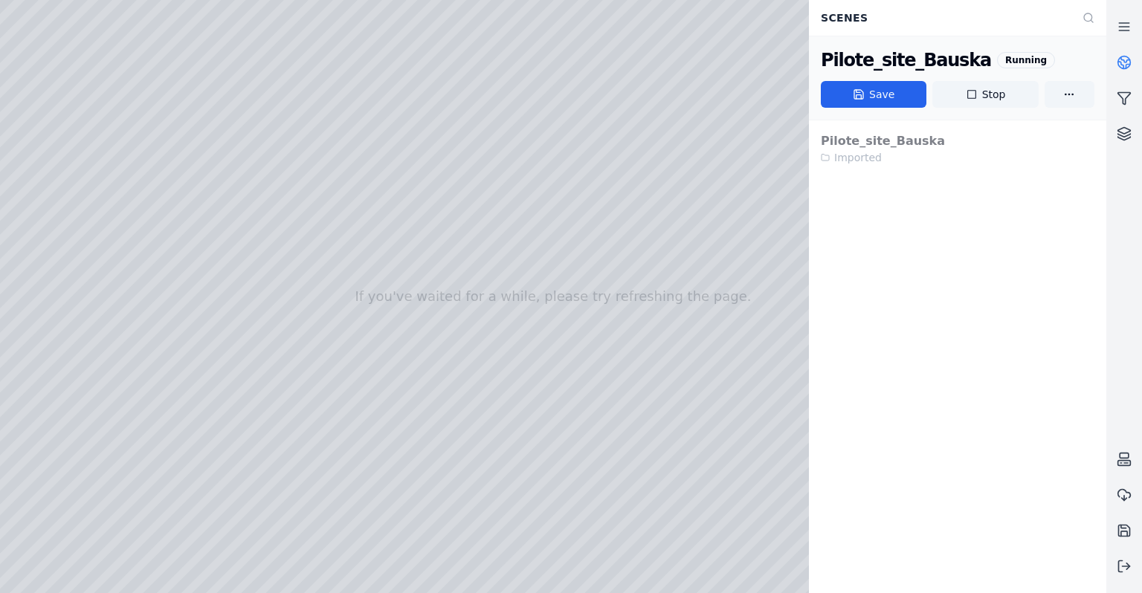
click at [703, 227] on div at bounding box center [553, 296] width 1106 height 593
drag, startPoint x: 518, startPoint y: 311, endPoint x: 478, endPoint y: 352, distance: 57.8
click at [994, 102] on button "Stop" at bounding box center [985, 94] width 106 height 27
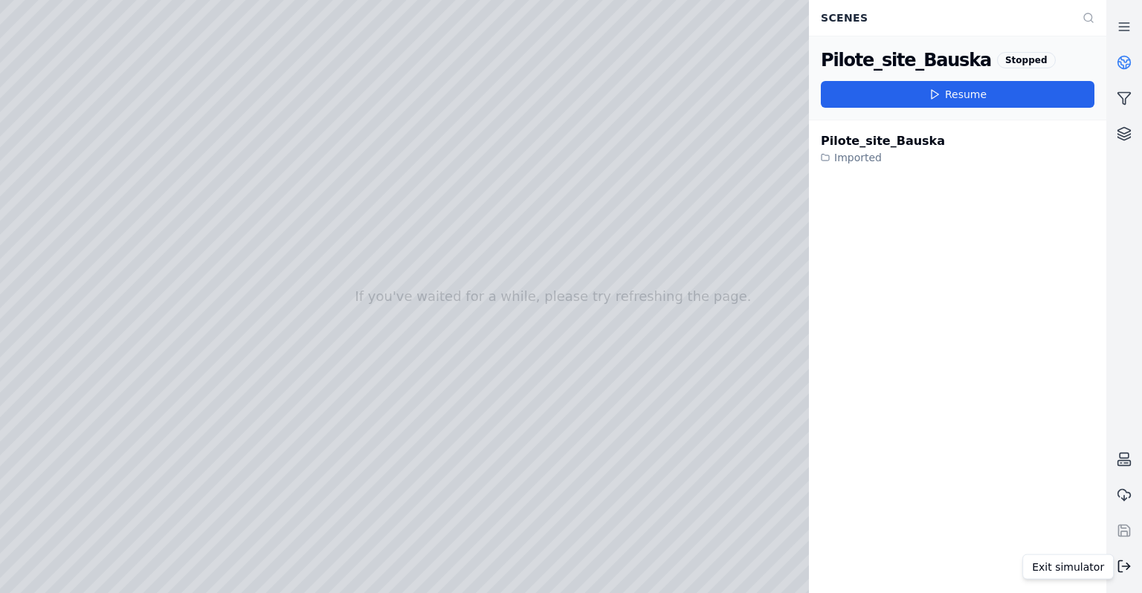
click at [1127, 572] on icon at bounding box center [1123, 566] width 15 height 15
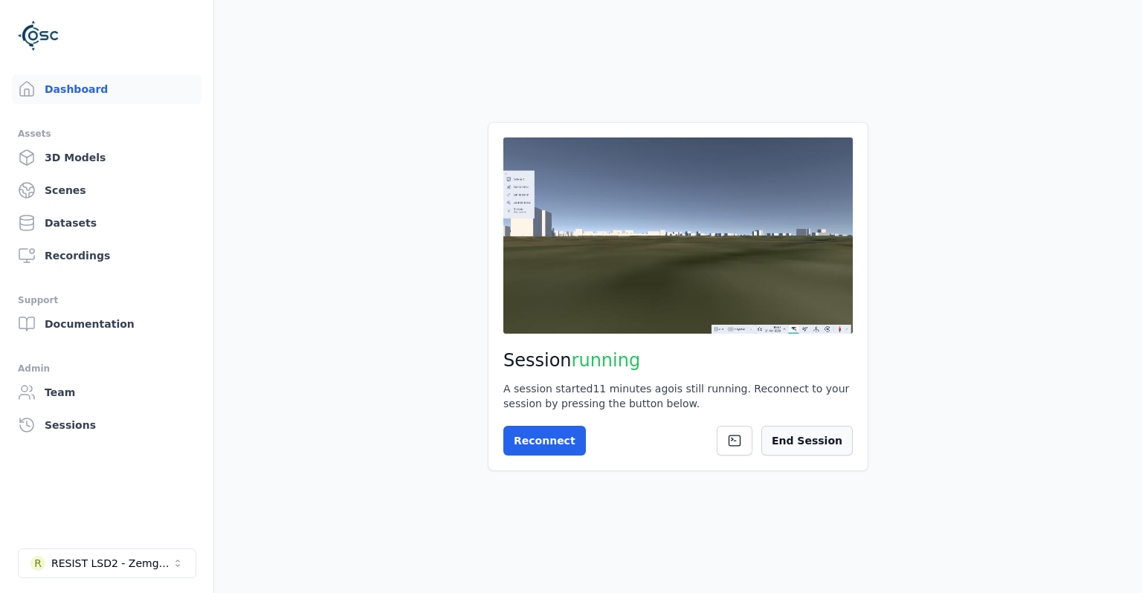
click at [840, 447] on button "End Session" at bounding box center [806, 441] width 91 height 30
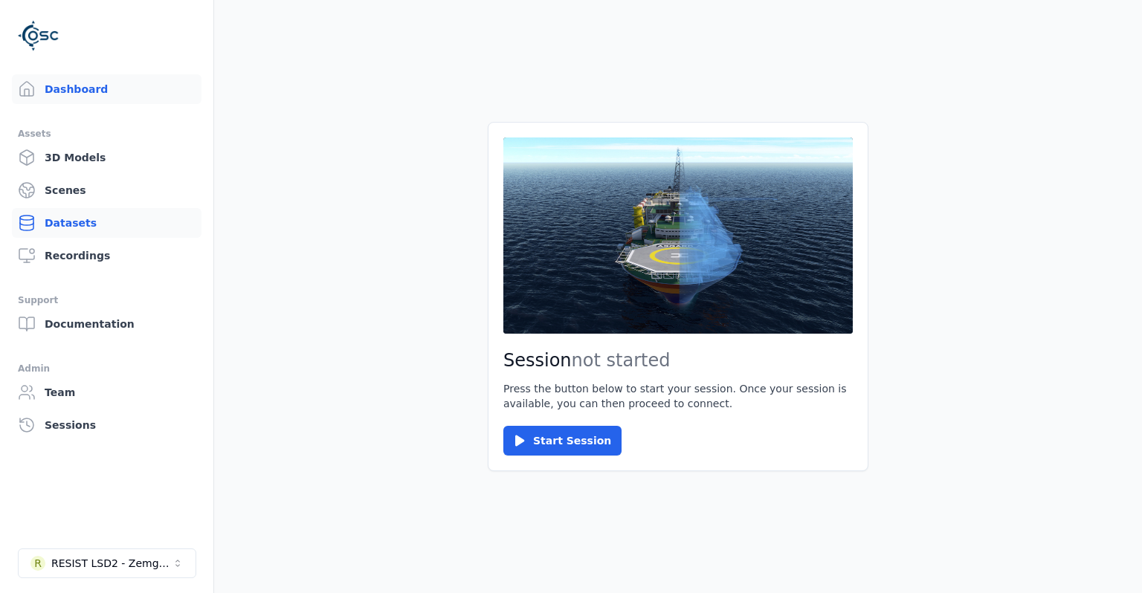
click at [82, 216] on link "Datasets" at bounding box center [107, 223] width 190 height 30
